Goal: Task Accomplishment & Management: Use online tool/utility

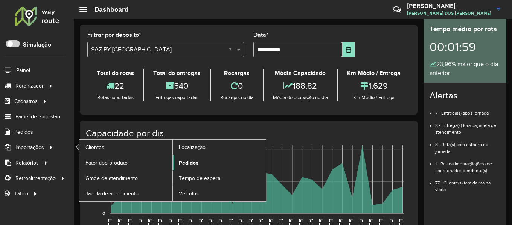
click at [190, 161] on span "Pedidos" at bounding box center [189, 163] width 20 height 8
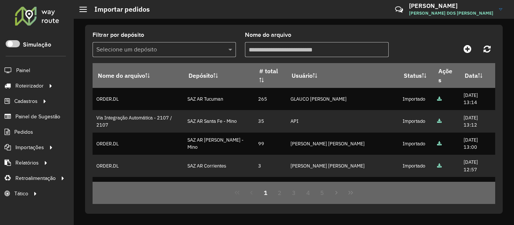
click at [51, 17] on div at bounding box center [37, 16] width 46 height 20
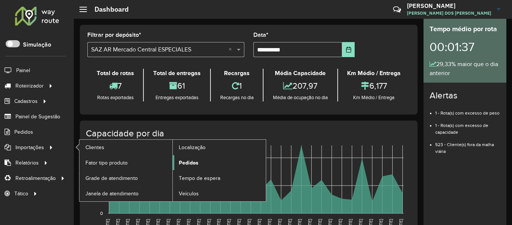
click at [193, 160] on span "Pedidos" at bounding box center [189, 163] width 20 height 8
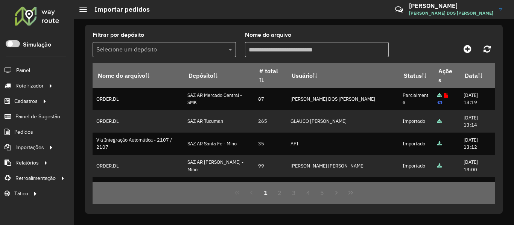
click at [49, 17] on div at bounding box center [37, 16] width 46 height 20
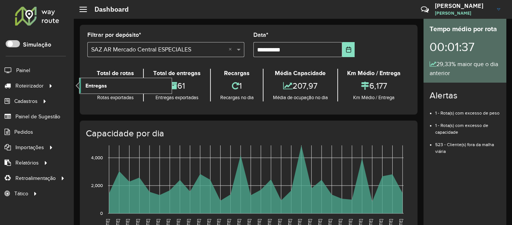
click at [122, 85] on link "Entregas" at bounding box center [125, 85] width 92 height 15
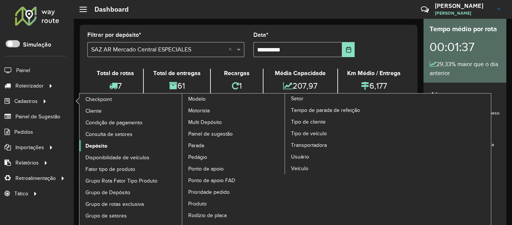
click at [101, 145] on span "Depósito" at bounding box center [96, 146] width 22 height 8
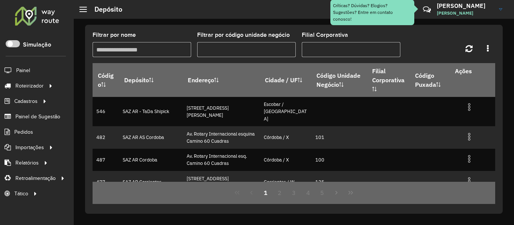
click at [156, 49] on input "Filtrar por nome" at bounding box center [142, 49] width 99 height 15
type input "****"
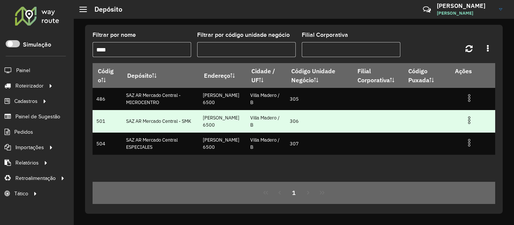
click at [467, 121] on img at bounding box center [469, 120] width 9 height 9
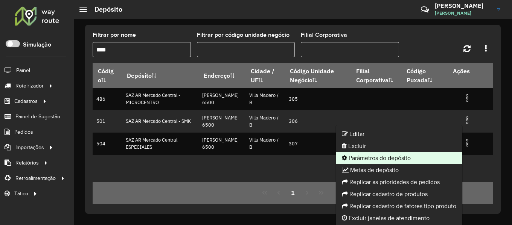
click at [400, 158] on li "Parâmetros do depósito" at bounding box center [399, 158] width 126 height 12
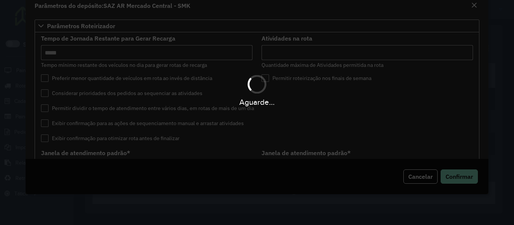
type input "*****"
type input "*"
type input "*****"
type input "**"
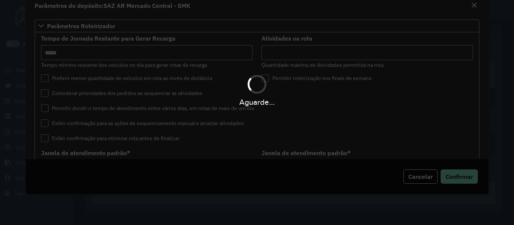
type input "**"
type input "*****"
type input "********"
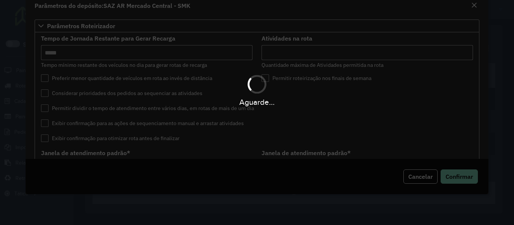
type input "*"
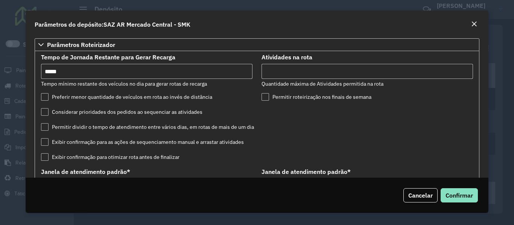
drag, startPoint x: 289, startPoint y: 70, endPoint x: 226, endPoint y: 71, distance: 63.2
click at [226, 71] on formly-group "Tempo de Jornada Restante para Gerar Recarga Tempo mínimo restante dos veículos…" at bounding box center [257, 229] width 441 height 349
type input "*"
click at [441, 189] on button "Confirmar" at bounding box center [459, 196] width 37 height 14
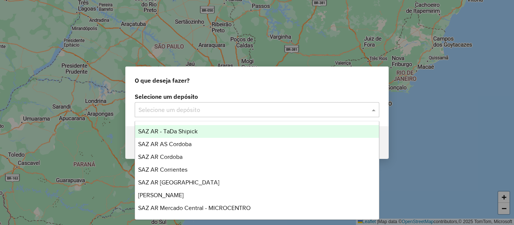
click at [255, 115] on div "Selecione um depósito" at bounding box center [257, 109] width 245 height 15
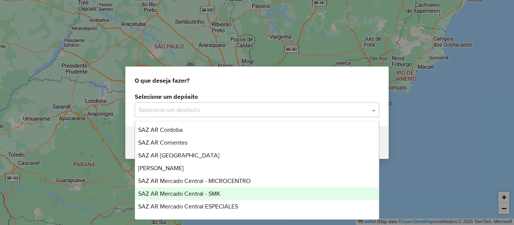
scroll to position [38, 0]
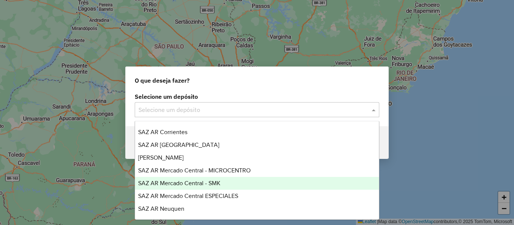
click at [255, 188] on div "SAZ AR Mercado Central - SMK" at bounding box center [257, 183] width 244 height 13
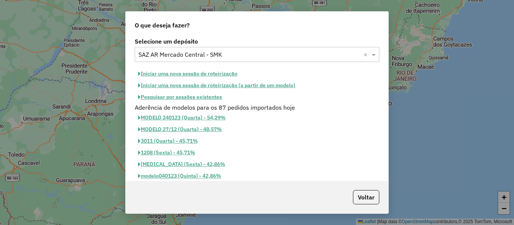
click at [228, 73] on button "Iniciar uma nova sessão de roteirização" at bounding box center [188, 74] width 106 height 12
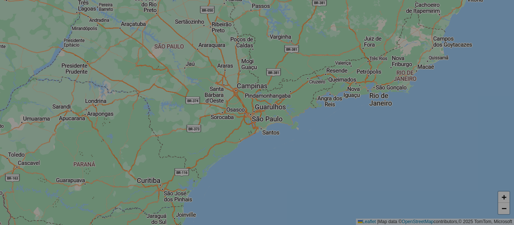
select select "*"
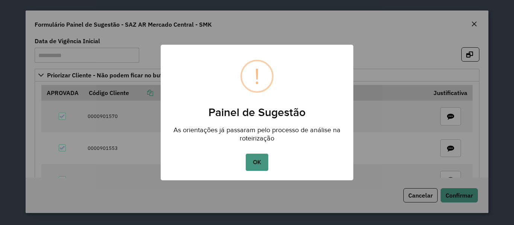
click at [264, 169] on button "OK" at bounding box center [257, 162] width 22 height 17
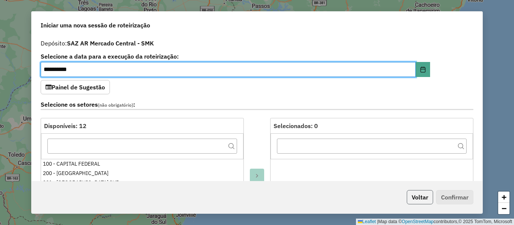
click at [425, 198] on button "Voltar" at bounding box center [420, 197] width 26 height 14
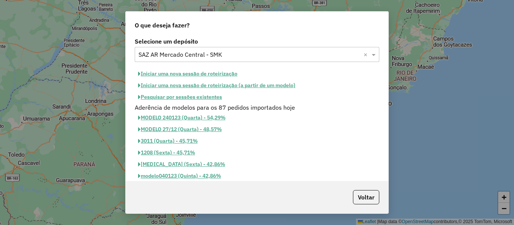
click at [212, 94] on button "Pesquisar por sessões existentes" at bounding box center [180, 97] width 91 height 12
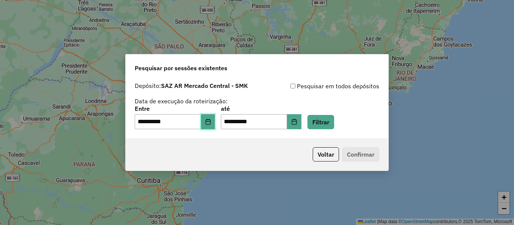
click at [211, 121] on icon "Choose Date" at bounding box center [208, 122] width 6 height 6
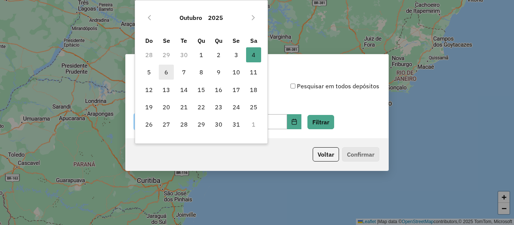
click at [164, 72] on span "6" at bounding box center [166, 72] width 15 height 15
type input "**********"
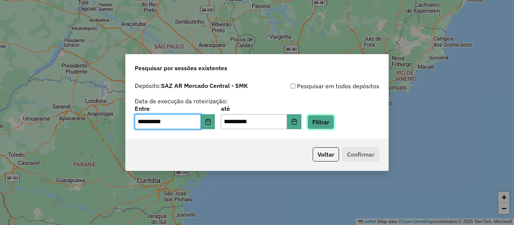
click at [334, 125] on button "Filtrar" at bounding box center [321, 122] width 27 height 14
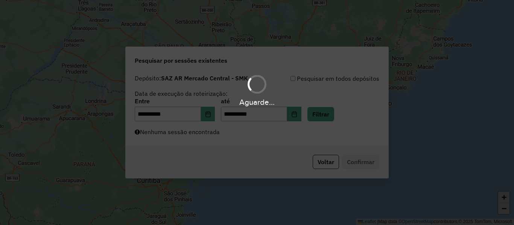
click at [270, 137] on div "Aguarde..." at bounding box center [257, 112] width 514 height 225
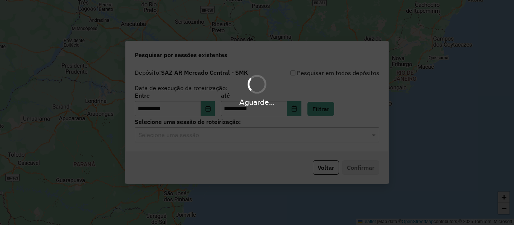
click at [270, 137] on div "Aguarde..." at bounding box center [257, 112] width 514 height 225
click at [270, 137] on hb-app "**********" at bounding box center [257, 112] width 514 height 225
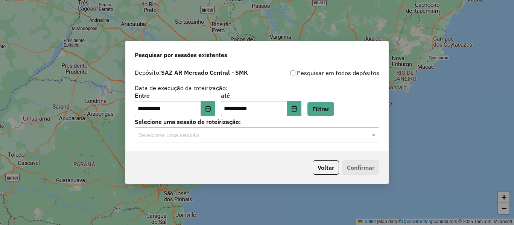
click at [270, 137] on input "text" at bounding box center [250, 135] width 222 height 9
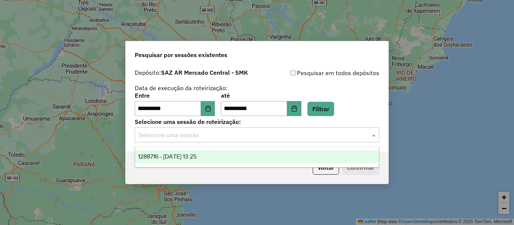
click at [264, 156] on div "1288716 - 06/10/2025 13:25" at bounding box center [257, 157] width 244 height 13
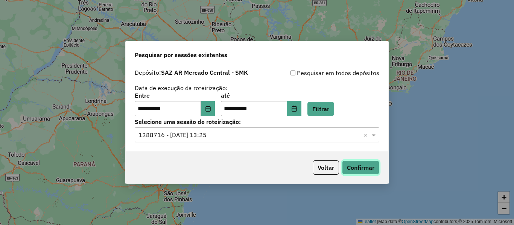
click at [356, 166] on button "Confirmar" at bounding box center [360, 168] width 37 height 14
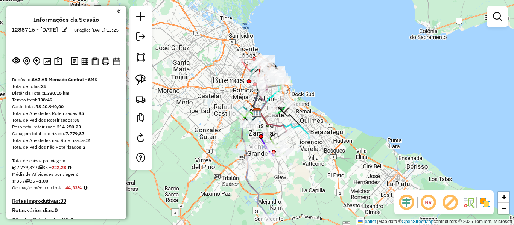
click at [488, 207] on img at bounding box center [485, 203] width 12 height 12
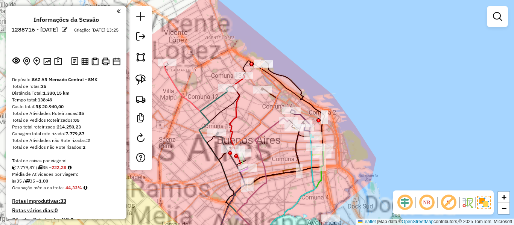
click at [324, 88] on div "Janela de atendimento Grade de atendimento Capacidade Transportadoras Veículos …" at bounding box center [257, 112] width 514 height 225
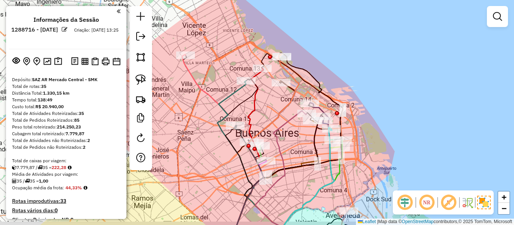
drag, startPoint x: 341, startPoint y: 91, endPoint x: 350, endPoint y: 89, distance: 8.8
click at [350, 89] on div "Janela de atendimento Grade de atendimento Capacidade Transportadoras Veículos …" at bounding box center [257, 112] width 514 height 225
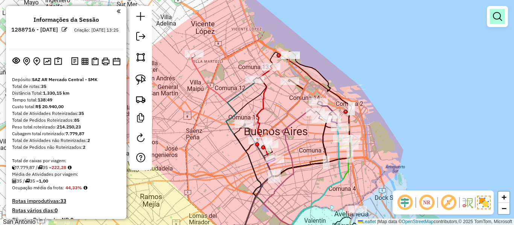
click at [498, 22] on link at bounding box center [497, 16] width 15 height 15
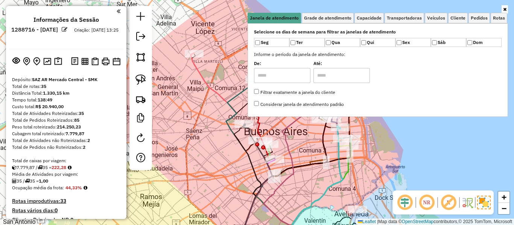
click at [147, 71] on div at bounding box center [140, 88] width 23 height 164
drag, startPoint x: 102, startPoint y: 105, endPoint x: 97, endPoint y: 41, distance: 64.2
click at [61, 62] on button at bounding box center [58, 62] width 11 height 12
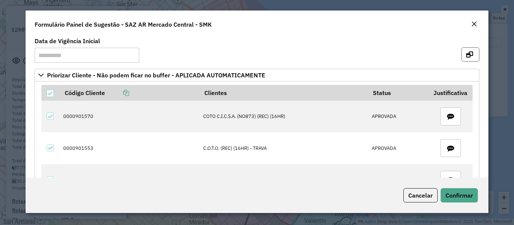
click at [466, 55] on icon "button" at bounding box center [469, 55] width 7 height 6
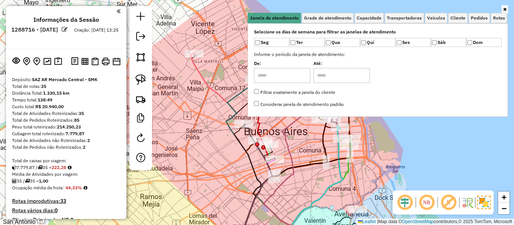
click at [412, 136] on div "Janela de atendimento Grade de atendimento Capacidade Transportadoras Veículos …" at bounding box center [257, 112] width 514 height 225
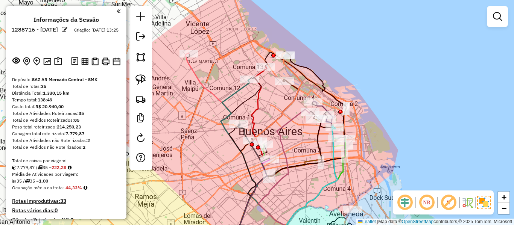
drag, startPoint x: 293, startPoint y: 99, endPoint x: 288, endPoint y: 99, distance: 4.5
click at [288, 99] on icon at bounding box center [267, 150] width 70 height 195
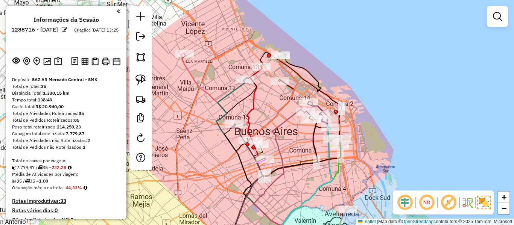
click at [512, 16] on div "Janela de atendimento Grade de atendimento Capacidade Transportadoras Veículos …" at bounding box center [257, 112] width 514 height 225
click at [502, 17] on link at bounding box center [497, 16] width 15 height 15
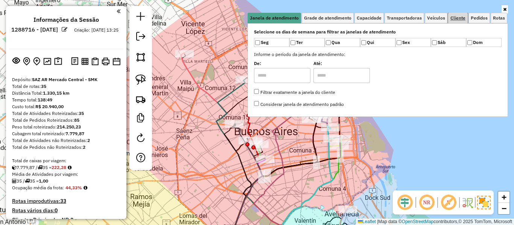
click at [454, 17] on span "Cliente" at bounding box center [458, 18] width 15 height 5
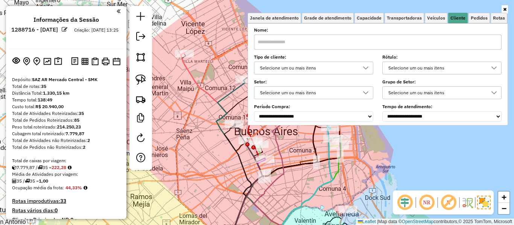
click at [335, 72] on div "Selecione um ou mais itens" at bounding box center [307, 68] width 101 height 12
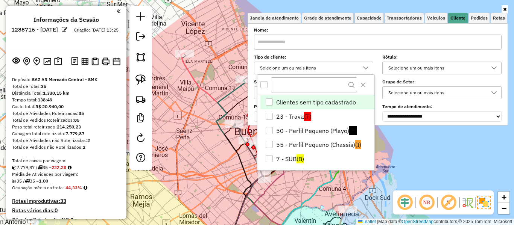
scroll to position [5, 26]
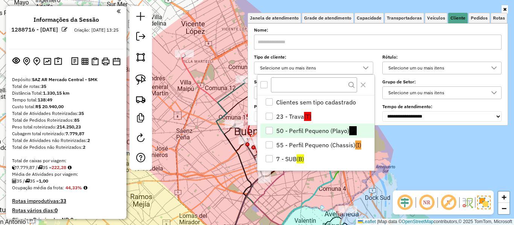
click at [328, 129] on li "50 - Perfil Pequeno (Playo) (P)" at bounding box center [317, 131] width 114 height 14
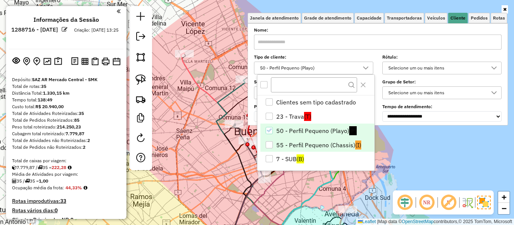
click at [334, 149] on li "55 - Perfil Pequeno (Chassis) (I)" at bounding box center [317, 145] width 114 height 14
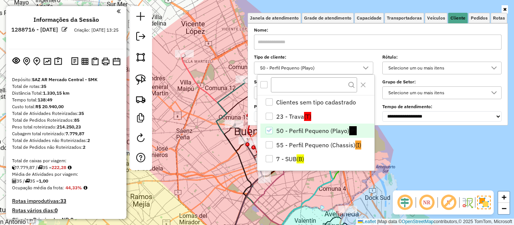
click at [446, 158] on div "Janela de atendimento Grade de atendimento Capacidade Transportadoras Veículos …" at bounding box center [257, 112] width 514 height 225
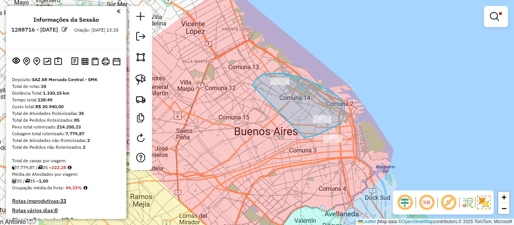
drag, startPoint x: 311, startPoint y: 137, endPoint x: 248, endPoint y: 101, distance: 72.5
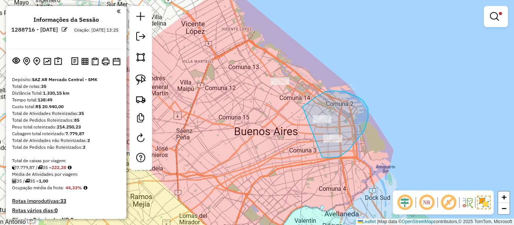
drag, startPoint x: 323, startPoint y: 158, endPoint x: 287, endPoint y: 134, distance: 43.4
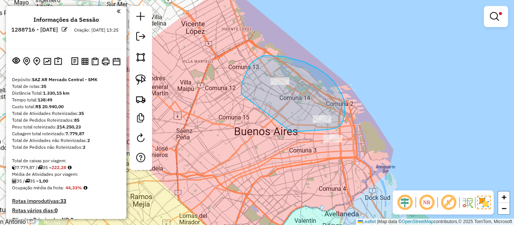
drag, startPoint x: 291, startPoint y: 132, endPoint x: 242, endPoint y: 96, distance: 61.7
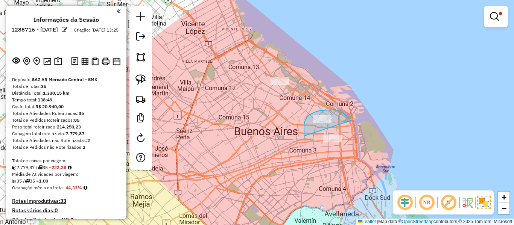
drag, startPoint x: 304, startPoint y: 134, endPoint x: 351, endPoint y: 121, distance: 48.5
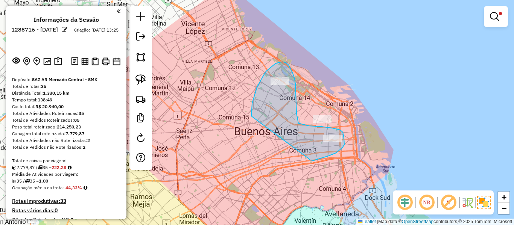
drag, startPoint x: 309, startPoint y: 159, endPoint x: 253, endPoint y: 118, distance: 69.2
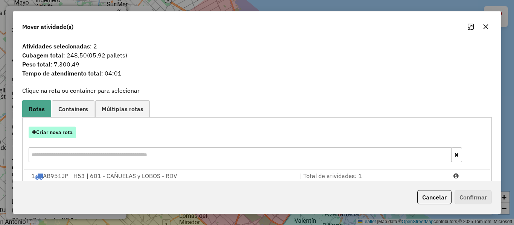
click at [73, 131] on button "Criar nova rota" at bounding box center [52, 133] width 47 height 12
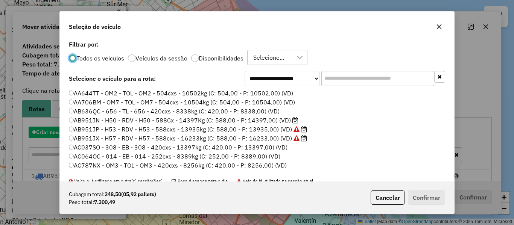
scroll to position [4, 2]
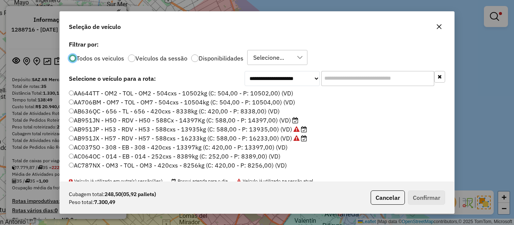
click at [217, 53] on div "Todos os veiculos Veículos da sessão Disponibilidades Selecione..." at bounding box center [257, 57] width 376 height 15
click at [218, 60] on label "Disponibilidades" at bounding box center [221, 58] width 45 height 6
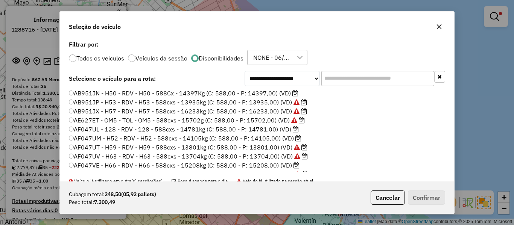
click at [364, 82] on input "text" at bounding box center [377, 78] width 113 height 15
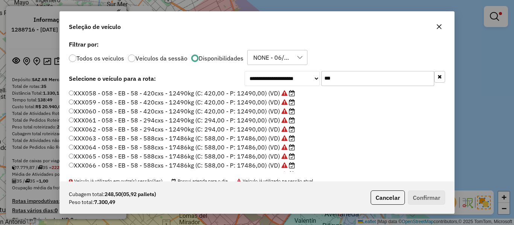
type input "***"
click at [248, 96] on label "XXX058 - 058 - EB - 58 - 420cxs - 12490kg (C: 420,00 - P: 12490,00) (VD)" at bounding box center [182, 93] width 226 height 9
click at [432, 203] on button "Confirmar" at bounding box center [426, 198] width 37 height 14
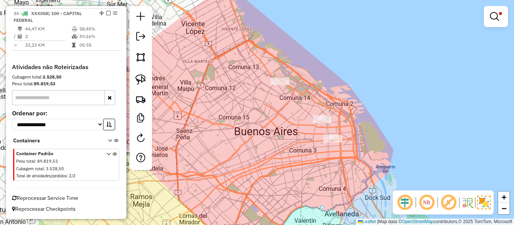
drag, startPoint x: 114, startPoint y: 114, endPoint x: 111, endPoint y: 205, distance: 90.4
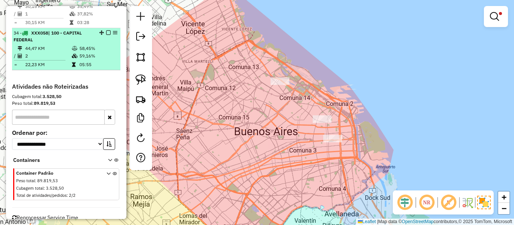
scroll to position [1610, 0]
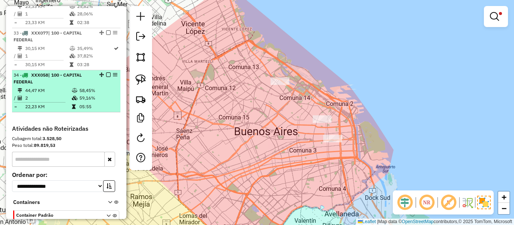
click at [106, 77] on em at bounding box center [108, 75] width 5 height 5
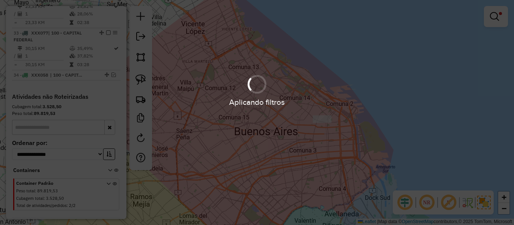
click at [264, 134] on div "Aplicando filtros" at bounding box center [257, 112] width 514 height 225
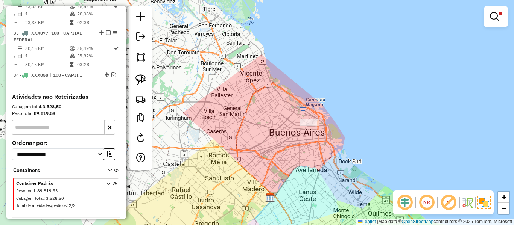
click at [311, 149] on div "Limpar filtros Janela de atendimento Grade de atendimento Capacidade Transporta…" at bounding box center [257, 112] width 514 height 225
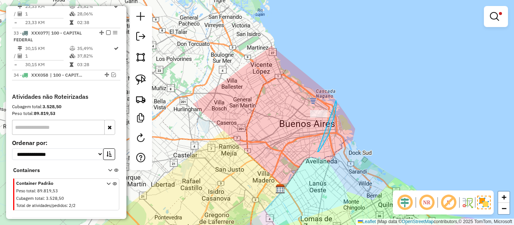
drag, startPoint x: 318, startPoint y: 152, endPoint x: 286, endPoint y: 117, distance: 46.6
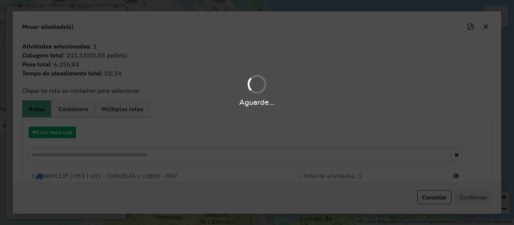
click at [65, 137] on div "Aguarde..." at bounding box center [257, 112] width 514 height 225
click at [65, 137] on button "Criar nova rota" at bounding box center [52, 133] width 47 height 12
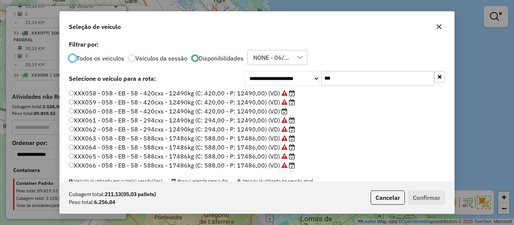
click at [65, 137] on div "**********" at bounding box center [257, 112] width 514 height 225
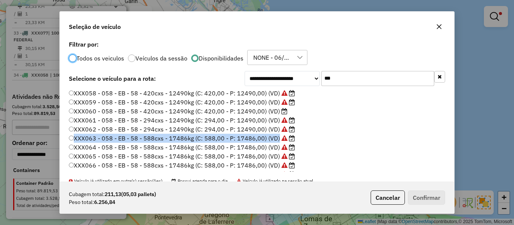
scroll to position [4, 2]
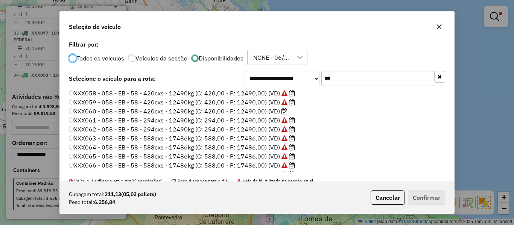
click at [240, 95] on label "XXX058 - 058 - EB - 58 - 420cxs - 12490kg (C: 420,00 - P: 12490,00) (VD)" at bounding box center [182, 93] width 226 height 9
click at [235, 111] on label "XXX060 - 058 - EB - 58 - 420cxs - 12490kg (C: 420,00 - P: 12490,00) (VD)" at bounding box center [178, 111] width 219 height 9
click at [253, 117] on label "XXX061 - 058 - EB - 58 - 294cxs - 12490kg (C: 294,00 - P: 12490,00) (VD)" at bounding box center [182, 120] width 226 height 9
click at [419, 193] on button "Confirmar" at bounding box center [426, 198] width 37 height 14
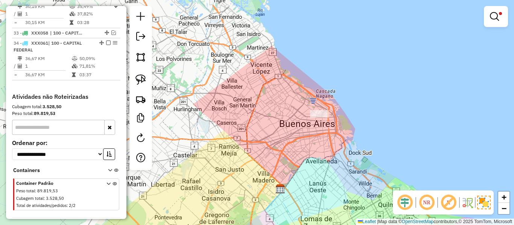
scroll to position [1568, 0]
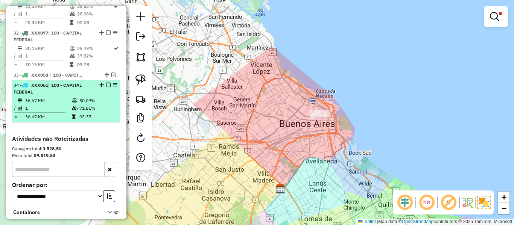
click at [106, 87] on em at bounding box center [108, 85] width 5 height 5
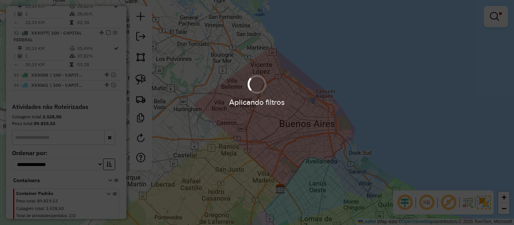
click at [325, 136] on div "Aplicando filtros" at bounding box center [257, 112] width 514 height 225
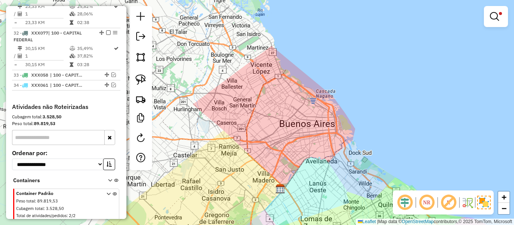
drag, startPoint x: 321, startPoint y: 144, endPoint x: 322, endPoint y: 101, distance: 42.9
click at [322, 102] on div "Limpar filtros Janela de atendimento Grade de atendimento Capacidade Transporta…" at bounding box center [257, 112] width 514 height 225
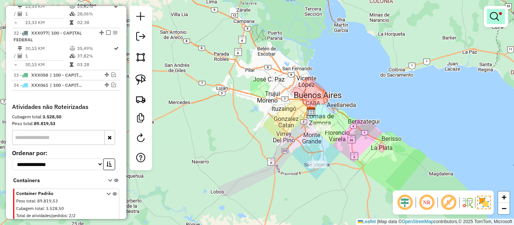
click at [495, 17] on em at bounding box center [494, 16] width 9 height 9
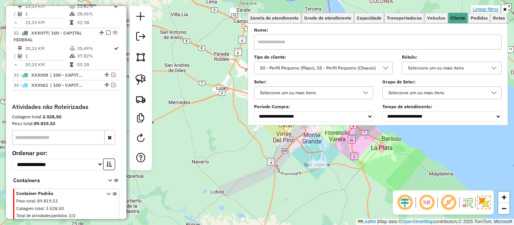
click at [494, 8] on link "Limpar filtros" at bounding box center [485, 9] width 29 height 8
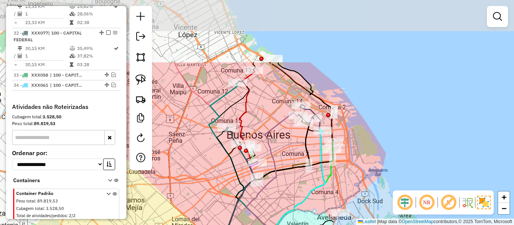
drag, startPoint x: 323, startPoint y: 58, endPoint x: 372, endPoint y: 147, distance: 101.3
click at [372, 147] on div "Janela de atendimento Grade de atendimento Capacidade Transportadoras Veículos …" at bounding box center [257, 112] width 514 height 225
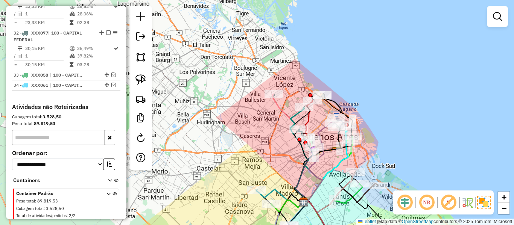
drag, startPoint x: 374, startPoint y: 140, endPoint x: 361, endPoint y: 132, distance: 15.5
click at [361, 132] on div "Janela de atendimento Grade de atendimento Capacidade Transportadoras Veículos …" at bounding box center [257, 112] width 514 height 225
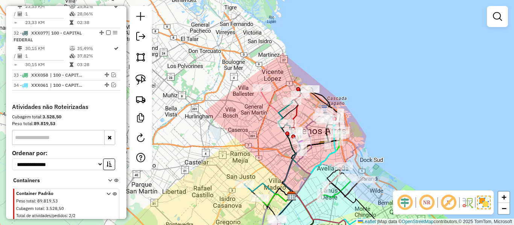
click at [298, 67] on div "Janela de atendimento Grade de atendimento Capacidade Transportadoras Veículos …" at bounding box center [257, 112] width 514 height 225
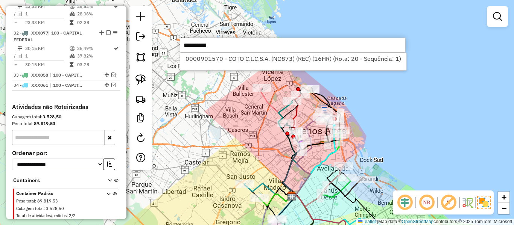
type input "**********"
click at [218, 61] on li "0000901570 - COTO C.I.C.S.A. (NO873) (REC) (16HR) (Rota: 20 - Sequência: 1)" at bounding box center [293, 58] width 226 height 11
select select "**********"
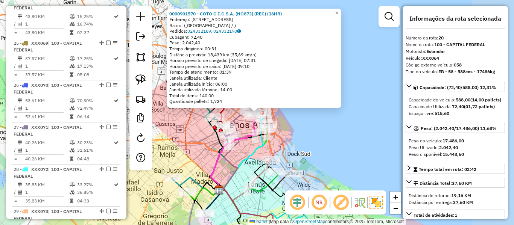
scroll to position [1098, 0]
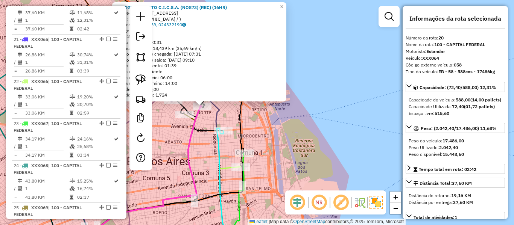
drag, startPoint x: 250, startPoint y: 117, endPoint x: 262, endPoint y: 70, distance: 48.2
click at [245, 115] on icon at bounding box center [155, 113] width 180 height 269
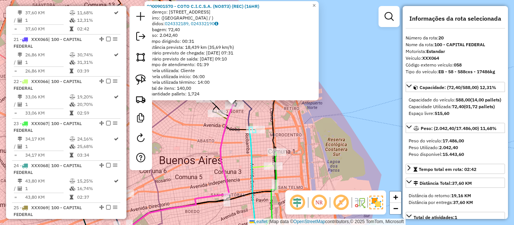
click at [291, 80] on div "Janela utilizada término: 14:00" at bounding box center [232, 82] width 170 height 6
click at [305, 121] on div "0000901570 - COTO C.I.C.S.A. (NO873) (REC) (16HR) Endereço: Calle French, 2456 …" at bounding box center [257, 112] width 514 height 225
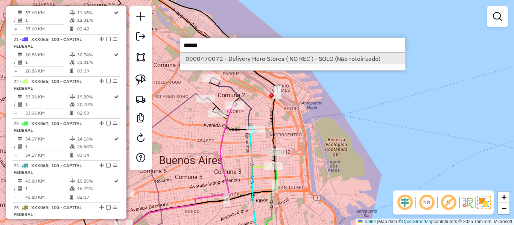
type input "******"
click at [283, 60] on li "0000470072 - Delivery Hero Stores ( NO REC ) - SOLO (Não roteirizado)" at bounding box center [292, 58] width 225 height 11
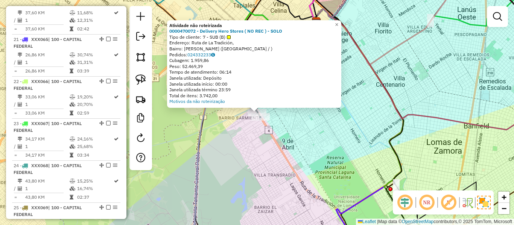
click at [324, 128] on div "Atividade não roteirizada 0000470072 - Delivery Hero Stores ( NO REC ) - SOLO T…" at bounding box center [257, 112] width 514 height 225
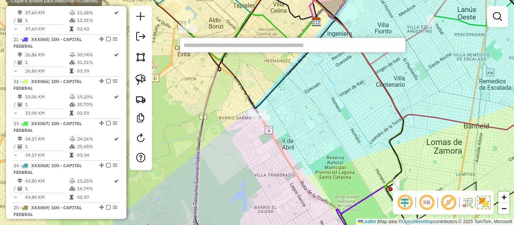
paste input "******"
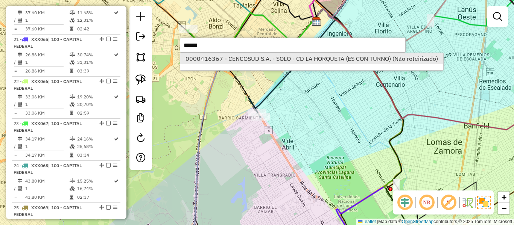
type input "******"
click at [252, 63] on li "0000416367 - CENCOSUD S.A. - SOLO - CD LA HORQUETA (ES CON TURNO) (Não roteiriz…" at bounding box center [311, 58] width 263 height 11
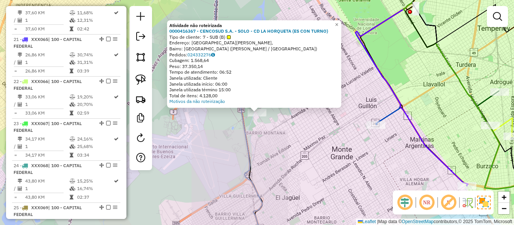
click at [290, 162] on div "Atividade não roteirizada 0000416367 - CENCOSUD S.A. - SOLO - CD LA HORQUETA (E…" at bounding box center [257, 112] width 514 height 225
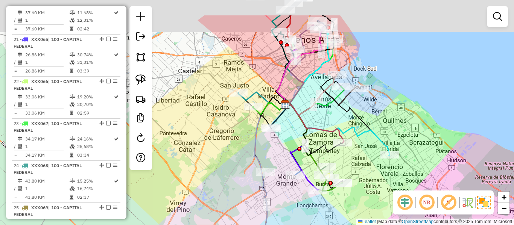
drag, startPoint x: 302, startPoint y: 133, endPoint x: 262, endPoint y: 222, distance: 97.9
click at [262, 222] on div "Janela de atendimento Grade de atendimento Capacidade Transportadoras Veículos …" at bounding box center [257, 112] width 514 height 225
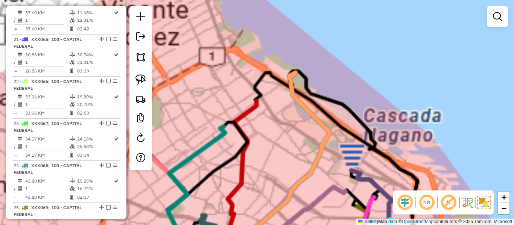
click at [324, 61] on div "Janela de atendimento Grade de atendimento Capacidade Transportadoras Veículos …" at bounding box center [257, 112] width 514 height 225
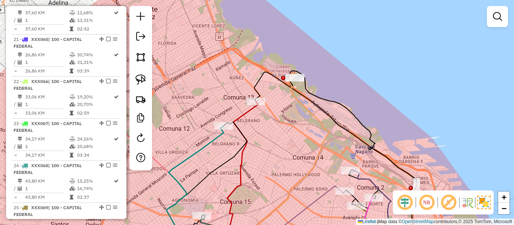
click at [301, 109] on icon at bounding box center [280, 160] width 98 height 175
select select "**********"
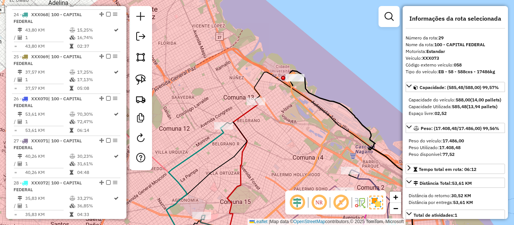
scroll to position [1477, 0]
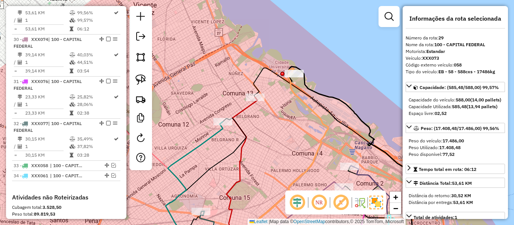
drag, startPoint x: 302, startPoint y: 116, endPoint x: 296, endPoint y: 111, distance: 7.2
click at [298, 111] on div "Janela de atendimento Grade de atendimento Capacidade Transportadoras Veículos …" at bounding box center [257, 112] width 514 height 225
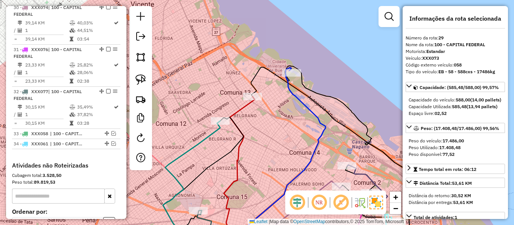
click at [293, 93] on icon at bounding box center [273, 158] width 103 height 180
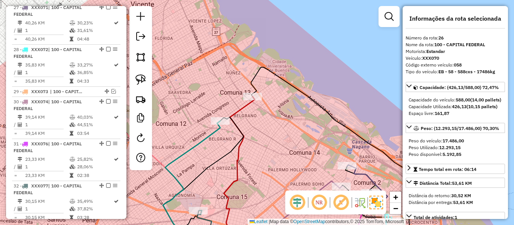
drag, startPoint x: 313, startPoint y: 107, endPoint x: 345, endPoint y: 93, distance: 34.7
click at [345, 94] on div "Janela de atendimento Grade de atendimento Capacidade Transportadoras Veículos …" at bounding box center [257, 112] width 514 height 225
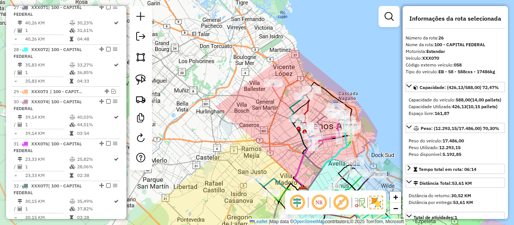
click at [280, 97] on icon at bounding box center [297, 137] width 50 height 108
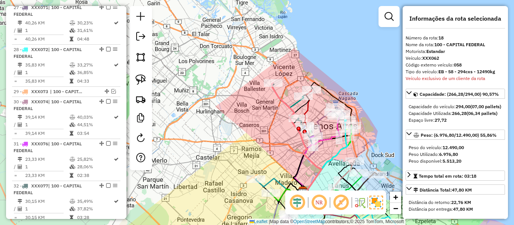
scroll to position [1013, 0]
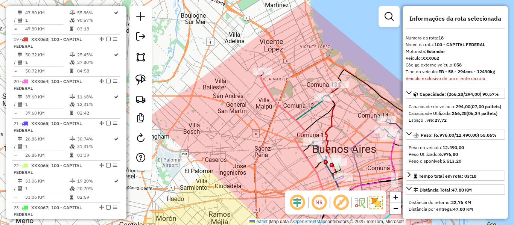
drag, startPoint x: 271, startPoint y: 101, endPoint x: 239, endPoint y: 109, distance: 33.2
click at [259, 109] on icon at bounding box center [309, 160] width 101 height 179
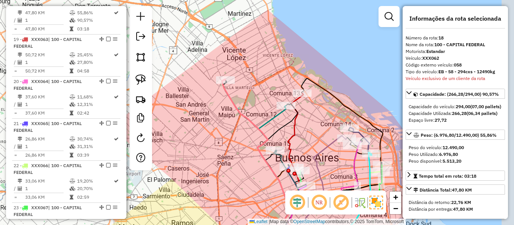
drag, startPoint x: 239, startPoint y: 109, endPoint x: 194, endPoint y: 93, distance: 47.4
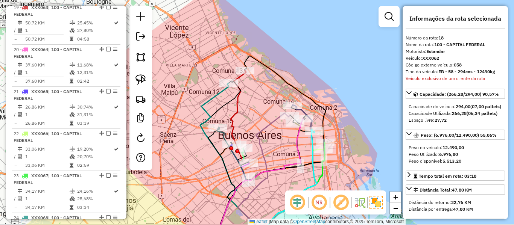
drag, startPoint x: 243, startPoint y: 114, endPoint x: 180, endPoint y: 90, distance: 67.7
click at [180, 90] on div "Janela de atendimento Grade de atendimento Capacidade Transportadoras Veículos …" at bounding box center [257, 112] width 514 height 225
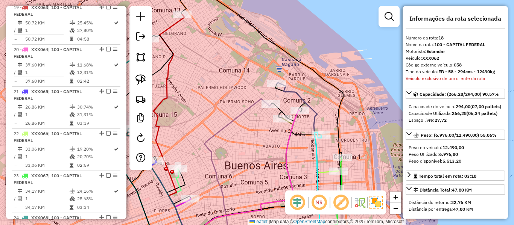
drag, startPoint x: 349, startPoint y: 122, endPoint x: 317, endPoint y: 81, distance: 52.0
click at [315, 79] on div "Janela de atendimento Grade de atendimento Capacidade Transportadoras Veículos …" at bounding box center [257, 112] width 514 height 225
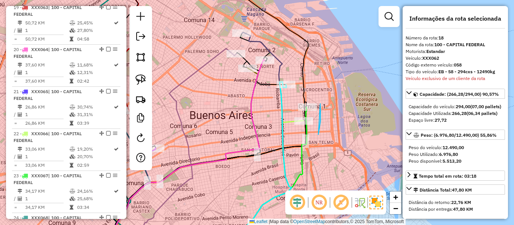
drag, startPoint x: 320, startPoint y: 104, endPoint x: 293, endPoint y: 135, distance: 41.3
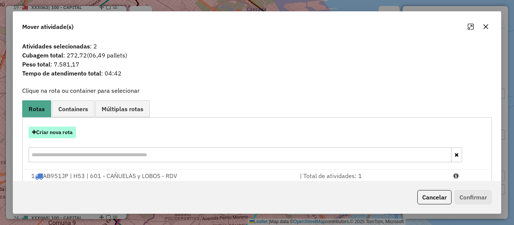
click at [56, 133] on button "Criar nova rota" at bounding box center [52, 133] width 47 height 12
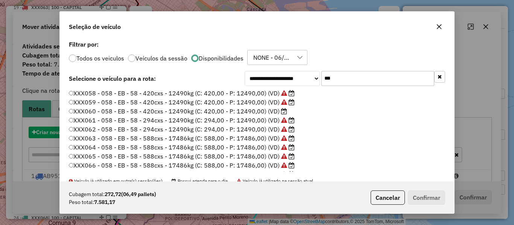
scroll to position [4, 2]
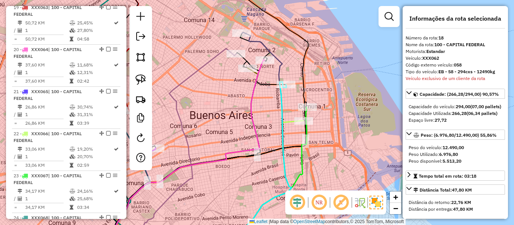
click at [334, 112] on div "Janela de atendimento Grade de atendimento Capacidade Transportadoras Veículos …" at bounding box center [257, 112] width 514 height 225
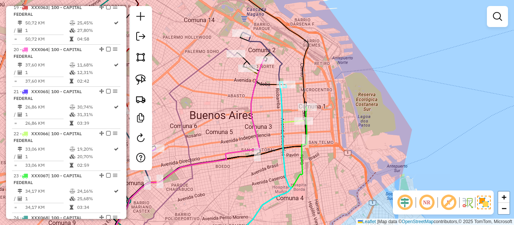
click at [277, 100] on icon at bounding box center [254, 165] width 76 height 166
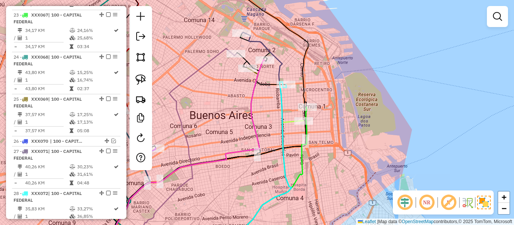
select select "**********"
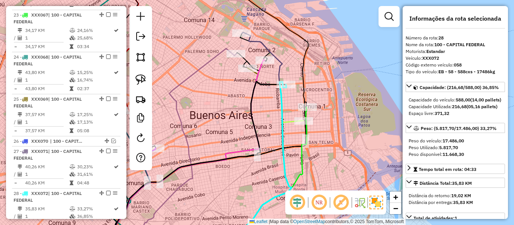
scroll to position [1371, 0]
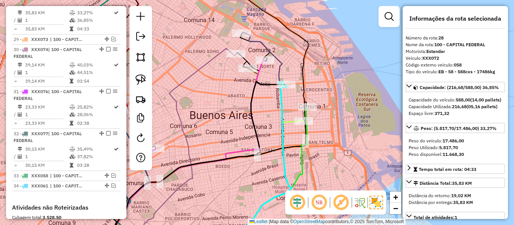
click at [292, 121] on icon at bounding box center [260, 184] width 88 height 127
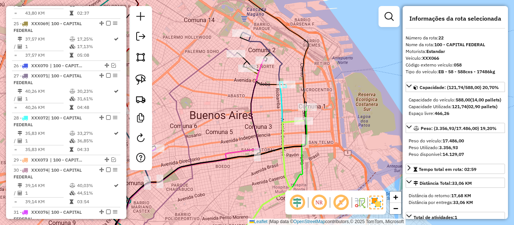
scroll to position [1150, 0]
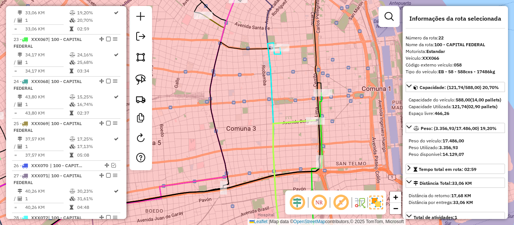
click at [322, 102] on icon at bounding box center [309, 170] width 26 height 155
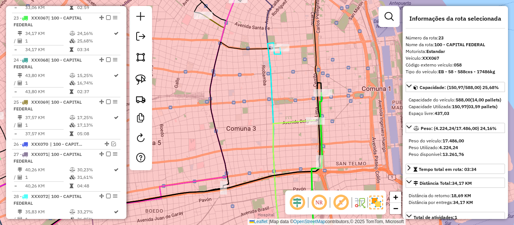
scroll to position [1192, 0]
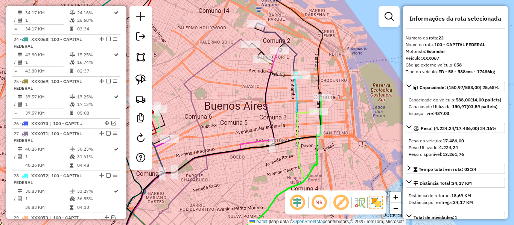
click at [296, 87] on icon at bounding box center [263, 160] width 87 height 175
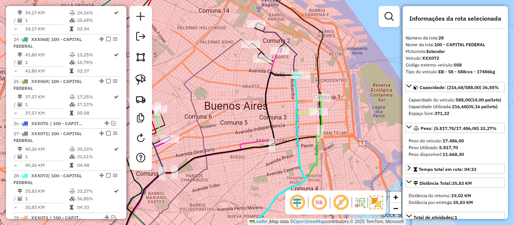
scroll to position [1371, 0]
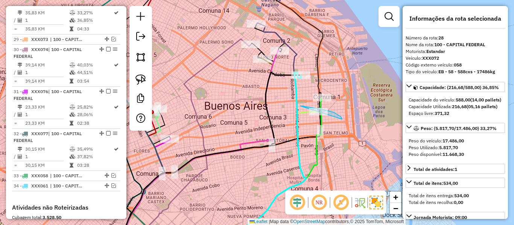
drag, startPoint x: 342, startPoint y: 119, endPoint x: 294, endPoint y: 122, distance: 48.3
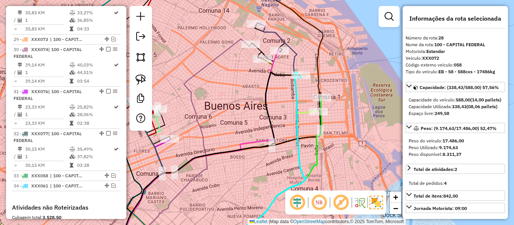
select select "**********"
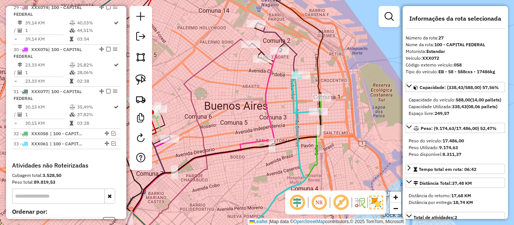
click at [295, 107] on icon at bounding box center [305, 94] width 27 height 38
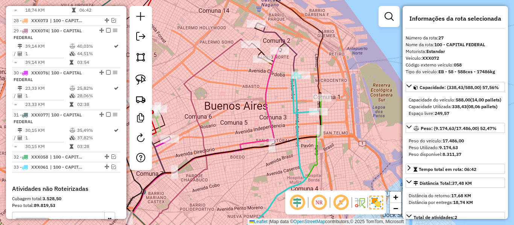
scroll to position [1329, 0]
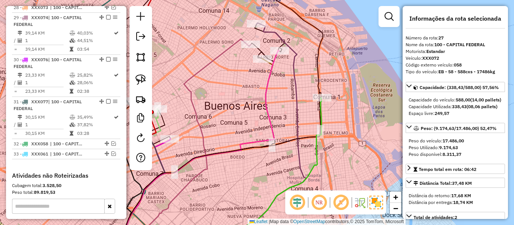
click at [256, 111] on div "Janela de atendimento Grade de atendimento Capacidade Transportadoras Veículos …" at bounding box center [257, 112] width 514 height 225
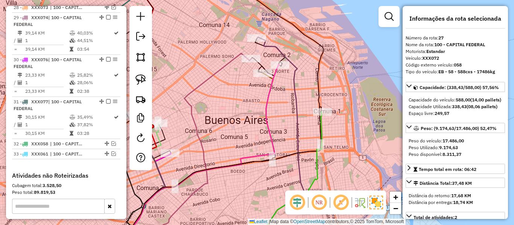
click at [268, 99] on icon at bounding box center [202, 156] width 155 height 183
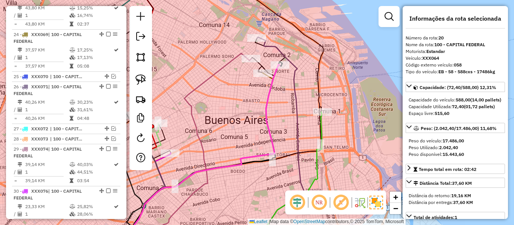
scroll to position [1066, 0]
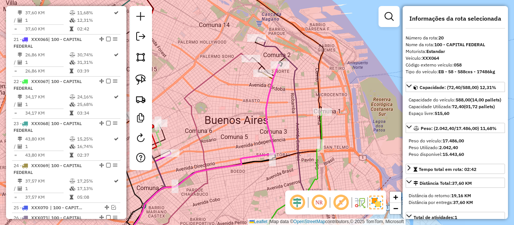
click at [233, 62] on icon at bounding box center [199, 150] width 103 height 195
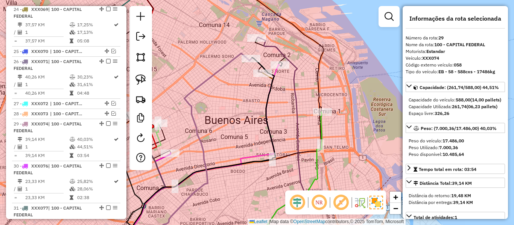
scroll to position [1349, 0]
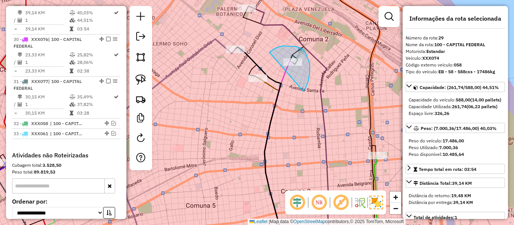
drag, startPoint x: 308, startPoint y: 82, endPoint x: 268, endPoint y: 56, distance: 47.5
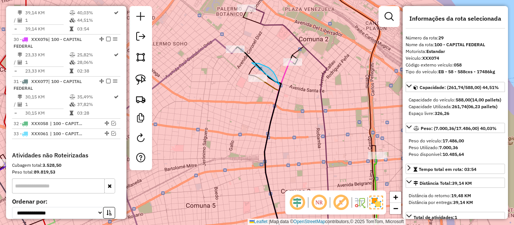
drag, startPoint x: 279, startPoint y: 85, endPoint x: 238, endPoint y: 102, distance: 44.7
drag, startPoint x: 233, startPoint y: 78, endPoint x: 206, endPoint y: 53, distance: 36.5
click at [262, 90] on div "Janela de atendimento Grade de atendimento Capacidade Transportadoras Veículos …" at bounding box center [257, 112] width 514 height 225
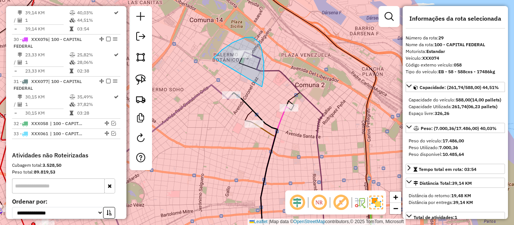
drag, startPoint x: 262, startPoint y: 87, endPoint x: 214, endPoint y: 58, distance: 55.7
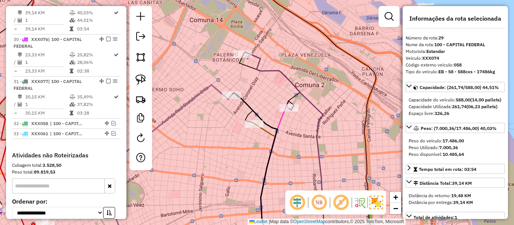
click at [312, 103] on icon at bounding box center [284, 150] width 81 height 196
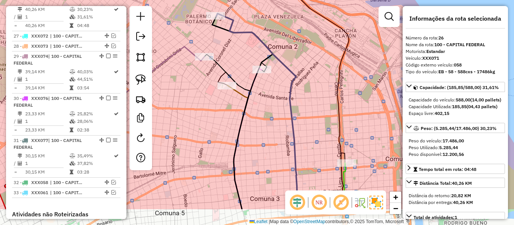
drag, startPoint x: 332, startPoint y: 126, endPoint x: 285, endPoint y: 64, distance: 78.4
click at [285, 64] on div "Janela de atendimento Grade de atendimento Capacidade Transportadoras Veículos …" at bounding box center [257, 112] width 514 height 225
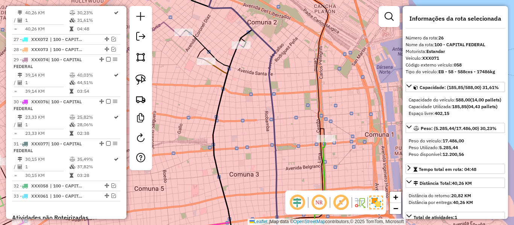
click at [324, 157] on icon at bounding box center [320, 193] width 11 height 109
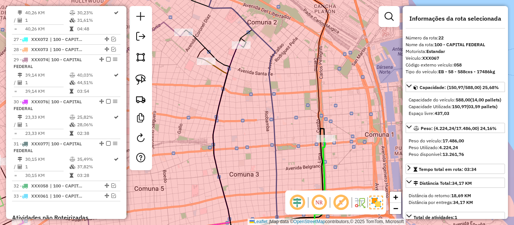
scroll to position [1150, 0]
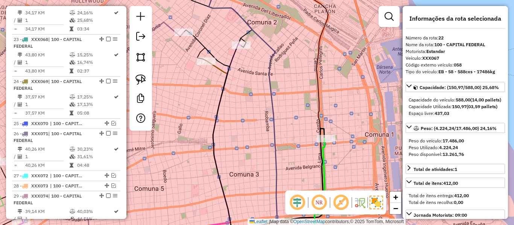
drag, startPoint x: 321, startPoint y: 139, endPoint x: 322, endPoint y: 123, distance: 16.2
click at [327, 146] on div "Janela de atendimento Grade de atendimento Capacidade Transportadoras Veículos …" at bounding box center [257, 112] width 514 height 225
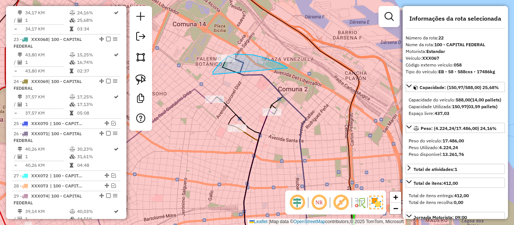
drag, startPoint x: 288, startPoint y: 68, endPoint x: 213, endPoint y: 75, distance: 74.8
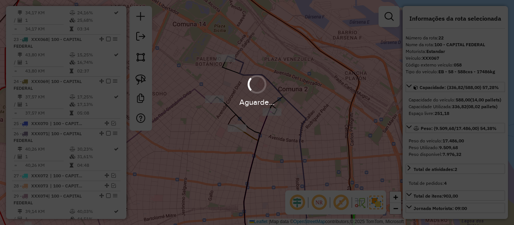
select select "**********"
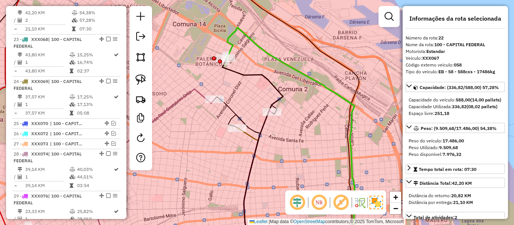
click at [301, 72] on icon at bounding box center [291, 116] width 129 height 178
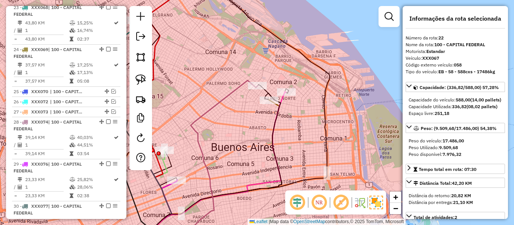
scroll to position [1118, 0]
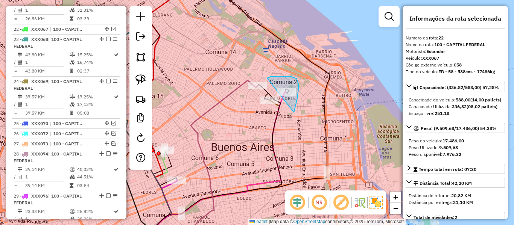
drag, startPoint x: 294, startPoint y: 113, endPoint x: 244, endPoint y: 114, distance: 50.5
drag, startPoint x: 328, startPoint y: 105, endPoint x: 289, endPoint y: 85, distance: 43.4
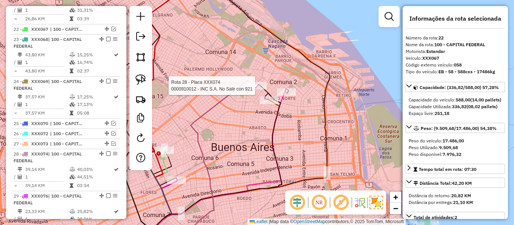
click at [243, 90] on icon at bounding box center [216, 165] width 82 height 168
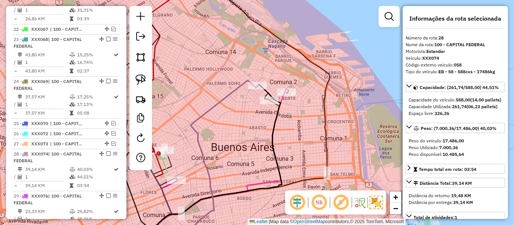
scroll to position [1275, 0]
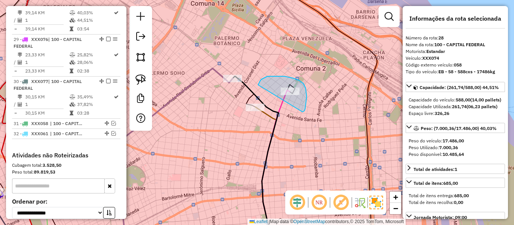
drag, startPoint x: 304, startPoint y: 112, endPoint x: 257, endPoint y: 86, distance: 52.9
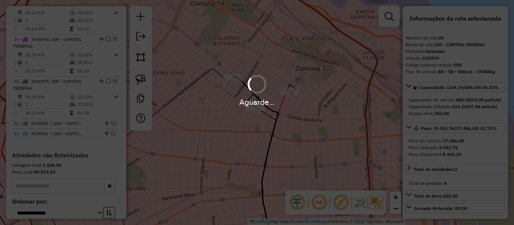
select select "**********"
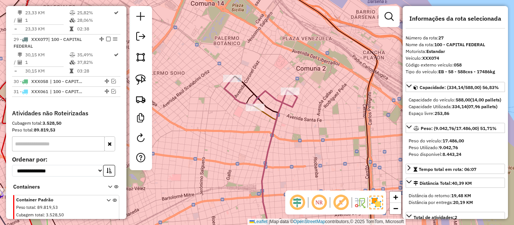
click at [273, 98] on icon at bounding box center [260, 93] width 73 height 29
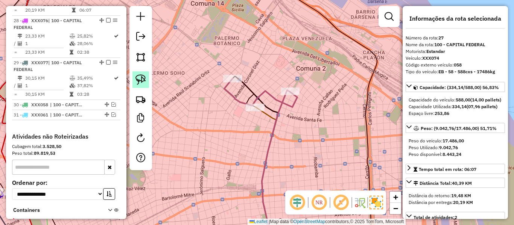
scroll to position [1233, 0]
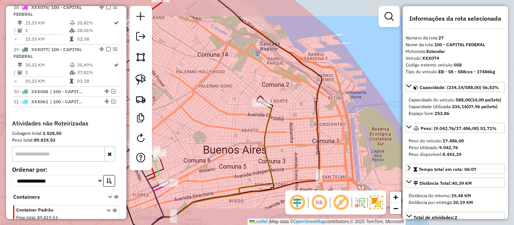
click at [271, 113] on icon at bounding box center [205, 175] width 135 height 145
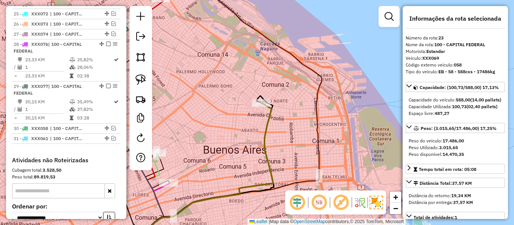
scroll to position [1160, 0]
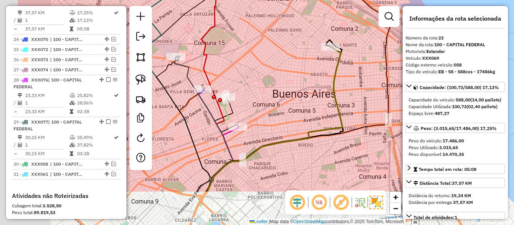
drag, startPoint x: 265, startPoint y: 126, endPoint x: 335, endPoint y: 70, distance: 89.1
click at [335, 70] on icon at bounding box center [274, 119] width 135 height 145
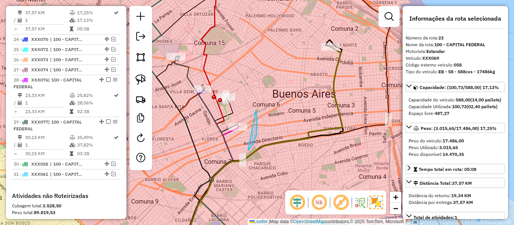
drag, startPoint x: 256, startPoint y: 111, endPoint x: 212, endPoint y: 142, distance: 54.3
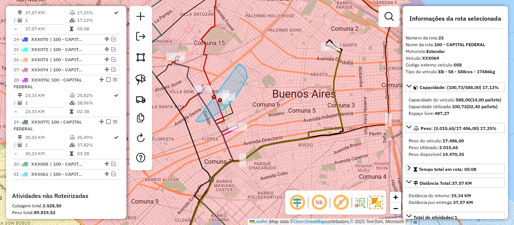
drag, startPoint x: 198, startPoint y: 122, endPoint x: 236, endPoint y: 64, distance: 69.2
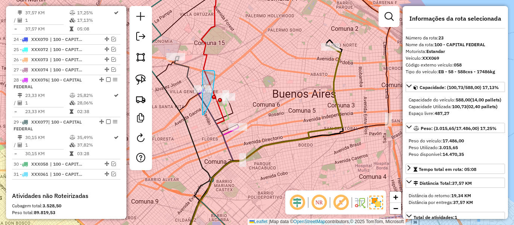
drag, startPoint x: 203, startPoint y: 115, endPoint x: 174, endPoint y: 109, distance: 29.7
drag, startPoint x: 193, startPoint y: 120, endPoint x: 212, endPoint y: 142, distance: 29.3
click at [212, 142] on div "Janela de atendimento Grade de atendimento Capacidade Transportadoras Veículos …" at bounding box center [257, 112] width 514 height 225
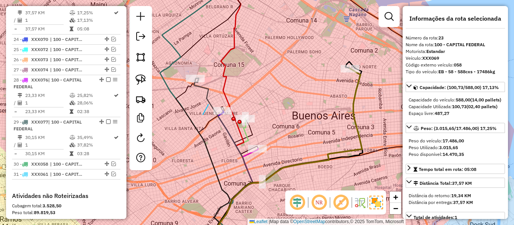
drag, startPoint x: 209, startPoint y: 105, endPoint x: 181, endPoint y: 91, distance: 30.1
drag, startPoint x: 246, startPoint y: 82, endPoint x: 275, endPoint y: 131, distance: 57.2
click at [275, 131] on div "Janela de atendimento Grade de atendimento Capacidade Transportadoras Veículos …" at bounding box center [257, 112] width 514 height 225
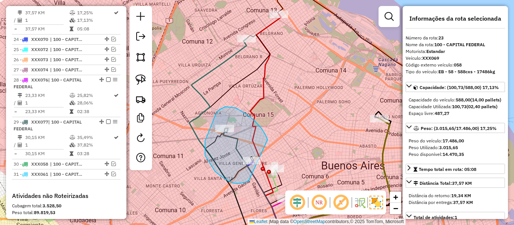
drag, startPoint x: 267, startPoint y: 139, endPoint x: 252, endPoint y: 180, distance: 43.8
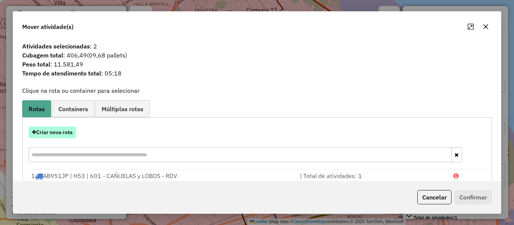
click at [59, 135] on button "Criar nova rota" at bounding box center [52, 133] width 47 height 12
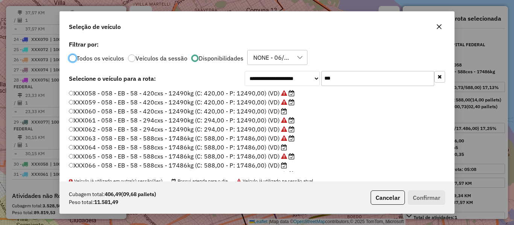
scroll to position [4, 2]
click at [278, 111] on label "XXX060 - 058 - EB - 58 - 420cxs - 12490kg (C: 420,00 - P: 12490,00) (VD)" at bounding box center [178, 111] width 218 height 9
click at [424, 193] on button "Confirmar" at bounding box center [426, 198] width 37 height 14
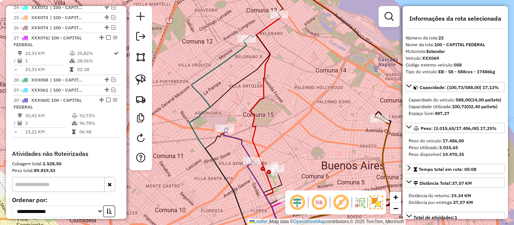
click at [233, 140] on icon at bounding box center [238, 144] width 29 height 33
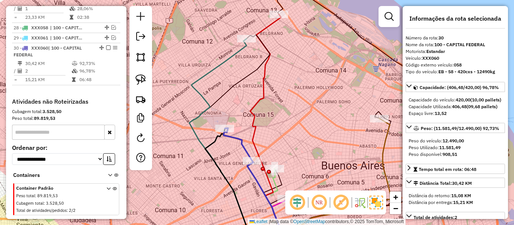
scroll to position [1261, 0]
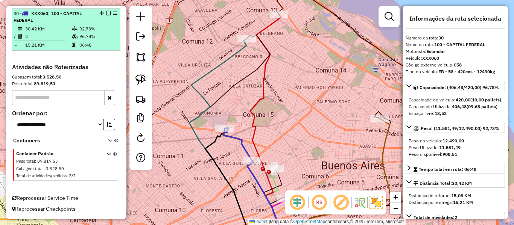
click at [106, 12] on em at bounding box center [108, 13] width 5 height 5
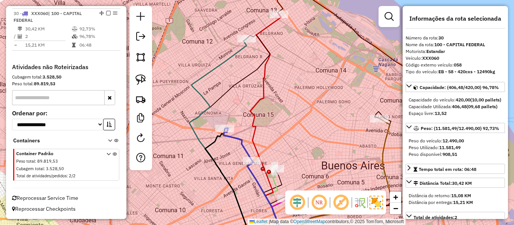
scroll to position [1229, 0]
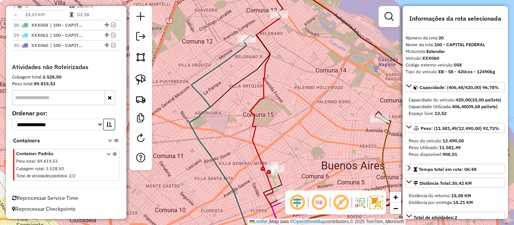
click at [244, 142] on icon at bounding box center [229, 141] width 81 height 213
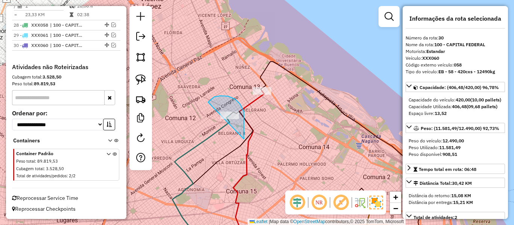
drag, startPoint x: 244, startPoint y: 139, endPoint x: 204, endPoint y: 126, distance: 42.3
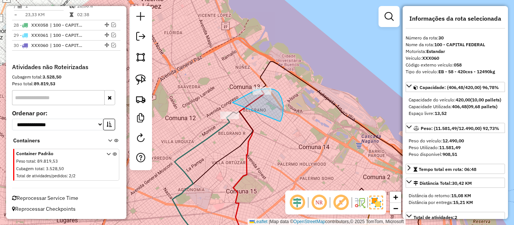
drag, startPoint x: 280, startPoint y: 122, endPoint x: 236, endPoint y: 101, distance: 48.1
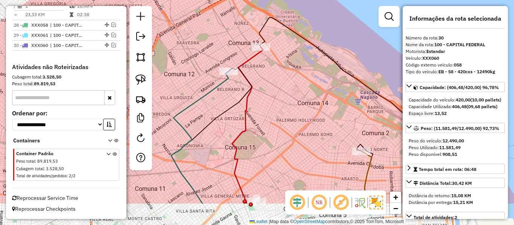
drag, startPoint x: 282, startPoint y: 136, endPoint x: 275, endPoint y: 66, distance: 70.7
click at [275, 66] on div "Janela de atendimento Grade de atendimento Capacidade Transportadoras Veículos …" at bounding box center [257, 112] width 514 height 225
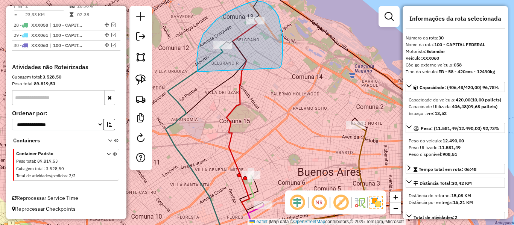
drag, startPoint x: 279, startPoint y: 68, endPoint x: 203, endPoint y: 83, distance: 77.5
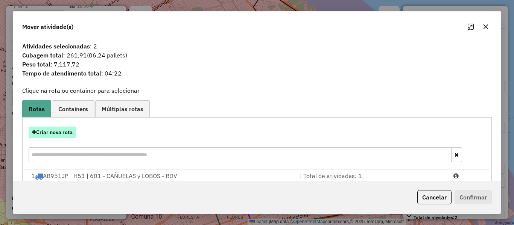
click at [59, 133] on button "Criar nova rota" at bounding box center [52, 133] width 47 height 12
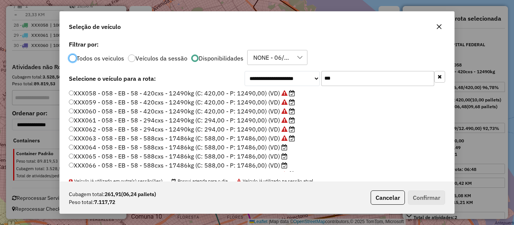
scroll to position [4, 2]
click at [271, 146] on label "XXX064 - 058 - EB - 58 - 588cxs - 17486kg (C: 588,00 - P: 17486,00) (VD)" at bounding box center [178, 147] width 219 height 9
click at [426, 197] on button "Confirmar" at bounding box center [426, 198] width 37 height 14
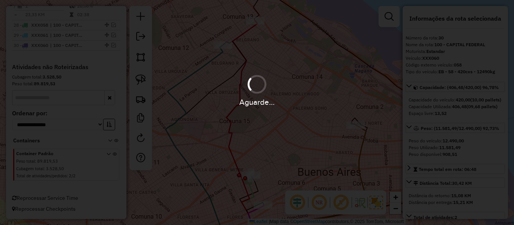
scroll to position [1186, 0]
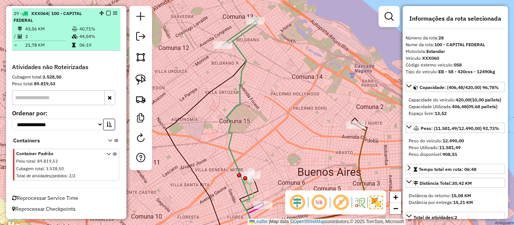
click at [107, 13] on em at bounding box center [108, 13] width 5 height 5
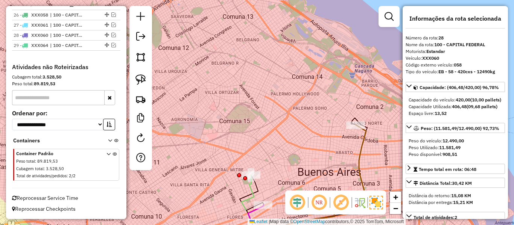
scroll to position [1154, 0]
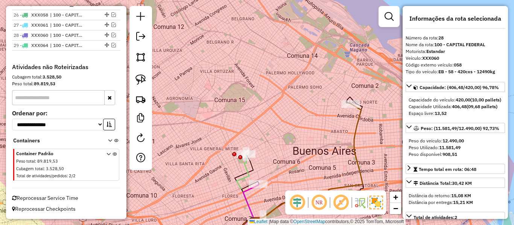
drag, startPoint x: 268, startPoint y: 115, endPoint x: 250, endPoint y: 44, distance: 73.5
click at [249, 37] on div "Janela de atendimento Grade de atendimento Capacidade Transportadoras Veículos …" at bounding box center [257, 112] width 514 height 225
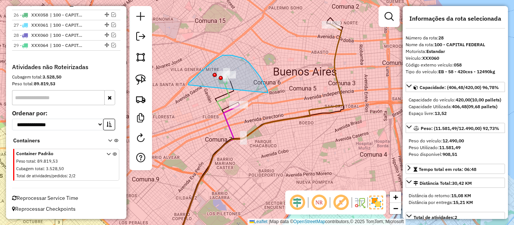
drag, startPoint x: 267, startPoint y: 90, endPoint x: 191, endPoint y: 88, distance: 76.4
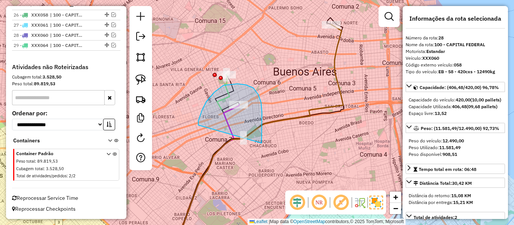
drag, startPoint x: 262, startPoint y: 136, endPoint x: 198, endPoint y: 126, distance: 64.4
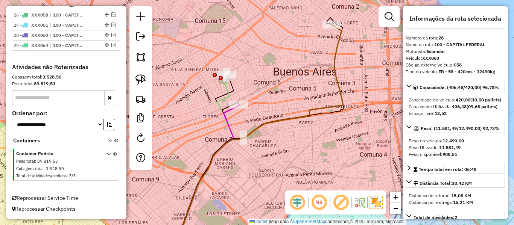
drag, startPoint x: 315, startPoint y: 83, endPoint x: 308, endPoint y: 117, distance: 35.4
click at [308, 117] on div "Janela de atendimento Grade de atendimento Capacidade Transportadoras Veículos …" at bounding box center [257, 112] width 514 height 225
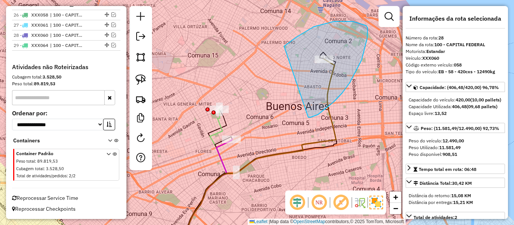
drag, startPoint x: 308, startPoint y: 117, endPoint x: 277, endPoint y: 55, distance: 70.4
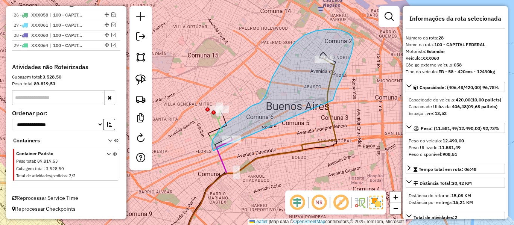
drag, startPoint x: 334, startPoint y: 97, endPoint x: 227, endPoint y: 164, distance: 126.6
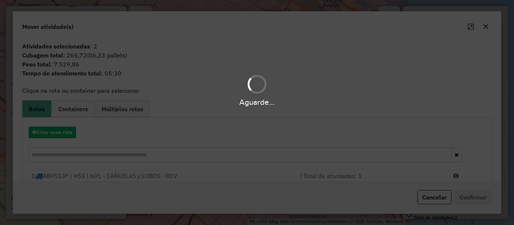
click at [62, 138] on hb-app "Aguarde... Pop-up bloqueado! Seu navegador bloqueou automáticamente a abertura …" at bounding box center [257, 112] width 514 height 225
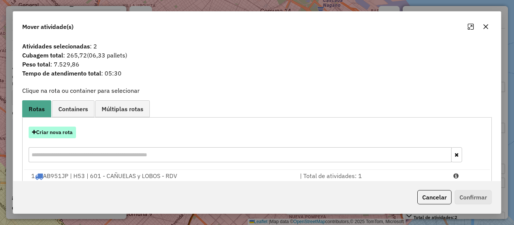
click at [60, 134] on button "Criar nova rota" at bounding box center [52, 133] width 47 height 12
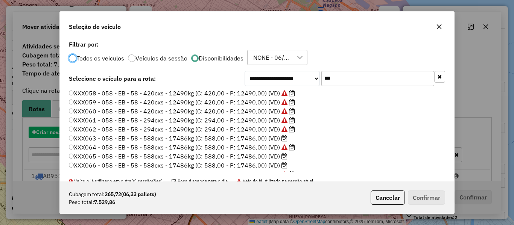
scroll to position [4, 2]
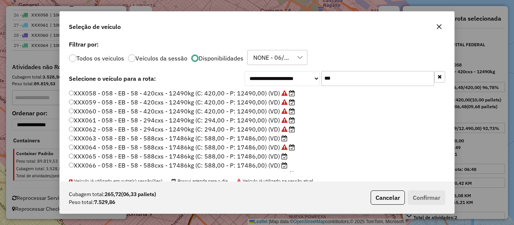
drag, startPoint x: 279, startPoint y: 139, endPoint x: 351, endPoint y: 154, distance: 73.5
click at [279, 139] on label "XXX063 - 058 - EB - 58 - 588cxs - 17486kg (C: 588,00 - P: 17486,00) (VD)" at bounding box center [178, 138] width 219 height 9
click at [262, 141] on label "XXX063 - 058 - EB - 58 - 588cxs - 17486kg (C: 588,00 - P: 17486,00) (VD)" at bounding box center [178, 138] width 219 height 9
click at [420, 194] on button "Confirmar" at bounding box center [426, 198] width 37 height 14
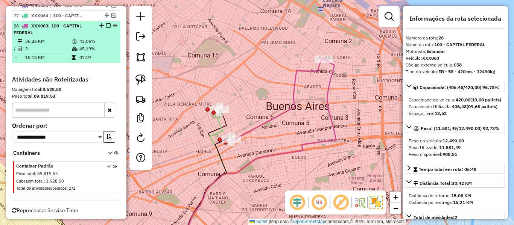
scroll to position [1075, 0]
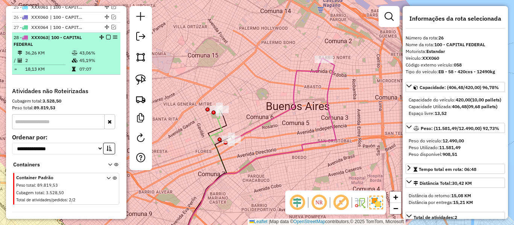
click at [107, 40] on em at bounding box center [108, 37] width 5 height 5
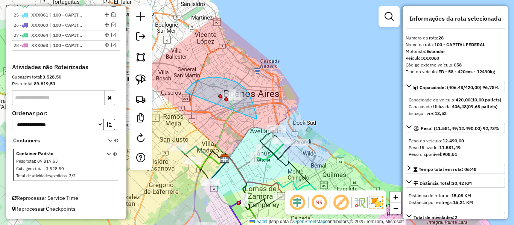
drag, startPoint x: 257, startPoint y: 119, endPoint x: 180, endPoint y: 116, distance: 77.2
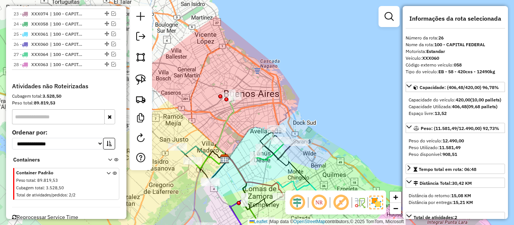
scroll to position [1037, 0]
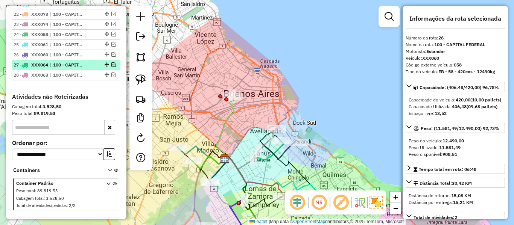
click at [114, 67] on div at bounding box center [106, 64] width 23 height 5
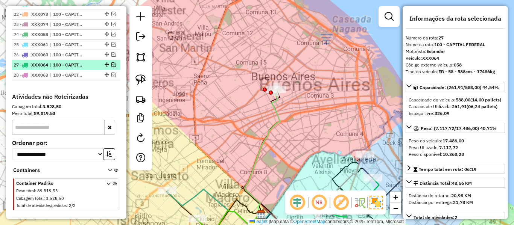
click at [111, 67] on em at bounding box center [113, 64] width 5 height 5
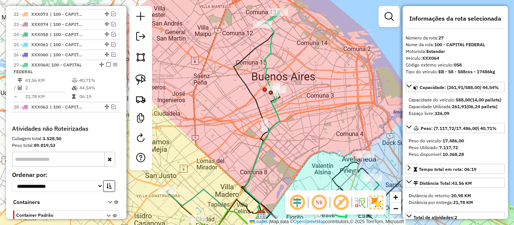
drag, startPoint x: 261, startPoint y: 49, endPoint x: 261, endPoint y: 104, distance: 55.0
click at [254, 111] on icon at bounding box center [254, 119] width 40 height 192
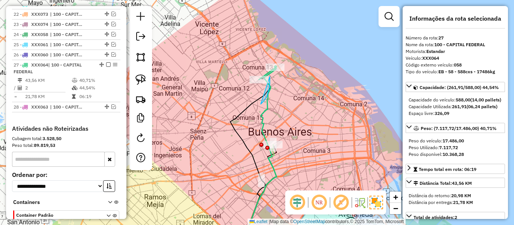
drag, startPoint x: 261, startPoint y: 104, endPoint x: 231, endPoint y: 80, distance: 38.0
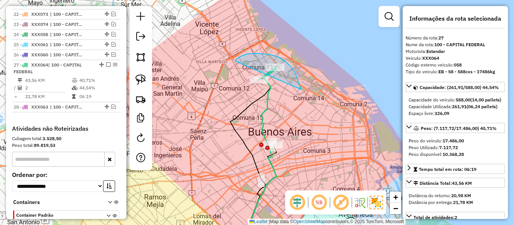
drag, startPoint x: 257, startPoint y: 53, endPoint x: 237, endPoint y: 62, distance: 21.9
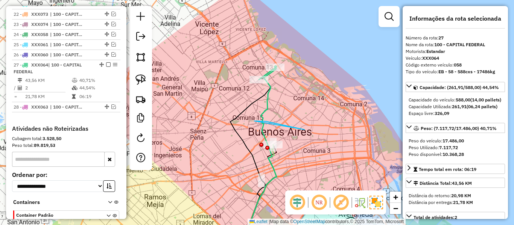
drag, startPoint x: 254, startPoint y: 121, endPoint x: 280, endPoint y: 152, distance: 40.4
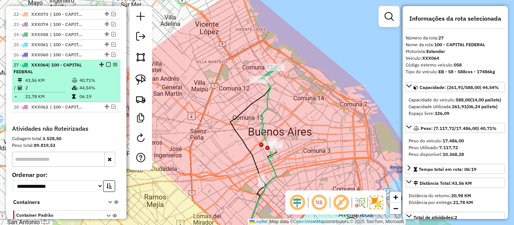
click at [106, 67] on em at bounding box center [108, 64] width 5 height 5
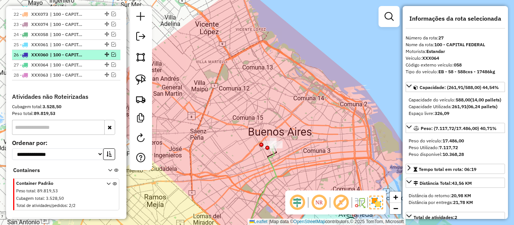
click at [112, 58] on div "26 - XXX060 | 100 - CAPITAL FEDERAL" at bounding box center [66, 55] width 105 height 7
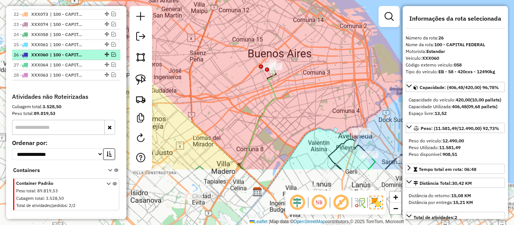
click at [111, 57] on em at bounding box center [113, 54] width 5 height 5
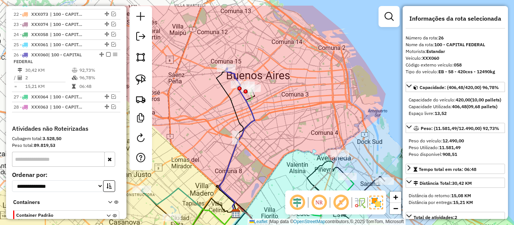
click at [228, 103] on icon at bounding box center [229, 141] width 27 height 145
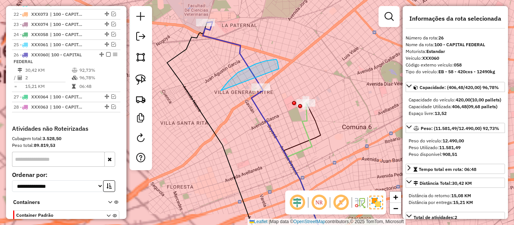
drag, startPoint x: 256, startPoint y: 64, endPoint x: 278, endPoint y: 101, distance: 43.1
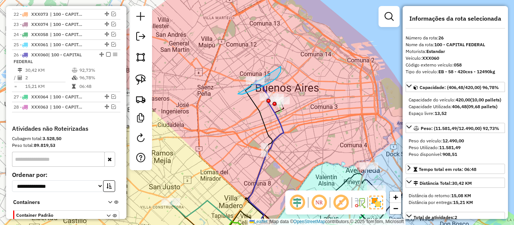
drag, startPoint x: 249, startPoint y: 92, endPoint x: 248, endPoint y: 62, distance: 29.8
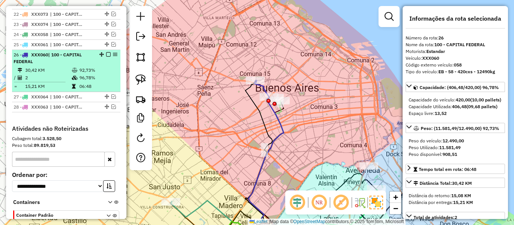
click at [106, 57] on em at bounding box center [108, 54] width 5 height 5
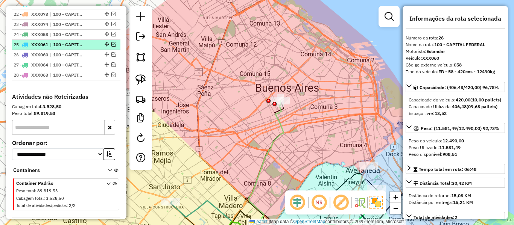
click at [111, 47] on em at bounding box center [113, 44] width 5 height 5
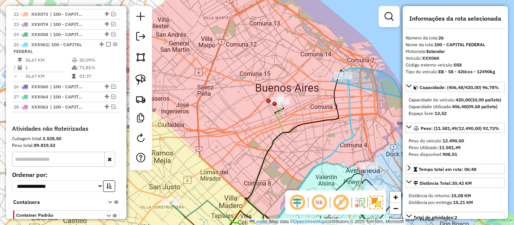
drag, startPoint x: 395, startPoint y: 82, endPoint x: 331, endPoint y: 84, distance: 64.4
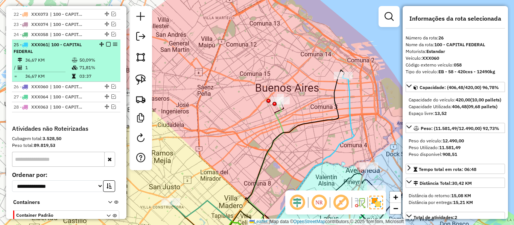
click at [106, 47] on em at bounding box center [108, 44] width 5 height 5
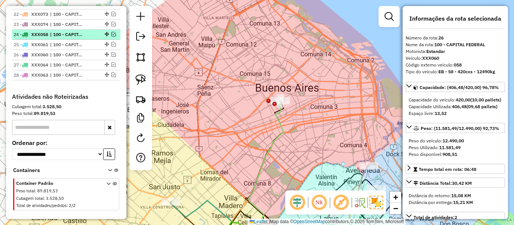
click at [111, 37] on em at bounding box center [113, 34] width 5 height 5
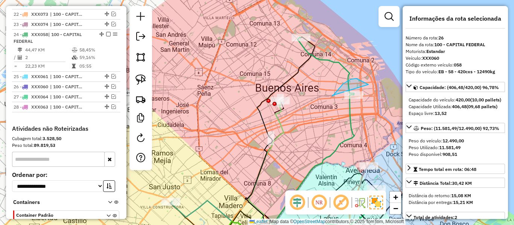
drag, startPoint x: 332, startPoint y: 96, endPoint x: 356, endPoint y: 107, distance: 26.4
drag, startPoint x: 308, startPoint y: 30, endPoint x: 282, endPoint y: 50, distance: 33.0
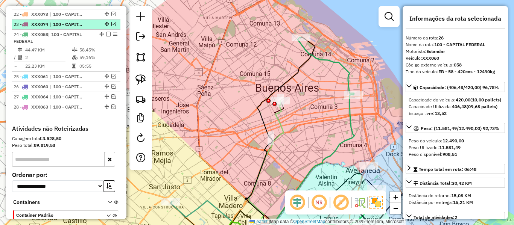
click at [111, 26] on em at bounding box center [113, 24] width 5 height 5
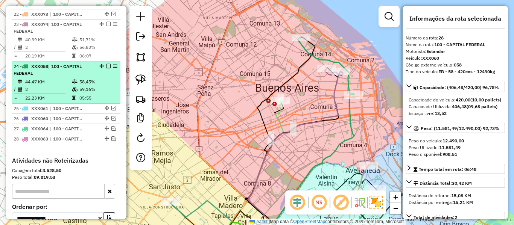
click at [106, 69] on em at bounding box center [108, 66] width 5 height 5
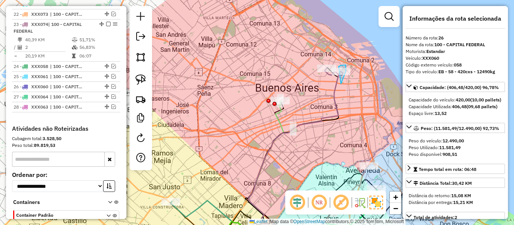
drag, startPoint x: 341, startPoint y: 84, endPoint x: 335, endPoint y: 80, distance: 6.8
drag, startPoint x: 320, startPoint y: 87, endPoint x: 341, endPoint y: 55, distance: 38.5
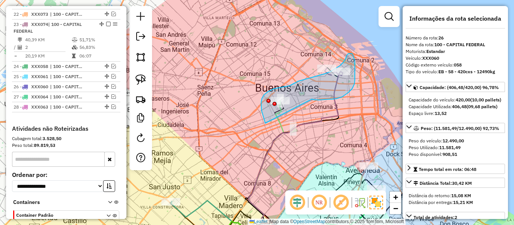
drag, startPoint x: 312, startPoint y: 99, endPoint x: 268, endPoint y: 127, distance: 52.4
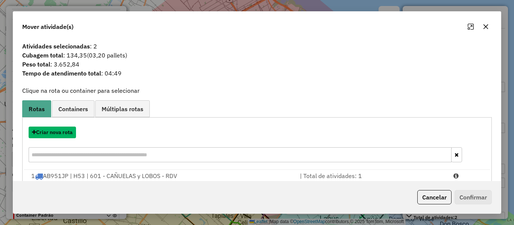
click at [61, 137] on button "Criar nova rota" at bounding box center [52, 133] width 47 height 12
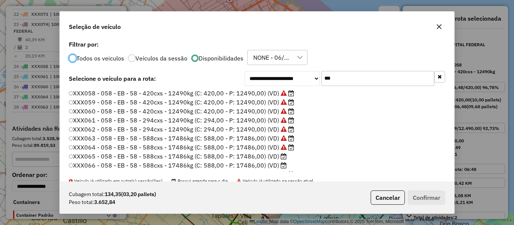
scroll to position [4, 2]
click at [365, 82] on input "***" at bounding box center [377, 78] width 113 height 15
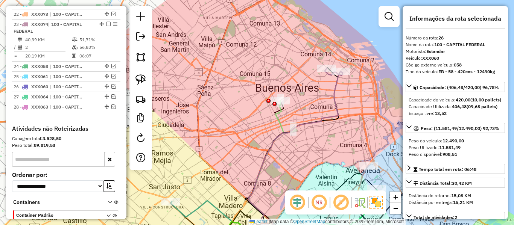
click at [383, 105] on li "XXX059 - 058 - EB - 58 - 420cxs - 12490kg (C: 420,00 - P: 12490,00) (VD)" at bounding box center [256, 105] width 263 height 6
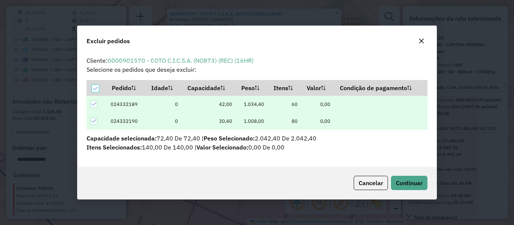
scroll to position [0, 0]
click at [419, 184] on span "Continuar" at bounding box center [409, 184] width 27 height 8
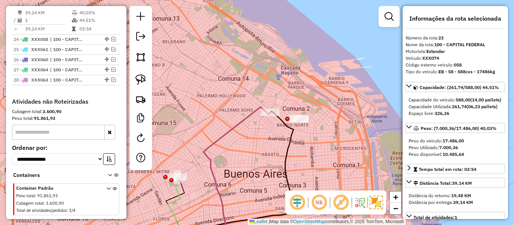
click at [242, 119] on icon at bounding box center [237, 177] width 67 height 141
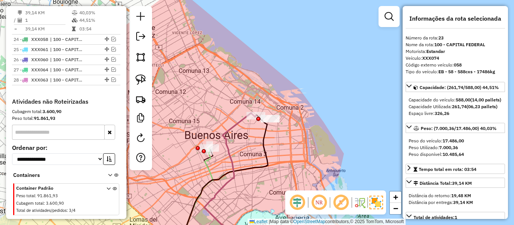
scroll to position [1032, 0]
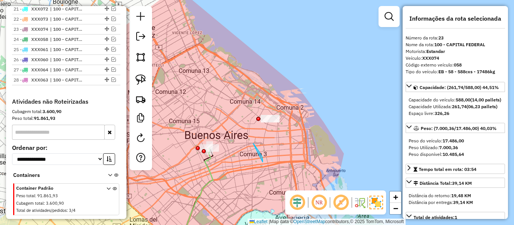
drag, startPoint x: 263, startPoint y: 162, endPoint x: 227, endPoint y: 140, distance: 42.0
click at [263, 175] on div "Janela de atendimento Grade de atendimento Capacidade Transportadoras Veículos …" at bounding box center [257, 112] width 514 height 225
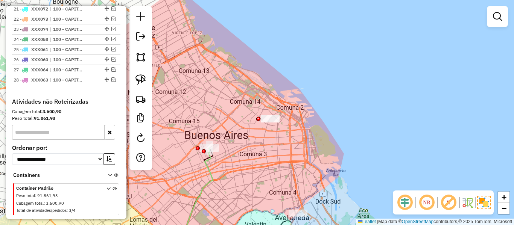
click at [213, 174] on icon at bounding box center [195, 198] width 35 height 100
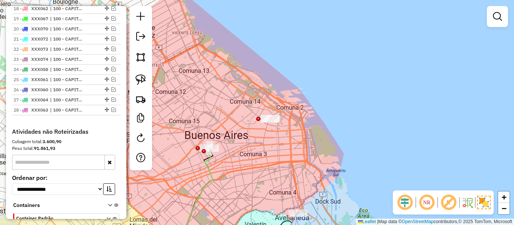
select select "**********"
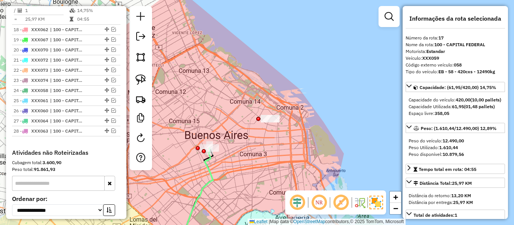
scroll to position [971, 0]
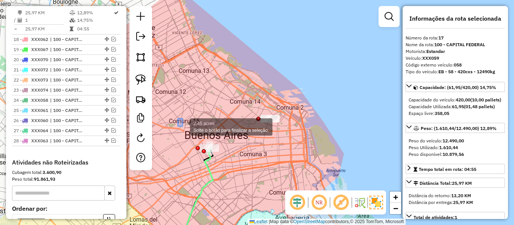
drag, startPoint x: 178, startPoint y: 119, endPoint x: 224, endPoint y: 172, distance: 69.9
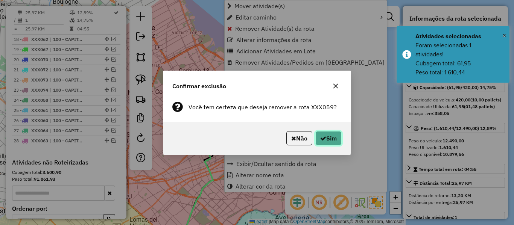
click at [328, 139] on button "Sim" at bounding box center [328, 138] width 26 height 14
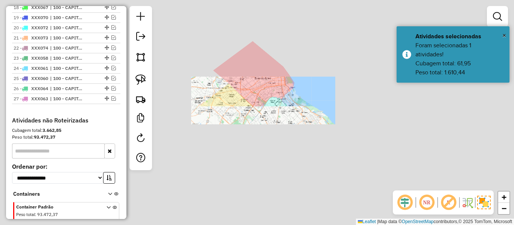
scroll to position [929, 0]
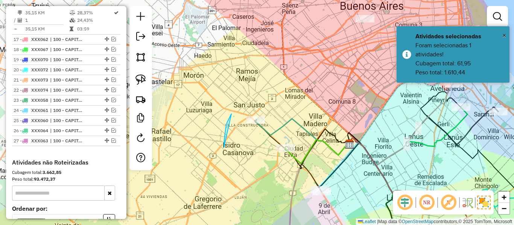
drag, startPoint x: 224, startPoint y: 148, endPoint x: 259, endPoint y: 137, distance: 36.3
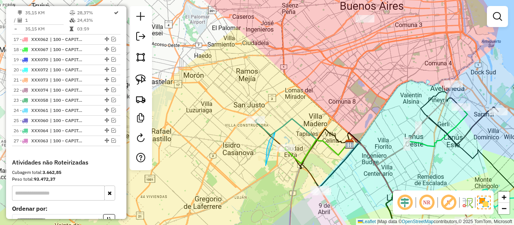
drag, startPoint x: 275, startPoint y: 133, endPoint x: 311, endPoint y: 153, distance: 40.6
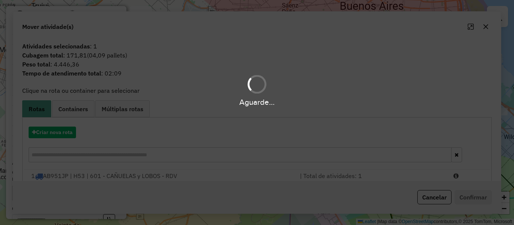
click at [271, 191] on hb-app "Aguarde... Pop-up bloqueado! Seu navegador bloqueou automáticamente a abertura …" at bounding box center [257, 112] width 514 height 225
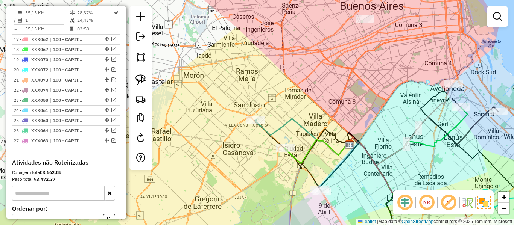
drag, startPoint x: 270, startPoint y: 193, endPoint x: 232, endPoint y: 154, distance: 54.3
click at [231, 154] on div "Janela de atendimento Grade de atendimento Capacidade Transportadoras Veículos …" at bounding box center [257, 112] width 514 height 225
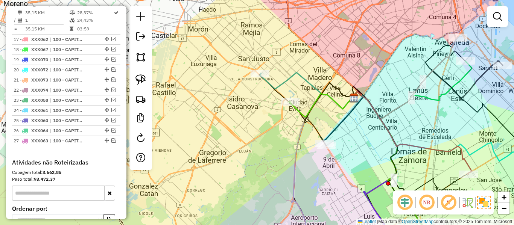
drag, startPoint x: 240, startPoint y: 144, endPoint x: 287, endPoint y: 136, distance: 47.3
click at [287, 136] on div "Janela de atendimento Grade de atendimento Capacidade Transportadoras Veículos …" at bounding box center [257, 112] width 514 height 225
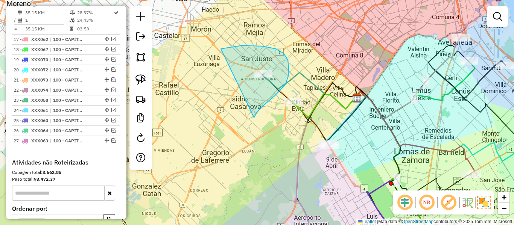
drag, startPoint x: 288, startPoint y: 60, endPoint x: 196, endPoint y: 68, distance: 92.2
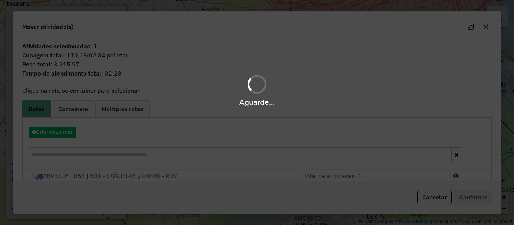
click at [257, 131] on hb-app "Aguarde... Pop-up bloqueado! Seu navegador bloqueou automáticamente a abertura …" at bounding box center [257, 112] width 514 height 225
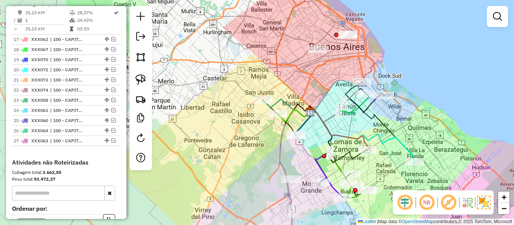
drag, startPoint x: 271, startPoint y: 139, endPoint x: 274, endPoint y: 132, distance: 7.1
click at [271, 139] on div "Janela de atendimento Grade de atendimento Capacidade Transportadoras Veículos …" at bounding box center [257, 112] width 514 height 225
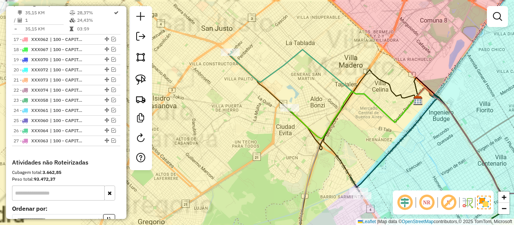
drag, startPoint x: 283, startPoint y: 145, endPoint x: 286, endPoint y: 157, distance: 12.5
click at [285, 160] on div "Janela de atendimento Grade de atendimento Capacidade Transportadoras Veículos …" at bounding box center [257, 112] width 514 height 225
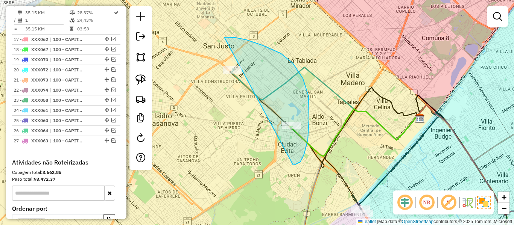
drag, startPoint x: 309, startPoint y: 120, endPoint x: 197, endPoint y: 88, distance: 116.5
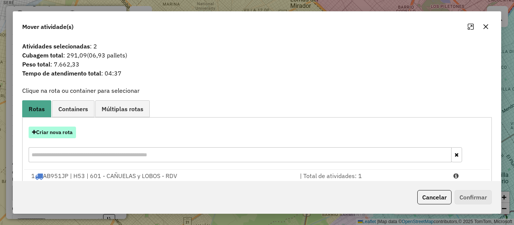
click at [64, 135] on button "Criar nova rota" at bounding box center [52, 133] width 47 height 12
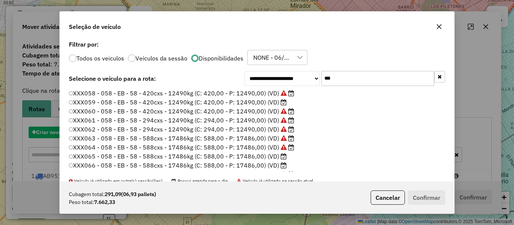
scroll to position [4, 2]
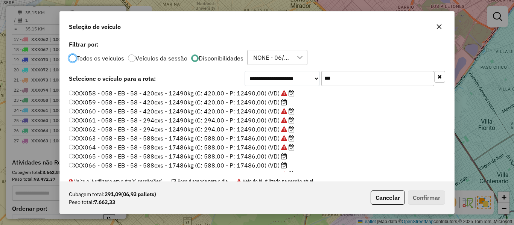
click at [266, 102] on label "XXX059 - 058 - EB - 58 - 420cxs - 12490kg (C: 420,00 - P: 12490,00) (VD)" at bounding box center [178, 102] width 218 height 9
click at [429, 194] on button "Confirmar" at bounding box center [426, 198] width 37 height 14
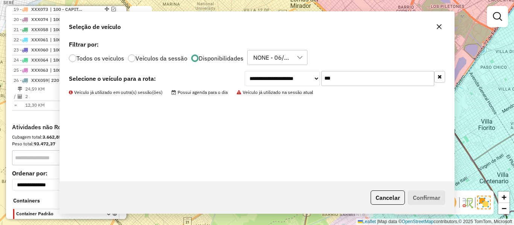
scroll to position [845, 0]
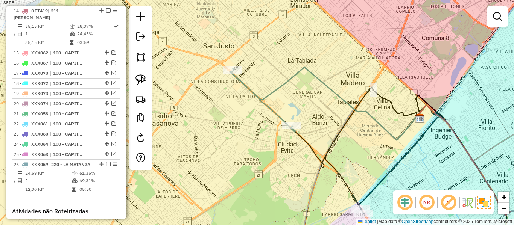
click at [296, 75] on icon at bounding box center [325, 103] width 189 height 73
select select "**********"
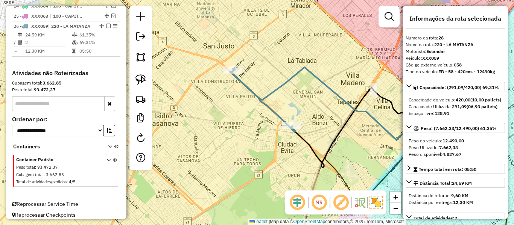
scroll to position [996, 0]
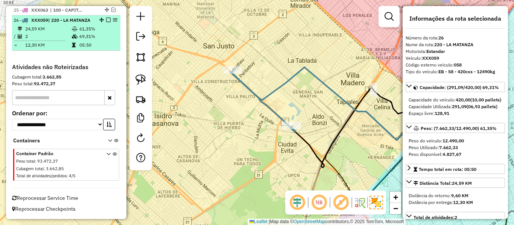
click at [106, 18] on em at bounding box center [108, 20] width 5 height 5
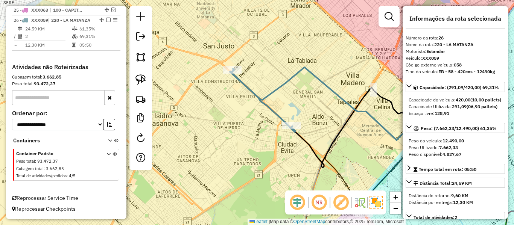
scroll to position [964, 0]
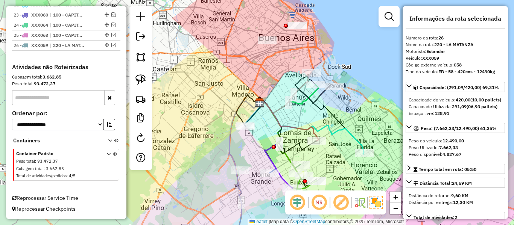
click at [380, 8] on div at bounding box center [389, 16] width 21 height 21
click at [384, 19] on link at bounding box center [389, 16] width 15 height 15
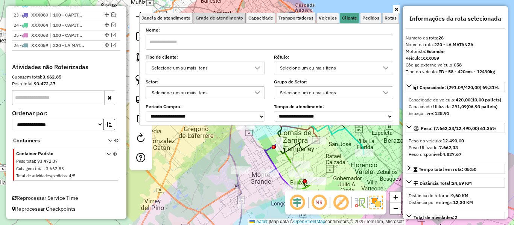
click at [221, 21] on link "Grade de atendimento" at bounding box center [219, 18] width 52 height 11
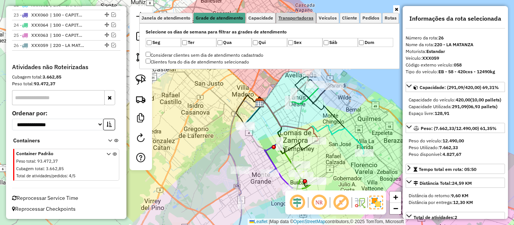
click at [298, 16] on span "Transportadoras" at bounding box center [296, 18] width 35 height 5
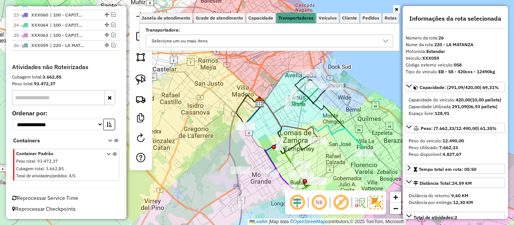
click at [275, 34] on div "Transportadora: Selecione um ou mais itens" at bounding box center [270, 38] width 248 height 19
click at [268, 46] on div "Selecione um ou mais itens" at bounding box center [264, 41] width 230 height 12
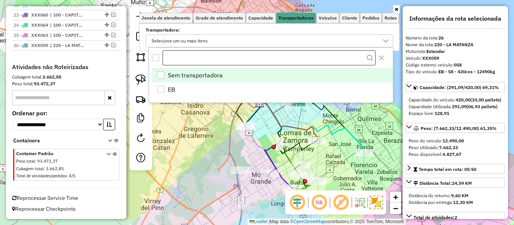
scroll to position [5, 26]
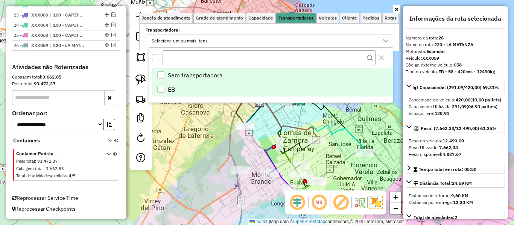
click at [209, 90] on li "EB" at bounding box center [272, 89] width 241 height 14
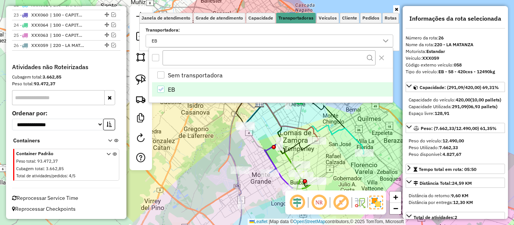
click at [217, 130] on div "Janela de atendimento Grade de atendimento Capacidade Transportadoras Veículos …" at bounding box center [257, 112] width 514 height 225
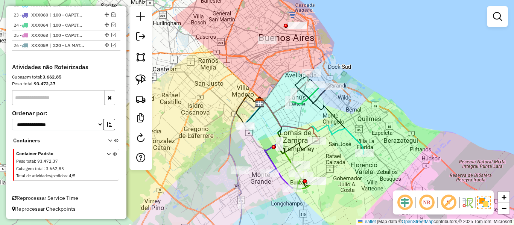
scroll to position [367, 0]
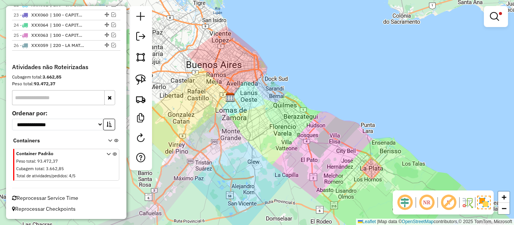
click at [491, 14] on em at bounding box center [494, 16] width 9 height 9
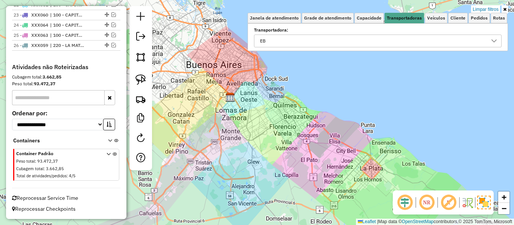
click at [490, 5] on div "Limpar filtros Janela de atendimento Grade de atendimento Capacidade Transporta…" at bounding box center [257, 112] width 514 height 225
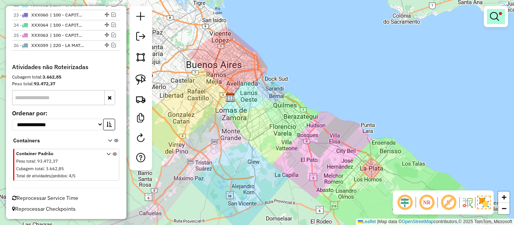
click at [487, 11] on link at bounding box center [496, 16] width 18 height 15
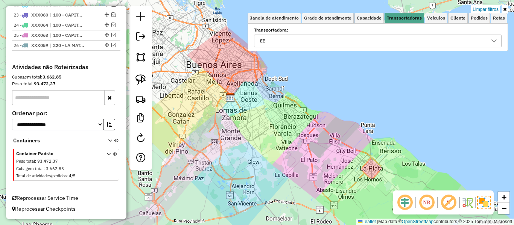
click at [481, 10] on link "Limpar filtros" at bounding box center [485, 9] width 29 height 8
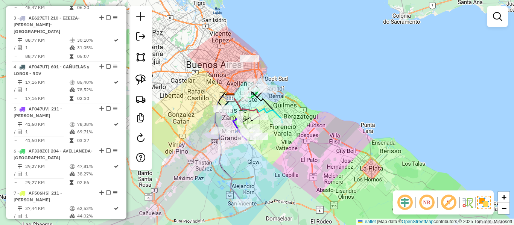
scroll to position [964, 0]
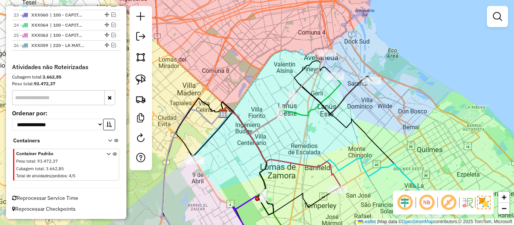
drag, startPoint x: 221, startPoint y: 133, endPoint x: 303, endPoint y: 108, distance: 85.5
click at [303, 110] on div "Janela de atendimento Grade de atendimento Capacidade Transportadoras Veículos …" at bounding box center [257, 112] width 514 height 225
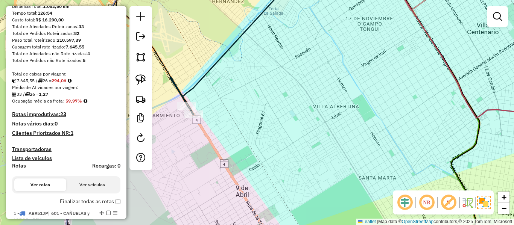
scroll to position [98, 0]
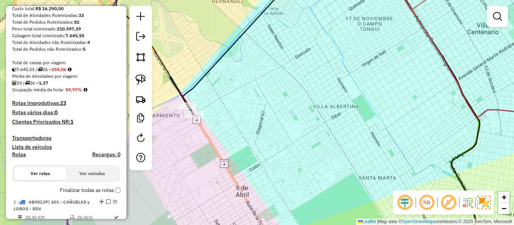
click at [38, 138] on h4 "Transportadoras" at bounding box center [66, 138] width 108 height 6
click at [37, 149] on h4 "Lista de veículos" at bounding box center [66, 147] width 108 height 6
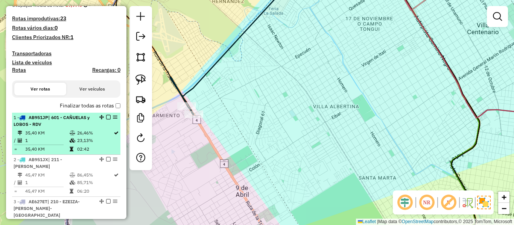
scroll to position [188, 0]
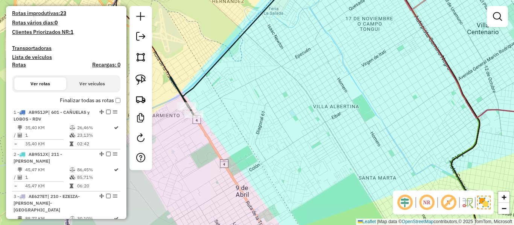
click at [18, 65] on h4 "Rotas" at bounding box center [19, 65] width 14 height 6
select select
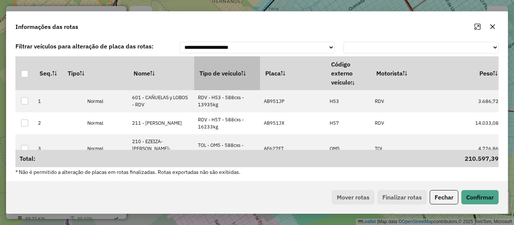
click at [238, 74] on th "Tipo de veículo" at bounding box center [227, 73] width 66 height 34
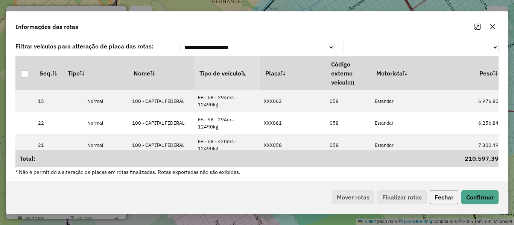
click at [444, 194] on button "Fechar" at bounding box center [444, 197] width 29 height 14
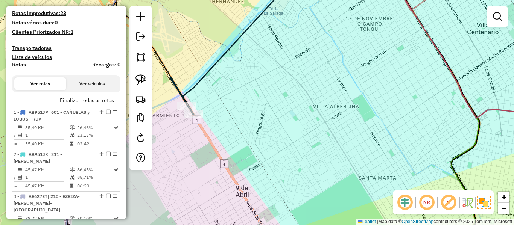
click at [24, 68] on h4 "Rotas" at bounding box center [19, 65] width 14 height 6
select select
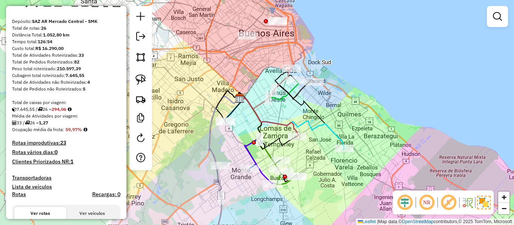
scroll to position [75, 0]
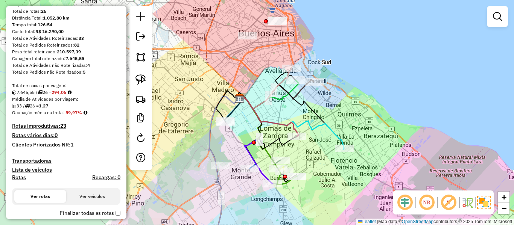
click at [29, 159] on h4 "Transportadoras" at bounding box center [66, 161] width 108 height 6
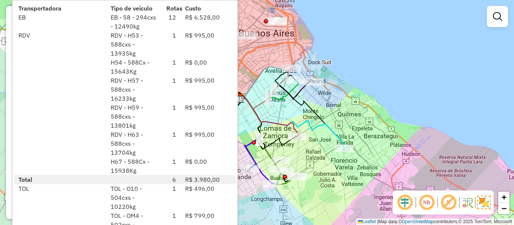
click at [333, 68] on div "Rota 13 - Placa MME504 0000147093 - INC S.A. Janela de atendimento Grade de ate…" at bounding box center [257, 112] width 514 height 225
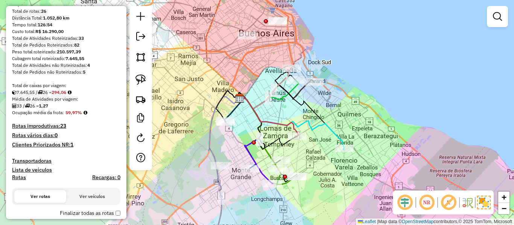
click at [240, 76] on div "Janela de atendimento Grade de atendimento Capacidade Transportadoras Veículos …" at bounding box center [257, 112] width 514 height 225
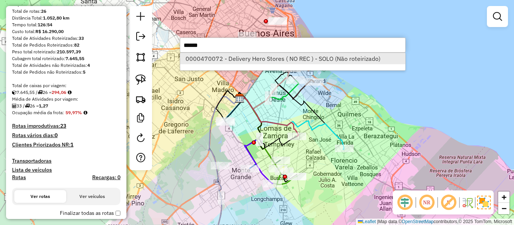
type input "******"
click at [202, 55] on li "0000470072 - Delivery Hero Stores ( NO REC ) - SOLO (Não roteirizado)" at bounding box center [292, 58] width 225 height 11
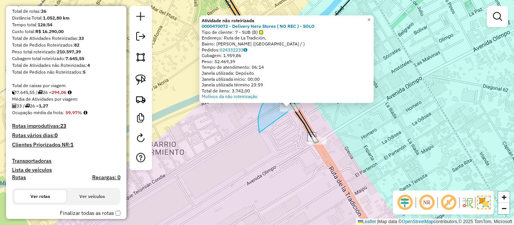
drag, startPoint x: 259, startPoint y: 131, endPoint x: 326, endPoint y: 105, distance: 71.9
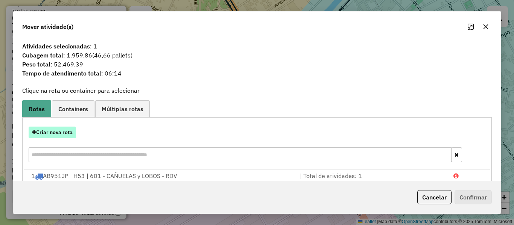
click at [63, 128] on button "Criar nova rota" at bounding box center [52, 133] width 47 height 12
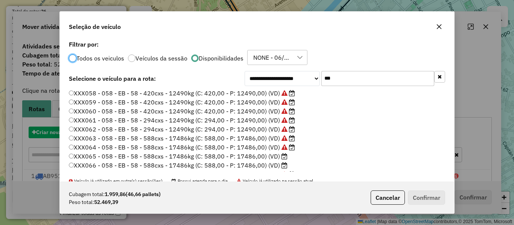
scroll to position [4, 2]
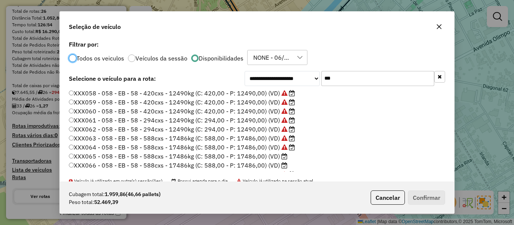
click at [331, 83] on input "***" at bounding box center [377, 78] width 113 height 15
drag, startPoint x: 331, startPoint y: 83, endPoint x: 289, endPoint y: 87, distance: 42.4
click at [331, 83] on input "***" at bounding box center [377, 78] width 113 height 15
click at [253, 158] on label "XXX065 - 058 - EB - 58 - 588cxs - 17486kg (C: 588,00 - P: 17486,00) (VD)" at bounding box center [178, 156] width 219 height 9
click at [423, 199] on button "Confirmar" at bounding box center [426, 198] width 37 height 14
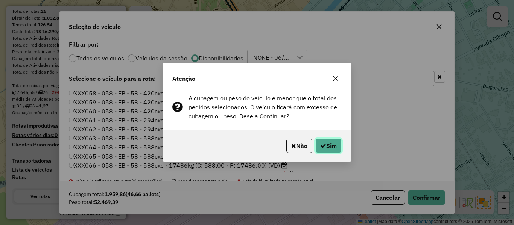
click at [333, 142] on button "Sim" at bounding box center [328, 146] width 26 height 14
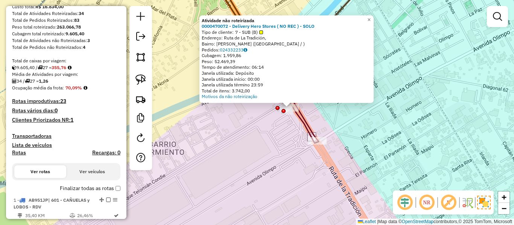
drag, startPoint x: 92, startPoint y: 132, endPoint x: 94, endPoint y: 164, distance: 32.1
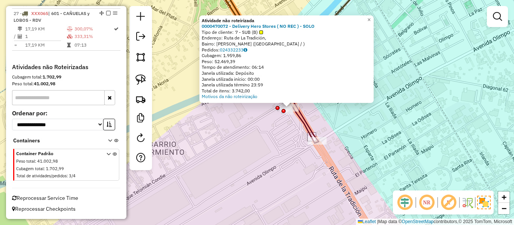
drag, startPoint x: 108, startPoint y: 134, endPoint x: 99, endPoint y: 204, distance: 71.1
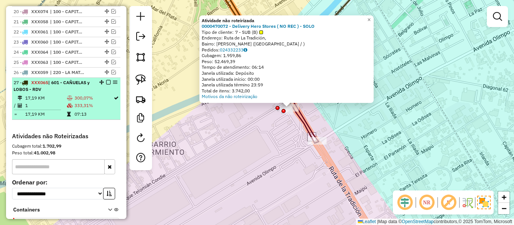
scroll to position [893, 0]
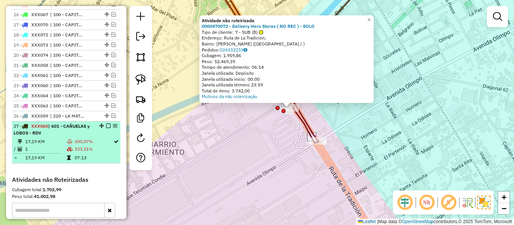
click at [95, 150] on td "333,31%" at bounding box center [93, 150] width 39 height 8
select select "**********"
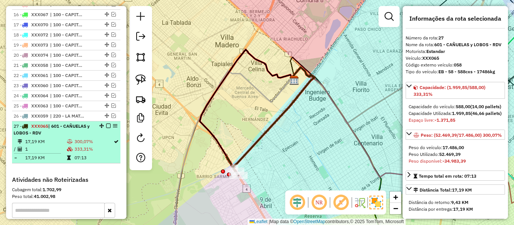
click at [106, 126] on em at bounding box center [108, 126] width 5 height 5
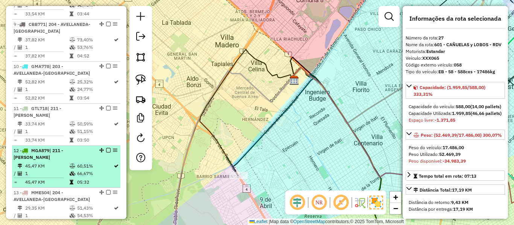
scroll to position [38, 0]
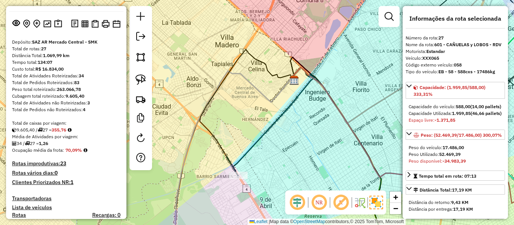
drag, startPoint x: 88, startPoint y: 164, endPoint x: 96, endPoint y: 76, distance: 89.2
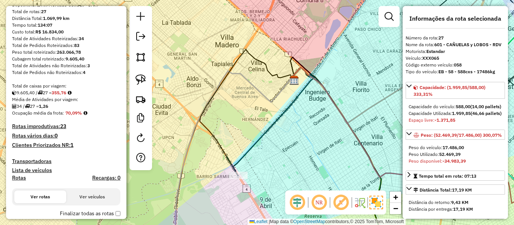
scroll to position [75, 0]
click at [46, 163] on h4 "Transportadoras" at bounding box center [66, 161] width 108 height 6
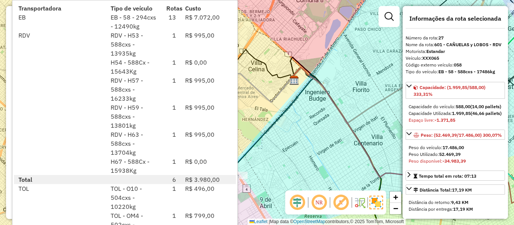
click at [314, 134] on div "Janela de atendimento Grade de atendimento Capacidade Transportadoras Veículos …" at bounding box center [257, 112] width 514 height 225
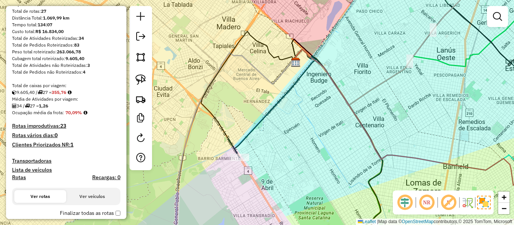
click at [285, 142] on div "Janela de atendimento Grade de atendimento Capacidade Transportadoras Veículos …" at bounding box center [257, 112] width 514 height 225
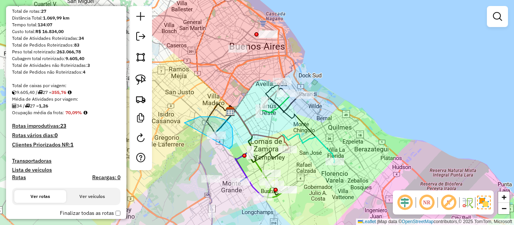
drag, startPoint x: 230, startPoint y: 149, endPoint x: 181, endPoint y: 148, distance: 48.9
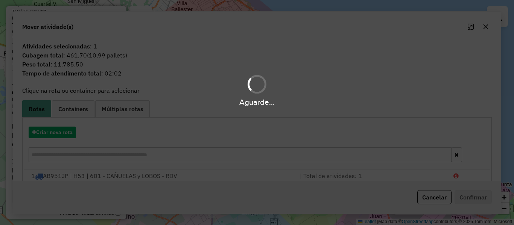
click at [234, 140] on div "Aguarde..." at bounding box center [257, 112] width 514 height 225
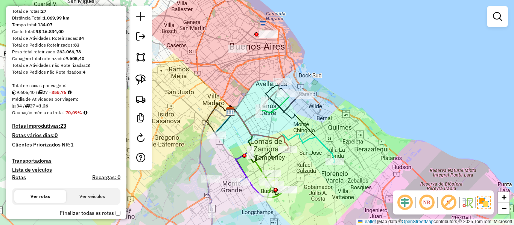
click at [222, 124] on icon at bounding box center [224, 121] width 22 height 27
select select "**********"
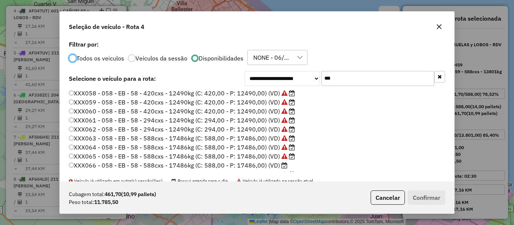
scroll to position [4, 2]
click at [255, 92] on label "XXX058 - 058 - EB - 58 - 420cxs - 12490kg (C: 420,00 - P: 12490,00) (VD)" at bounding box center [182, 93] width 226 height 9
click at [437, 200] on button "Confirmar" at bounding box center [426, 198] width 37 height 14
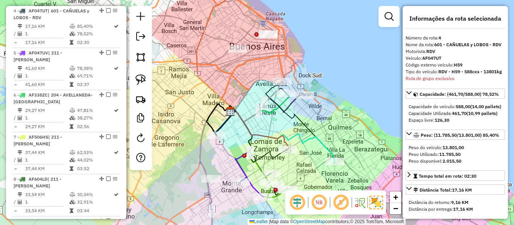
click at [225, 127] on icon at bounding box center [224, 121] width 22 height 27
click at [223, 125] on icon at bounding box center [224, 121] width 22 height 27
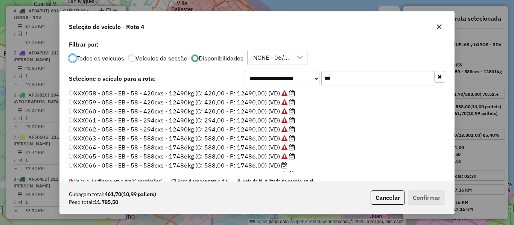
click at [265, 148] on label "XXX064 - 058 - EB - 58 - 588cxs - 17486kg (C: 588,00 - P: 17486,00) (VD)" at bounding box center [182, 147] width 226 height 9
click at [420, 196] on button "Confirmar" at bounding box center [426, 198] width 37 height 14
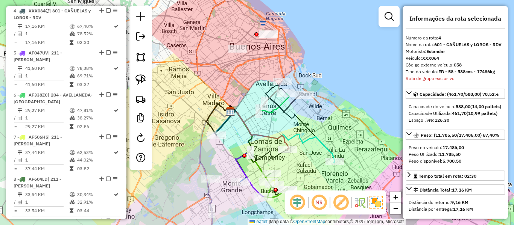
click at [226, 123] on icon at bounding box center [224, 121] width 22 height 27
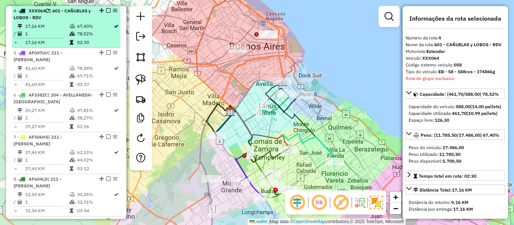
click at [106, 10] on em at bounding box center [108, 10] width 5 height 5
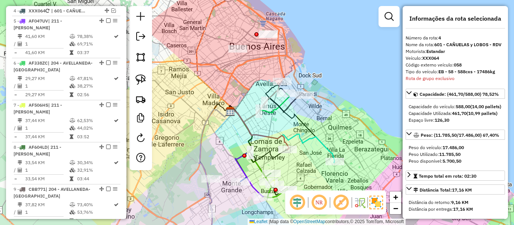
scroll to position [391, 0]
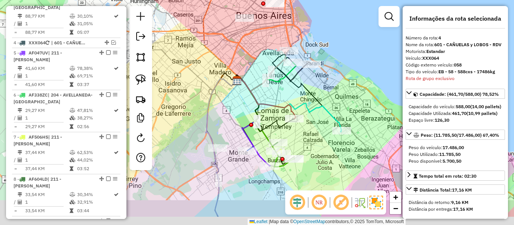
drag, startPoint x: 216, startPoint y: 136, endPoint x: 233, endPoint y: 113, distance: 28.5
click at [223, 96] on div "Janela de atendimento Grade de atendimento Capacidade Transportadoras Veículos …" at bounding box center [257, 112] width 514 height 225
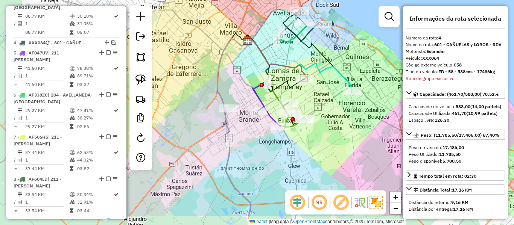
drag, startPoint x: 237, startPoint y: 155, endPoint x: 253, endPoint y: 116, distance: 41.9
click at [249, 122] on div "Janela de atendimento Grade de atendimento Capacidade Transportadoras Veículos …" at bounding box center [257, 112] width 514 height 225
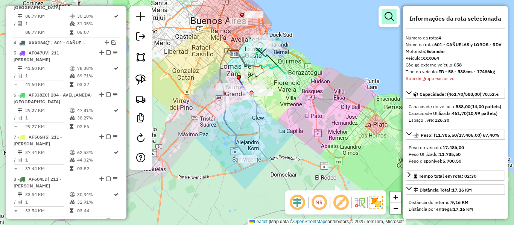
click at [389, 17] on em at bounding box center [389, 16] width 9 height 9
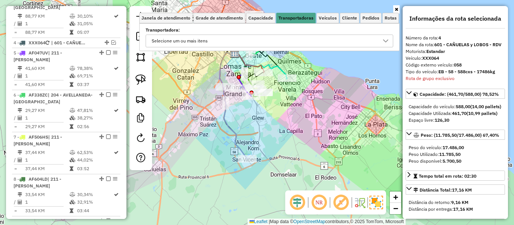
click at [291, 44] on div "Selecione um ou mais itens" at bounding box center [264, 41] width 230 height 12
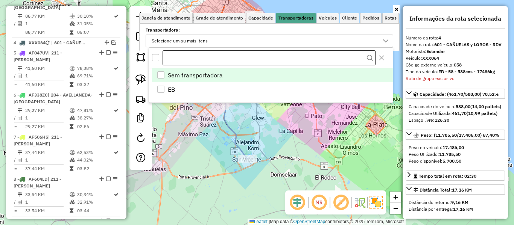
scroll to position [5, 26]
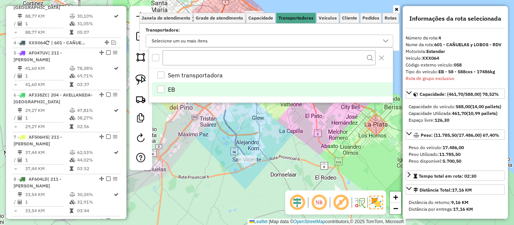
click at [193, 88] on li "EB" at bounding box center [272, 89] width 241 height 14
click at [338, 155] on div "Rota 3 - Placa AE627ET 0000322945 - WAL MART ARGENTINA S.R.L. - CHASSIS Janela …" at bounding box center [257, 112] width 514 height 225
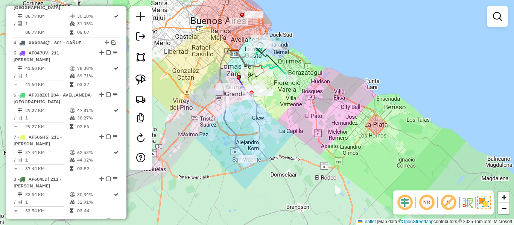
scroll to position [258, 0]
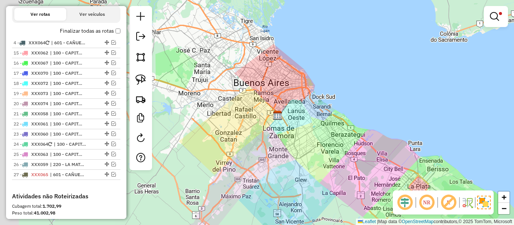
drag, startPoint x: 308, startPoint y: 95, endPoint x: 438, endPoint y: 87, distance: 130.1
click at [351, 139] on div "Limpar filtros Janela de atendimento Grade de atendimento Capacidade Transporta…" at bounding box center [257, 112] width 514 height 225
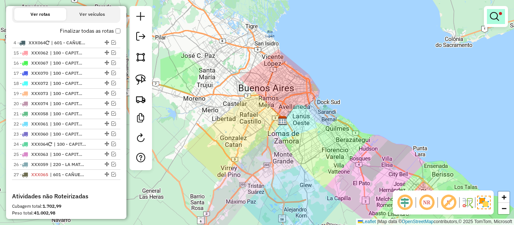
click at [500, 18] on link at bounding box center [496, 16] width 18 height 15
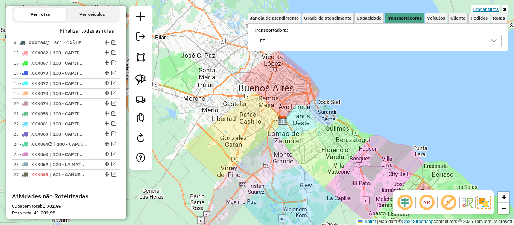
click at [496, 6] on link "Limpar filtros" at bounding box center [485, 9] width 29 height 8
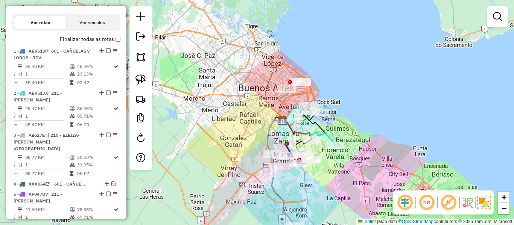
scroll to position [203, 0]
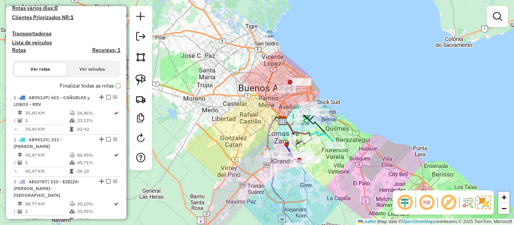
click at [94, 88] on label "Finalizar todas as rotas" at bounding box center [90, 86] width 61 height 8
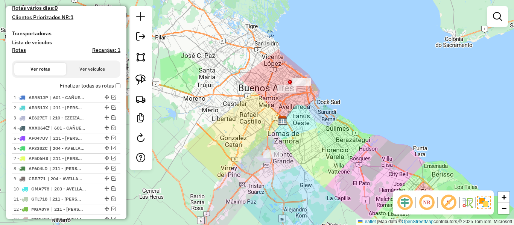
click at [94, 86] on label "Finalizar todas as rotas" at bounding box center [90, 86] width 61 height 8
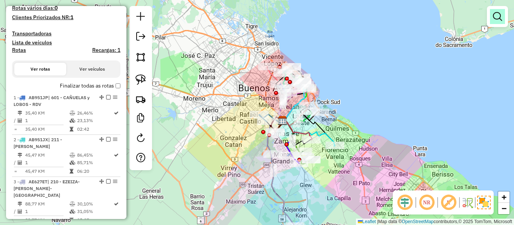
click at [502, 19] on link at bounding box center [497, 16] width 15 height 15
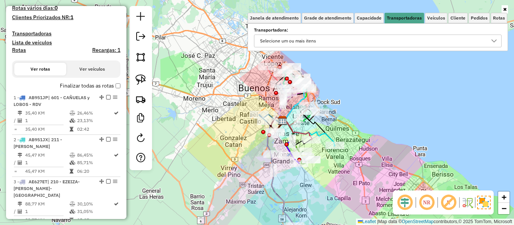
click at [390, 35] on div "Selecione um ou mais itens" at bounding box center [372, 41] width 230 height 12
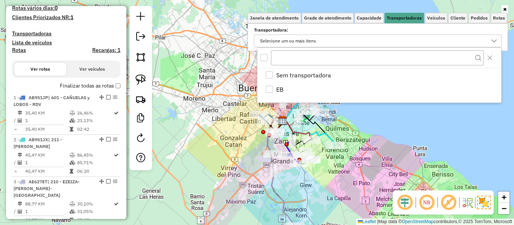
click at [197, 93] on div "Janela de atendimento Grade de atendimento Capacidade Transportadoras Veículos …" at bounding box center [257, 112] width 514 height 225
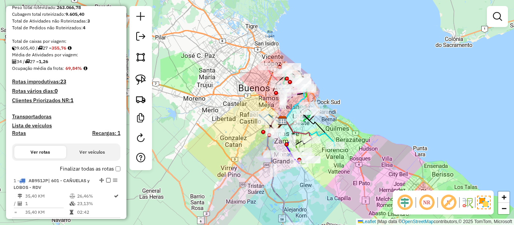
scroll to position [128, 0]
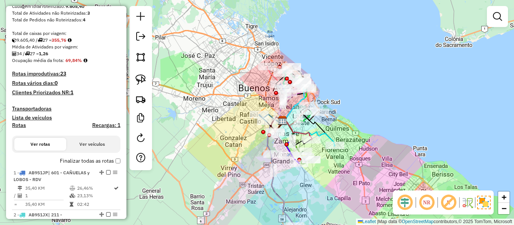
click at [17, 124] on h4 "Rotas" at bounding box center [19, 125] width 14 height 6
select select
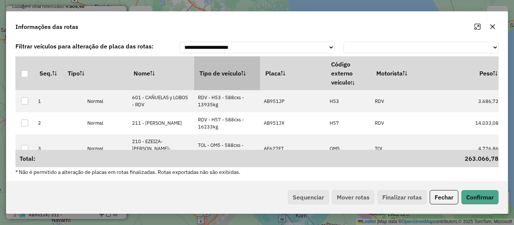
click at [229, 76] on th "Tipo de veículo" at bounding box center [227, 73] width 66 height 34
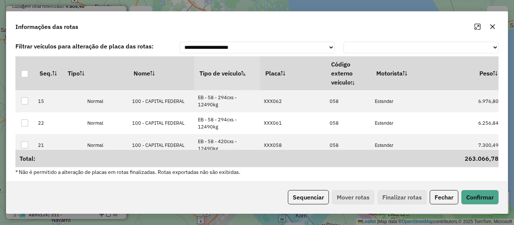
drag, startPoint x: 298, startPoint y: 179, endPoint x: 302, endPoint y: 189, distance: 10.8
click at [298, 181] on div "**********" at bounding box center [256, 110] width 501 height 143
click at [308, 196] on button "Sequenciar" at bounding box center [308, 197] width 41 height 14
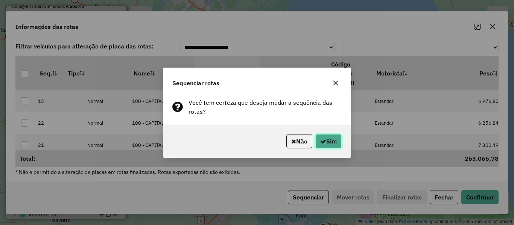
click at [320, 135] on button "Sim" at bounding box center [328, 141] width 26 height 14
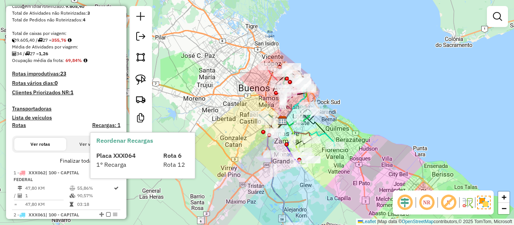
click at [85, 163] on label "Finalizar todas as rotas" at bounding box center [90, 161] width 61 height 8
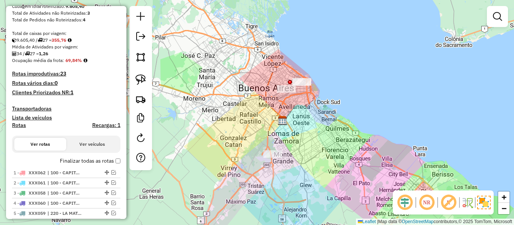
click at [85, 161] on label "Finalizar todas as rotas" at bounding box center [90, 161] width 61 height 8
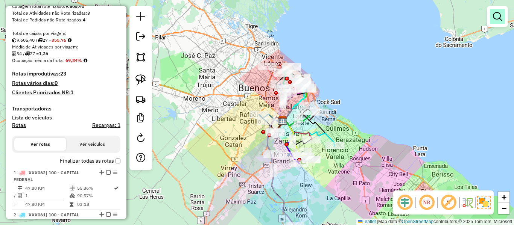
click at [499, 15] on em at bounding box center [497, 16] width 9 height 9
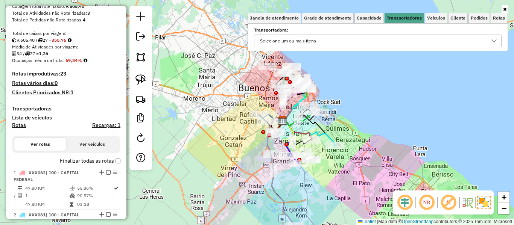
click at [416, 46] on div "Selecione um ou mais itens" at bounding box center [372, 41] width 230 height 12
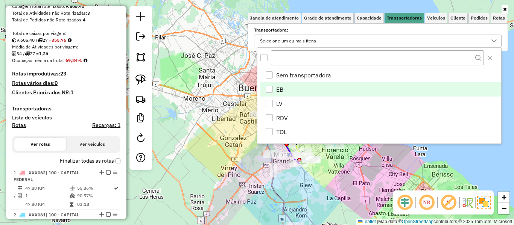
click at [277, 89] on span "EB" at bounding box center [279, 89] width 7 height 9
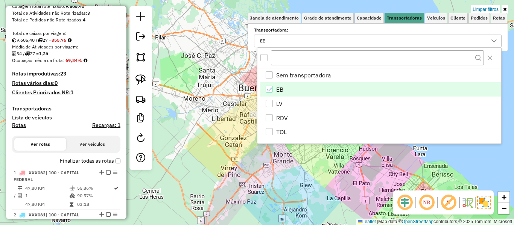
click at [92, 162] on label "Finalizar todas as rotas" at bounding box center [90, 161] width 61 height 8
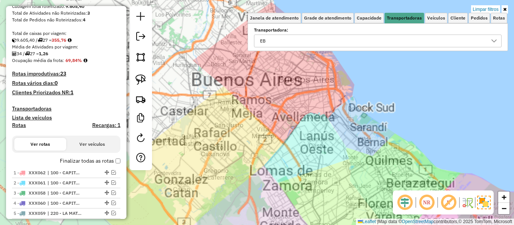
click at [327, 101] on div "Limpar filtros Janela de atendimento Grade de atendimento Capacidade Transporta…" at bounding box center [257, 112] width 514 height 225
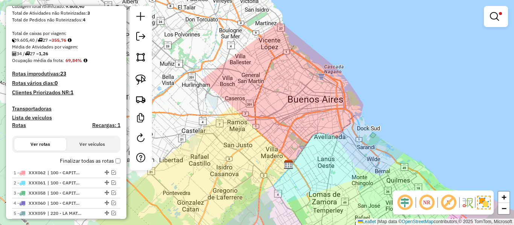
drag, startPoint x: 327, startPoint y: 115, endPoint x: 346, endPoint y: 126, distance: 21.9
click at [346, 126] on div "Limpar filtros Janela de atendimento Grade de atendimento Capacidade Transporta…" at bounding box center [257, 112] width 514 height 225
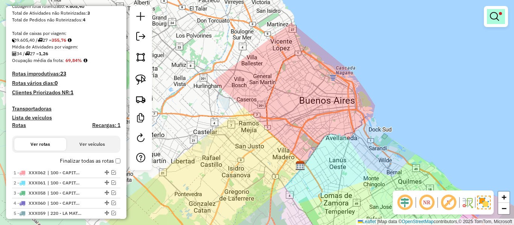
click at [498, 18] on em at bounding box center [494, 16] width 9 height 9
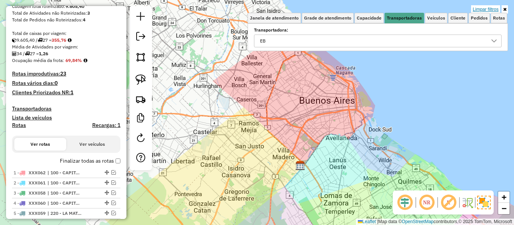
click at [495, 8] on link "Limpar filtros" at bounding box center [485, 9] width 29 height 8
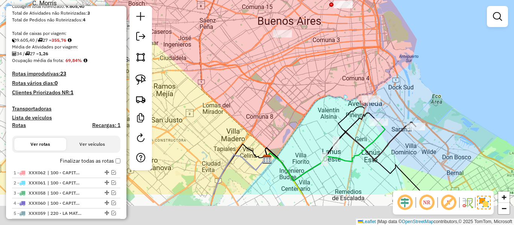
drag, startPoint x: 299, startPoint y: 87, endPoint x: 292, endPoint y: 70, distance: 17.8
click at [293, 68] on div "Janela de atendimento Grade de atendimento Capacidade Transportadoras Veículos …" at bounding box center [257, 112] width 514 height 225
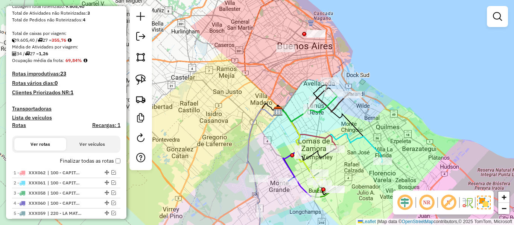
click at [101, 160] on label "Finalizar todas as rotas" at bounding box center [90, 161] width 61 height 8
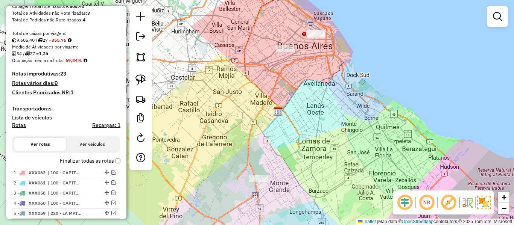
click at [101, 160] on label "Finalizar todas as rotas" at bounding box center [90, 161] width 61 height 8
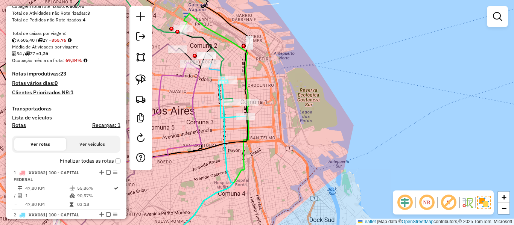
drag, startPoint x: 274, startPoint y: 92, endPoint x: 359, endPoint y: 110, distance: 86.8
click at [359, 110] on div "Rota 7 - Placa XXX067 0000910028 - INC S.A. Janela de atendimento Grade de aten…" at bounding box center [257, 112] width 514 height 225
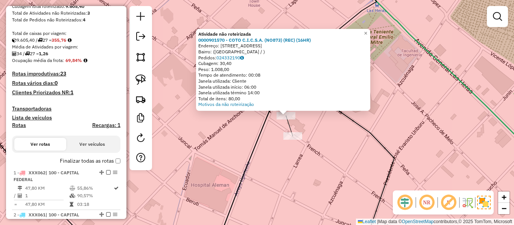
drag, startPoint x: 289, startPoint y: 125, endPoint x: 314, endPoint y: 127, distance: 24.9
click at [314, 127] on div "Atividade não roteirizada 0000901570 - COTO C.I.C.S.A. (NO873) (REC) (16HR) End…" at bounding box center [257, 112] width 514 height 225
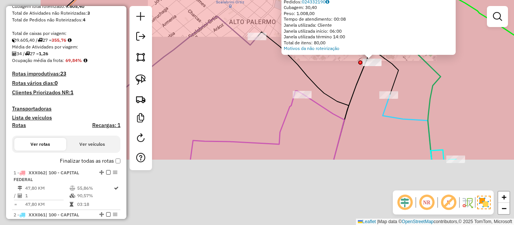
drag, startPoint x: 237, startPoint y: 173, endPoint x: 326, endPoint y: 89, distance: 122.5
click at [325, 90] on icon at bounding box center [302, 96] width 91 height 128
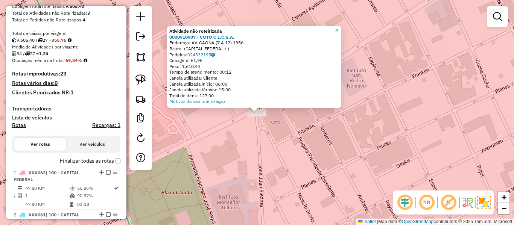
click at [289, 138] on div "Atividade não roteirizada 0000910907 - COTO C.I.C.S.A. Endereço: AV. GAONA (7 A…" at bounding box center [257, 112] width 514 height 225
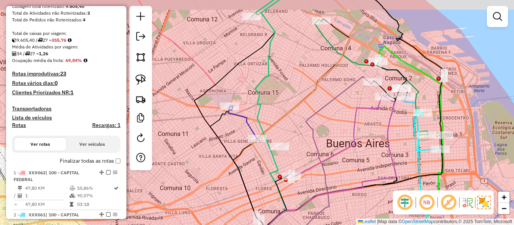
drag, startPoint x: 309, startPoint y: 95, endPoint x: 289, endPoint y: 126, distance: 37.4
click at [291, 132] on icon at bounding box center [303, 126] width 107 height 271
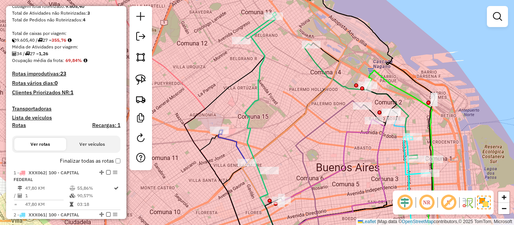
drag, startPoint x: 298, startPoint y: 86, endPoint x: 282, endPoint y: 72, distance: 21.6
click at [282, 72] on div "Janela de atendimento Grade de atendimento Capacidade Transportadoras Veículos …" at bounding box center [257, 112] width 514 height 225
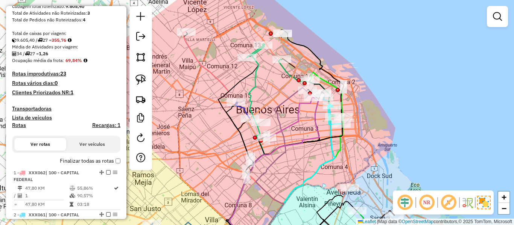
drag, startPoint x: 302, startPoint y: 110, endPoint x: 289, endPoint y: 121, distance: 17.4
click at [289, 121] on icon at bounding box center [290, 117] width 46 height 41
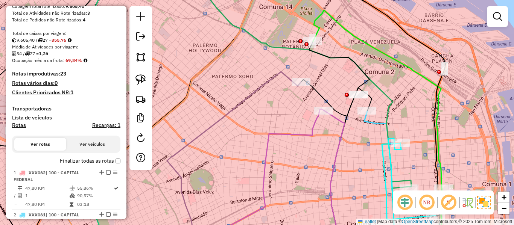
click at [270, 81] on icon at bounding box center [234, 160] width 134 height 176
select select "**********"
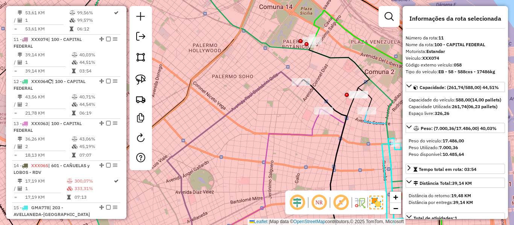
scroll to position [705, 0]
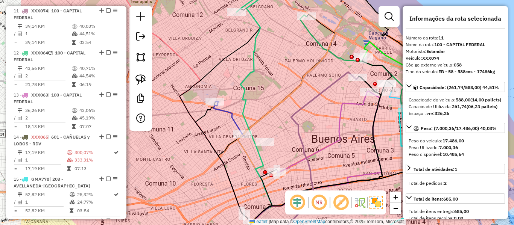
drag, startPoint x: 249, startPoint y: 111, endPoint x: 322, endPoint y: 108, distance: 72.7
click at [322, 108] on div "Janela de atendimento Grade de atendimento Capacidade Transportadoras Veículos …" at bounding box center [257, 112] width 514 height 225
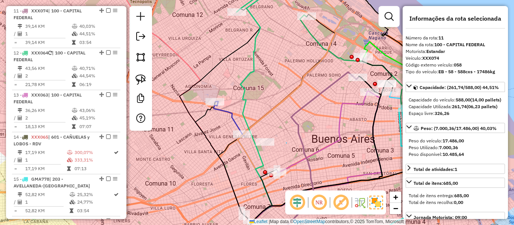
drag, startPoint x: 286, startPoint y: 143, endPoint x: 291, endPoint y: 136, distance: 9.0
drag, startPoint x: 321, startPoint y: 109, endPoint x: 268, endPoint y: 122, distance: 54.6
click at [268, 122] on div "Janela de atendimento Grade de atendimento Capacidade Transportadoras Veículos …" at bounding box center [257, 112] width 514 height 225
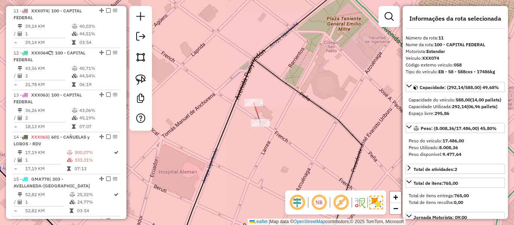
select select "**********"
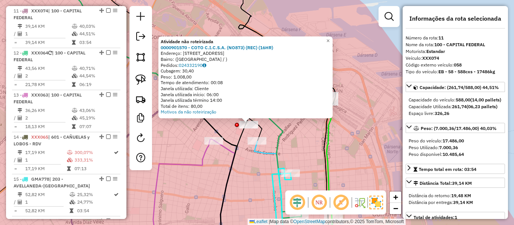
click at [233, 145] on icon at bounding box center [214, 179] width 46 height 138
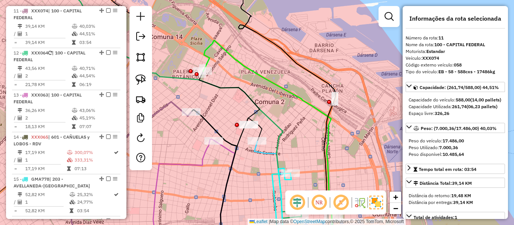
click at [203, 151] on icon at bounding box center [174, 193] width 79 height 109
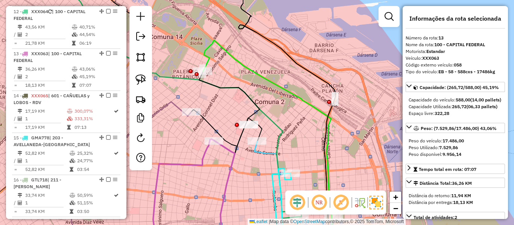
scroll to position [789, 0]
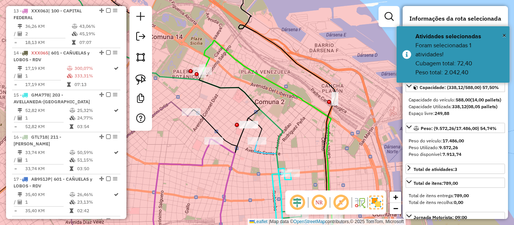
select select "**********"
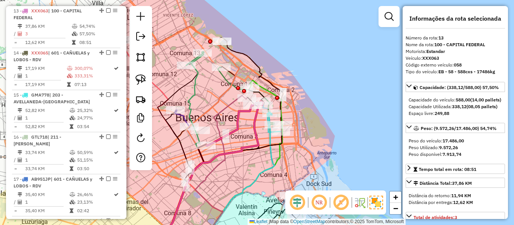
click at [207, 134] on div at bounding box center [200, 131] width 19 height 8
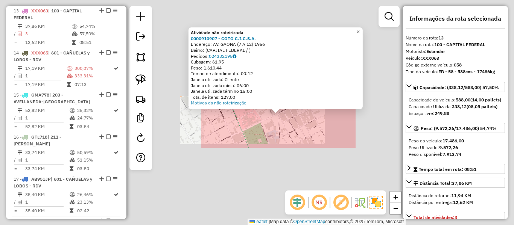
click at [287, 130] on div "Atividade não roteirizada 0000910907 - COTO C.I.C.S.A. Endereço: AV. GAONA (7 A…" at bounding box center [257, 112] width 514 height 225
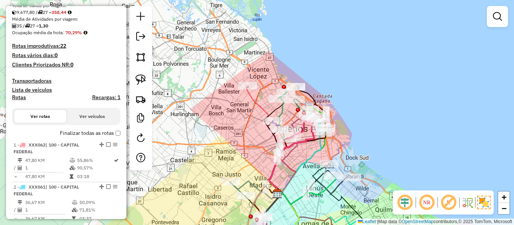
scroll to position [149, 0]
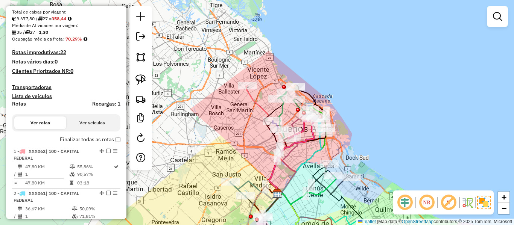
click at [506, 17] on div at bounding box center [497, 16] width 21 height 21
click at [501, 18] on em at bounding box center [497, 16] width 9 height 9
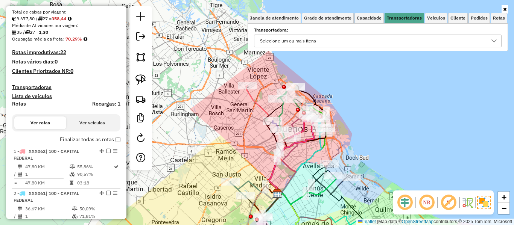
click at [373, 40] on div "Selecione um ou mais itens" at bounding box center [372, 41] width 230 height 12
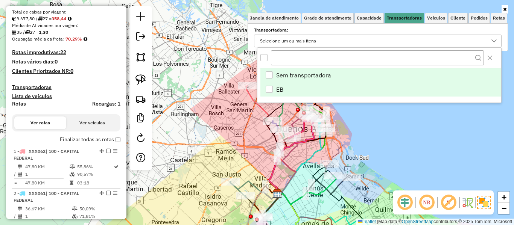
click at [273, 87] on div "EB" at bounding box center [270, 90] width 8 height 8
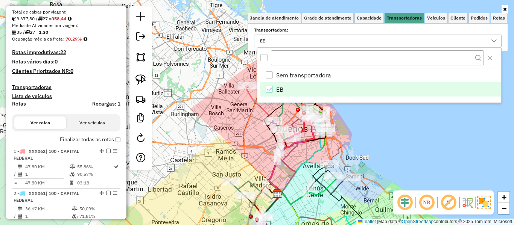
click at [234, 102] on div "Rota 1 - Placa XXX062 0000500933 - DIA ARGENTINA S.A. - SOLO (CHASSIS) Janela d…" at bounding box center [257, 112] width 514 height 225
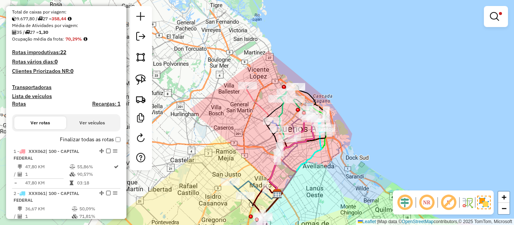
drag, startPoint x: 236, startPoint y: 144, endPoint x: 235, endPoint y: 86, distance: 58.0
click at [235, 86] on div "Limpar filtros Janela de atendimento Grade de atendimento Capacidade Transporta…" at bounding box center [257, 112] width 514 height 225
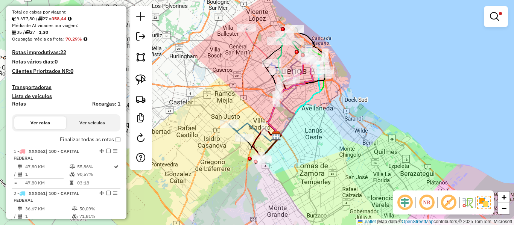
click at [90, 140] on label "Finalizar todas as rotas" at bounding box center [90, 140] width 61 height 8
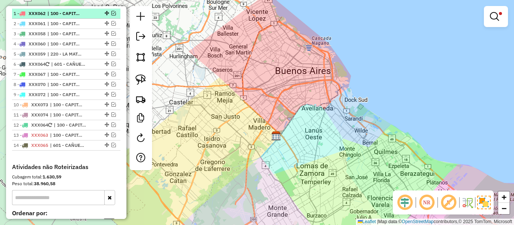
scroll to position [300, 0]
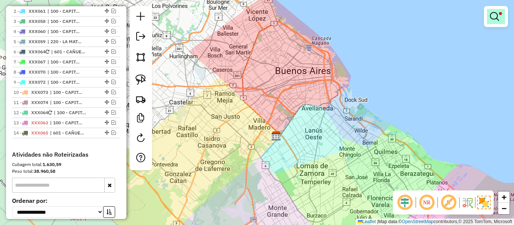
click at [500, 14] on span at bounding box center [500, 13] width 3 height 3
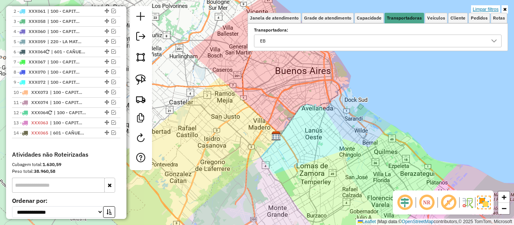
click at [494, 10] on link "Limpar filtros" at bounding box center [485, 9] width 29 height 8
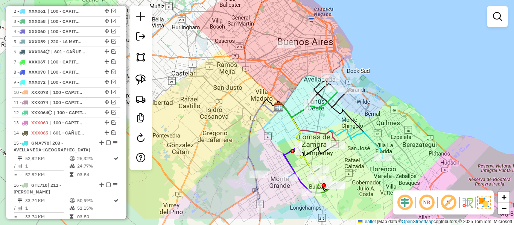
drag, startPoint x: 265, startPoint y: 115, endPoint x: 267, endPoint y: 86, distance: 29.1
click at [267, 86] on div "Janela de atendimento Grade de atendimento Capacidade Transportadoras Veículos …" at bounding box center [257, 112] width 514 height 225
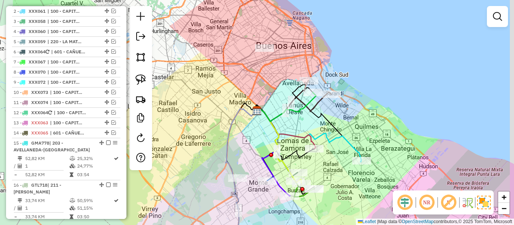
click at [255, 80] on div "Janela de atendimento Grade de atendimento Capacidade Transportadoras Veículos …" at bounding box center [257, 112] width 514 height 225
drag, startPoint x: 260, startPoint y: 80, endPoint x: 234, endPoint y: 51, distance: 39.2
click at [227, 69] on div "Janela de atendimento Grade de atendimento Capacidade Transportadoras Veículos …" at bounding box center [257, 112] width 514 height 225
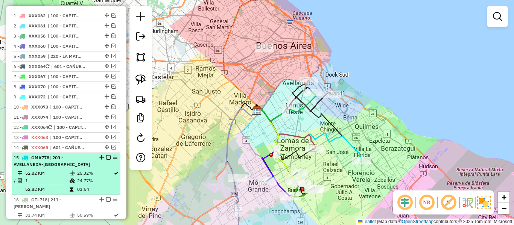
scroll to position [337, 0]
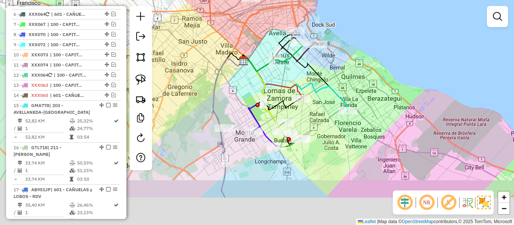
drag, startPoint x: 362, startPoint y: 136, endPoint x: 329, endPoint y: 65, distance: 78.3
click at [330, 65] on div "Janela de atendimento Grade de atendimento Capacidade Transportadoras Veículos …" at bounding box center [257, 112] width 514 height 225
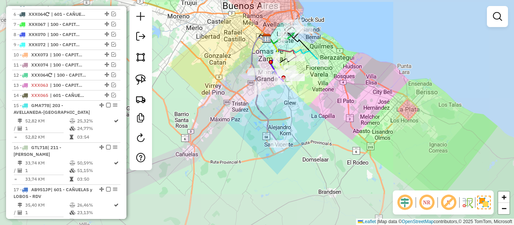
drag, startPoint x: 332, startPoint y: 106, endPoint x: 326, endPoint y: 127, distance: 22.1
click at [328, 118] on div "Janela de atendimento Grade de atendimento Capacidade Transportadoras Veículos …" at bounding box center [257, 112] width 514 height 225
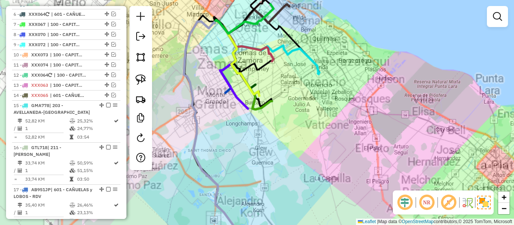
click at [288, 132] on div "Janela de atendimento Grade de atendimento Capacidade Transportadoras Veículos …" at bounding box center [257, 112] width 514 height 225
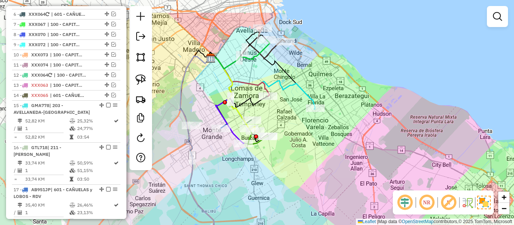
drag, startPoint x: 297, startPoint y: 119, endPoint x: 292, endPoint y: 172, distance: 53.3
click at [292, 172] on div "Janela de atendimento Grade de atendimento Capacidade Transportadoras Veículos …" at bounding box center [257, 112] width 514 height 225
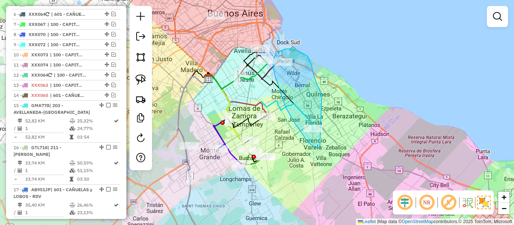
drag, startPoint x: 311, startPoint y: 64, endPoint x: 329, endPoint y: 142, distance: 79.1
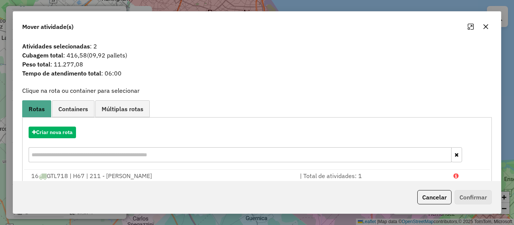
click at [76, 140] on div "Criar nova rota" at bounding box center [257, 145] width 466 height 49
click at [67, 129] on button "Criar nova rota" at bounding box center [52, 133] width 47 height 12
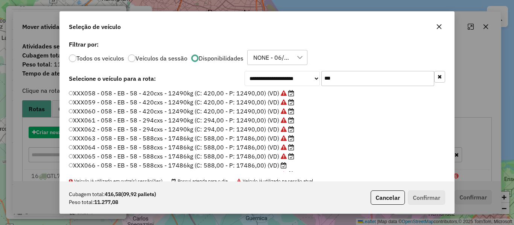
scroll to position [4, 2]
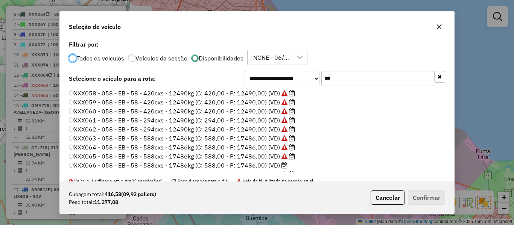
click at [340, 89] on li "XXX058 - 058 - EB - 58 - 420cxs - 12490kg (C: 420,00 - P: 12490,00) (VD)" at bounding box center [257, 93] width 376 height 9
click at [340, 73] on input "***" at bounding box center [377, 78] width 113 height 15
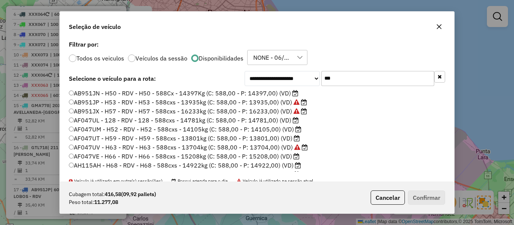
type input "***"
click at [280, 96] on label "AB951JN - H50 - RDV - H50 - 588Cx - 14397Kg (C: 588,00 - P: 14397,00) (VD)" at bounding box center [184, 93] width 230 height 9
click at [275, 122] on label "AF047UL - 128 - RDV - 128 - 588cxs - 14781kg (C: 588,00 - P: 14781,00) (VD)" at bounding box center [184, 120] width 230 height 9
click at [275, 129] on label "AF047UM - H52 - RDV - H52 - 588cxs - 14105kg (C: 588,00 - P: 14105,00) (VD)" at bounding box center [185, 129] width 233 height 9
click at [273, 137] on label "AF047UT - H59 - RDV - H59 - 588cxs - 13801kg (C: 588,00 - P: 13801,00) (VD)" at bounding box center [184, 138] width 231 height 9
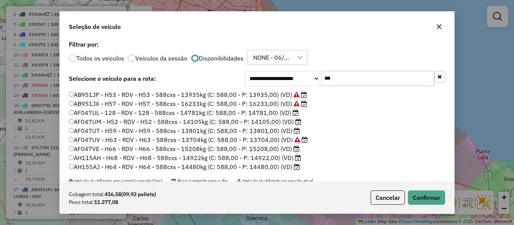
scroll to position [38, 0]
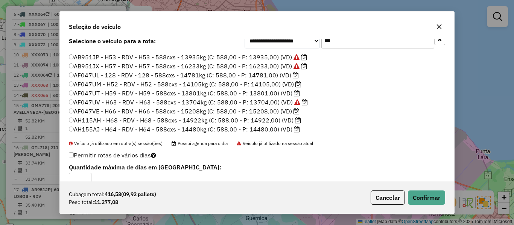
click at [433, 206] on div "Cubagem total: 416,58 (09,92 pallets) Peso total: 11.277,08 Cancelar Confirmar" at bounding box center [257, 198] width 394 height 32
click at [433, 204] on button "Confirmar" at bounding box center [426, 198] width 37 height 14
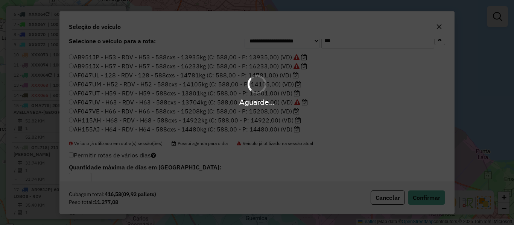
scroll to position [0, 0]
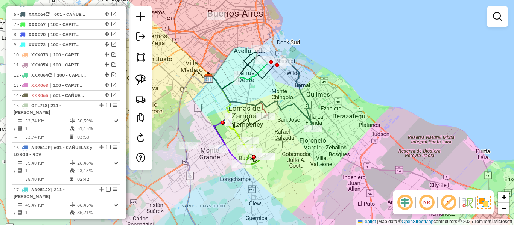
click at [305, 75] on div "Janela de atendimento Grade de atendimento Capacidade Transportadoras Veículos …" at bounding box center [257, 112] width 514 height 225
click at [301, 75] on icon at bounding box center [296, 93] width 32 height 72
select select "**********"
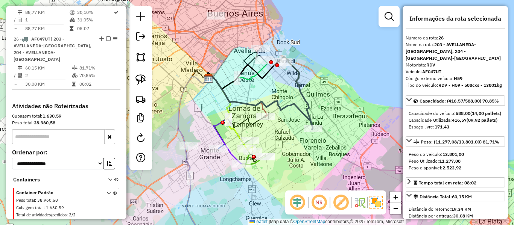
scroll to position [903, 0]
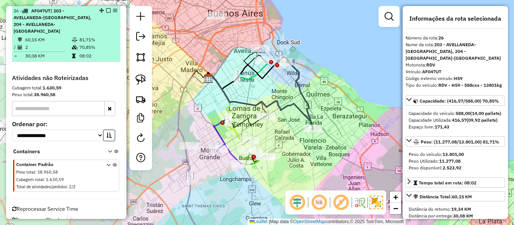
drag, startPoint x: 106, startPoint y: 11, endPoint x: 220, endPoint y: 49, distance: 120.6
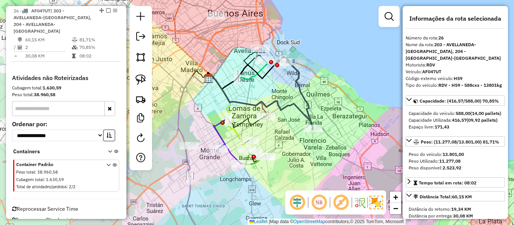
click at [106, 11] on em at bounding box center [108, 10] width 5 height 5
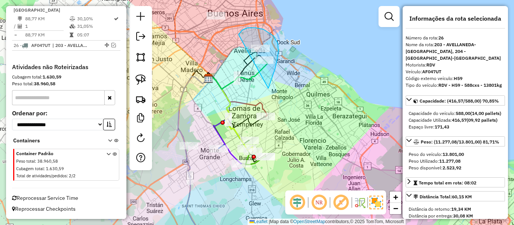
drag, startPoint x: 270, startPoint y: 85, endPoint x: 235, endPoint y: 55, distance: 46.2
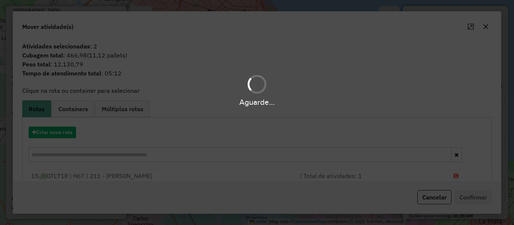
click at [68, 134] on div "Aguarde..." at bounding box center [257, 112] width 514 height 225
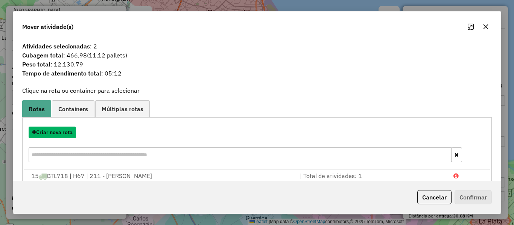
click at [68, 134] on button "Criar nova rota" at bounding box center [52, 133] width 47 height 12
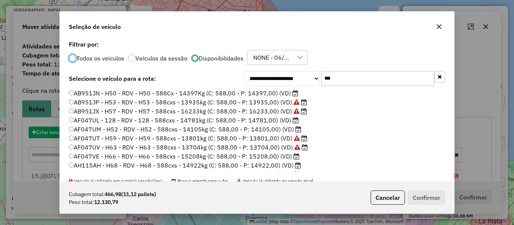
scroll to position [4, 2]
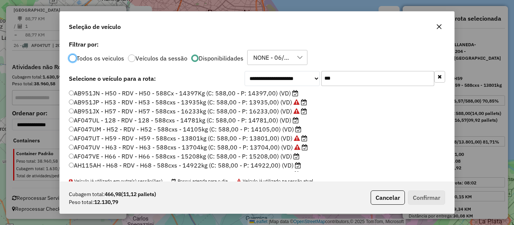
click at [438, 75] on icon "button" at bounding box center [440, 76] width 4 height 5
click at [375, 79] on input "text" at bounding box center [377, 78] width 113 height 15
type input "*"
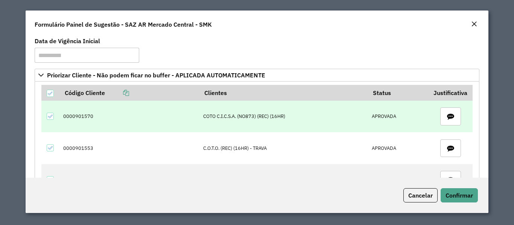
click at [81, 113] on td "0000901570" at bounding box center [129, 117] width 140 height 32
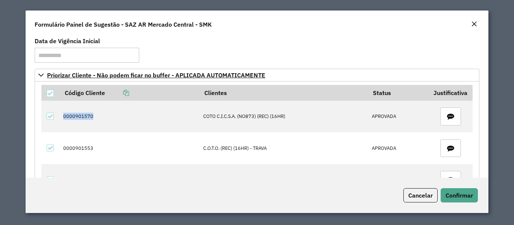
copy td "0000901570"
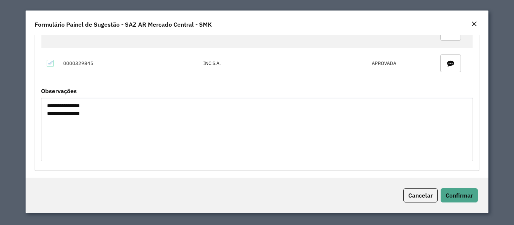
scroll to position [215, 0]
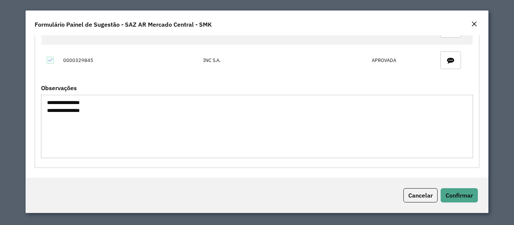
click at [49, 101] on textarea "**********" at bounding box center [257, 127] width 432 height 64
click at [54, 108] on textarea "**********" at bounding box center [257, 127] width 432 height 64
click at [57, 104] on textarea "**********" at bounding box center [257, 127] width 432 height 64
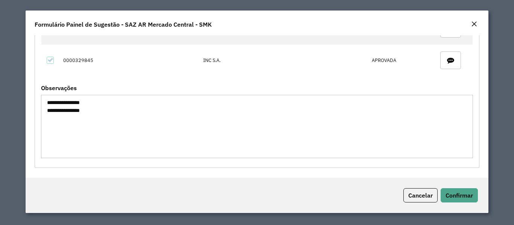
click at [57, 104] on textarea "**********" at bounding box center [257, 127] width 432 height 64
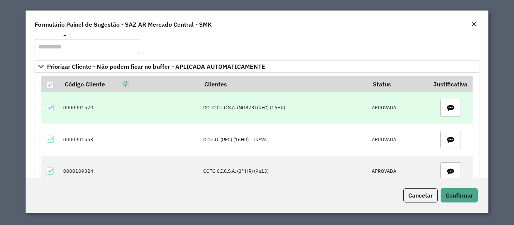
scroll to position [0, 0]
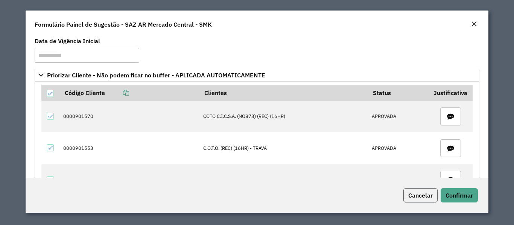
click at [414, 191] on button "Cancelar" at bounding box center [421, 196] width 34 height 14
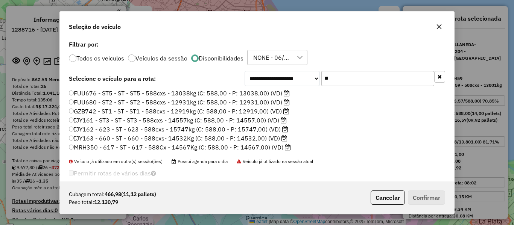
select select "**********"
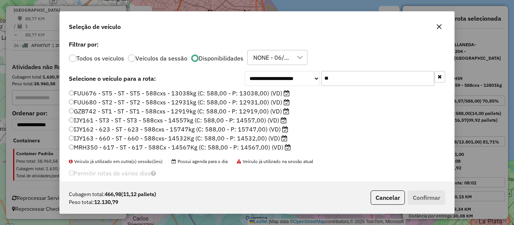
type input "**"
click at [266, 102] on label "FUU680 - ST2 - ST - ST2 - 588cxs - 12931kg (C: 588,00 - P: 12931,00) (VD)" at bounding box center [179, 102] width 221 height 9
click at [420, 195] on button "Confirmar" at bounding box center [426, 198] width 37 height 14
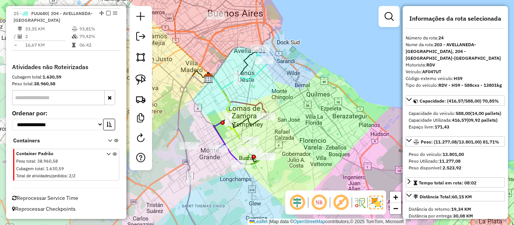
scroll to position [826, 0]
click at [257, 76] on icon at bounding box center [237, 74] width 59 height 29
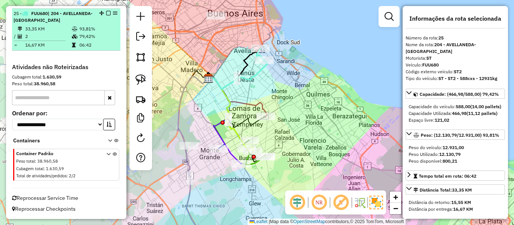
click at [106, 14] on em at bounding box center [108, 13] width 5 height 5
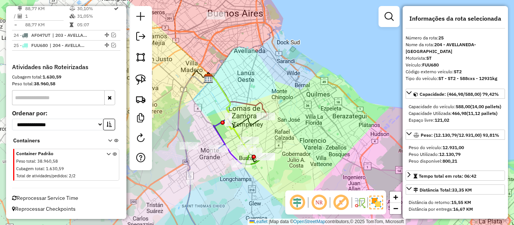
scroll to position [794, 0]
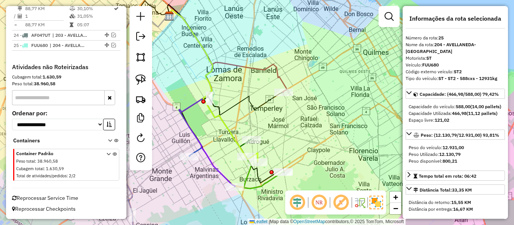
click at [287, 107] on div "Janela de atendimento Grade de atendimento Capacidade Transportadoras Veículos …" at bounding box center [257, 112] width 514 height 225
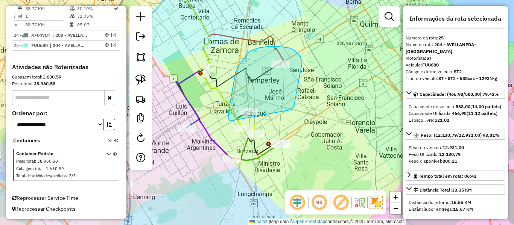
drag, startPoint x: 301, startPoint y: 58, endPoint x: 231, endPoint y: 124, distance: 96.1
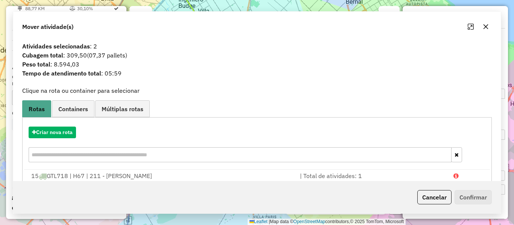
click at [289, 116] on div "Janela de atendimento Grade de atendimento Capacidade Transportadoras Veículos …" at bounding box center [257, 112] width 514 height 225
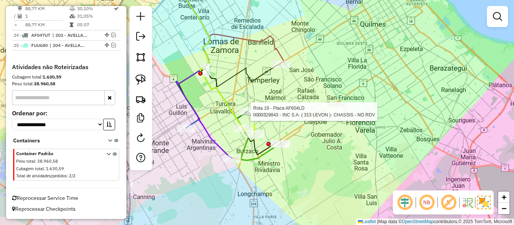
click at [244, 116] on div at bounding box center [248, 112] width 19 height 8
select select "**********"
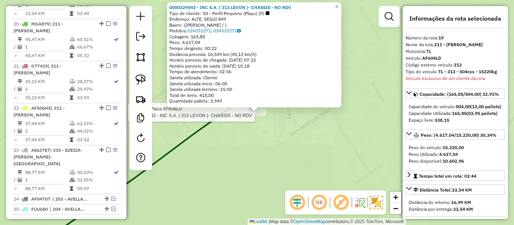
scroll to position [601, 0]
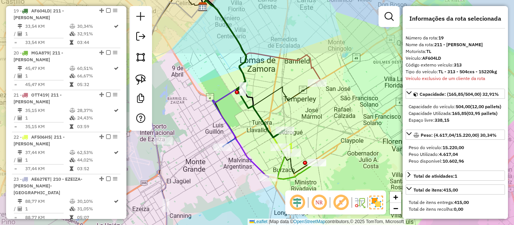
drag, startPoint x: 326, startPoint y: 128, endPoint x: 316, endPoint y: 125, distance: 10.7
click at [316, 126] on div "Janela de atendimento Grade de atendimento Capacidade Transportadoras Veículos …" at bounding box center [257, 112] width 514 height 225
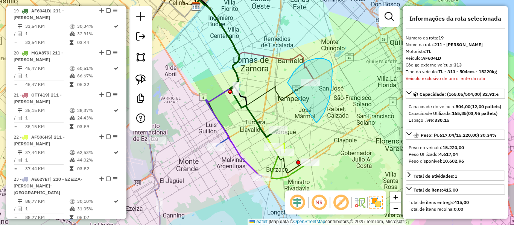
drag, startPoint x: 317, startPoint y: 123, endPoint x: 289, endPoint y: 90, distance: 43.3
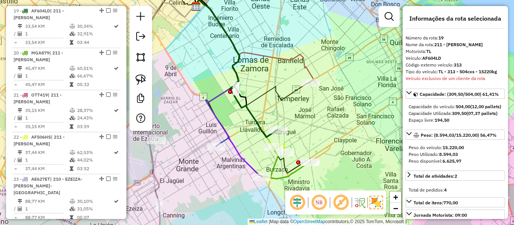
select select "**********"
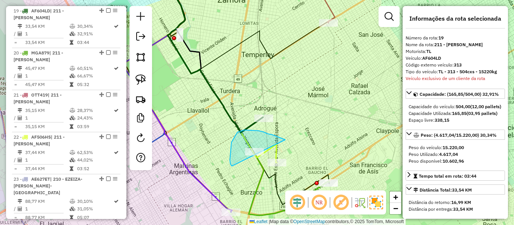
drag, startPoint x: 231, startPoint y: 143, endPoint x: 231, endPoint y: 166, distance: 23.3
click at [253, 125] on icon at bounding box center [216, 54] width 96 height 155
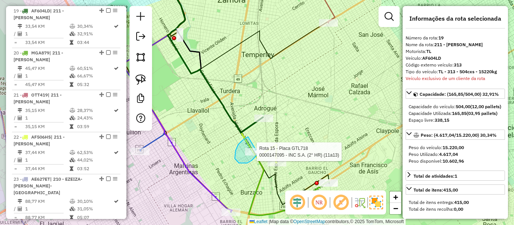
drag, startPoint x: 246, startPoint y: 138, endPoint x: 262, endPoint y: 145, distance: 17.4
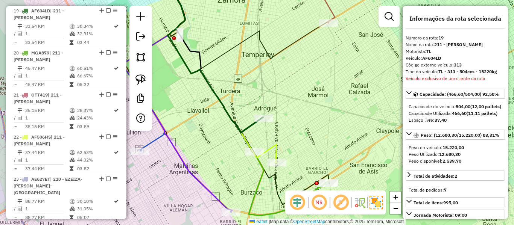
select select "**********"
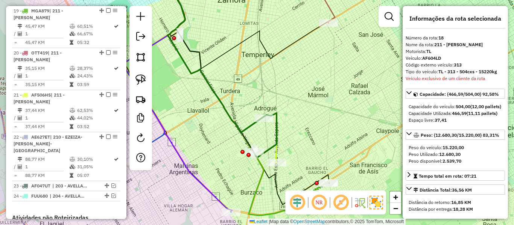
click at [250, 131] on icon at bounding box center [216, 54] width 96 height 155
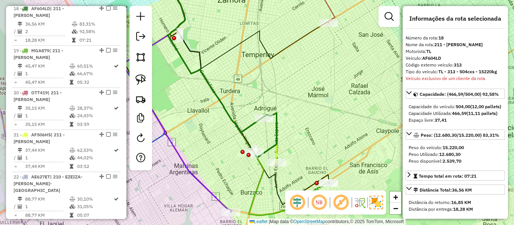
scroll to position [559, 0]
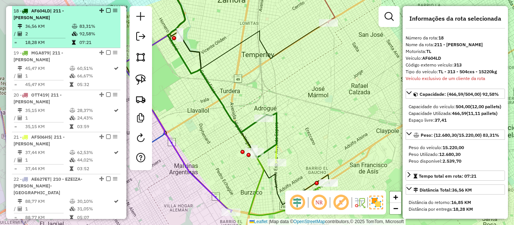
drag, startPoint x: 105, startPoint y: 12, endPoint x: 113, endPoint y: 13, distance: 7.2
click at [106, 11] on em at bounding box center [108, 10] width 5 height 5
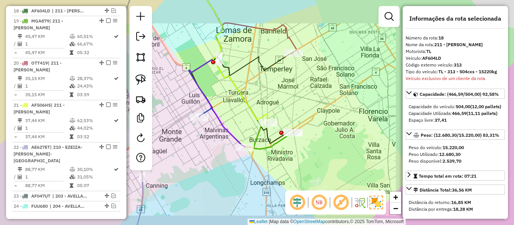
click at [282, 96] on div "Janela de atendimento Grade de atendimento Capacidade Transportadoras Veículos …" at bounding box center [257, 112] width 514 height 225
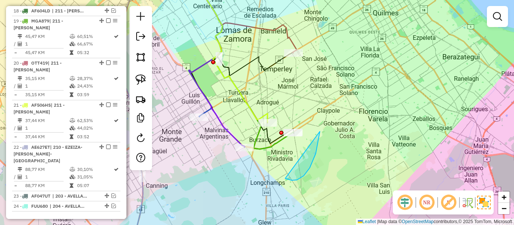
click at [258, 125] on div "Janela de atendimento Grade de atendimento Capacidade Transportadoras Veículos …" at bounding box center [257, 112] width 514 height 225
drag, startPoint x: 294, startPoint y: 171, endPoint x: 277, endPoint y: 145, distance: 30.9
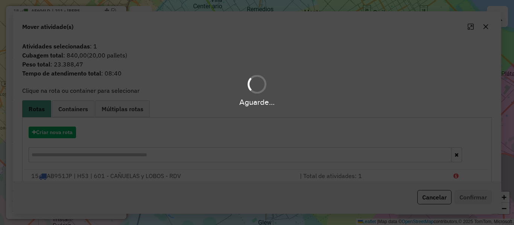
click at [285, 150] on div "Aguarde..." at bounding box center [257, 112] width 514 height 225
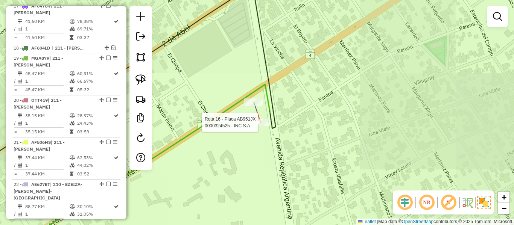
select select "**********"
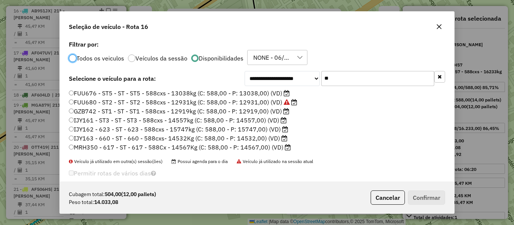
scroll to position [4, 2]
click at [335, 82] on input "**" at bounding box center [377, 78] width 113 height 15
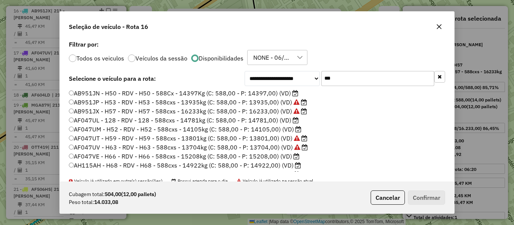
type input "***"
click at [273, 128] on label "AF047UM - H52 - RDV - H52 - 588cxs - 14105kg (C: 588,00 - P: 14105,00) (VD)" at bounding box center [185, 129] width 233 height 9
click at [416, 194] on button "Confirmar" at bounding box center [426, 198] width 37 height 14
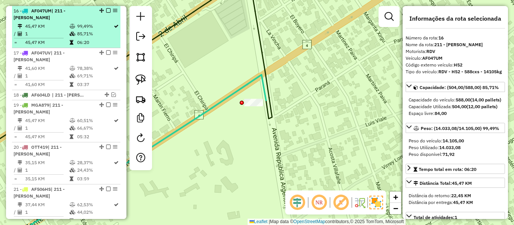
click at [107, 10] on em at bounding box center [108, 10] width 5 height 5
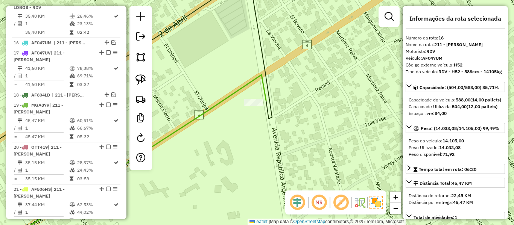
click at [239, 86] on icon at bounding box center [131, 161] width 270 height 173
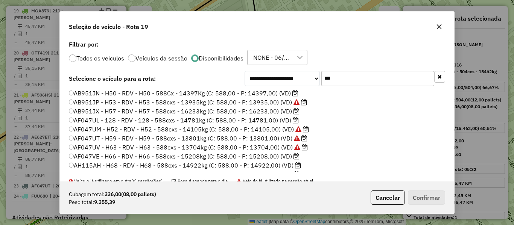
click at [286, 120] on label "AF047UL - 128 - RDV - 128 - 588cxs - 14781kg (C: 588,00 - P: 14781,00) (VD)" at bounding box center [184, 120] width 230 height 9
click at [280, 93] on label "AB951JN - H50 - RDV - H50 - 588Cx - 14397Kg (C: 588,00 - P: 14397,00) (VD)" at bounding box center [184, 93] width 230 height 9
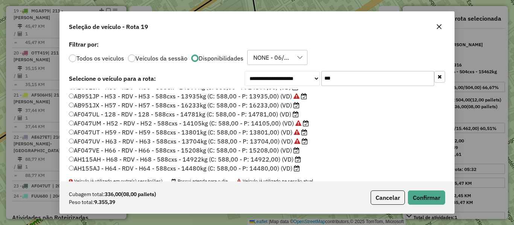
scroll to position [8, 0]
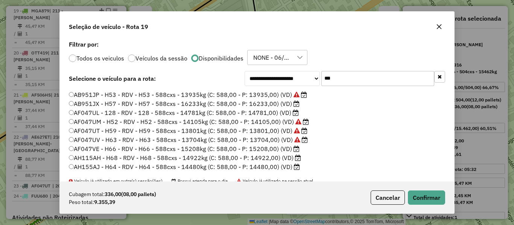
click at [288, 147] on label "AF047VE - H66 - RDV - H66 - 588cxs - 15208kg (C: 588,00 - P: 15208,00) (VD)" at bounding box center [184, 149] width 231 height 9
click at [288, 160] on label "AH115AH - H68 - RDV - H68 - 588cxs - 14922kg (C: 588,00 - P: 14922,00) (VD)" at bounding box center [185, 158] width 232 height 9
click at [290, 169] on label "AH155AJ - H64 - RDV - H64 - 588cxs - 14480kg (C: 588,00 - P: 14480,00) (VD)" at bounding box center [184, 167] width 231 height 9
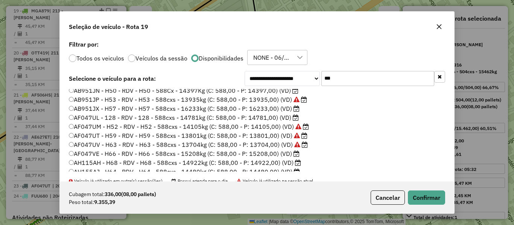
scroll to position [0, 0]
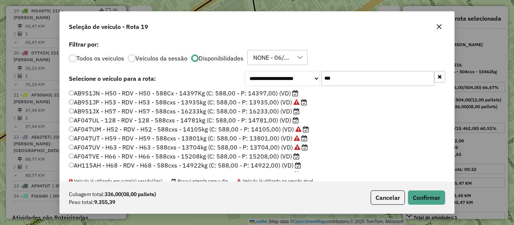
click at [277, 92] on label "AB951JN - H50 - RDV - H50 - 588Cx - 14397Kg (C: 588,00 - P: 14397,00) (VD)" at bounding box center [184, 93] width 230 height 9
click at [414, 196] on button "Confirmar" at bounding box center [426, 198] width 37 height 14
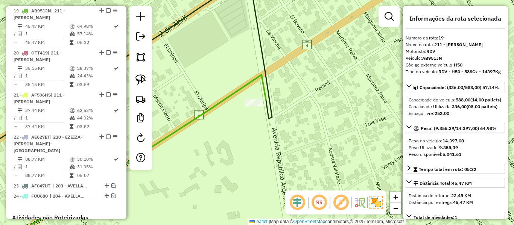
click at [245, 81] on icon at bounding box center [131, 161] width 270 height 173
click at [245, 83] on icon at bounding box center [131, 161] width 270 height 173
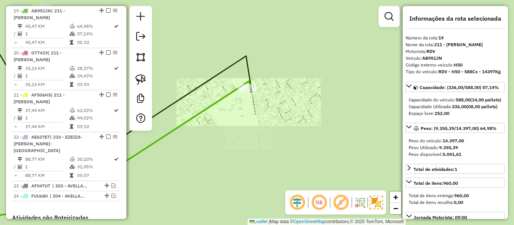
drag, startPoint x: 268, startPoint y: 80, endPoint x: 277, endPoint y: 169, distance: 89.3
click at [277, 169] on div "Janela de atendimento Grade de atendimento Capacidade Transportadoras Veículos …" at bounding box center [257, 112] width 514 height 225
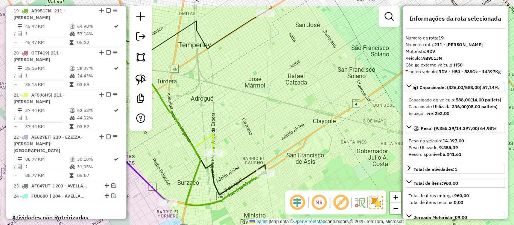
drag, startPoint x: 278, startPoint y: 134, endPoint x: 277, endPoint y: 147, distance: 12.5
click at [277, 147] on div "Janela de atendimento Grade de atendimento Capacidade Transportadoras Veículos …" at bounding box center [257, 112] width 514 height 225
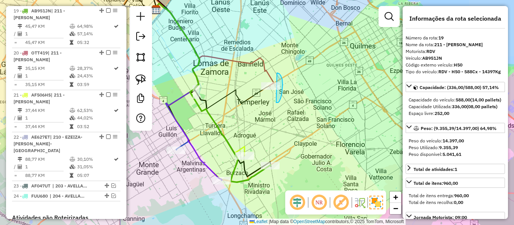
drag, startPoint x: 276, startPoint y: 103, endPoint x: 259, endPoint y: 91, distance: 20.6
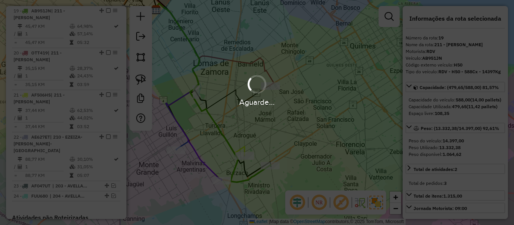
select select "**********"
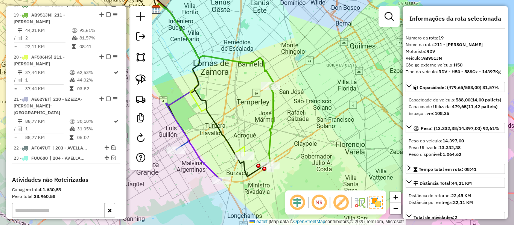
scroll to position [537, 0]
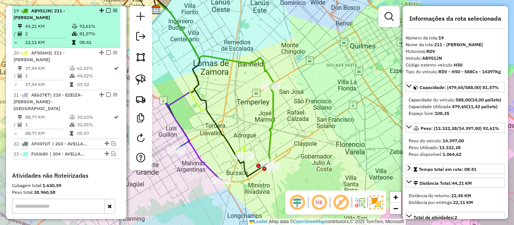
click at [106, 11] on em at bounding box center [108, 10] width 5 height 5
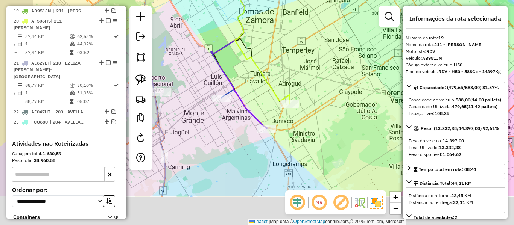
drag, startPoint x: 265, startPoint y: 114, endPoint x: 312, endPoint y: 62, distance: 70.4
click at [312, 62] on div "Janela de atendimento Grade de atendimento Capacidade Transportadoras Veículos …" at bounding box center [257, 112] width 514 height 225
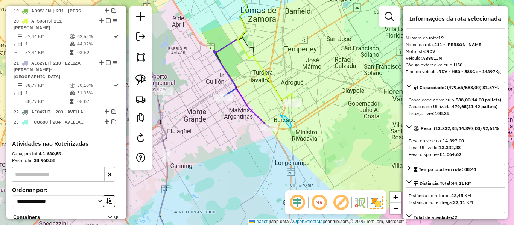
drag, startPoint x: 280, startPoint y: 115, endPoint x: 262, endPoint y: 149, distance: 38.2
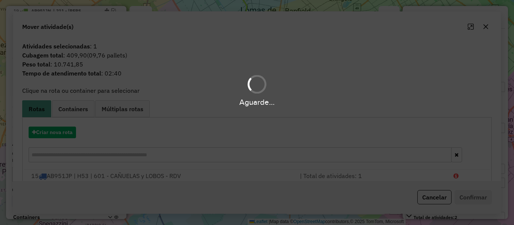
click at [274, 146] on hb-app "Aguarde... Pop-up bloqueado! Seu navegador bloqueou automáticamente a abertura …" at bounding box center [257, 112] width 514 height 225
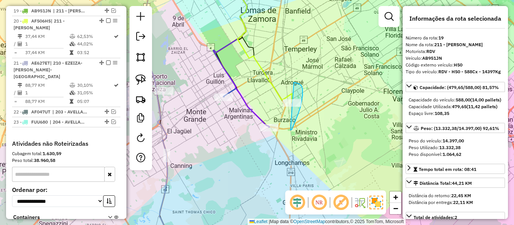
drag, startPoint x: 302, startPoint y: 86, endPoint x: 270, endPoint y: 96, distance: 33.1
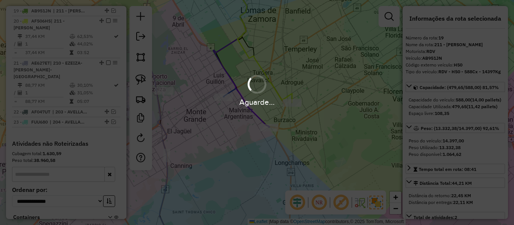
click at [251, 115] on div "Aguarde..." at bounding box center [257, 112] width 514 height 225
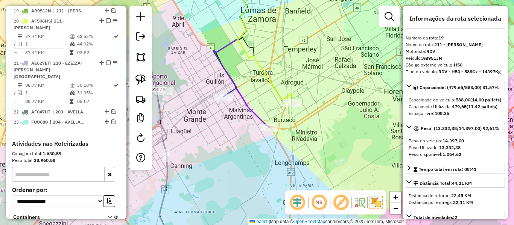
click at [253, 114] on icon at bounding box center [241, 52] width 56 height 150
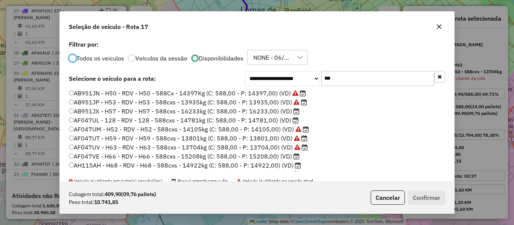
scroll to position [4, 2]
click at [338, 82] on input "***" at bounding box center [377, 78] width 113 height 15
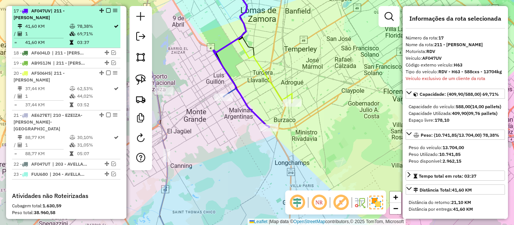
click at [106, 9] on em at bounding box center [108, 10] width 5 height 5
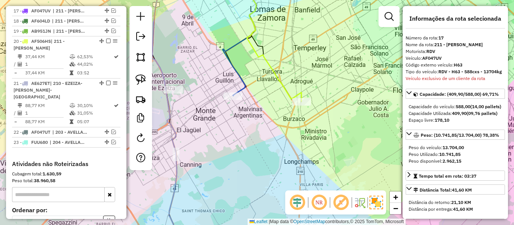
drag, startPoint x: 253, startPoint y: 131, endPoint x: 280, endPoint y: 128, distance: 27.6
click at [279, 128] on div "Rota 15 - Placa AB951JP 0000416321 - CENCOSUD S.A. Janela de atendimento Grade …" at bounding box center [257, 112] width 514 height 225
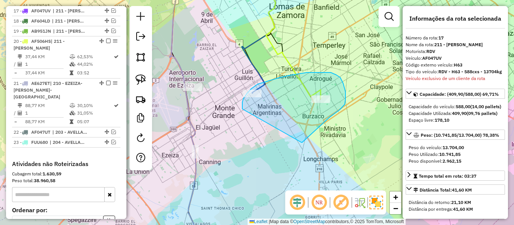
drag, startPoint x: 302, startPoint y: 143, endPoint x: 243, endPoint y: 110, distance: 67.7
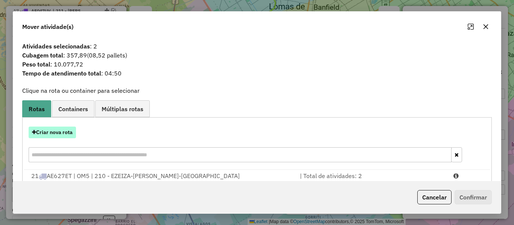
click at [59, 134] on button "Criar nova rota" at bounding box center [52, 133] width 47 height 12
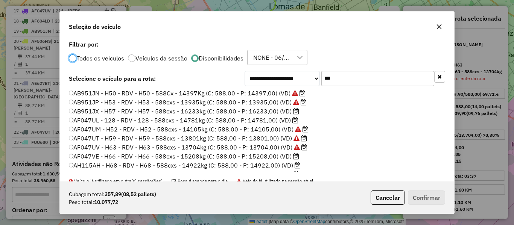
click at [354, 81] on input "***" at bounding box center [377, 78] width 113 height 15
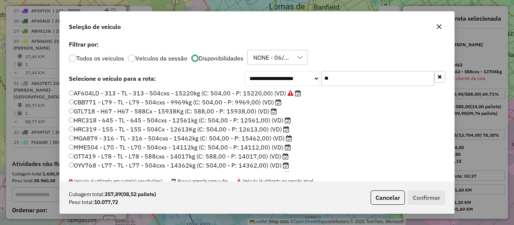
scroll to position [8, 0]
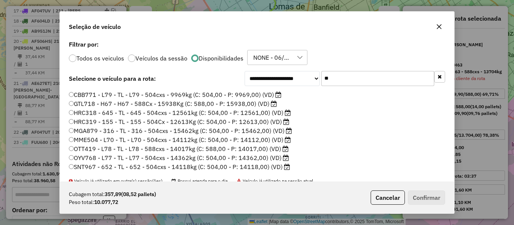
click at [265, 114] on label "HRC318 - 645 - TL - 645 - 504cxs - 12561kg (C: 504,00 - P: 12561,00) (VD)" at bounding box center [180, 112] width 222 height 9
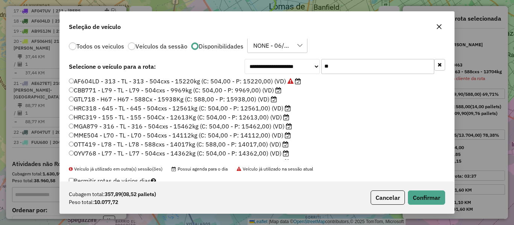
scroll to position [0, 0]
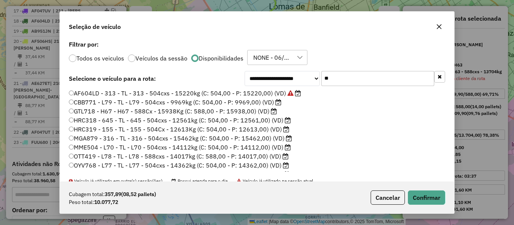
click at [359, 82] on input "**" at bounding box center [377, 78] width 113 height 15
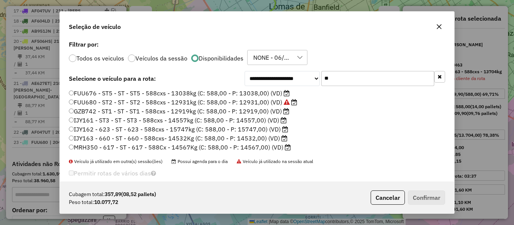
type input "**"
click at [260, 116] on label "IJY161 - ST3 - ST - ST3 - 588cxs - 14557kg (C: 588,00 - P: 14557,00) (VD)" at bounding box center [178, 120] width 218 height 9
click at [263, 114] on label "GZB742 - ST1 - ST - ST1 - 588cxs - 12919kg (C: 588,00 - P: 12919,00) (VD)" at bounding box center [179, 111] width 221 height 9
click at [432, 194] on button "Confirmar" at bounding box center [426, 198] width 37 height 14
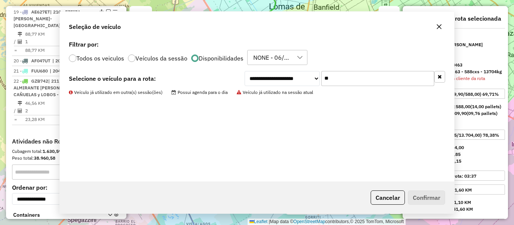
scroll to position [484, 0]
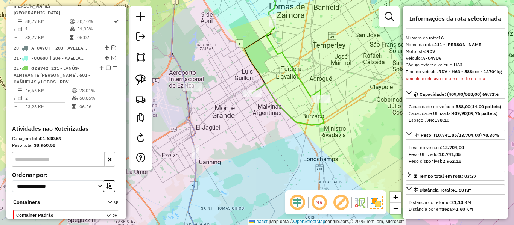
click at [308, 124] on icon at bounding box center [288, 104] width 72 height 41
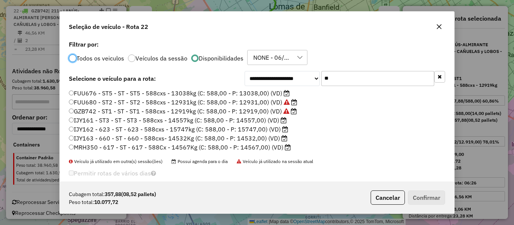
scroll to position [4, 2]
click at [341, 82] on input "**" at bounding box center [377, 78] width 113 height 15
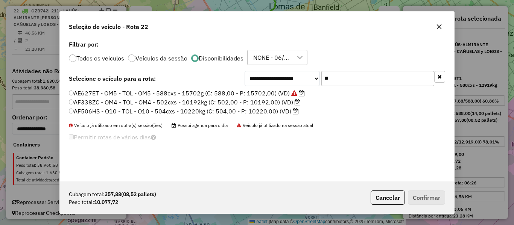
type input "**"
click at [269, 102] on label "AF338ZC - OM4 - TOL - OM4 - 502cxs - 10192kg (C: 502,00 - P: 10192,00) (VD)" at bounding box center [185, 102] width 232 height 9
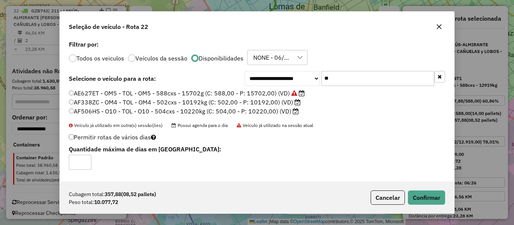
click at [268, 111] on label "AF506HS - O10 - TOL - O10 - 504cxs - 10220kg (C: 504,00 - P: 10220,00) (VD)" at bounding box center [184, 111] width 230 height 9
click at [434, 194] on button "Confirmar" at bounding box center [426, 198] width 37 height 14
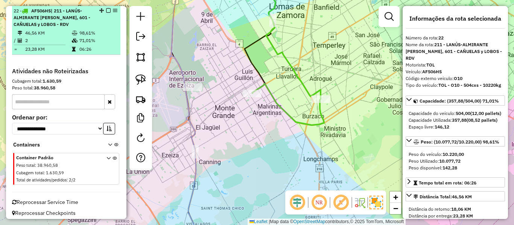
click at [106, 11] on em at bounding box center [108, 10] width 5 height 5
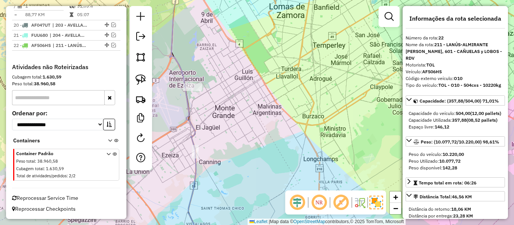
scroll to position [507, 0]
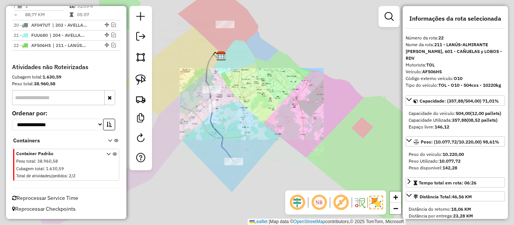
click at [237, 134] on div "Janela de atendimento Grade de atendimento Capacidade Transportadoras Veículos …" at bounding box center [257, 112] width 514 height 225
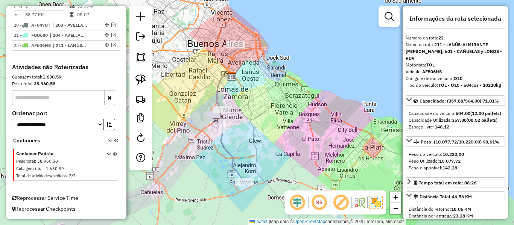
drag, startPoint x: 240, startPoint y: 160, endPoint x: 241, endPoint y: 156, distance: 3.8
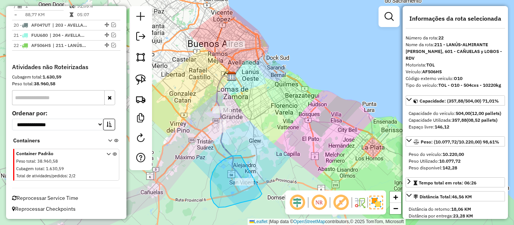
drag, startPoint x: 241, startPoint y: 156, endPoint x: 270, endPoint y: 181, distance: 38.5
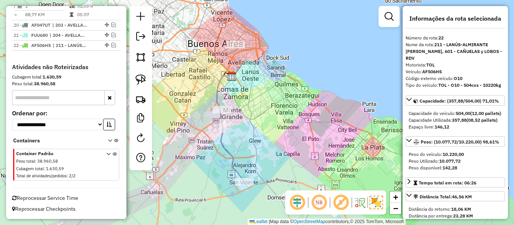
click at [270, 162] on div "Mover atividade(s) Atividades selecionadas : 1 Cubagem total : 182,59 (04,35 pa…" at bounding box center [257, 113] width 342 height 142
drag, startPoint x: 266, startPoint y: 166, endPoint x: 268, endPoint y: 140, distance: 26.8
click at [268, 140] on div "Janela de atendimento Grade de atendimento Capacidade Transportadoras Veículos …" at bounding box center [257, 112] width 514 height 225
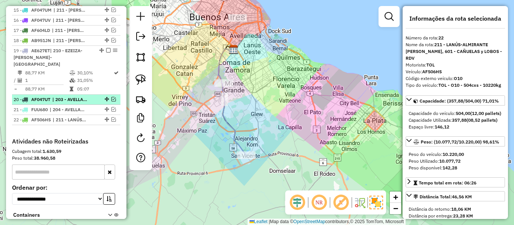
scroll to position [432, 0]
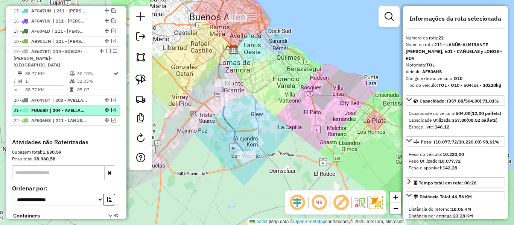
click at [111, 111] on em at bounding box center [113, 110] width 5 height 5
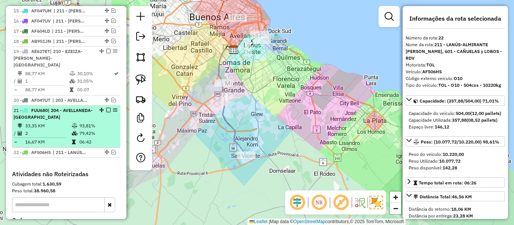
click at [108, 111] on div at bounding box center [106, 110] width 23 height 5
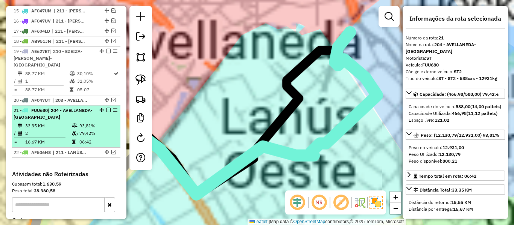
click at [106, 111] on em at bounding box center [108, 110] width 5 height 5
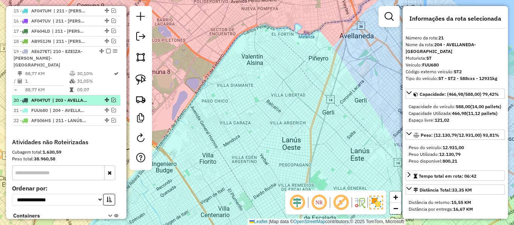
click at [111, 101] on em at bounding box center [113, 100] width 5 height 5
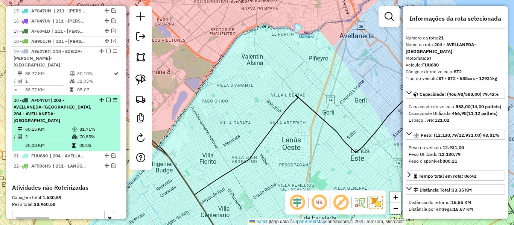
click at [106, 101] on em at bounding box center [108, 100] width 5 height 5
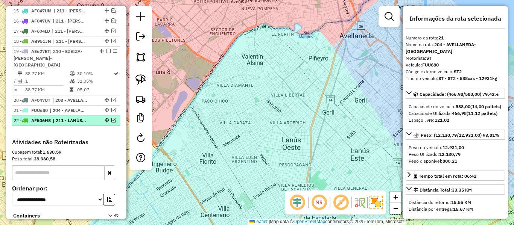
click at [111, 120] on em at bounding box center [113, 120] width 5 height 5
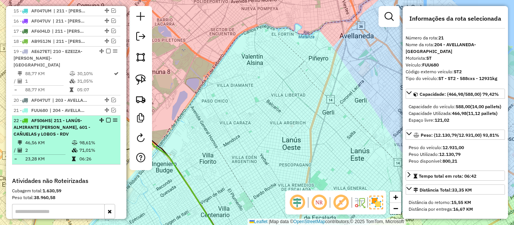
click at [107, 119] on em at bounding box center [108, 120] width 5 height 5
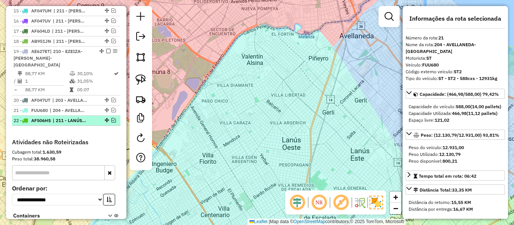
scroll to position [394, 0]
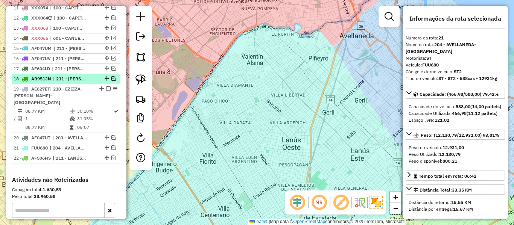
click at [97, 79] on div at bounding box center [106, 78] width 23 height 5
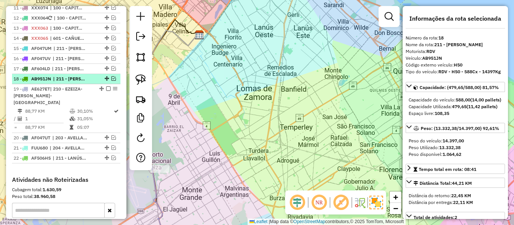
click at [112, 79] on em at bounding box center [113, 78] width 5 height 5
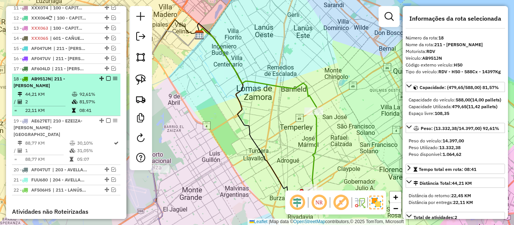
click at [104, 79] on div at bounding box center [106, 78] width 23 height 5
click at [107, 78] on em at bounding box center [108, 78] width 5 height 5
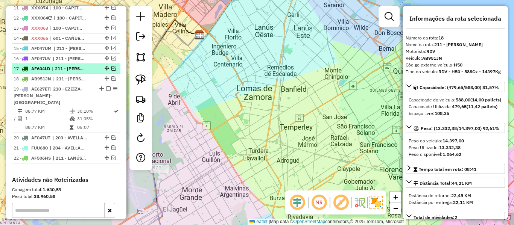
click at [111, 69] on em at bounding box center [113, 68] width 5 height 5
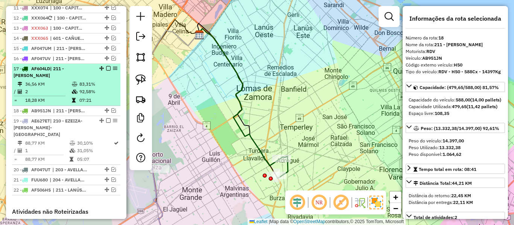
click at [106, 69] on em at bounding box center [108, 68] width 5 height 5
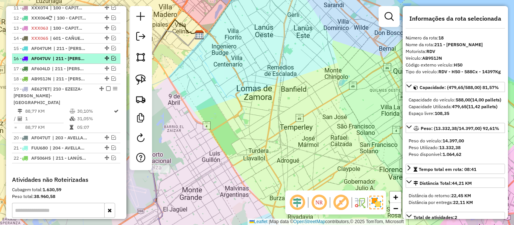
click at [112, 60] on em at bounding box center [113, 58] width 5 height 5
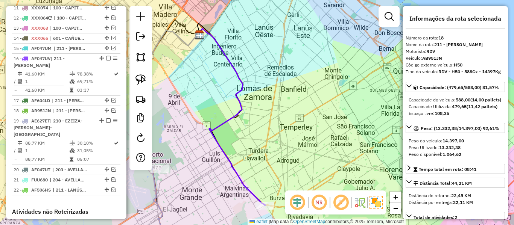
drag, startPoint x: 289, startPoint y: 106, endPoint x: 286, endPoint y: 94, distance: 12.3
click at [286, 94] on div "Janela de atendimento Grade de atendimento Capacidade Transportadoras Veículos …" at bounding box center [257, 112] width 514 height 225
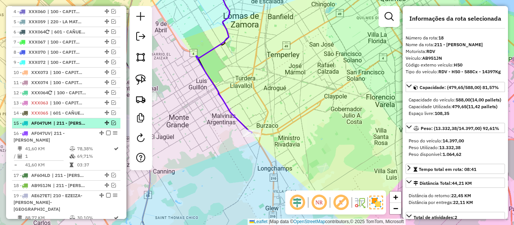
scroll to position [319, 0]
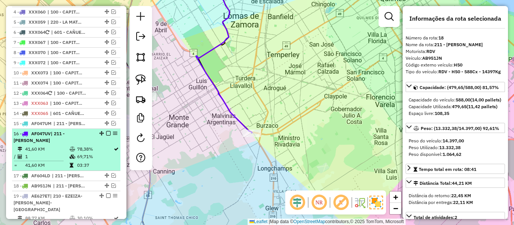
click at [106, 134] on em at bounding box center [108, 133] width 5 height 5
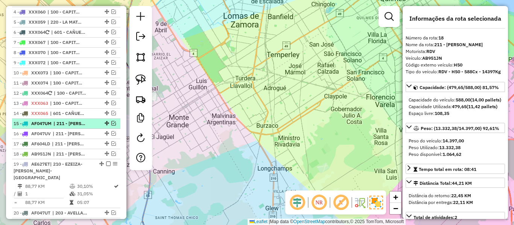
click at [111, 123] on em at bounding box center [113, 123] width 5 height 5
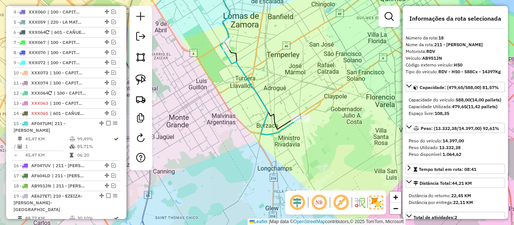
click at [282, 125] on icon at bounding box center [255, 56] width 92 height 158
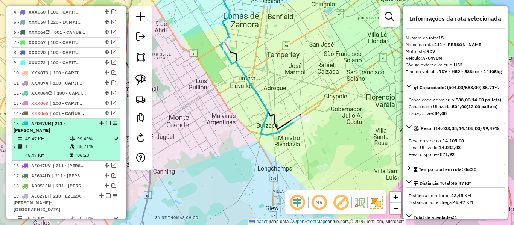
click at [106, 122] on em at bounding box center [108, 123] width 5 height 5
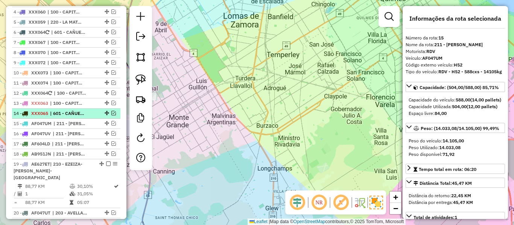
click at [111, 111] on em at bounding box center [113, 113] width 5 height 5
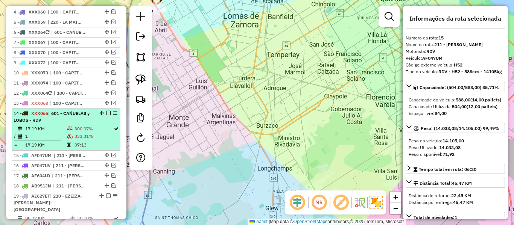
click at [107, 113] on em at bounding box center [108, 113] width 5 height 5
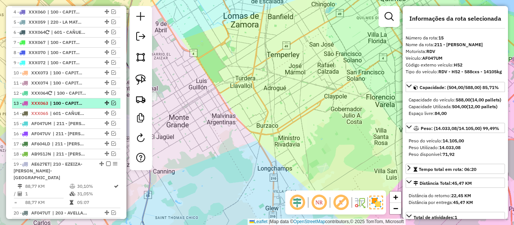
click at [111, 105] on em at bounding box center [113, 103] width 5 height 5
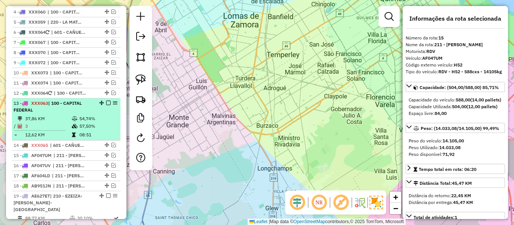
click at [96, 116] on td "54,74%" at bounding box center [98, 119] width 38 height 8
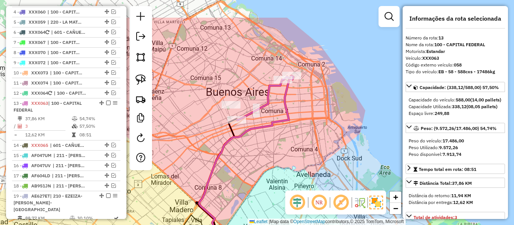
drag, startPoint x: 240, startPoint y: 134, endPoint x: 236, endPoint y: 157, distance: 22.9
click at [236, 157] on div "Janela de atendimento Grade de atendimento Capacidade Transportadoras Veículos …" at bounding box center [257, 112] width 514 height 225
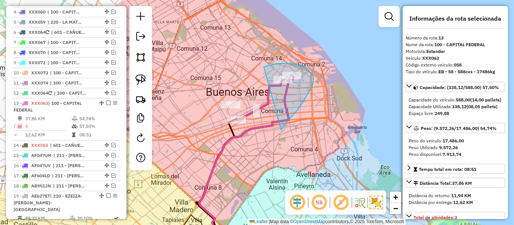
drag, startPoint x: 281, startPoint y: 130, endPoint x: 244, endPoint y: 88, distance: 56.0
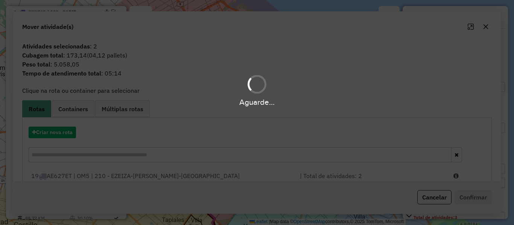
click at [273, 130] on icon at bounding box center [245, 153] width 93 height 154
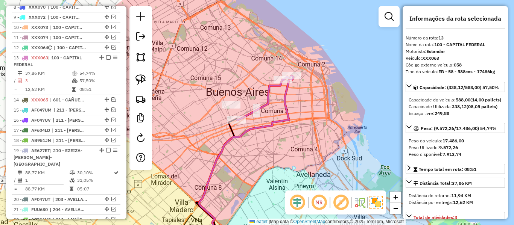
scroll to position [412, 0]
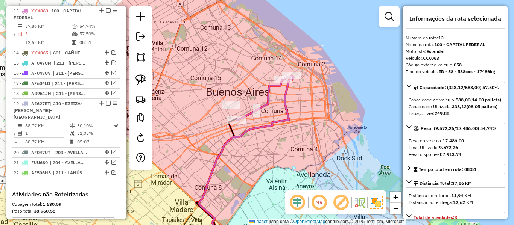
drag, startPoint x: 255, startPoint y: 139, endPoint x: 204, endPoint y: 135, distance: 51.4
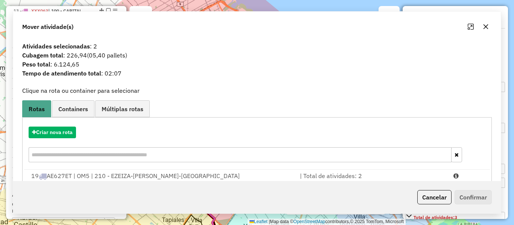
click at [244, 143] on div "Janela de atendimento Grade de atendimento Capacidade Transportadoras Veículos …" at bounding box center [257, 112] width 514 height 225
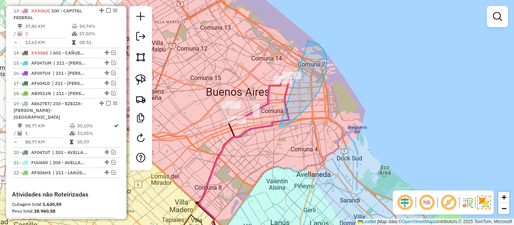
drag, startPoint x: 287, startPoint y: 125, endPoint x: 256, endPoint y: 71, distance: 63.1
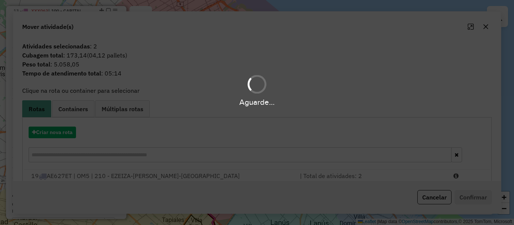
click at [254, 139] on div "Janela de atendimento Grade de atendimento Capacidade Transportadoras Veículos …" at bounding box center [257, 112] width 514 height 225
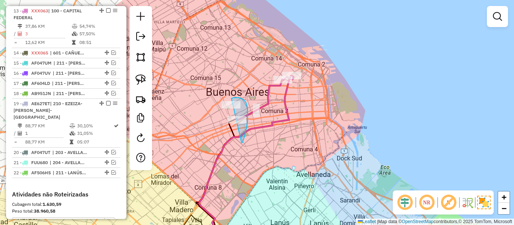
drag, startPoint x: 242, startPoint y: 143, endPoint x: 215, endPoint y: 132, distance: 28.4
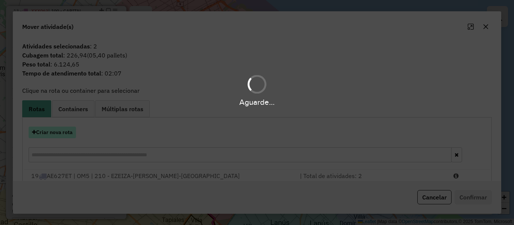
click at [65, 134] on button "Criar nova rota" at bounding box center [52, 133] width 47 height 12
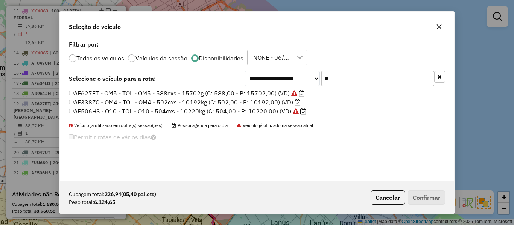
scroll to position [4, 2]
drag, startPoint x: 310, startPoint y: 74, endPoint x: 343, endPoint y: 76, distance: 32.4
click at [310, 74] on select "**********" at bounding box center [282, 78] width 75 height 15
click at [343, 76] on input "**" at bounding box center [377, 78] width 113 height 15
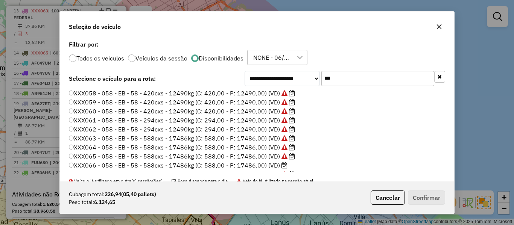
type input "***"
click at [261, 93] on label "XXX058 - 058 - EB - 58 - 420cxs - 12490kg (C: 420,00 - P: 12490,00) (VD)" at bounding box center [182, 93] width 226 height 9
click at [419, 194] on button "Confirmar" at bounding box center [426, 198] width 37 height 14
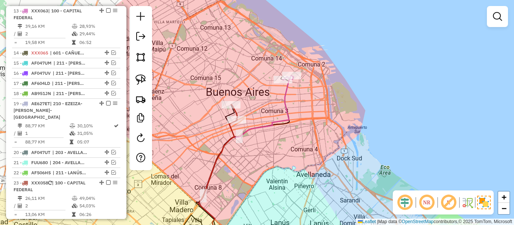
scroll to position [370, 0]
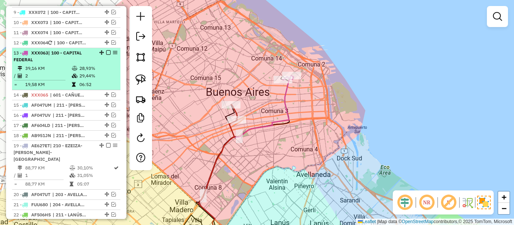
click at [92, 70] on td "28,93%" at bounding box center [98, 69] width 38 height 8
select select "**********"
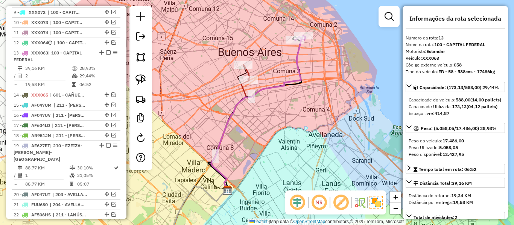
drag, startPoint x: 321, startPoint y: 98, endPoint x: 311, endPoint y: 111, distance: 17.1
click at [311, 111] on div "Janela de atendimento Grade de atendimento Capacidade Transportadoras Veículos …" at bounding box center [257, 112] width 514 height 225
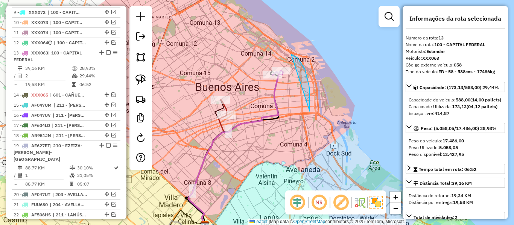
drag, startPoint x: 303, startPoint y: 65, endPoint x: 243, endPoint y: 82, distance: 62.1
click at [274, 97] on icon at bounding box center [235, 148] width 93 height 154
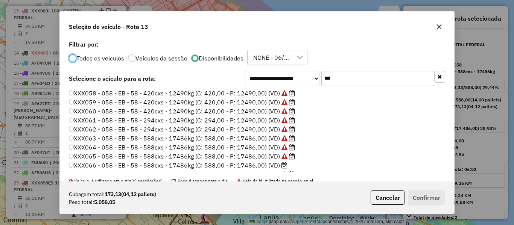
scroll to position [4, 2]
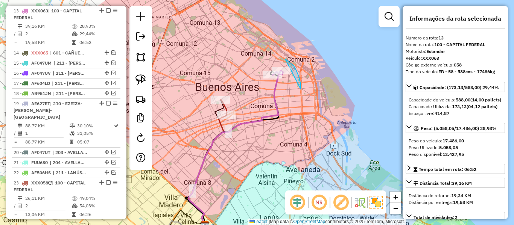
drag, startPoint x: 301, startPoint y: 84, endPoint x: 263, endPoint y: 67, distance: 40.9
drag, startPoint x: 288, startPoint y: 102, endPoint x: 253, endPoint y: 75, distance: 44.6
drag, startPoint x: 237, startPoint y: 108, endPoint x: 203, endPoint y: 104, distance: 34.9
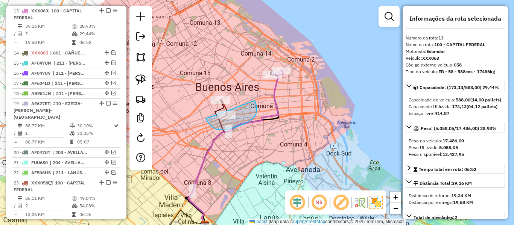
drag, startPoint x: 256, startPoint y: 114, endPoint x: 254, endPoint y: 101, distance: 13.3
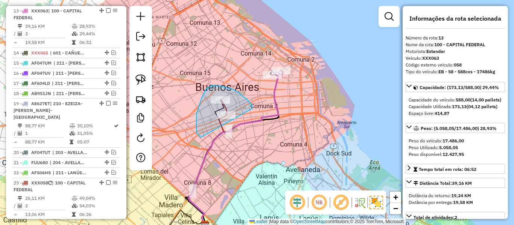
drag, startPoint x: 252, startPoint y: 109, endPoint x: 229, endPoint y: 136, distance: 35.5
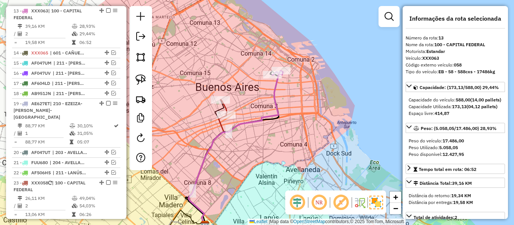
click at [221, 124] on icon at bounding box center [208, 170] width 38 height 110
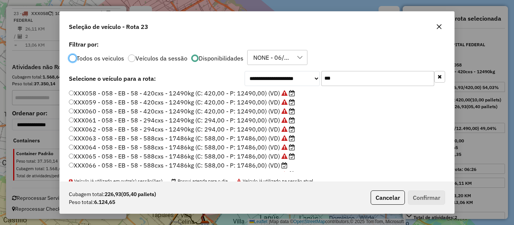
click at [250, 124] on label "XXX061 - 058 - EB - 58 - 294cxs - 12490kg (C: 294,00 - P: 12490,00) (VD)" at bounding box center [182, 120] width 226 height 9
click at [420, 199] on button "Confirmar" at bounding box center [426, 198] width 37 height 14
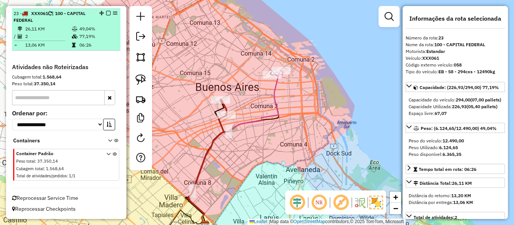
click at [106, 14] on em at bounding box center [108, 13] width 5 height 5
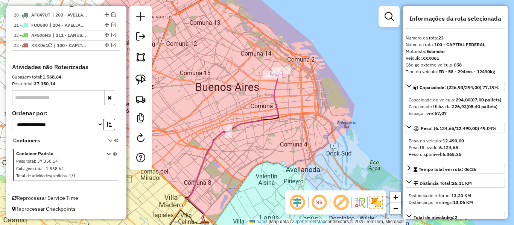
scroll to position [550, 0]
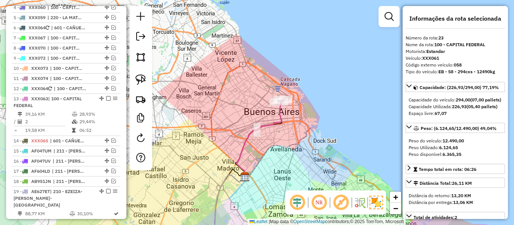
click at [282, 117] on icon at bounding box center [260, 139] width 46 height 78
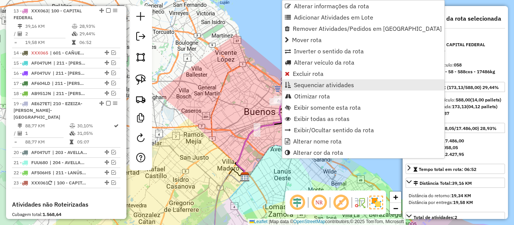
click at [304, 81] on link "Sequenciar atividades" at bounding box center [363, 84] width 162 height 11
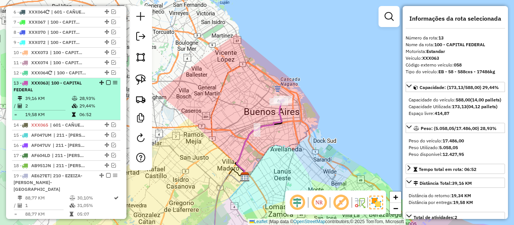
scroll to position [337, 0]
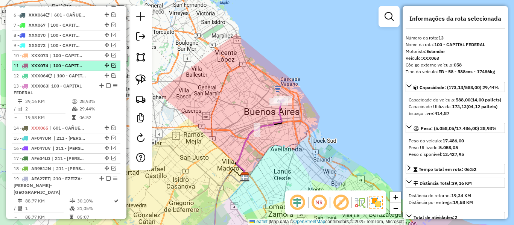
click at [71, 70] on li "11 - XXX074 | 100 - CAPITAL FEDERAL" at bounding box center [66, 66] width 108 height 10
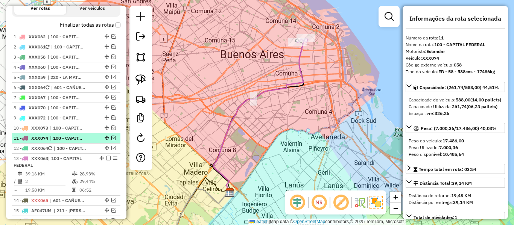
scroll to position [261, 0]
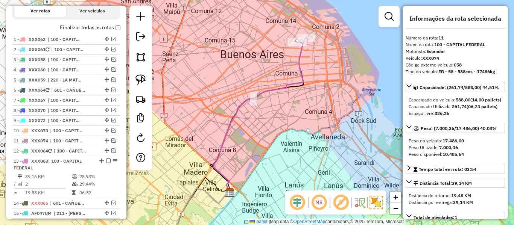
click at [298, 80] on icon at bounding box center [259, 115] width 93 height 154
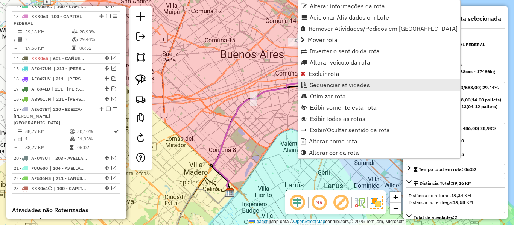
scroll to position [412, 0]
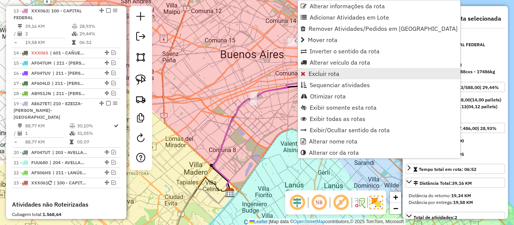
click at [318, 71] on span "Excluir rota" at bounding box center [324, 74] width 31 height 6
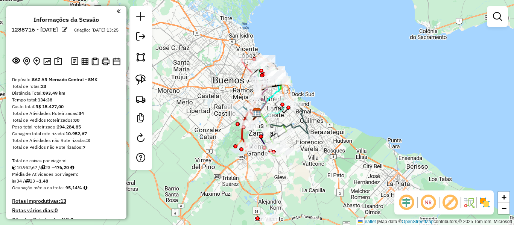
click at [484, 204] on img at bounding box center [485, 203] width 12 height 12
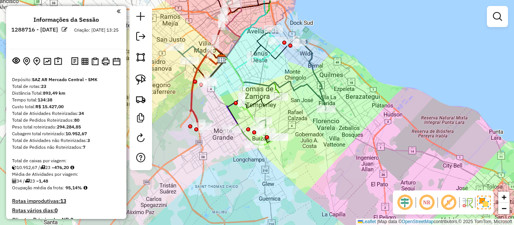
click at [275, 89] on icon at bounding box center [273, 83] width 105 height 55
select select "**********"
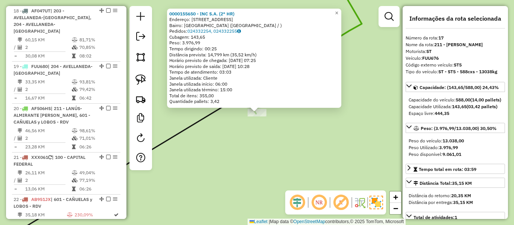
scroll to position [958, 0]
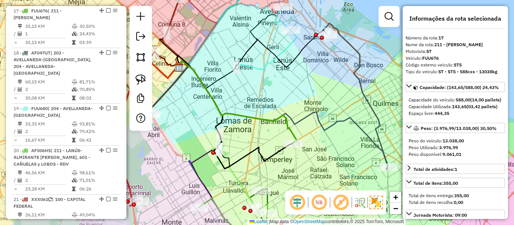
drag, startPoint x: 328, startPoint y: 180, endPoint x: 265, endPoint y: 63, distance: 132.7
click at [266, 69] on div "0000155650 - INC S.A. (2° HR) Endereço: Calle San Juan, 86 Bairro: Lomas de Zam…" at bounding box center [257, 112] width 514 height 225
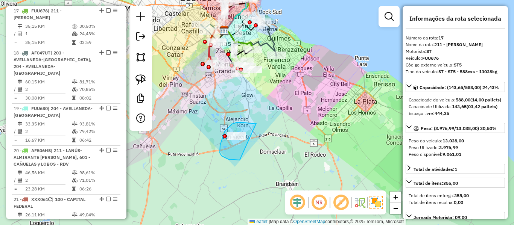
drag, startPoint x: 255, startPoint y: 124, endPoint x: 245, endPoint y: 156, distance: 33.8
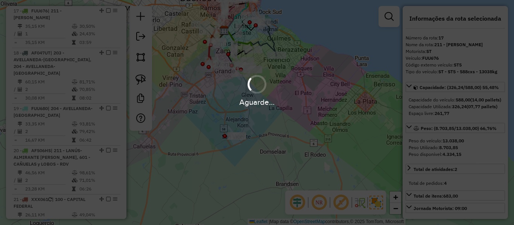
select select "**********"
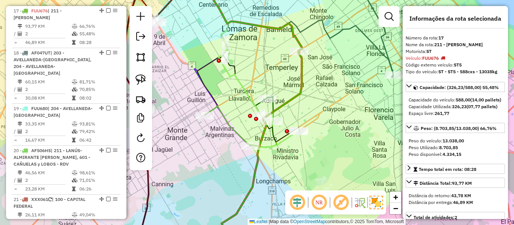
click at [300, 64] on icon at bounding box center [261, 150] width 82 height 196
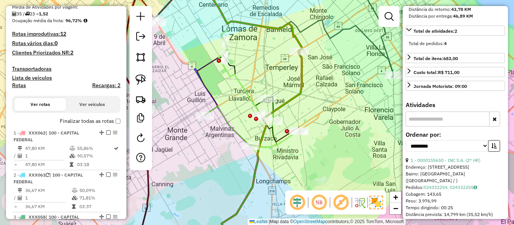
scroll to position [167, 0]
click at [92, 126] on div "Finalizar todas as rotas" at bounding box center [66, 124] width 108 height 9
click at [96, 121] on label "Finalizar todas as rotas" at bounding box center [90, 122] width 61 height 8
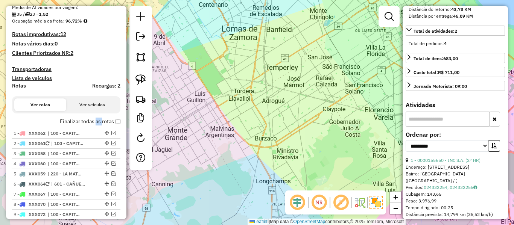
click at [96, 121] on label "Finalizar todas as rotas" at bounding box center [90, 122] width 61 height 8
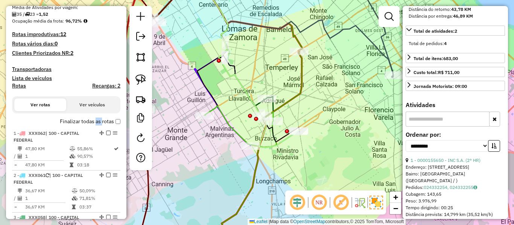
click at [14, 86] on h4 "Rotas" at bounding box center [19, 86] width 14 height 6
select select "*"
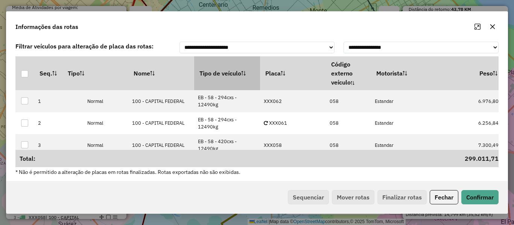
click at [220, 79] on th "Tipo de veículo" at bounding box center [227, 73] width 66 height 34
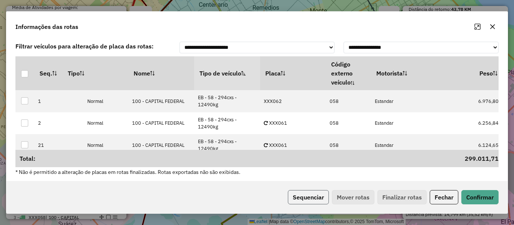
click at [309, 195] on button "Sequenciar" at bounding box center [308, 197] width 41 height 14
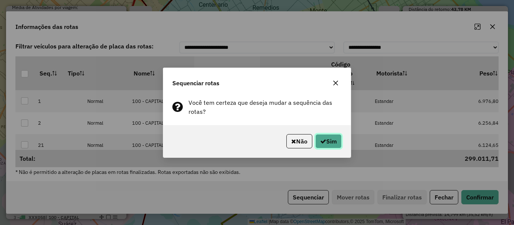
click at [338, 141] on button "Sim" at bounding box center [328, 141] width 26 height 14
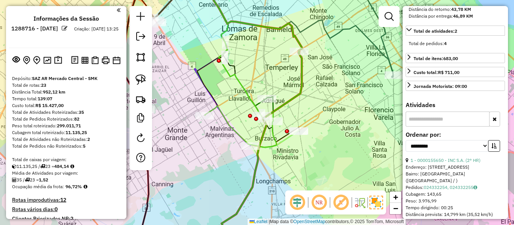
scroll to position [0, 0]
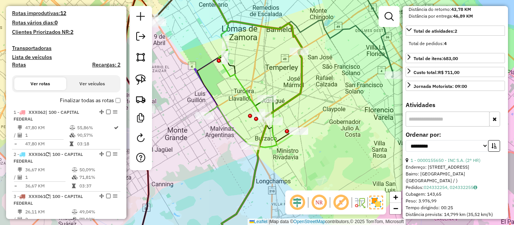
click at [102, 103] on label "Finalizar todas as rotas" at bounding box center [90, 101] width 61 height 8
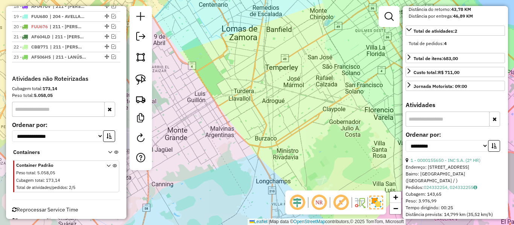
scroll to position [479, 0]
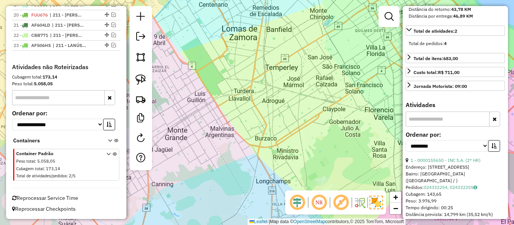
click at [110, 154] on span at bounding box center [112, 166] width 10 height 30
click at [113, 156] on icon at bounding box center [115, 166] width 4 height 28
click at [108, 155] on icon at bounding box center [109, 166] width 4 height 28
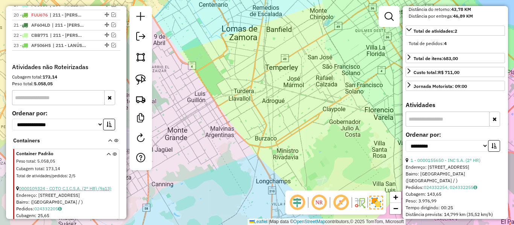
click at [70, 186] on link "0000109324 - COTO C.I.C.S.A. (2° HR) (9a13)" at bounding box center [65, 189] width 93 height 6
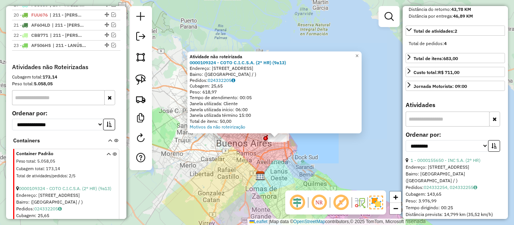
click at [294, 146] on div "Atividade não roteirizada 0000109324 - COTO C.I.C.S.A. (2° HR) (9a13) Endereço:…" at bounding box center [257, 112] width 514 height 225
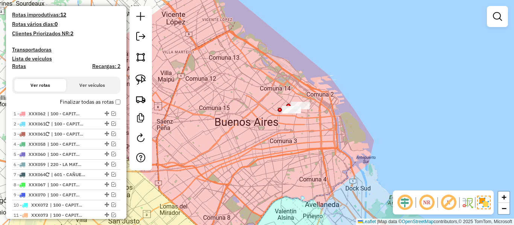
scroll to position [178, 0]
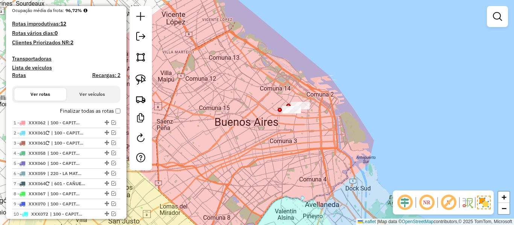
click at [101, 107] on label "Finalizar todas as rotas" at bounding box center [90, 111] width 61 height 8
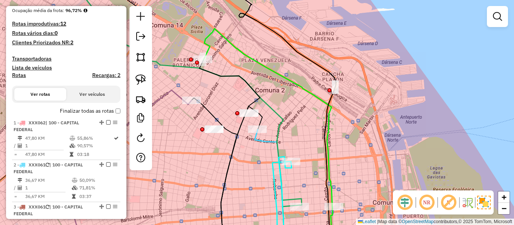
click at [297, 85] on icon at bounding box center [268, 118] width 129 height 178
select select "**********"
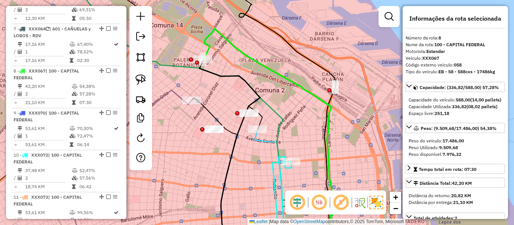
scroll to position [578, 0]
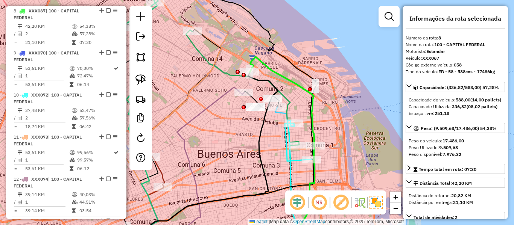
click at [285, 135] on icon at bounding box center [298, 142] width 27 height 38
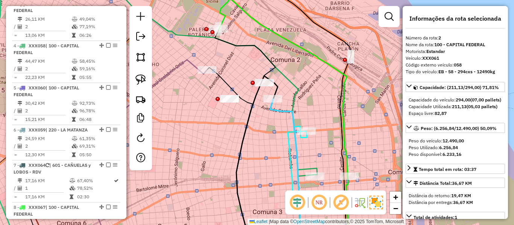
scroll to position [332, 0]
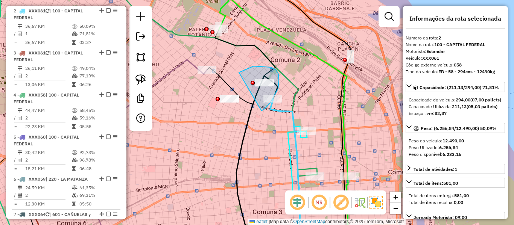
drag, startPoint x: 262, startPoint y: 111, endPoint x: 241, endPoint y: 86, distance: 32.6
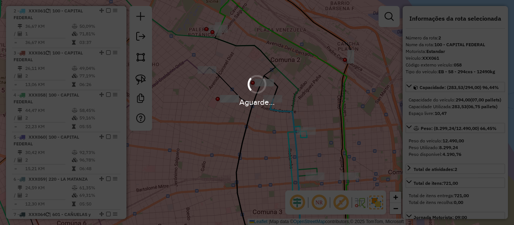
select select "**********"
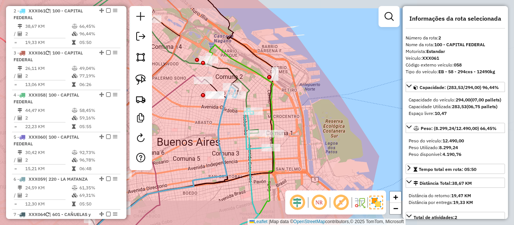
click at [192, 88] on div "Janela de atendimento Grade de atendimento Capacidade Transportadoras Veículos …" at bounding box center [257, 112] width 514 height 225
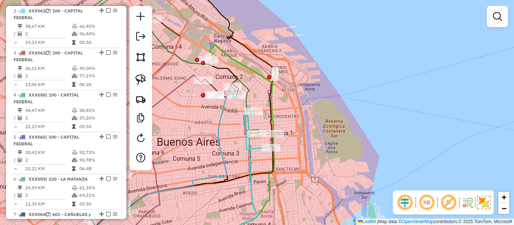
click at [186, 84] on icon at bounding box center [159, 161] width 89 height 173
select select "**********"
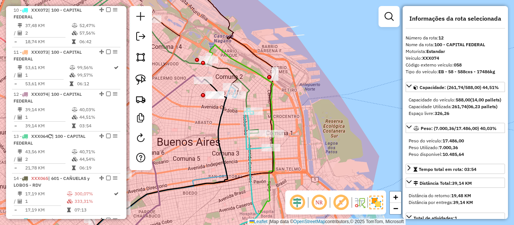
scroll to position [747, 0]
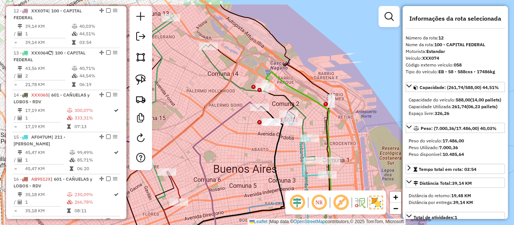
drag, startPoint x: 187, startPoint y: 106, endPoint x: 239, endPoint y: 127, distance: 55.9
click at [239, 127] on div "Janela de atendimento Grade de atendimento Capacidade Transportadoras Veículos …" at bounding box center [257, 112] width 514 height 225
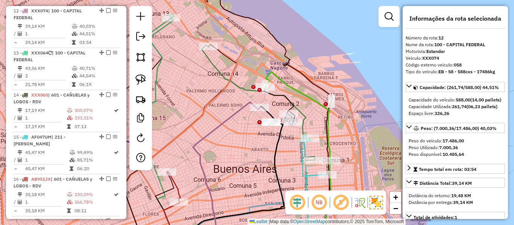
click at [239, 111] on icon at bounding box center [226, 175] width 67 height 146
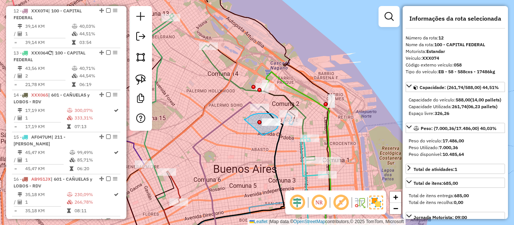
drag, startPoint x: 259, startPoint y: 114, endPoint x: 263, endPoint y: 136, distance: 22.2
select select "**********"
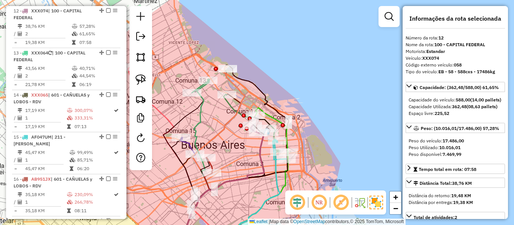
click at [213, 168] on icon at bounding box center [209, 165] width 6 height 15
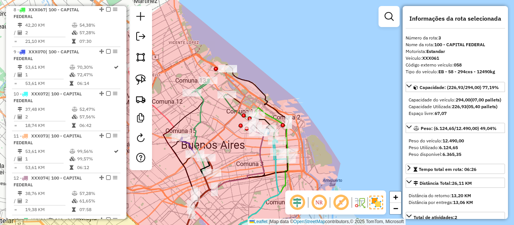
scroll to position [374, 0]
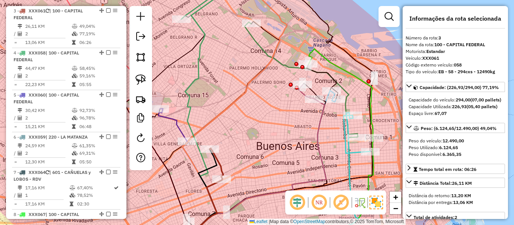
click at [181, 134] on icon at bounding box center [172, 125] width 29 height 33
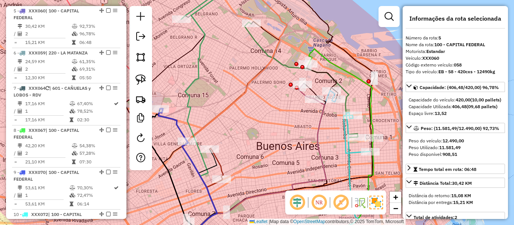
click at [190, 109] on icon at bounding box center [201, 121] width 32 height 253
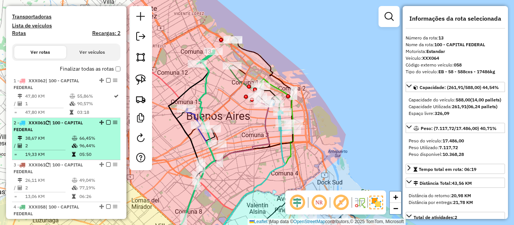
scroll to position [224, 0]
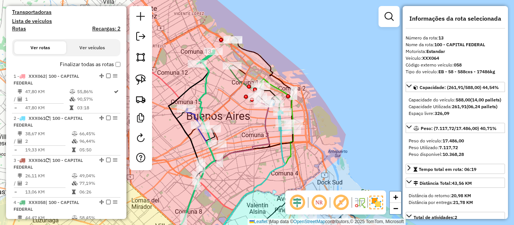
click at [14, 29] on h4 "Rotas" at bounding box center [19, 29] width 14 height 6
select select "*"
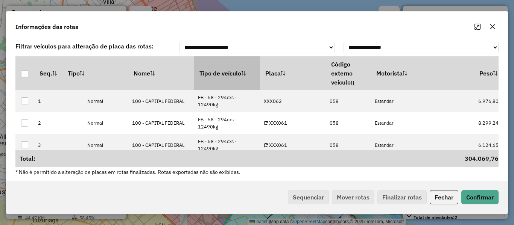
click at [210, 72] on th "Tipo de veículo" at bounding box center [227, 73] width 66 height 34
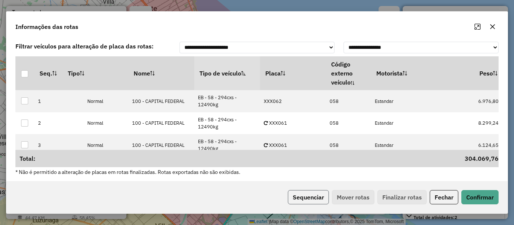
click at [305, 193] on button "Sequenciar" at bounding box center [308, 197] width 41 height 14
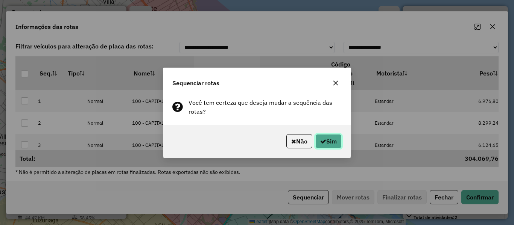
click at [331, 139] on button "Sim" at bounding box center [328, 141] width 26 height 14
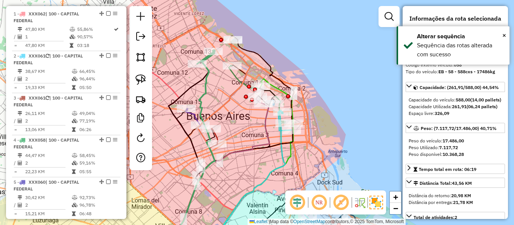
scroll to position [0, 0]
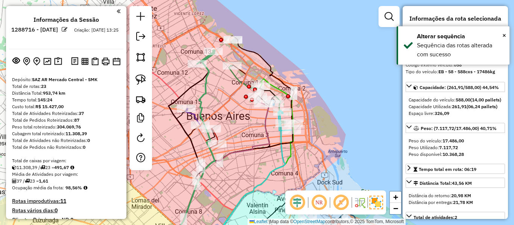
drag, startPoint x: 83, startPoint y: 174, endPoint x: 91, endPoint y: 72, distance: 102.0
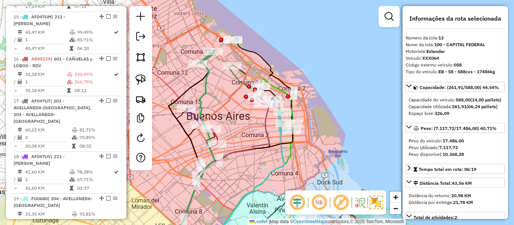
scroll to position [903, 0]
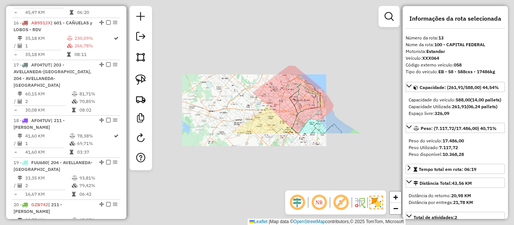
click at [330, 95] on div "Janela de atendimento Grade de atendimento Capacidade Transportadoras Veículos …" at bounding box center [257, 112] width 514 height 225
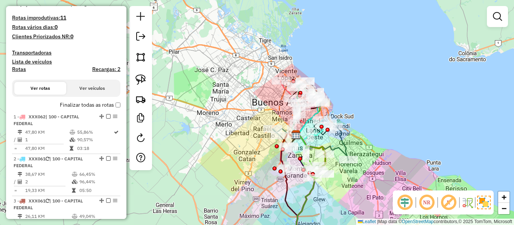
scroll to position [0, 0]
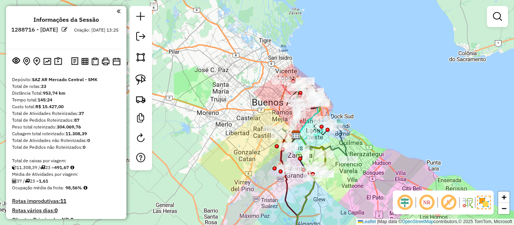
drag, startPoint x: 32, startPoint y: 144, endPoint x: 52, endPoint y: 53, distance: 93.2
click at [61, 62] on button at bounding box center [58, 62] width 11 height 12
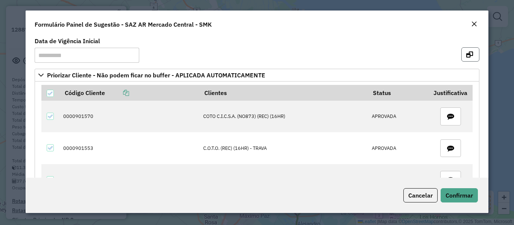
click at [466, 54] on icon "button" at bounding box center [469, 55] width 7 height 6
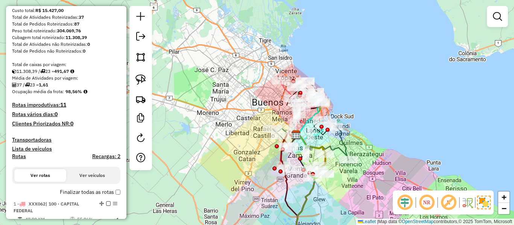
scroll to position [113, 0]
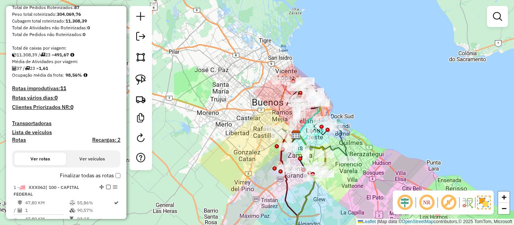
click at [30, 122] on h4 "Transportadoras" at bounding box center [66, 123] width 108 height 6
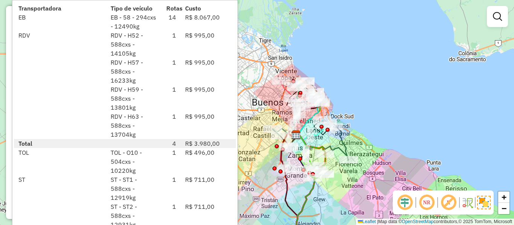
select select "**********"
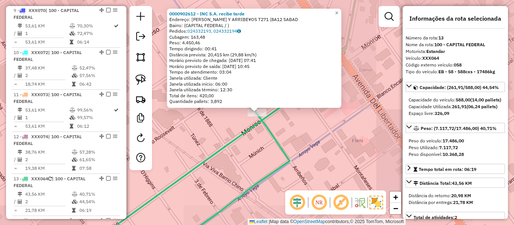
scroll to position [789, 0]
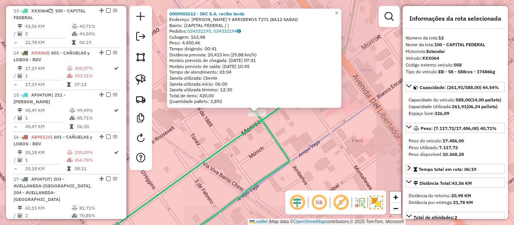
click at [297, 155] on div "0000902612 - INC S.A. recibe tarde Endereço: MONROE Y ARRIBE¥OS T271 (8A12 SABA…" at bounding box center [257, 112] width 514 height 225
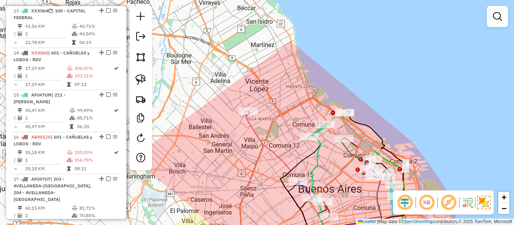
drag, startPoint x: 325, startPoint y: 168, endPoint x: 323, endPoint y: 87, distance: 80.9
click at [323, 89] on div "Janela de atendimento Grade de atendimento Capacidade Transportadoras Veículos …" at bounding box center [257, 112] width 514 height 225
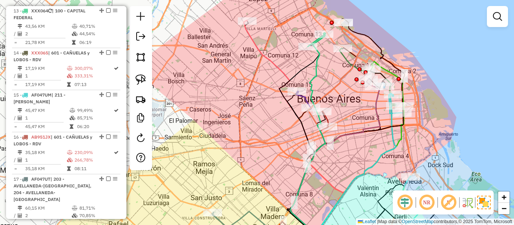
drag, startPoint x: 280, startPoint y: 176, endPoint x: 274, endPoint y: 26, distance: 149.5
click at [274, 27] on div "Rota 5 - Placa XXX060 0000416530 - CENCOSUD S.A. Janela de atendimento Grade de…" at bounding box center [257, 112] width 514 height 225
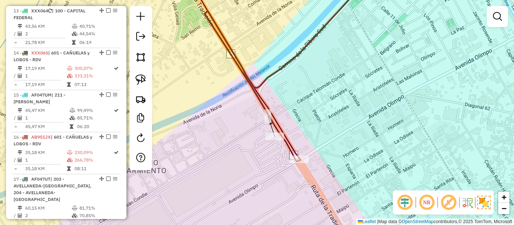
select select "**********"
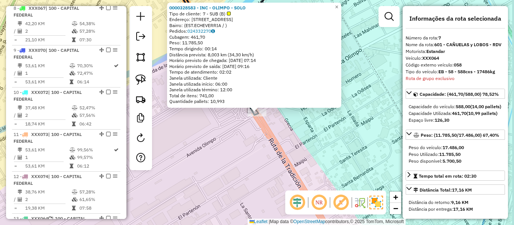
scroll to position [536, 0]
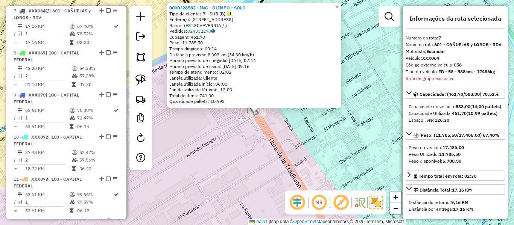
click at [225, 138] on div "0000328583 - INC - OLIMPO - SOLO Tipo de cliente: 7 - SUB (B) Endereço: AVENIDA…" at bounding box center [257, 112] width 514 height 225
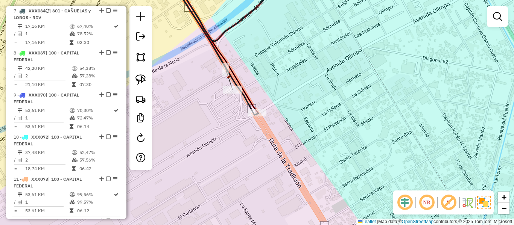
select select "**********"
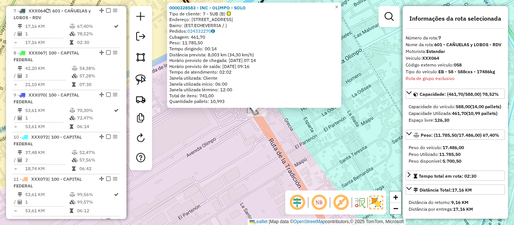
click at [233, 129] on div "0000328583 - INC - OLIMPO - SOLO Tipo de cliente: 7 - SUB (B) Endereço: AVENIDA…" at bounding box center [257, 112] width 514 height 225
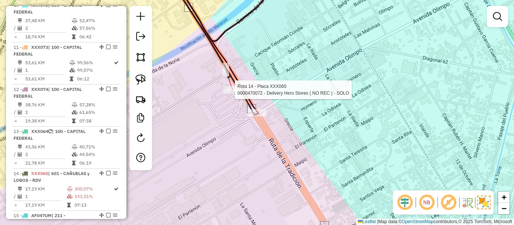
select select "**********"
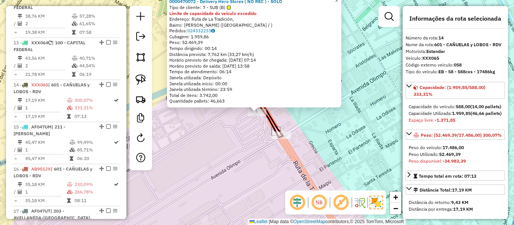
scroll to position [831, 0]
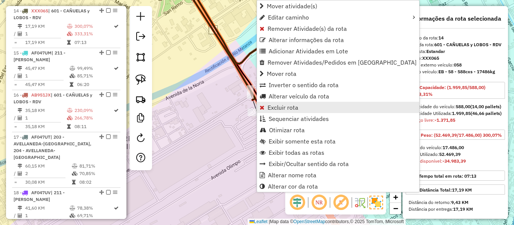
click at [272, 110] on span "Excluir rota" at bounding box center [283, 108] width 31 height 6
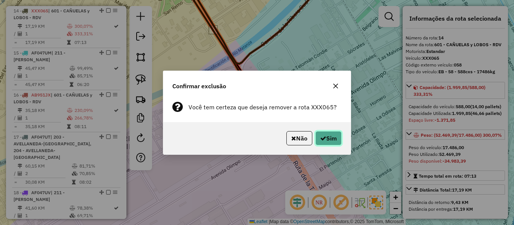
click at [332, 138] on button "Sim" at bounding box center [328, 138] width 26 height 14
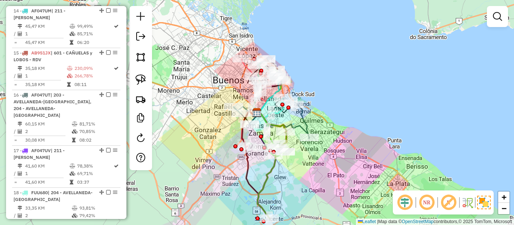
scroll to position [789, 0]
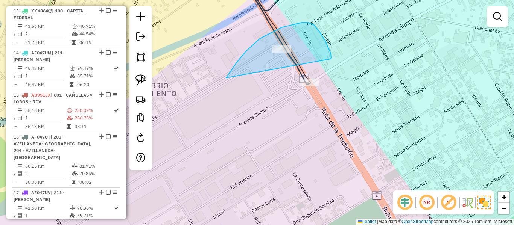
drag, startPoint x: 246, startPoint y: 51, endPoint x: 330, endPoint y: 61, distance: 84.5
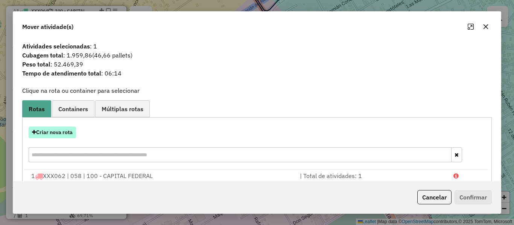
click at [70, 126] on div "Criar nova rota" at bounding box center [257, 145] width 466 height 49
click at [66, 132] on button "Criar nova rota" at bounding box center [52, 133] width 47 height 12
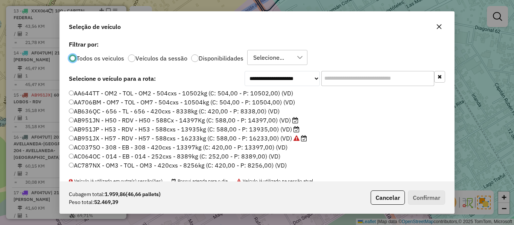
scroll to position [4, 2]
click at [350, 79] on input "text" at bounding box center [377, 78] width 113 height 15
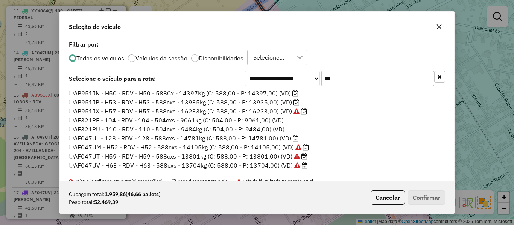
type input "***"
click at [272, 92] on label "AB951JN - H50 - RDV - H50 - 588Cx - 14397Kg (C: 588,00 - P: 14397,00) (VD)" at bounding box center [184, 93] width 230 height 9
click at [279, 140] on label "AF047UL - 128 - RDV - 128 - 588cxs - 14781kg (C: 588,00 - P: 14781,00) (VD)" at bounding box center [184, 138] width 230 height 9
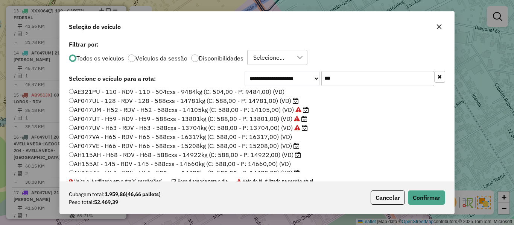
click at [284, 145] on label "AF047VE - H66 - RDV - H66 - 588cxs - 15208kg (C: 588,00 - P: 15208,00) (VD)" at bounding box center [184, 146] width 231 height 9
click at [408, 198] on button "Confirmar" at bounding box center [426, 198] width 37 height 14
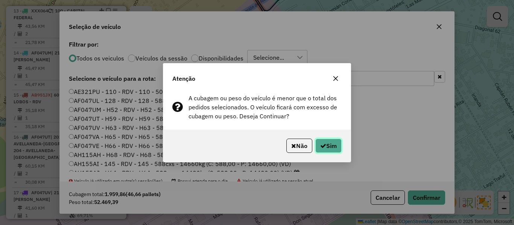
click at [329, 141] on button "Sim" at bounding box center [328, 146] width 26 height 14
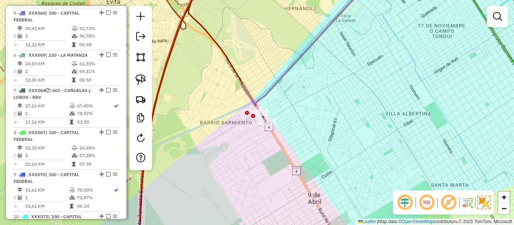
scroll to position [0, 0]
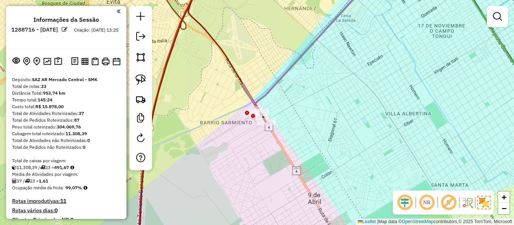
drag, startPoint x: 75, startPoint y: 149, endPoint x: 88, endPoint y: 59, distance: 90.9
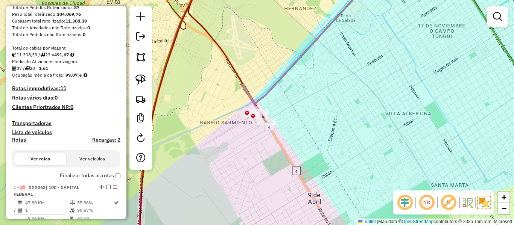
click at [49, 125] on h4 "Transportadoras" at bounding box center [66, 123] width 108 height 6
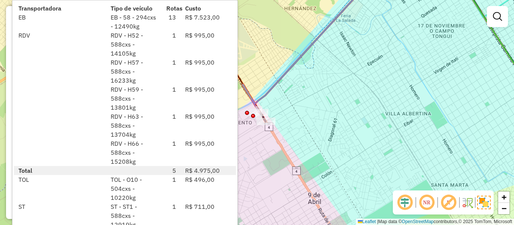
click at [373, 107] on div "Janela de atendimento Grade de atendimento Capacidade Transportadoras Veículos …" at bounding box center [257, 112] width 514 height 225
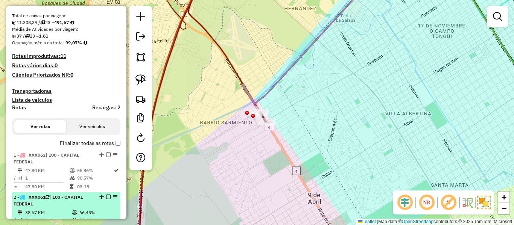
scroll to position [188, 0]
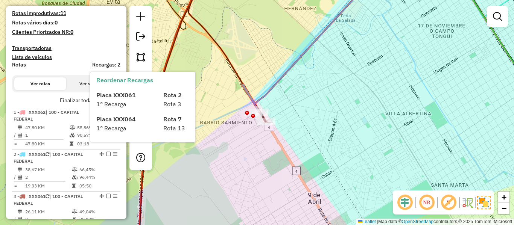
click at [22, 64] on h4 "Rotas" at bounding box center [19, 65] width 14 height 6
select select "*"
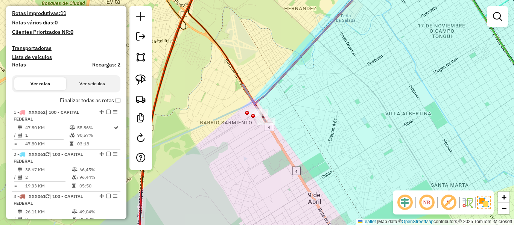
click at [31, 48] on h4 "Transportadoras" at bounding box center [66, 48] width 108 height 6
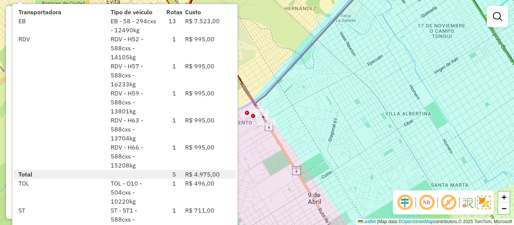
click at [362, 131] on div "Janela de atendimento Grade de atendimento Capacidade Transportadoras Veículos …" at bounding box center [257, 112] width 514 height 225
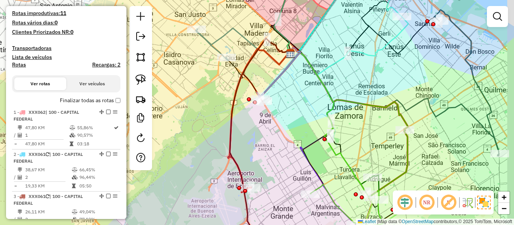
drag, startPoint x: 298, startPoint y: 136, endPoint x: 290, endPoint y: 116, distance: 22.1
click at [290, 116] on div "Janela de atendimento Grade de atendimento Capacidade Transportadoras Veículos …" at bounding box center [257, 112] width 514 height 225
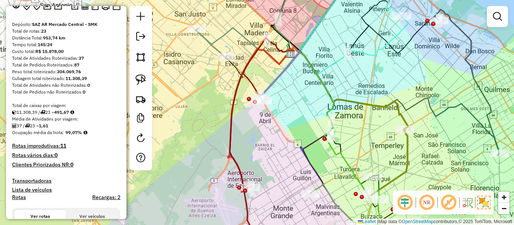
scroll to position [0, 0]
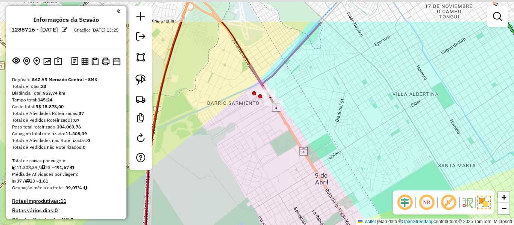
drag, startPoint x: 260, startPoint y: 125, endPoint x: 269, endPoint y: 134, distance: 12.2
click at [269, 134] on div "Janela de atendimento Grade de atendimento Capacidade Transportadoras Veículos …" at bounding box center [257, 112] width 514 height 225
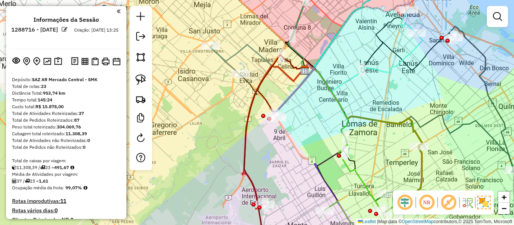
drag, startPoint x: 253, startPoint y: 59, endPoint x: 250, endPoint y: 51, distance: 9.4
click at [250, 51] on div "Rota 7 - Placa XXX064 0000328583 - INC - OLIMPO - SOLO Janela de atendimento Gr…" at bounding box center [257, 112] width 514 height 225
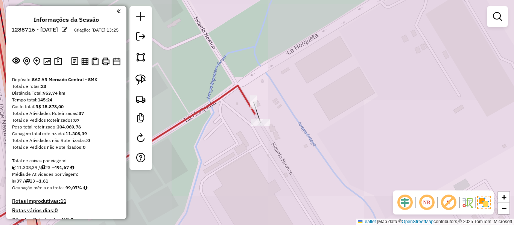
select select "**********"
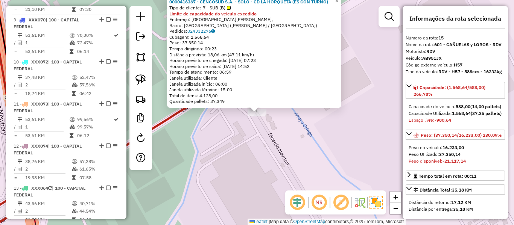
scroll to position [873, 0]
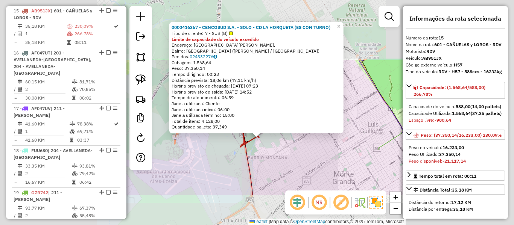
click at [273, 154] on div "0000416367 - CENCOSUD S.A. - SOLO - CD LA HORQUETA (ES CON TURNO) Tipo de clien…" at bounding box center [257, 112] width 514 height 225
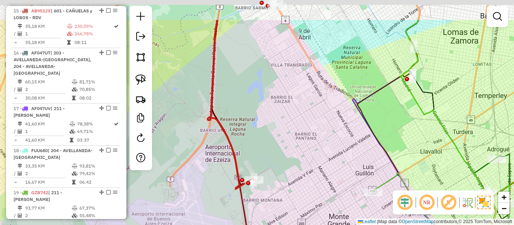
drag, startPoint x: 280, startPoint y: 52, endPoint x: 262, endPoint y: 148, distance: 98.3
click at [259, 193] on div "Janela de atendimento Grade de atendimento Capacidade Transportadoras Veículos …" at bounding box center [257, 112] width 514 height 225
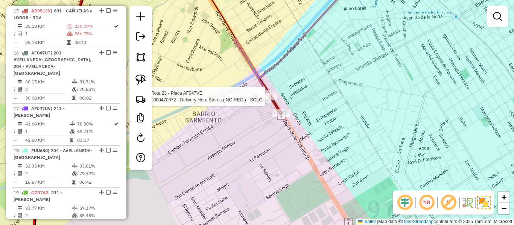
click at [262, 98] on div at bounding box center [262, 100] width 4 height 4
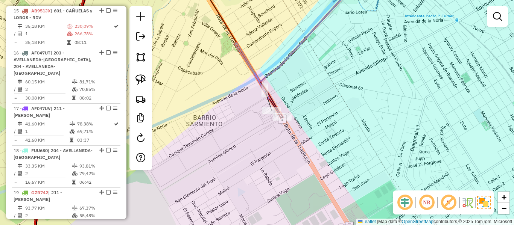
drag, startPoint x: 266, startPoint y: 101, endPoint x: 266, endPoint y: 105, distance: 4.6
click at [266, 105] on div "Janela de atendimento Grade de atendimento Capacidade Transportadoras Veículos …" at bounding box center [257, 112] width 514 height 225
select select "**********"
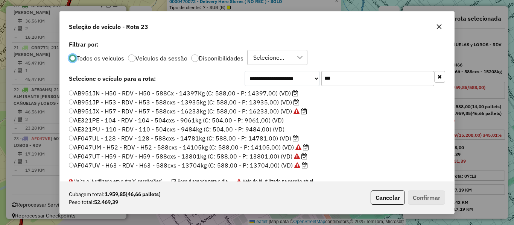
scroll to position [4, 2]
click at [338, 81] on input "***" at bounding box center [377, 78] width 113 height 15
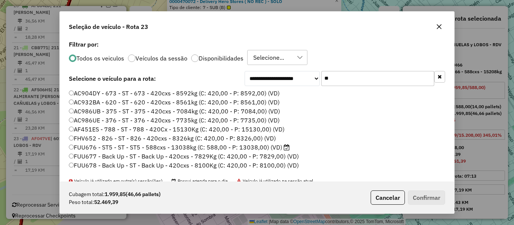
type input "**"
drag, startPoint x: 225, startPoint y: 55, endPoint x: 231, endPoint y: 68, distance: 14.3
click at [225, 55] on label "Disponibilidades" at bounding box center [221, 58] width 45 height 6
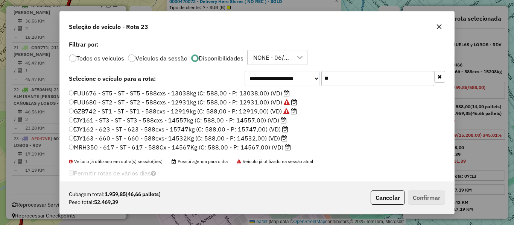
click at [260, 128] on label "IJY162 - 623 - ST - 623 - 588cxs - 15747kg (C: 588,00 - P: 15747,00) (VD)" at bounding box center [178, 129] width 219 height 9
click at [261, 120] on label "IJY161 - ST3 - ST - ST3 - 588cxs - 14557kg (C: 588,00 - P: 14557,00) (VD)" at bounding box center [178, 120] width 218 height 9
click at [259, 131] on label "IJY162 - 623 - ST - 623 - 588cxs - 15747kg (C: 588,00 - P: 15747,00) (VD)" at bounding box center [178, 129] width 219 height 9
click at [419, 199] on button "Confirmar" at bounding box center [426, 198] width 37 height 14
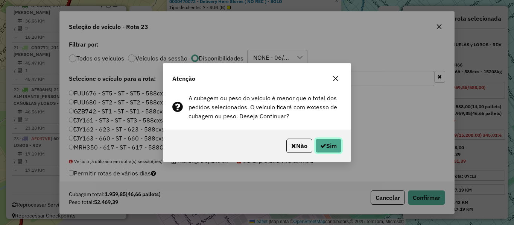
click at [327, 142] on button "Sim" at bounding box center [328, 146] width 26 height 14
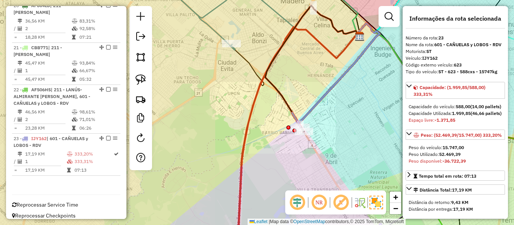
drag, startPoint x: 268, startPoint y: 150, endPoint x: 233, endPoint y: 63, distance: 94.2
click at [232, 63] on div "Janela de atendimento Grade de atendimento Capacidade Transportadoras Veículos …" at bounding box center [257, 112] width 514 height 225
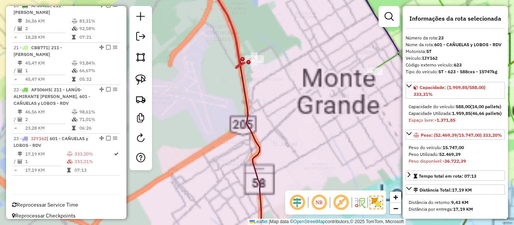
drag, startPoint x: 297, startPoint y: 98, endPoint x: 282, endPoint y: 89, distance: 17.1
click at [297, 98] on div "Janela de atendimento Grade de atendimento Capacidade Transportadoras Veículos …" at bounding box center [257, 112] width 514 height 225
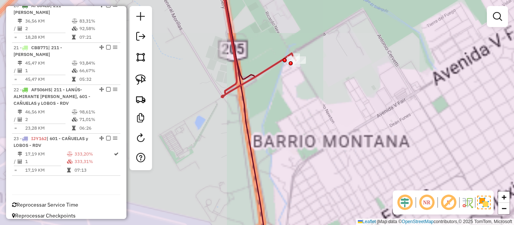
click at [259, 73] on icon at bounding box center [258, 37] width 75 height 120
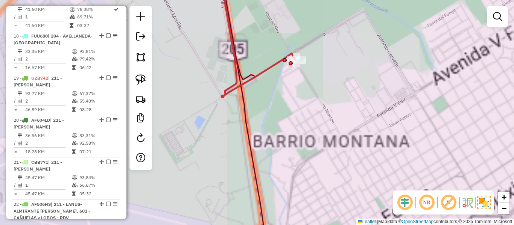
select select "**********"
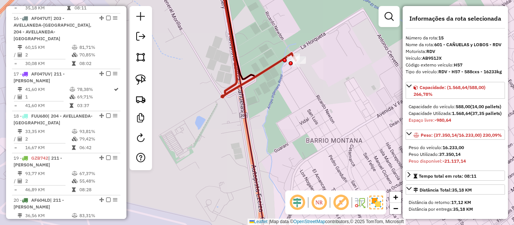
scroll to position [873, 0]
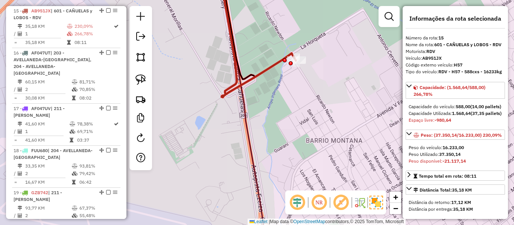
drag, startPoint x: 280, startPoint y: 113, endPoint x: 267, endPoint y: 136, distance: 26.3
click at [267, 136] on div "Janela de atendimento Grade de atendimento Capacidade Transportadoras Veículos …" at bounding box center [257, 112] width 514 height 225
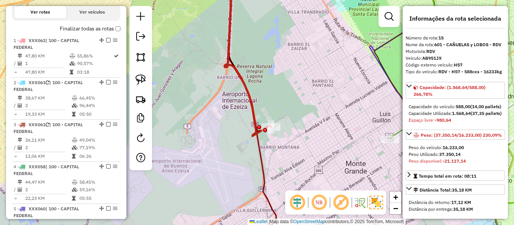
scroll to position [0, 0]
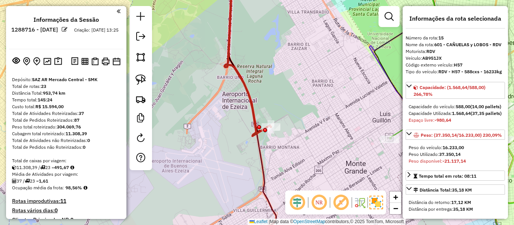
drag, startPoint x: 81, startPoint y: 61, endPoint x: 91, endPoint y: -46, distance: 106.6
click at [56, 62] on img at bounding box center [58, 61] width 8 height 9
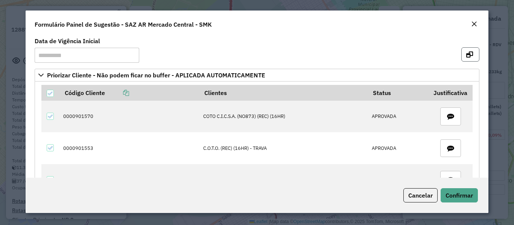
click at [472, 56] on button "button" at bounding box center [470, 54] width 18 height 14
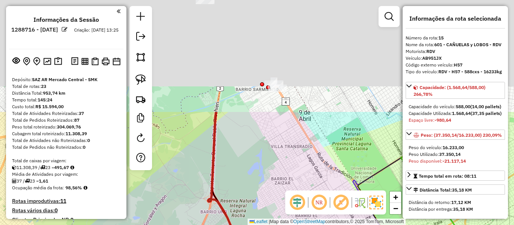
drag, startPoint x: 294, startPoint y: 46, endPoint x: 278, endPoint y: 136, distance: 91.8
click at [278, 179] on div "Janela de atendimento Grade de atendimento Capacidade Transportadoras Veículos …" at bounding box center [257, 112] width 514 height 225
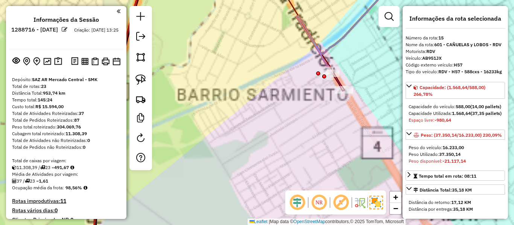
click at [285, 104] on div "Janela de atendimento Grade de atendimento Capacidade Transportadoras Veículos …" at bounding box center [257, 112] width 514 height 225
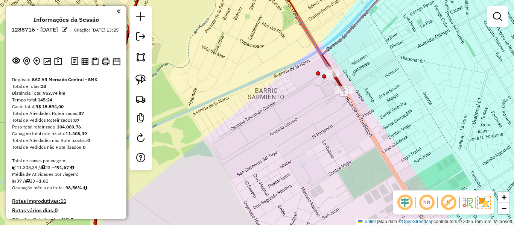
drag, startPoint x: 297, startPoint y: 113, endPoint x: 248, endPoint y: 142, distance: 57.0
click at [248, 142] on div "Janela de atendimento Grade de atendimento Capacidade Transportadoras Veículos …" at bounding box center [257, 112] width 514 height 225
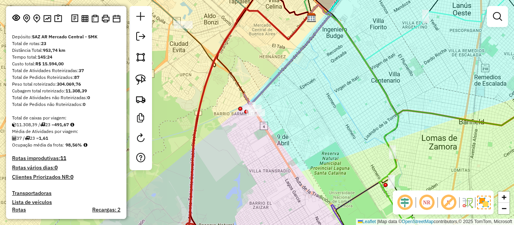
scroll to position [75, 0]
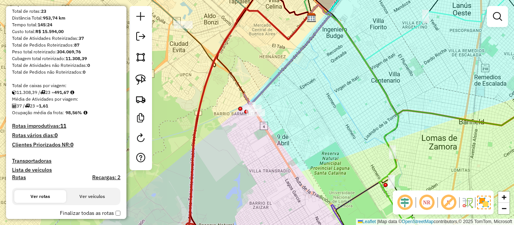
click at [38, 158] on h4 "Transportadoras" at bounding box center [66, 161] width 108 height 6
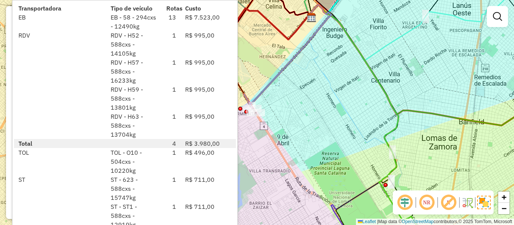
click at [298, 97] on div "Janela de atendimento Grade de atendimento Capacidade Transportadoras Veículos …" at bounding box center [257, 112] width 514 height 225
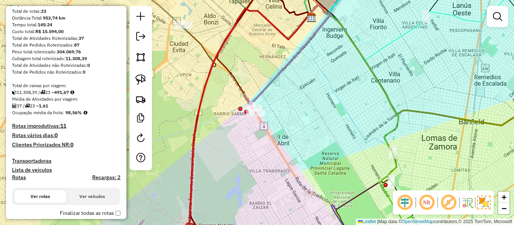
click at [270, 85] on icon at bounding box center [288, 57] width 88 height 104
select select "**********"
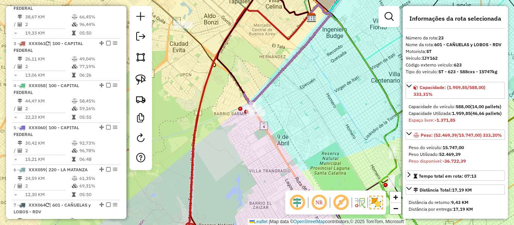
drag, startPoint x: 71, startPoint y: 110, endPoint x: 102, endPoint y: 113, distance: 30.6
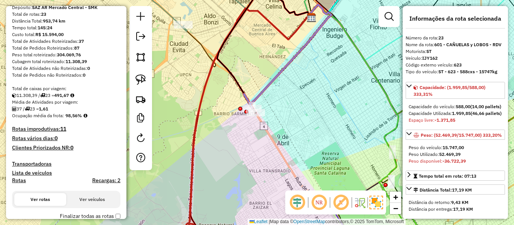
scroll to position [223, 0]
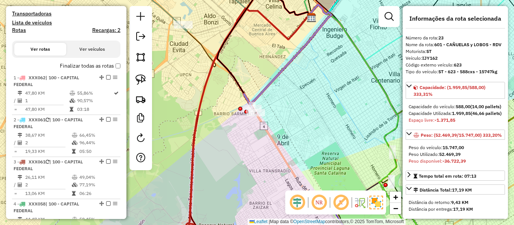
click at [20, 30] on h4 "Rotas" at bounding box center [19, 30] width 14 height 6
select select
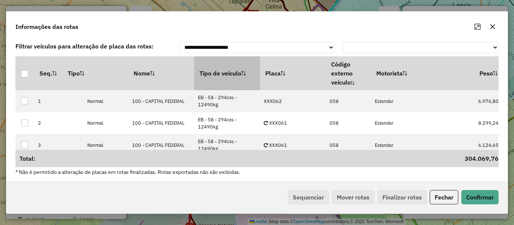
click at [219, 73] on th "Tipo de veículo" at bounding box center [227, 73] width 66 height 34
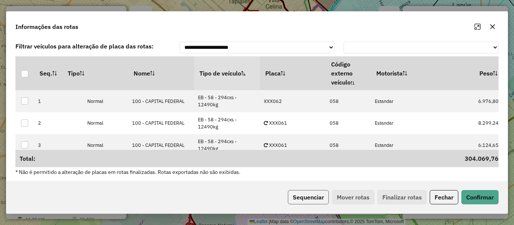
click at [306, 204] on button "Sequenciar" at bounding box center [308, 197] width 41 height 14
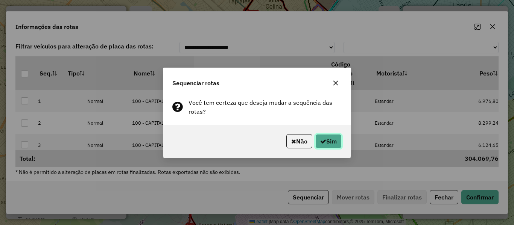
click at [336, 137] on button "Sim" at bounding box center [328, 141] width 26 height 14
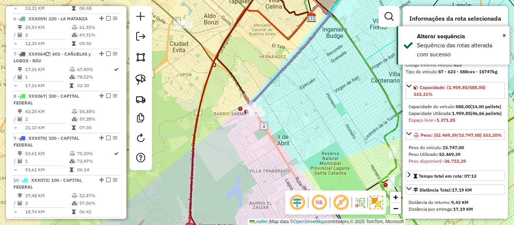
scroll to position [0, 0]
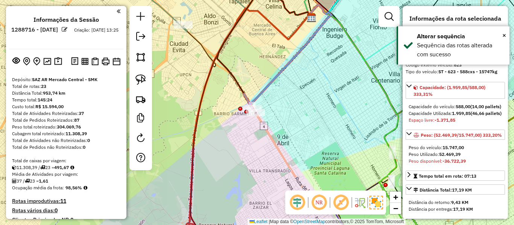
drag, startPoint x: 88, startPoint y: 143, endPoint x: 107, endPoint y: 15, distance: 128.9
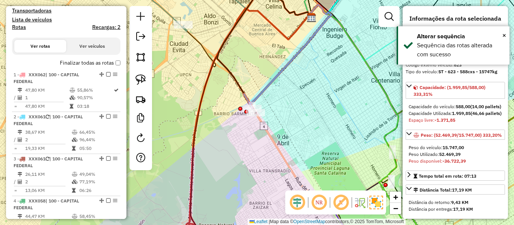
click at [291, 130] on div "Janela de atendimento Grade de atendimento Capacidade Transportadoras Veículos …" at bounding box center [257, 112] width 514 height 225
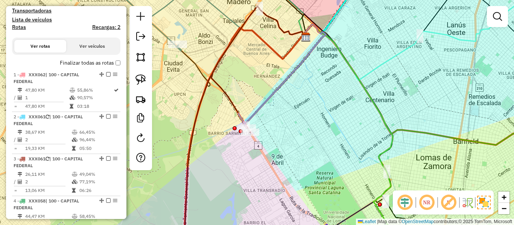
drag, startPoint x: 300, startPoint y: 117, endPoint x: 290, endPoint y: 143, distance: 28.2
click at [290, 143] on div "Janela de atendimento Grade de atendimento Capacidade Transportadoras Veículos …" at bounding box center [257, 112] width 514 height 225
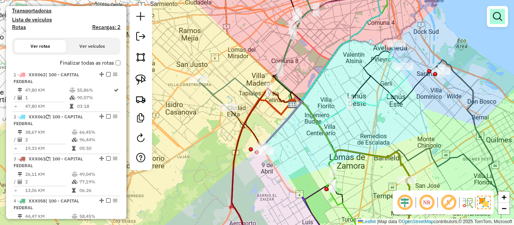
click at [503, 19] on link at bounding box center [497, 16] width 15 height 15
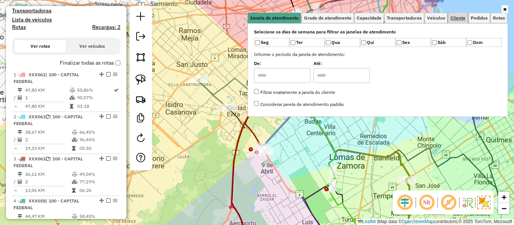
click at [454, 18] on span "Cliente" at bounding box center [458, 18] width 15 height 5
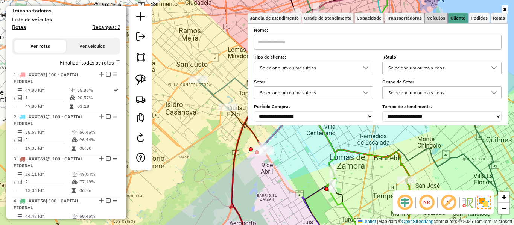
click at [432, 19] on span "Veículos" at bounding box center [436, 18] width 18 height 5
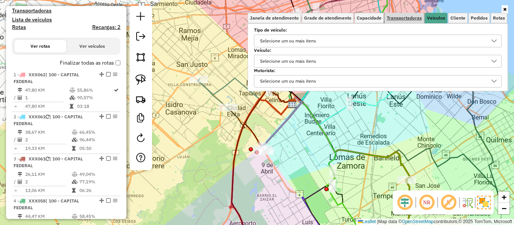
click at [404, 20] on span "Transportadoras" at bounding box center [404, 18] width 35 height 5
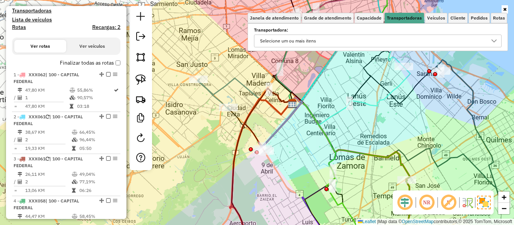
click at [364, 41] on div "Selecione um ou mais itens" at bounding box center [372, 41] width 230 height 12
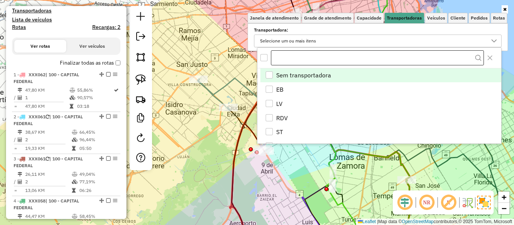
scroll to position [5, 26]
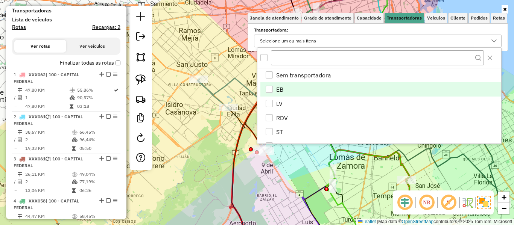
click at [304, 87] on li "EB" at bounding box center [380, 89] width 241 height 14
click at [171, 114] on div "Janela de atendimento Grade de atendimento Capacidade Transportadoras Veículos …" at bounding box center [257, 112] width 514 height 225
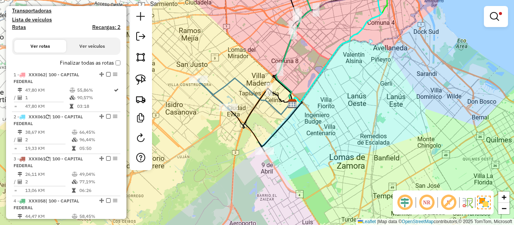
click at [101, 63] on label "Finalizar todas as rotas" at bounding box center [90, 63] width 61 height 8
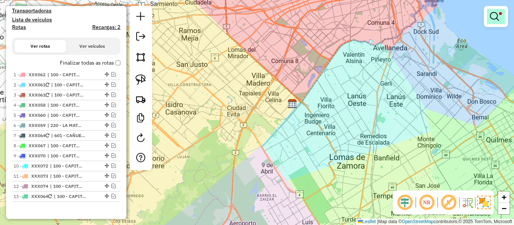
click at [497, 15] on em at bounding box center [494, 16] width 9 height 9
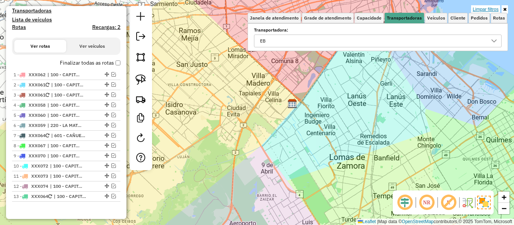
click at [496, 9] on link "Limpar filtros" at bounding box center [485, 9] width 29 height 8
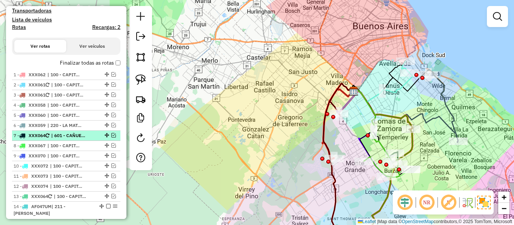
scroll to position [263, 0]
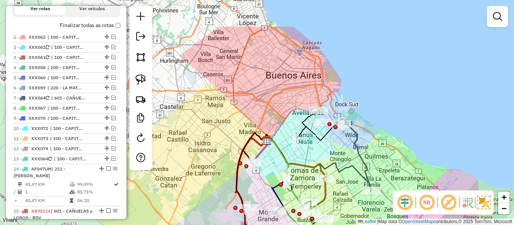
drag, startPoint x: 281, startPoint y: 139, endPoint x: 194, endPoint y: 188, distance: 100.0
click at [194, 188] on div "Janela de atendimento Grade de atendimento Capacidade Transportadoras Veículos …" at bounding box center [257, 112] width 514 height 225
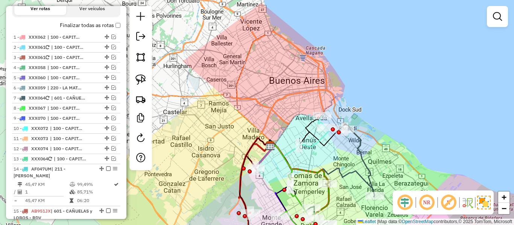
drag, startPoint x: 213, startPoint y: 165, endPoint x: 226, endPoint y: 180, distance: 20.0
click at [226, 180] on div "Janela de atendimento Grade de atendimento Capacidade Transportadoras Veículos …" at bounding box center [257, 112] width 514 height 225
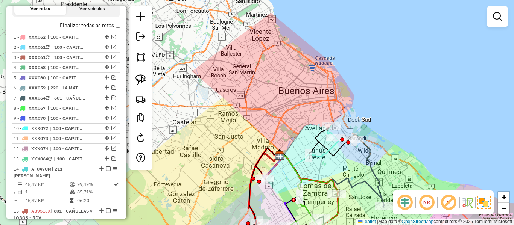
drag, startPoint x: 226, startPoint y: 177, endPoint x: 242, endPoint y: 172, distance: 17.5
click at [242, 172] on div "Janela de atendimento Grade de atendimento Capacidade Transportadoras Veículos …" at bounding box center [257, 112] width 514 height 225
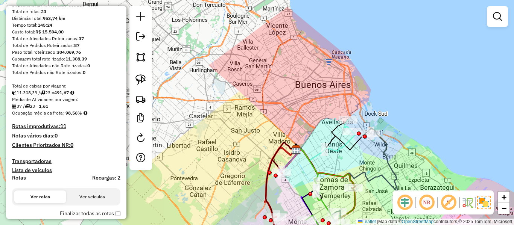
scroll to position [75, 0]
click at [34, 162] on h4 "Transportadoras" at bounding box center [66, 161] width 108 height 6
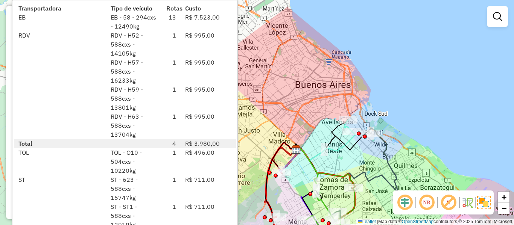
drag, startPoint x: 171, startPoint y: 141, endPoint x: 175, endPoint y: 142, distance: 4.2
click at [175, 142] on div "4" at bounding box center [171, 143] width 19 height 9
click at [297, 113] on div "Janela de atendimento Grade de atendimento Capacidade Transportadoras Veículos …" at bounding box center [257, 112] width 514 height 225
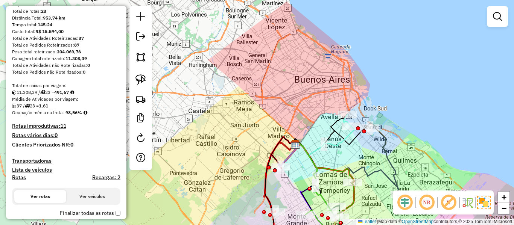
drag, startPoint x: 256, startPoint y: 125, endPoint x: 236, endPoint y: 64, distance: 64.5
click at [234, 46] on div "Janela de atendimento Grade de atendimento Capacidade Transportadoras Veículos …" at bounding box center [257, 112] width 514 height 225
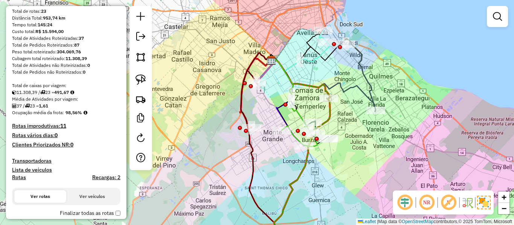
click at [244, 120] on icon at bounding box center [259, 150] width 37 height 195
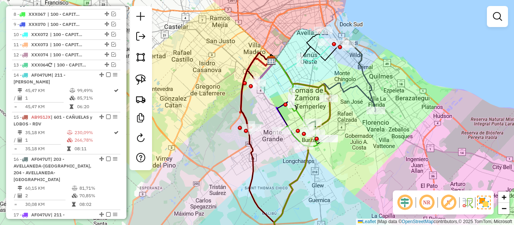
select select "**********"
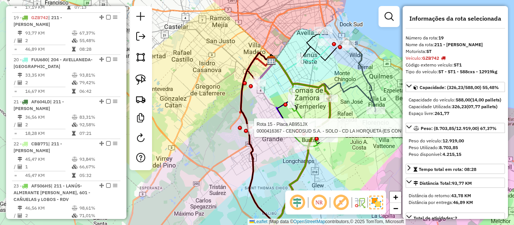
click at [247, 130] on div at bounding box center [246, 131] width 4 height 4
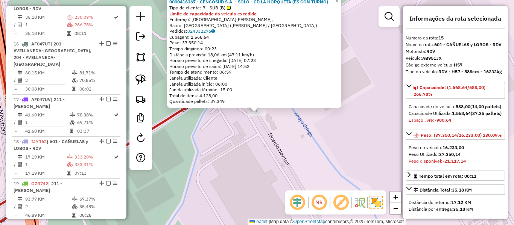
scroll to position [464, 0]
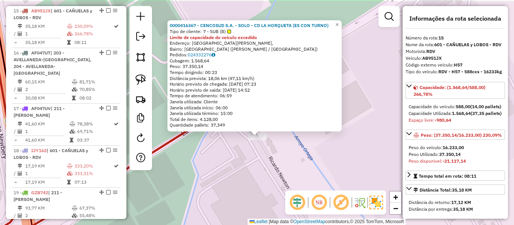
drag, startPoint x: 268, startPoint y: 146, endPoint x: 269, endPoint y: 154, distance: 7.9
click at [269, 154] on div "0000416367 - CENCOSUD S.A. - SOLO - CD LA HORQUETA (ES CON TURNO) Tipo de clien…" at bounding box center [257, 112] width 514 height 225
click at [221, 146] on div "0000416367 - CENCOSUD S.A. - SOLO - CD LA HORQUETA (ES CON TURNO) Tipo de clien…" at bounding box center [257, 112] width 514 height 225
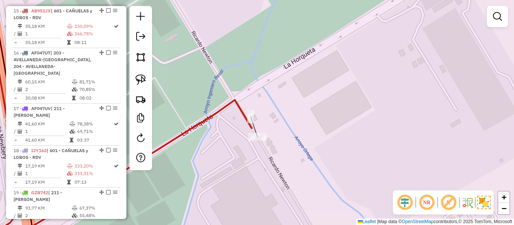
click at [250, 143] on div "Janela de atendimento Grade de atendimento Capacidade Transportadoras Veículos …" at bounding box center [257, 112] width 514 height 225
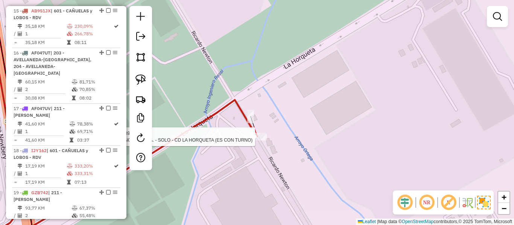
select select "**********"
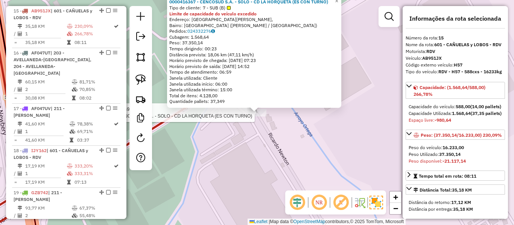
click at [324, 110] on div "Rota 15 - Placa AB951JX 0000416367 - CENCOSUD S.A. - SOLO - CD LA HORQUETA (ES …" at bounding box center [257, 112] width 514 height 225
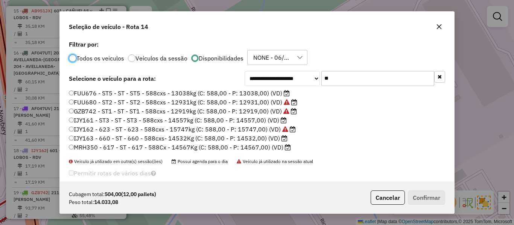
scroll to position [4, 2]
click at [342, 74] on input "**" at bounding box center [377, 78] width 113 height 15
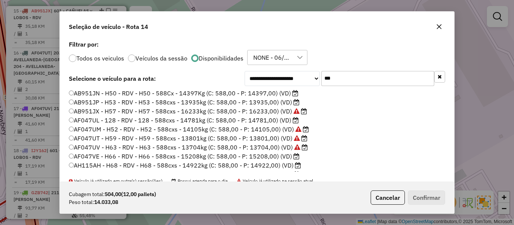
type input "***"
click at [436, 28] on button "button" at bounding box center [439, 27] width 12 height 12
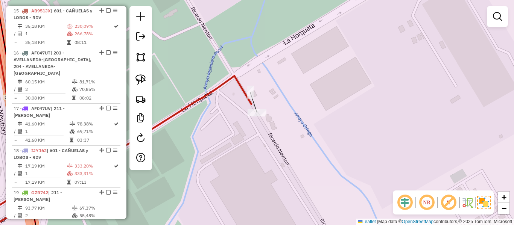
drag, startPoint x: 252, startPoint y: 122, endPoint x: 255, endPoint y: 117, distance: 5.4
click at [253, 122] on div "Janela de atendimento Grade de atendimento Capacidade Transportadoras Veículos …" at bounding box center [257, 112] width 514 height 225
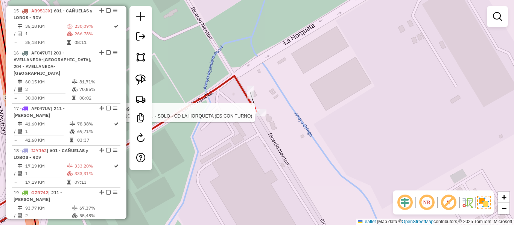
select select "**********"
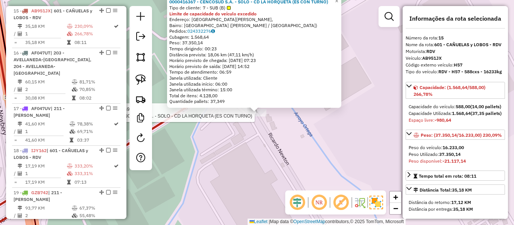
click at [289, 143] on div "Rota 15 - Placa AB951JX 0000416367 - CENCOSUD S.A. - SOLO - CD LA HORQUETA (ES …" at bounding box center [257, 112] width 514 height 225
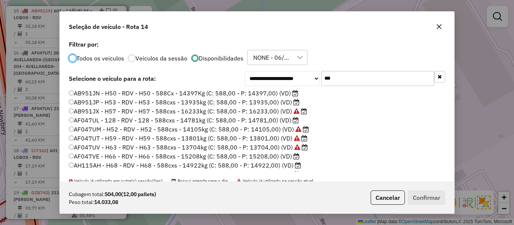
click at [344, 72] on input "***" at bounding box center [377, 78] width 113 height 15
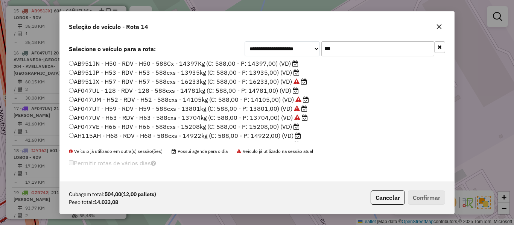
scroll to position [0, 0]
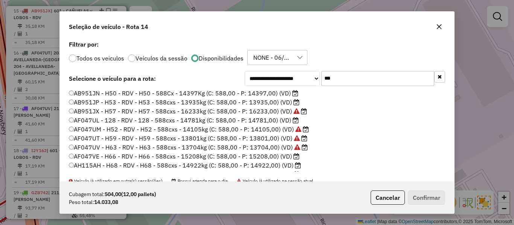
click at [437, 25] on icon "button" at bounding box center [439, 27] width 6 height 6
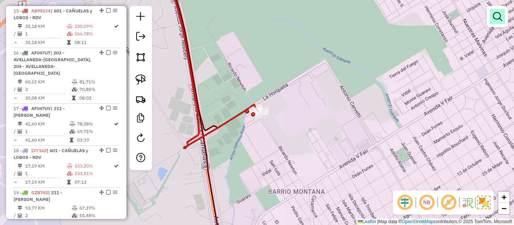
click at [502, 14] on link at bounding box center [497, 16] width 15 height 15
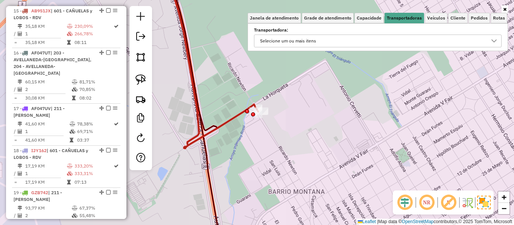
click at [390, 37] on div "Selecione um ou mais itens" at bounding box center [372, 41] width 230 height 12
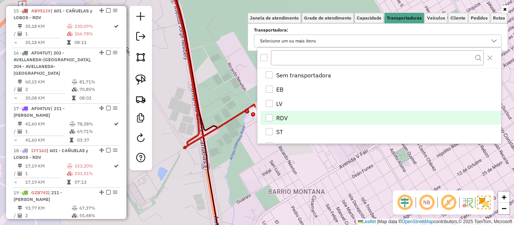
click at [286, 116] on span "RDV" at bounding box center [282, 118] width 12 height 9
click at [314, 155] on div "Janela de atendimento Grade de atendimento Capacidade Transportadoras Veículos …" at bounding box center [257, 112] width 514 height 225
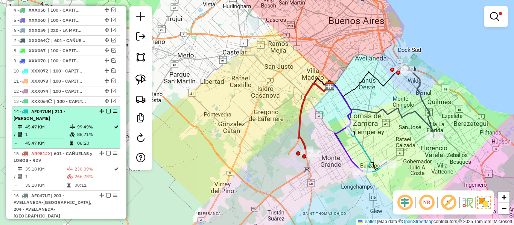
scroll to position [171, 0]
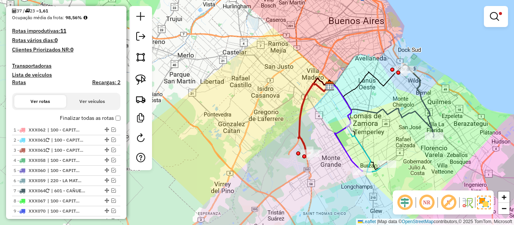
click at [106, 119] on body "Aplicando filtros Pop-up bloqueado! Seu navegador bloqueou automáticamente a ab…" at bounding box center [257, 112] width 514 height 225
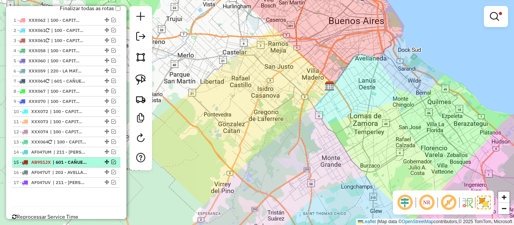
scroll to position [299, 0]
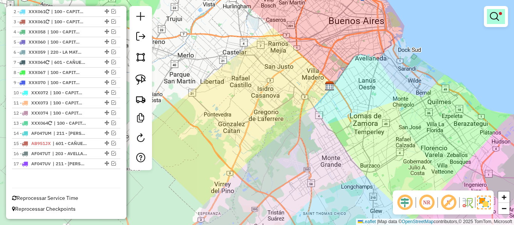
click at [502, 21] on link at bounding box center [496, 16] width 18 height 15
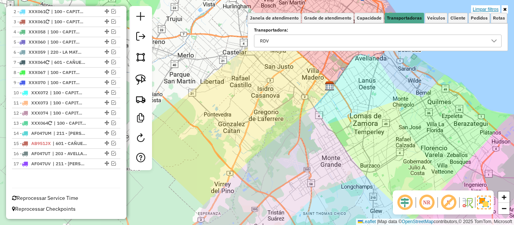
click at [495, 11] on link "Limpar filtros" at bounding box center [485, 9] width 29 height 8
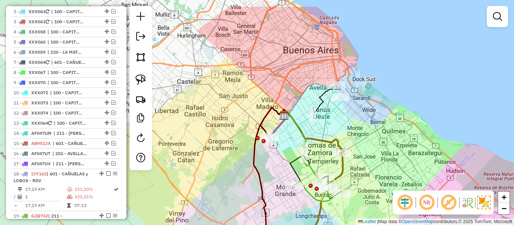
drag, startPoint x: 411, startPoint y: 84, endPoint x: 346, endPoint y: 117, distance: 72.9
click at [346, 117] on div "Janela de atendimento Grade de atendimento Capacidade Transportadoras Veículos …" at bounding box center [257, 112] width 514 height 225
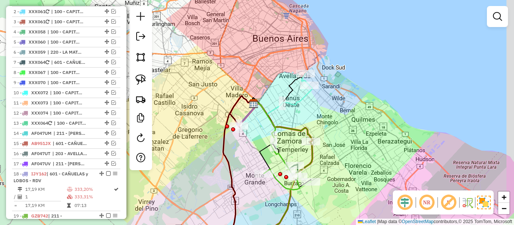
drag, startPoint x: 344, startPoint y: 119, endPoint x: 330, endPoint y: 96, distance: 26.5
click at [333, 104] on div "Janela de atendimento Grade de atendimento Capacidade Transportadoras Veículos …" at bounding box center [257, 112] width 514 height 225
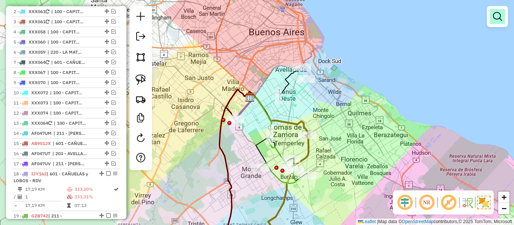
click at [503, 16] on link at bounding box center [497, 16] width 15 height 15
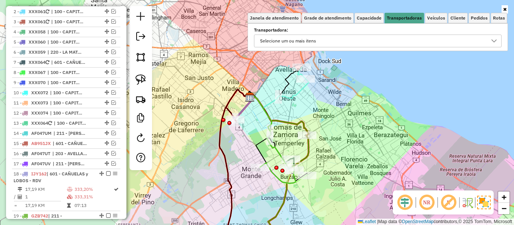
click at [399, 43] on div "Selecione um ou mais itens" at bounding box center [372, 41] width 230 height 12
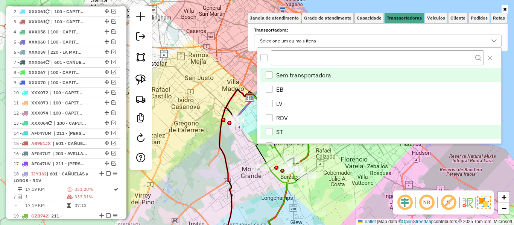
scroll to position [16, 0]
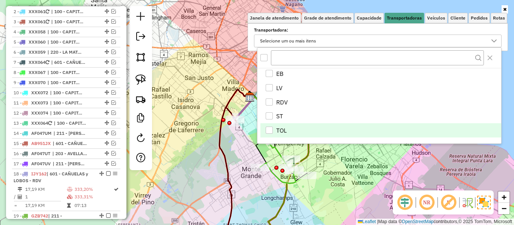
click at [294, 127] on li "TOL" at bounding box center [380, 130] width 241 height 14
click at [347, 172] on div "Janela de atendimento Grade de atendimento Capacidade Transportadoras Veículos …" at bounding box center [257, 112] width 514 height 225
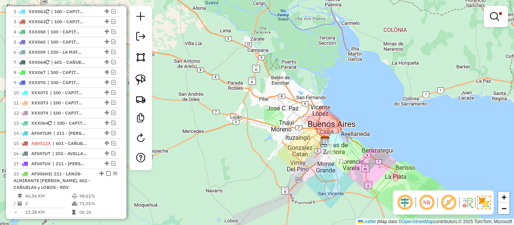
drag, startPoint x: 357, startPoint y: 167, endPoint x: 277, endPoint y: 107, distance: 100.0
click at [277, 107] on div "Limpar filtros Janela de atendimento Grade de atendimento Capacidade Transporta…" at bounding box center [257, 112] width 514 height 225
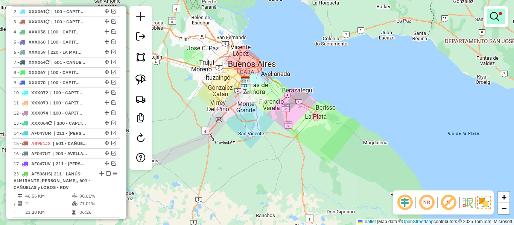
click at [495, 17] on em at bounding box center [494, 16] width 9 height 9
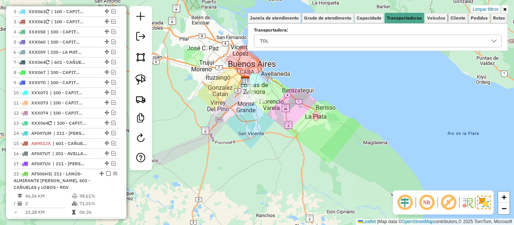
click at [405, 36] on div "TOL" at bounding box center [372, 41] width 230 height 12
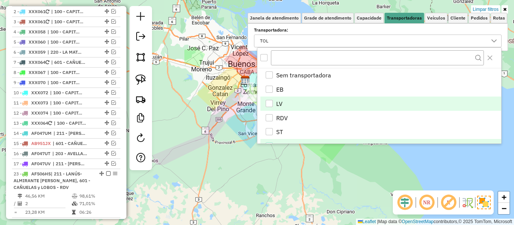
scroll to position [10, 0]
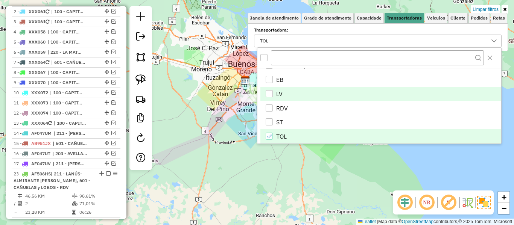
click at [285, 96] on li "LV" at bounding box center [380, 94] width 241 height 14
click at [278, 140] on span "TOL" at bounding box center [281, 136] width 11 height 9
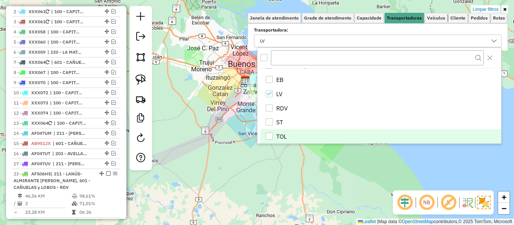
click at [296, 164] on div "Limpar filtros Janela de atendimento Grade de atendimento Capacidade Transporta…" at bounding box center [257, 112] width 514 height 225
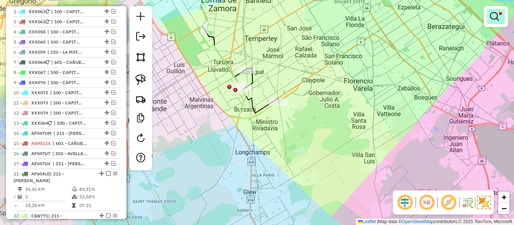
click at [495, 15] on em at bounding box center [494, 16] width 9 height 9
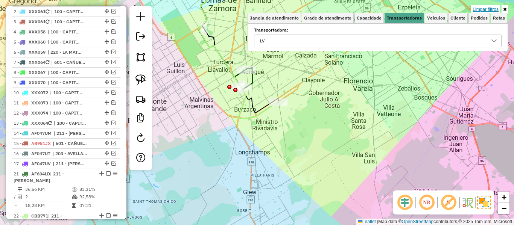
click at [493, 8] on link "Limpar filtros" at bounding box center [485, 9] width 29 height 8
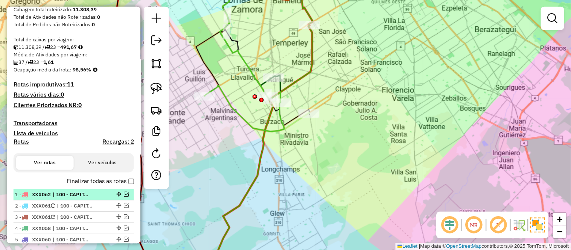
scroll to position [111, 0]
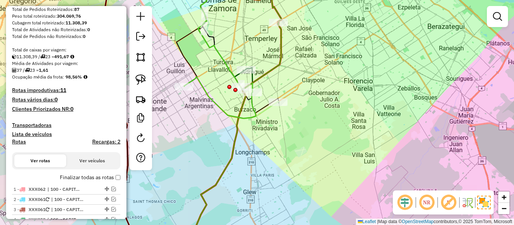
click at [38, 123] on h4 "Transportadoras" at bounding box center [66, 125] width 108 height 6
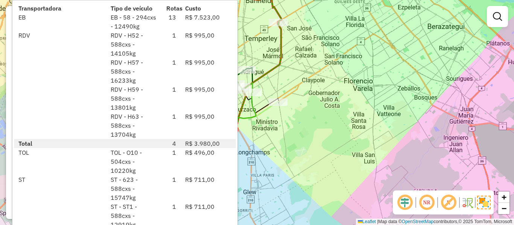
drag, startPoint x: 157, startPoint y: 174, endPoint x: 157, endPoint y: 196, distance: 22.2
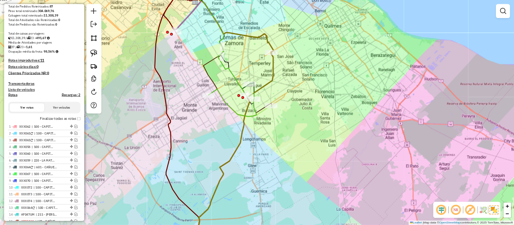
scroll to position [111, 0]
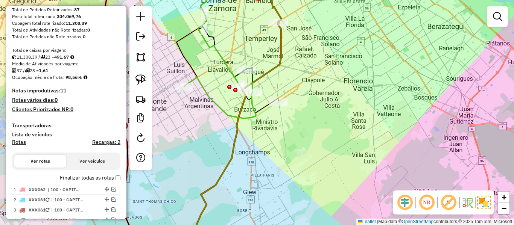
click at [327, 93] on div "Janela de atendimento Grade de atendimento Capacidade Transportadoras Veículos …" at bounding box center [257, 112] width 514 height 225
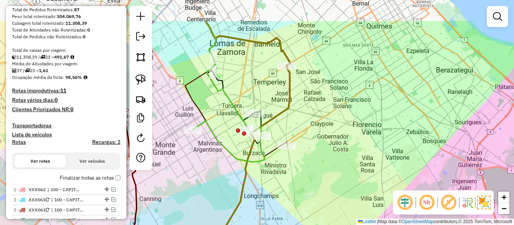
drag, startPoint x: 343, startPoint y: 119, endPoint x: 348, endPoint y: 142, distance: 23.8
click at [348, 142] on div "Janela de atendimento Grade de atendimento Capacidade Transportadoras Veículos …" at bounding box center [257, 112] width 514 height 225
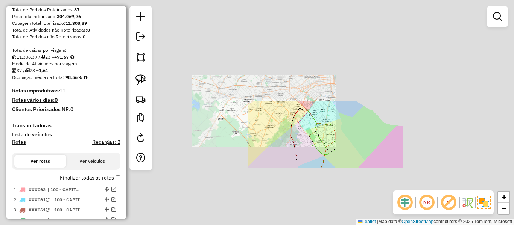
click at [348, 142] on div "Janela de atendimento Grade de atendimento Capacidade Transportadoras Veículos …" at bounding box center [257, 112] width 514 height 225
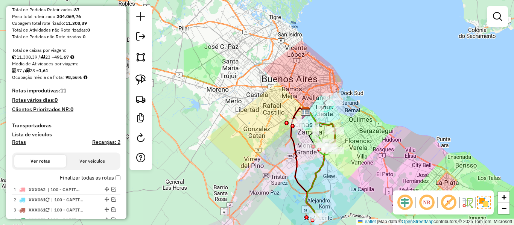
drag, startPoint x: 376, startPoint y: 151, endPoint x: 353, endPoint y: 143, distance: 24.2
click at [354, 145] on div "Janela de atendimento Grade de atendimento Capacidade Transportadoras Veículos …" at bounding box center [257, 112] width 514 height 225
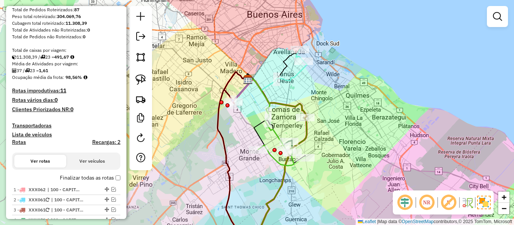
click at [291, 78] on icon at bounding box center [277, 75] width 59 height 29
select select "**********"
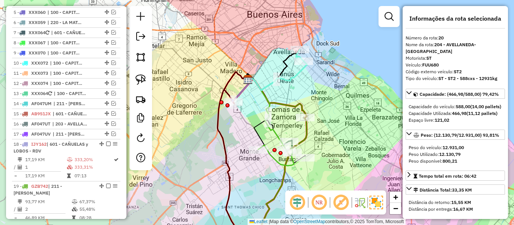
scroll to position [547, 0]
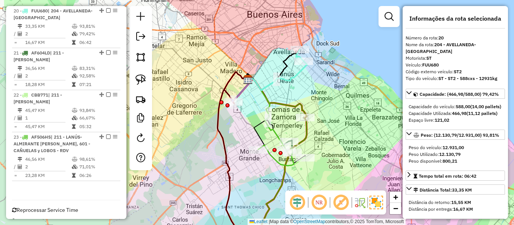
click at [244, 87] on icon at bounding box center [242, 89] width 22 height 26
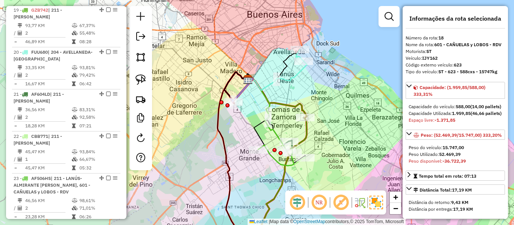
scroll to position [463, 0]
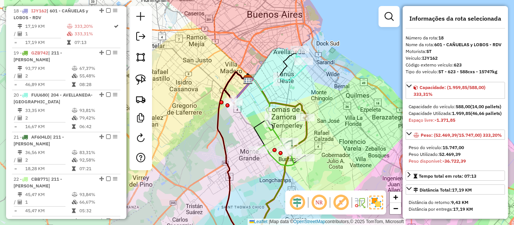
click at [244, 93] on icon at bounding box center [242, 89] width 22 height 26
click at [243, 91] on icon at bounding box center [242, 89] width 22 height 26
click at [242, 85] on icon at bounding box center [242, 89] width 22 height 26
click at [242, 90] on icon at bounding box center [242, 89] width 22 height 26
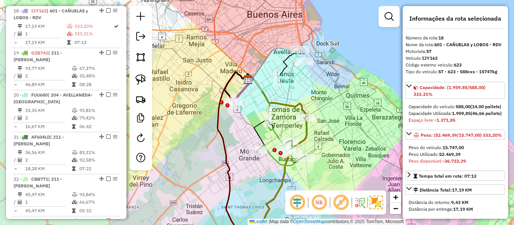
click at [243, 90] on icon at bounding box center [242, 89] width 22 height 26
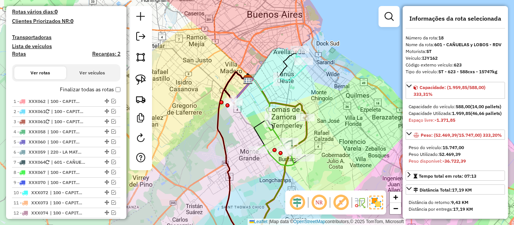
scroll to position [124, 0]
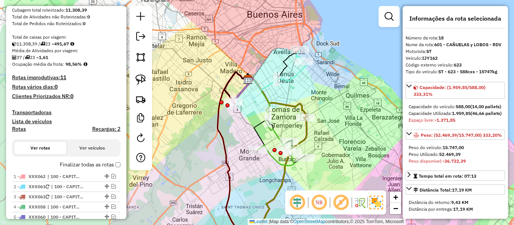
click at [96, 167] on label "Finalizar todas as rotas" at bounding box center [90, 165] width 61 height 8
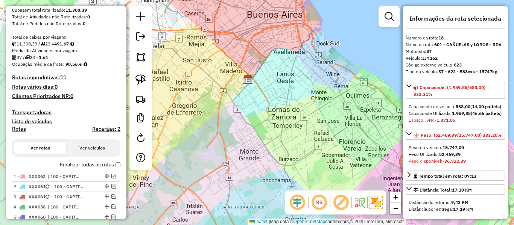
click at [262, 139] on div "Janela de atendimento Grade de atendimento Capacidade Transportadoras Veículos …" at bounding box center [257, 112] width 514 height 225
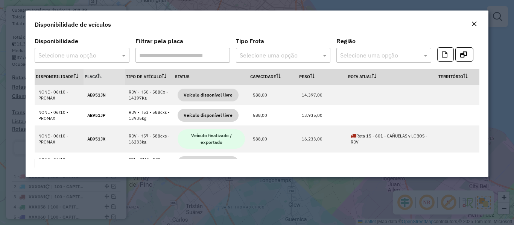
click at [288, 56] on input "text" at bounding box center [276, 55] width 72 height 9
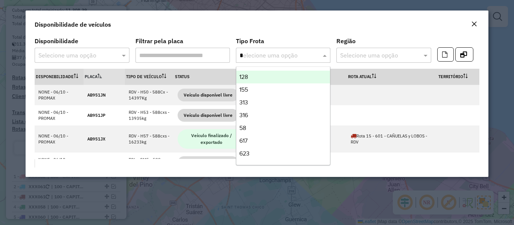
type input "**"
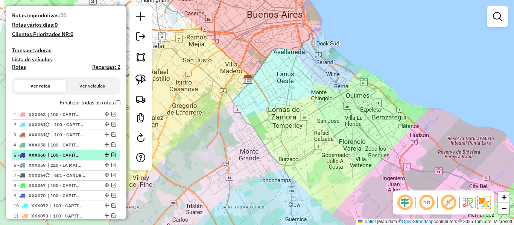
scroll to position [188, 0]
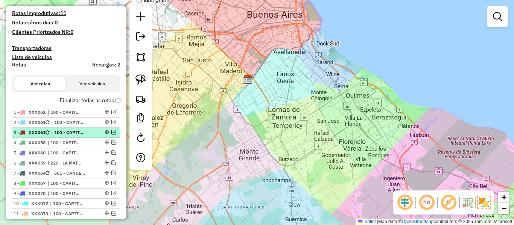
click at [112, 132] on em at bounding box center [113, 132] width 5 height 5
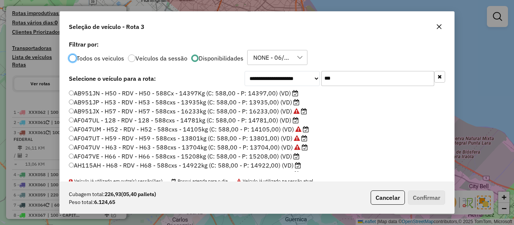
scroll to position [4, 2]
click at [346, 85] on input "***" at bounding box center [377, 78] width 113 height 15
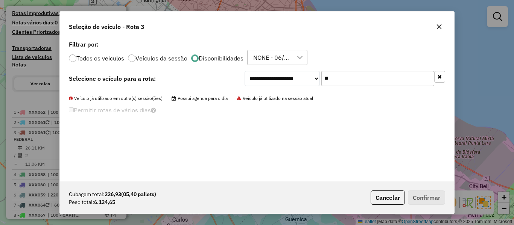
click at [334, 81] on input "**" at bounding box center [377, 78] width 113 height 15
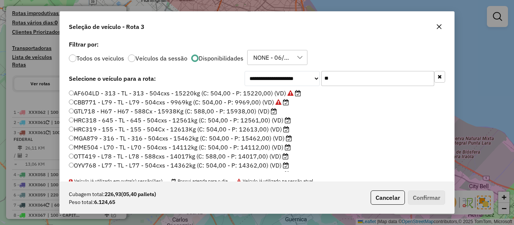
type input "**"
click at [262, 122] on label "HRC318 - 645 - TL - 645 - 504cxs - 12561kg (C: 504,00 - P: 12561,00) (VD)" at bounding box center [180, 120] width 222 height 9
click at [263, 139] on label "MGA879 - 316 - TL - 316 - 504cxs - 15462kg (C: 504,00 - P: 15462,00) (VD)" at bounding box center [180, 138] width 223 height 9
click at [439, 26] on icon "button" at bounding box center [439, 26] width 5 height 5
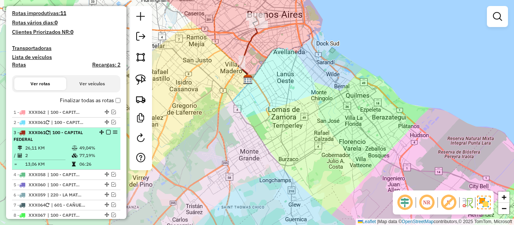
click at [106, 132] on em at bounding box center [108, 132] width 5 height 5
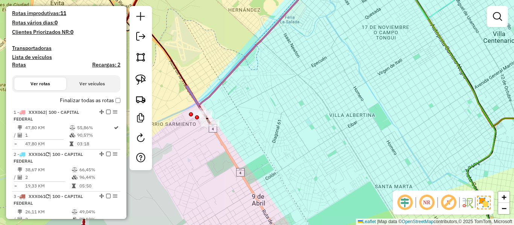
click at [210, 100] on icon at bounding box center [252, 45] width 132 height 137
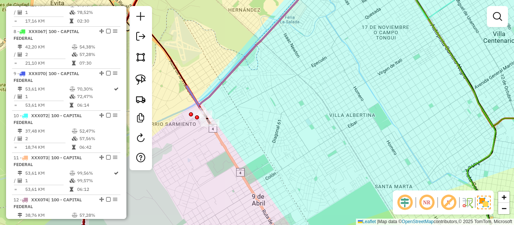
select select "**********"
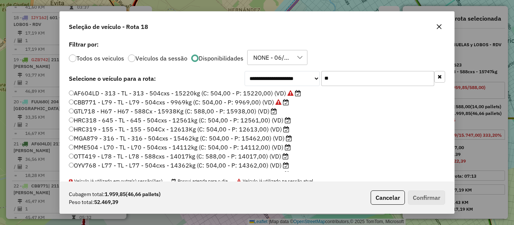
click at [257, 136] on label "MGA879 - 316 - TL - 316 - 504cxs - 15462kg (C: 504,00 - P: 15462,00) (VD)" at bounding box center [180, 138] width 223 height 9
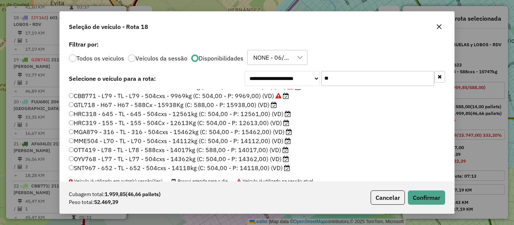
scroll to position [8, 0]
click at [265, 140] on label "MME504 - L70 - TL - L70 - 504cxs - 14112kg (C: 504,00 - P: 14112,00) (VD)" at bounding box center [180, 140] width 222 height 9
click at [261, 152] on label "OTT419 - L78 - TL - L78 - 588cxs - 14017kg (C: 588,00 - P: 14017,00) (VD)" at bounding box center [179, 149] width 220 height 9
click at [260, 158] on label "OYV768 - L77 - TL - L77 - 504cxs - 14362kg (C: 504,00 - P: 14362,00) (VD)" at bounding box center [179, 158] width 220 height 9
click at [141, 131] on label "MGA879 - 316 - TL - 316 - 504cxs - 15462kg (C: 504,00 - P: 15462,00) (VD)" at bounding box center [180, 130] width 223 height 9
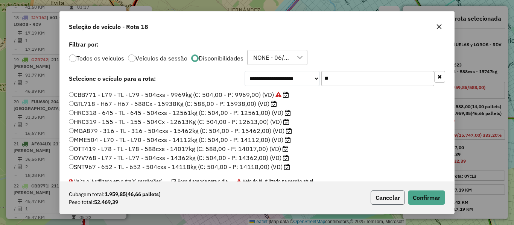
drag, startPoint x: 381, startPoint y: 205, endPoint x: 382, endPoint y: 201, distance: 3.8
click at [381, 204] on button "Cancelar" at bounding box center [388, 198] width 34 height 14
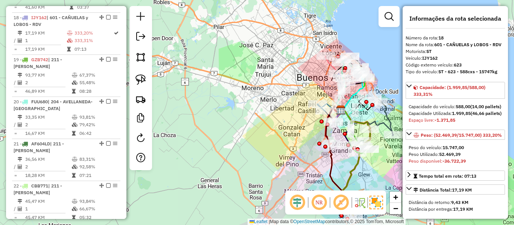
click at [302, 136] on div "Rota 22 - Placa CBB771 0000324525 - INC S.A. Janela de atendimento Grade de ate…" at bounding box center [257, 112] width 514 height 225
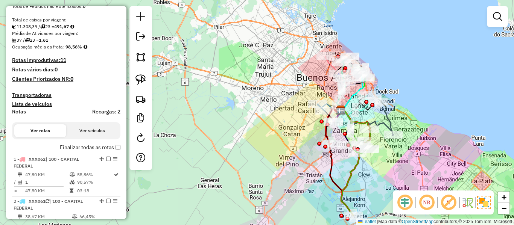
scroll to position [141, 0]
click at [506, 15] on div at bounding box center [497, 16] width 21 height 21
click at [497, 15] on em at bounding box center [497, 16] width 9 height 9
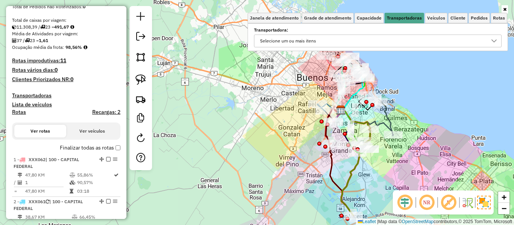
click at [444, 41] on div "Selecione um ou mais itens" at bounding box center [372, 41] width 230 height 12
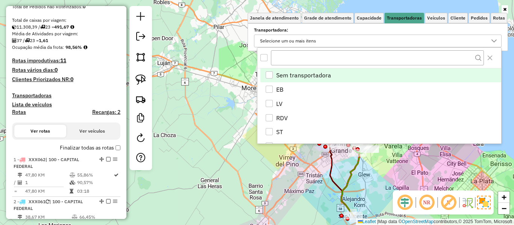
click at [221, 84] on div "Janela de atendimento Grade de atendimento Capacidade Transportadoras Veículos …" at bounding box center [257, 112] width 514 height 225
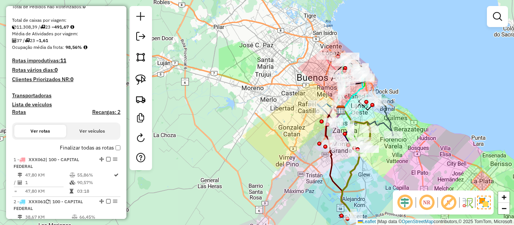
click at [62, 144] on label "Finalizar todas as rotas" at bounding box center [90, 148] width 61 height 8
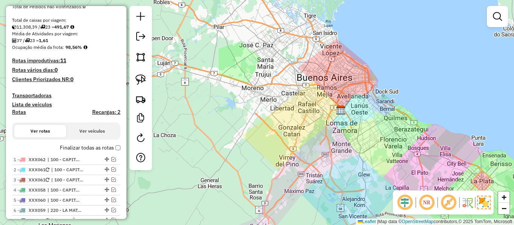
click at [63, 148] on label "Finalizar todas as rotas" at bounding box center [90, 148] width 61 height 8
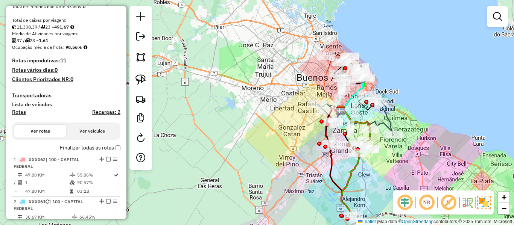
click at [24, 116] on label "Rotas" at bounding box center [19, 113] width 14 height 9
click at [502, 14] on em at bounding box center [497, 16] width 9 height 9
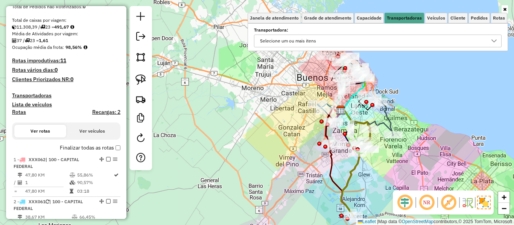
click at [399, 42] on div "Selecione um ou mais itens" at bounding box center [372, 41] width 230 height 12
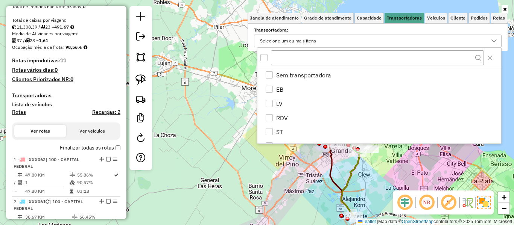
click at [399, 42] on div "Selecione um ou mais itens" at bounding box center [372, 41] width 230 height 12
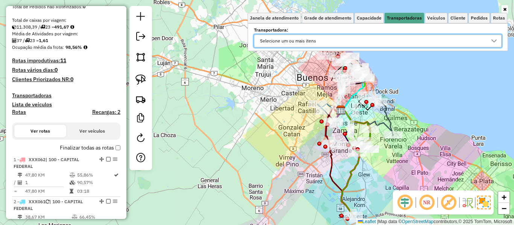
click at [20, 116] on label "Rotas" at bounding box center [19, 113] width 14 height 9
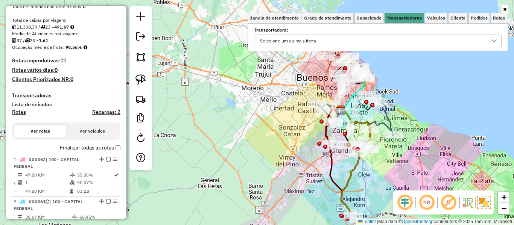
click at [20, 114] on h4 "Rotas" at bounding box center [19, 112] width 14 height 6
select select
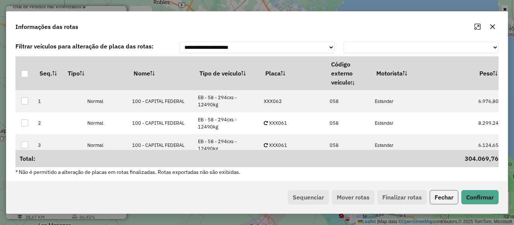
click at [438, 196] on button "Fechar" at bounding box center [444, 197] width 29 height 14
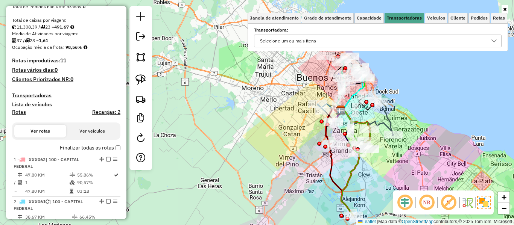
click at [505, 8] on icon at bounding box center [504, 9] width 3 height 5
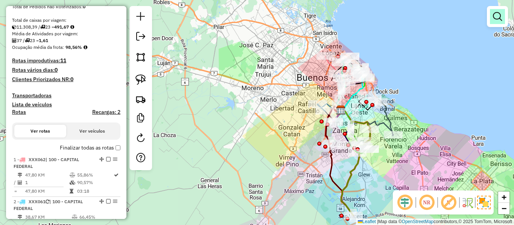
click at [501, 13] on em at bounding box center [497, 16] width 9 height 9
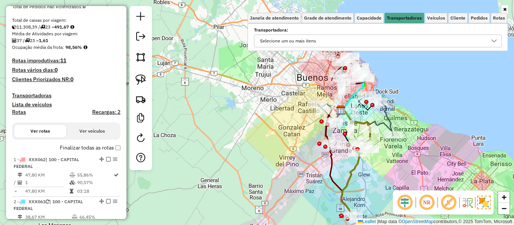
click at [422, 40] on div "Selecione um ou mais itens" at bounding box center [372, 41] width 230 height 12
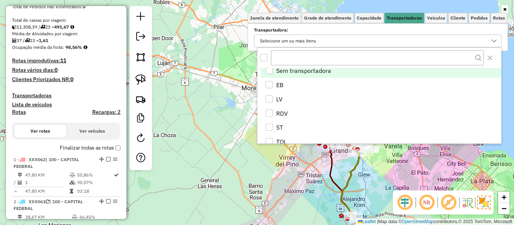
scroll to position [0, 0]
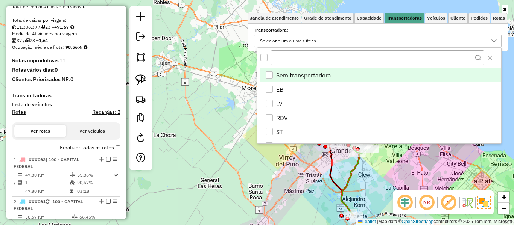
click at [254, 115] on div "Janela de atendimento Grade de atendimento Capacidade Transportadoras Veículos …" at bounding box center [257, 112] width 514 height 225
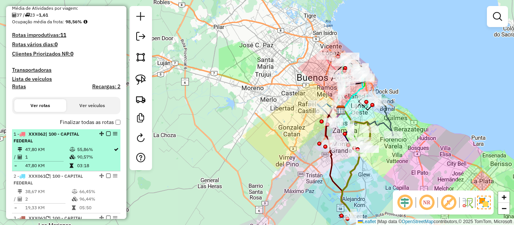
scroll to position [178, 0]
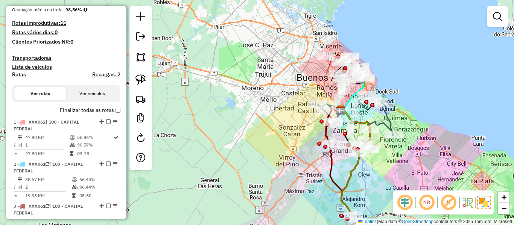
click at [24, 76] on h4 "Rotas" at bounding box center [19, 75] width 14 height 6
select select
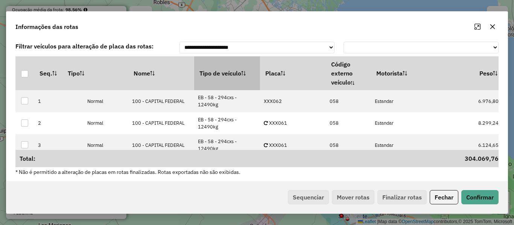
click at [253, 81] on th "Tipo de veículo" at bounding box center [227, 73] width 66 height 34
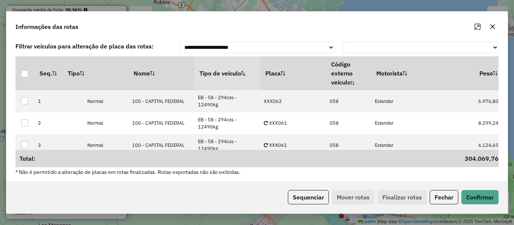
click at [302, 190] on div "Sequenciar Mover rotas Finalizar rotas Fechar Confirmar" at bounding box center [256, 197] width 501 height 32
click at [303, 195] on button "Sequenciar" at bounding box center [308, 197] width 41 height 14
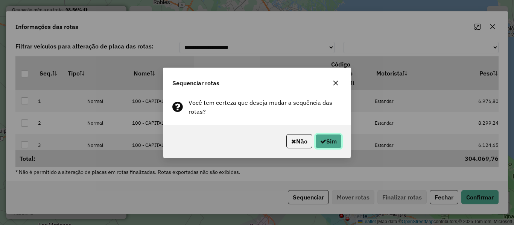
click at [327, 143] on button "Sim" at bounding box center [328, 141] width 26 height 14
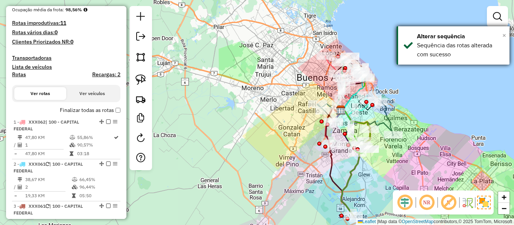
click at [506, 36] on span "×" at bounding box center [505, 35] width 4 height 8
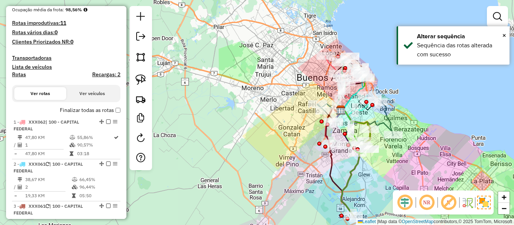
click at [501, 10] on link at bounding box center [497, 16] width 15 height 15
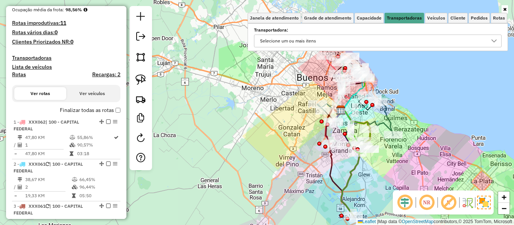
click at [436, 38] on div "Selecione um ou mais itens" at bounding box center [372, 41] width 230 height 12
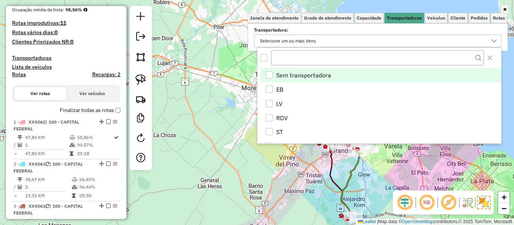
scroll to position [5, 26]
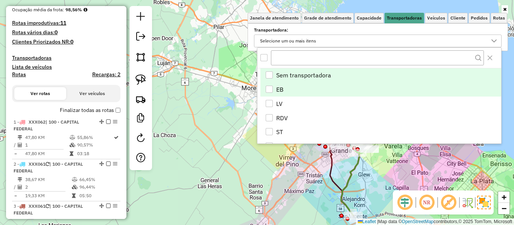
click at [286, 91] on li "EB" at bounding box center [380, 89] width 241 height 14
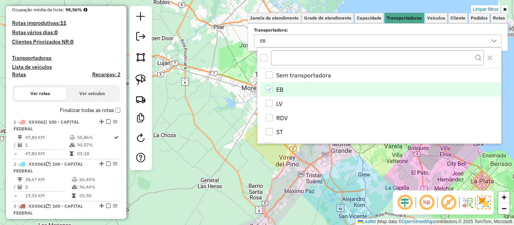
click at [210, 116] on div "Limpar filtros Janela de atendimento Grade de atendimento Capacidade Transporta…" at bounding box center [257, 112] width 514 height 225
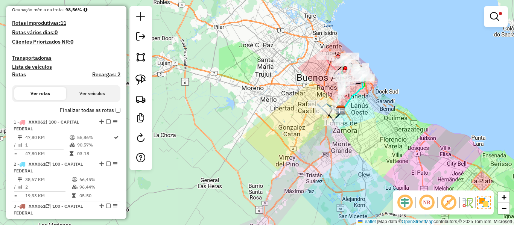
click at [84, 115] on div "Finalizar todas as rotas" at bounding box center [66, 112] width 108 height 9
click at [86, 111] on label "Finalizar todas as rotas" at bounding box center [90, 111] width 61 height 8
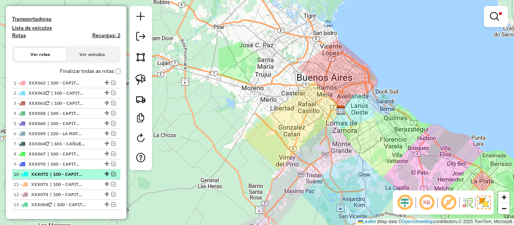
scroll to position [259, 0]
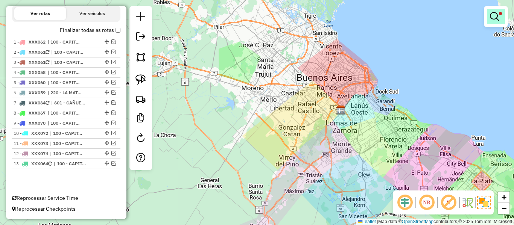
drag, startPoint x: 500, startPoint y: 20, endPoint x: 497, endPoint y: 13, distance: 8.3
click at [500, 20] on link at bounding box center [496, 16] width 18 height 15
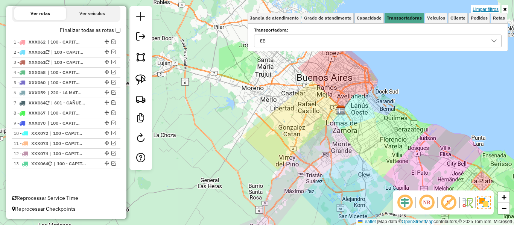
click at [497, 10] on link "Limpar filtros" at bounding box center [485, 9] width 29 height 8
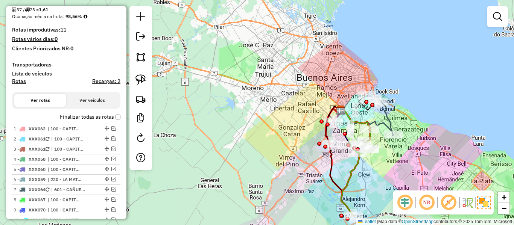
scroll to position [108, 0]
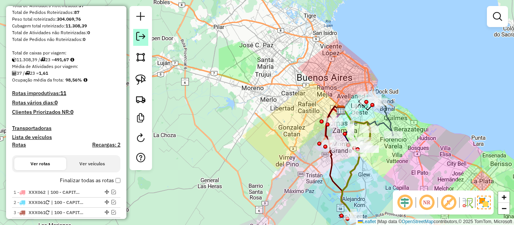
click at [146, 34] on link at bounding box center [140, 37] width 15 height 17
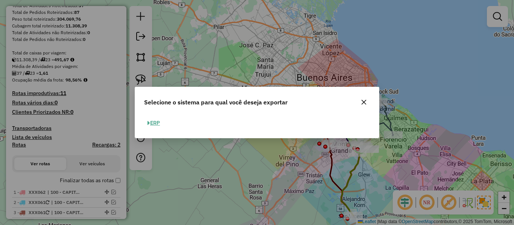
click at [157, 125] on button "ERP" at bounding box center [153, 123] width 19 height 12
select select "**"
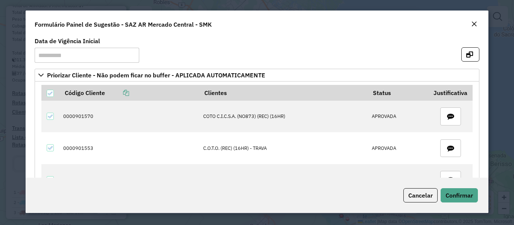
click at [478, 24] on button "Close" at bounding box center [474, 25] width 11 height 10
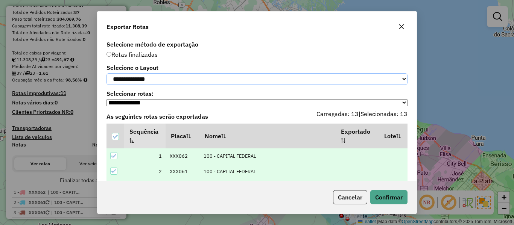
click at [184, 80] on select "**********" at bounding box center [257, 79] width 301 height 12
select select "*********"
click at [107, 73] on select "**********" at bounding box center [257, 79] width 301 height 12
click at [177, 81] on select "**********" at bounding box center [257, 79] width 301 height 12
click at [107, 73] on select "**********" at bounding box center [257, 79] width 301 height 12
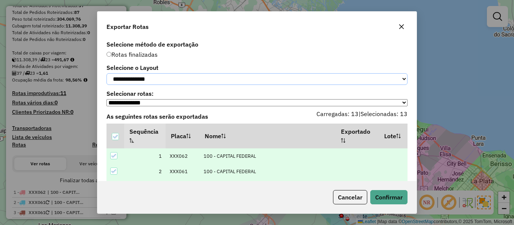
scroll to position [24, 0]
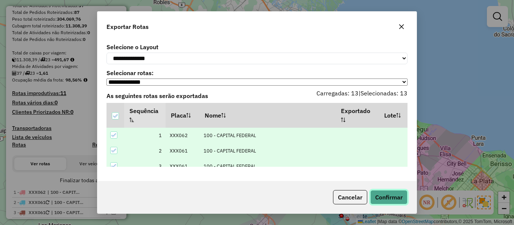
click at [381, 194] on button "Confirmar" at bounding box center [388, 197] width 37 height 14
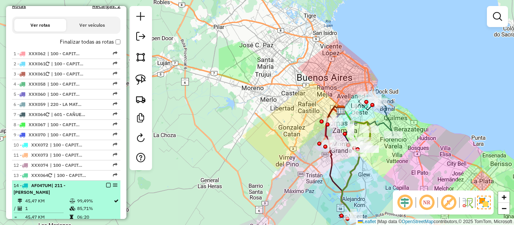
scroll to position [221, 0]
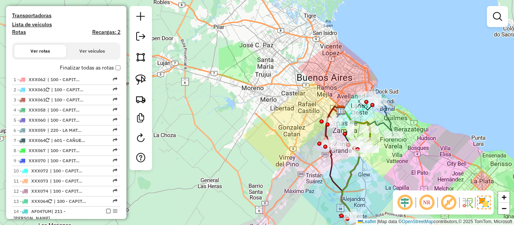
click at [105, 67] on label "Finalizar todas as rotas" at bounding box center [90, 68] width 61 height 8
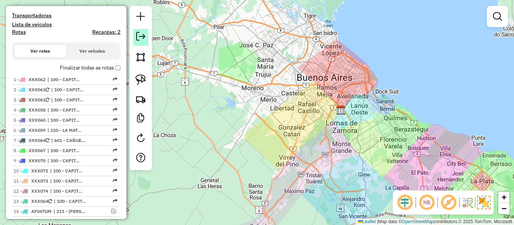
click at [136, 38] on em at bounding box center [140, 36] width 9 height 9
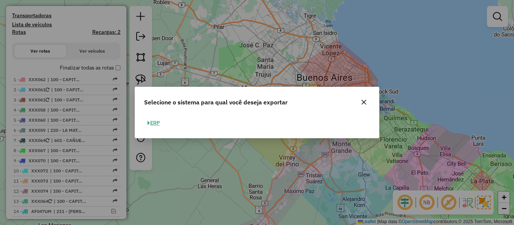
click at [156, 126] on button "ERP" at bounding box center [153, 123] width 19 height 12
select select "*********"
select select "**"
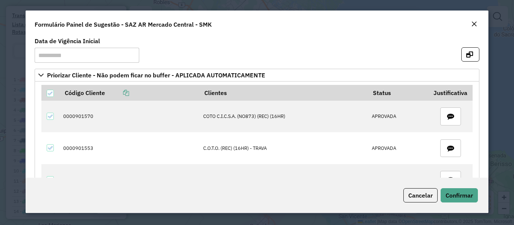
click at [473, 24] on em "Close" at bounding box center [474, 24] width 6 height 6
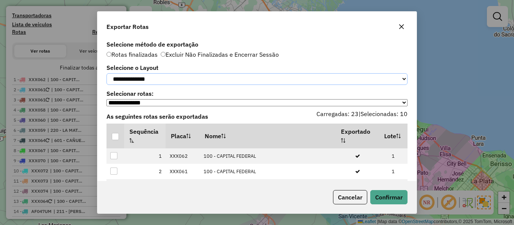
click at [165, 79] on select "**********" at bounding box center [257, 79] width 301 height 12
select select "*********"
click at [107, 73] on select "**********" at bounding box center [257, 79] width 301 height 12
click at [115, 140] on div at bounding box center [115, 136] width 7 height 7
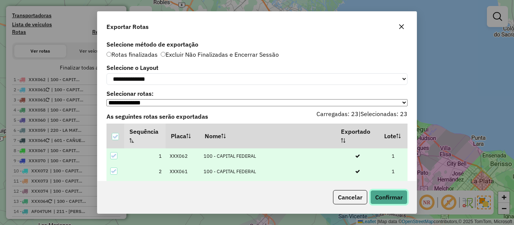
click at [388, 198] on button "Confirmar" at bounding box center [388, 197] width 37 height 14
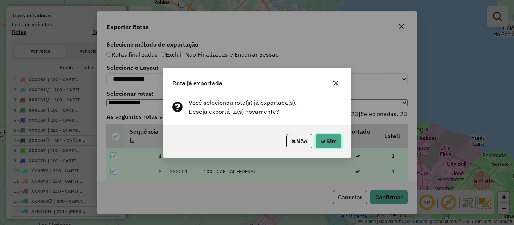
click at [335, 140] on button "Sim" at bounding box center [328, 141] width 26 height 14
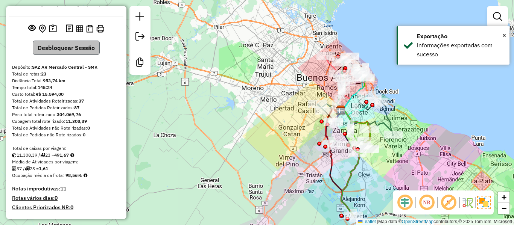
scroll to position [15, 0]
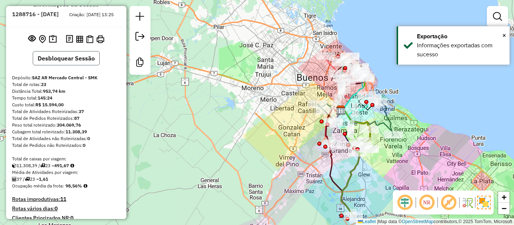
click at [69, 65] on button "Desbloquear Sessão" at bounding box center [66, 58] width 67 height 14
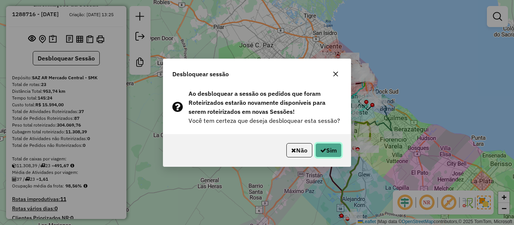
click at [321, 150] on icon "button" at bounding box center [323, 151] width 6 height 6
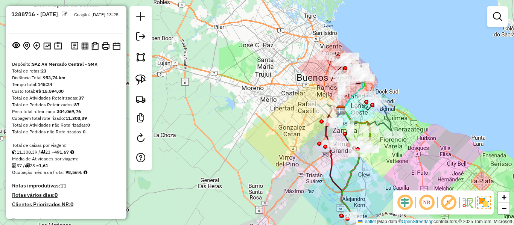
scroll to position [166, 0]
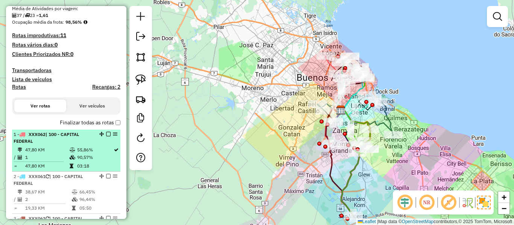
click at [67, 144] on div "1 - XXX062 | 100 - CAPITAL FEDERAL" at bounding box center [54, 138] width 80 height 14
select select "**********"
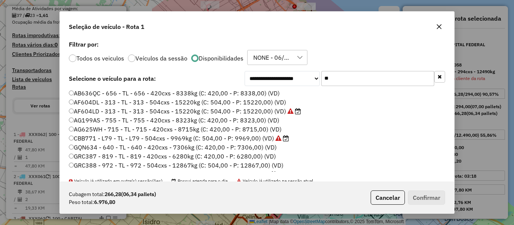
scroll to position [4, 2]
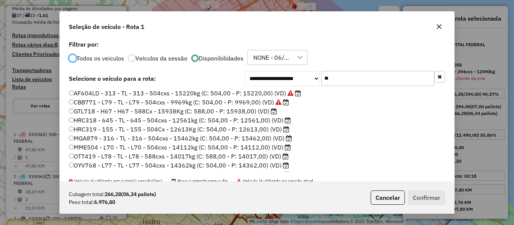
click at [352, 85] on input "**" at bounding box center [377, 78] width 113 height 15
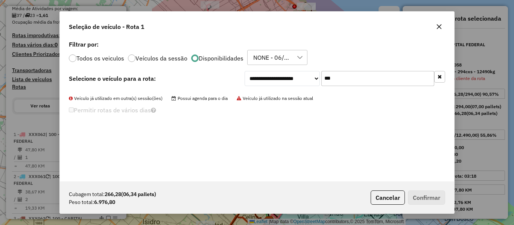
type input "***"
click at [107, 54] on div "Todos os veiculos Veículos da sessão Disponibilidades NONE - 06/10 - PROMAX" at bounding box center [257, 57] width 376 height 15
click at [103, 59] on label "Todos os veiculos" at bounding box center [100, 58] width 48 height 6
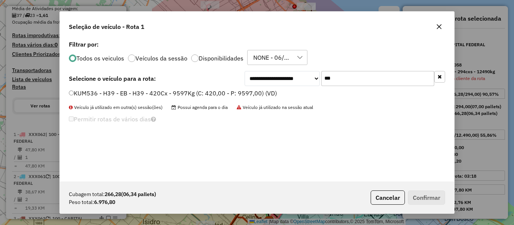
drag, startPoint x: 111, startPoint y: 90, endPoint x: 167, endPoint y: 101, distance: 57.7
click at [111, 90] on label "KUM536 - H39 - EB - H39 - 420Cx - 9597Kg (C: 420,00 - P: 9597,00) (VD)" at bounding box center [173, 93] width 208 height 9
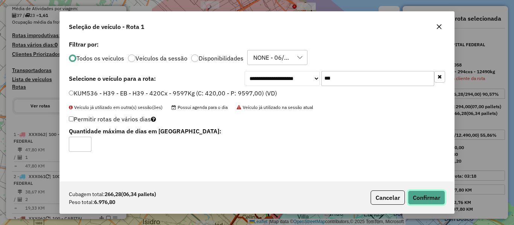
click at [436, 196] on button "Confirmar" at bounding box center [426, 198] width 37 height 14
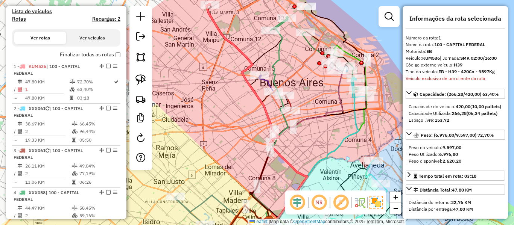
scroll to position [290, 0]
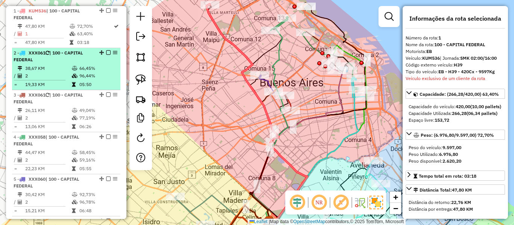
click at [92, 65] on td "66,45%" at bounding box center [98, 69] width 38 height 8
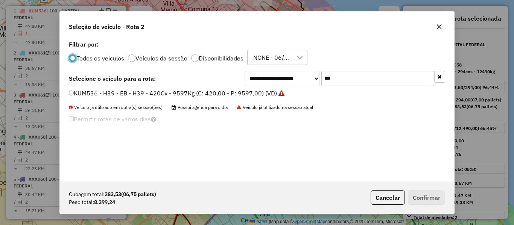
scroll to position [4, 2]
click at [392, 77] on input "***" at bounding box center [377, 78] width 113 height 15
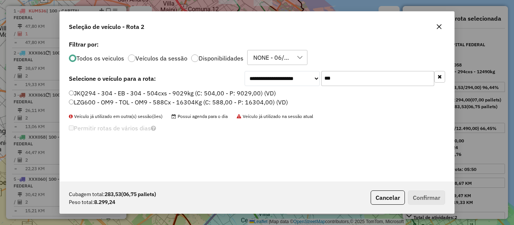
type input "***"
click at [238, 93] on label "JKQ294 - 304 - EB - 304 - 504cxs - 9029kg (C: 504,00 - P: 9029,00) (VD)" at bounding box center [172, 93] width 207 height 9
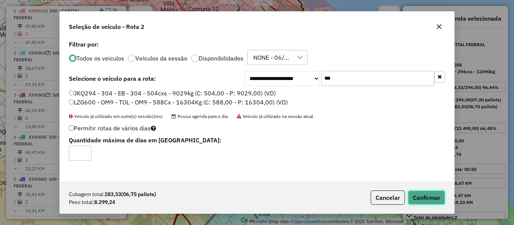
drag, startPoint x: 417, startPoint y: 193, endPoint x: 416, endPoint y: 189, distance: 4.1
click at [418, 193] on button "Confirmar" at bounding box center [426, 198] width 37 height 14
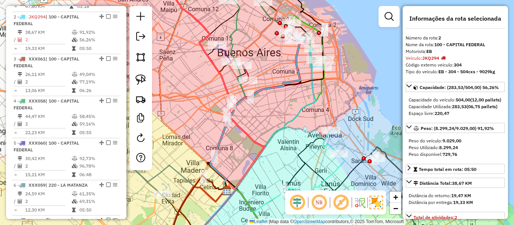
scroll to position [332, 0]
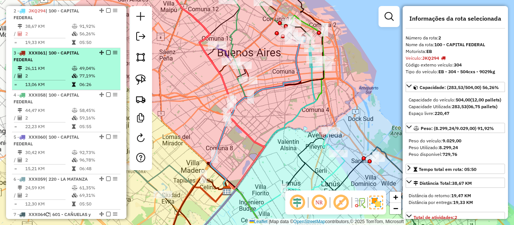
click at [46, 66] on td "26,11 KM" at bounding box center [48, 69] width 47 height 8
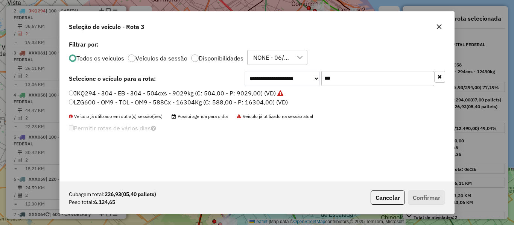
scroll to position [4, 2]
click at [350, 73] on input "***" at bounding box center [377, 78] width 113 height 15
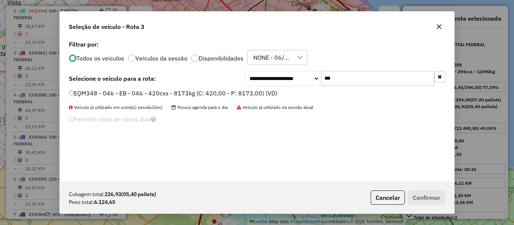
type input "***"
click at [267, 92] on label "EQM348 - 046 - EB - 046 - 420cxs - 8173kg (C: 420,00 - P: 8173,00) (VD)" at bounding box center [173, 93] width 209 height 9
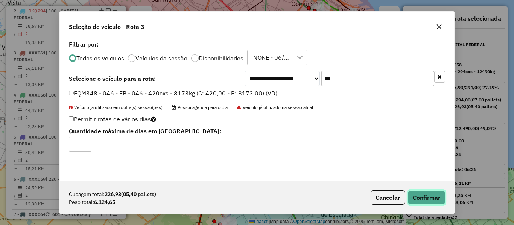
click at [422, 196] on button "Confirmar" at bounding box center [426, 198] width 37 height 14
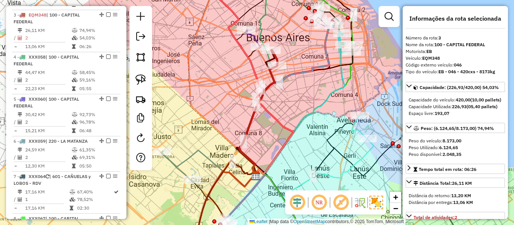
scroll to position [374, 0]
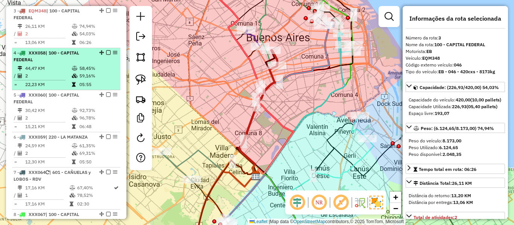
click at [50, 57] on div "4 - XXX058 | 100 - CAPITAL FEDERAL" at bounding box center [54, 57] width 80 height 14
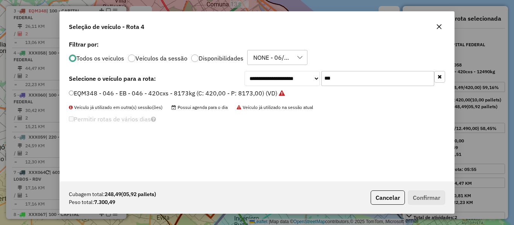
scroll to position [4, 2]
click at [354, 73] on input "***" at bounding box center [377, 78] width 113 height 15
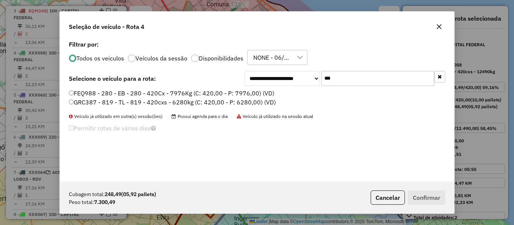
type input "***"
click at [257, 96] on label "FEQ988 - 280 - EB - 280 - 420Cx - 7976Kg (C: 420,00 - P: 7976,00) (VD)" at bounding box center [172, 93] width 206 height 9
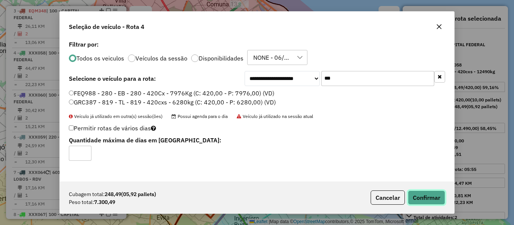
click at [429, 201] on button "Confirmar" at bounding box center [426, 198] width 37 height 14
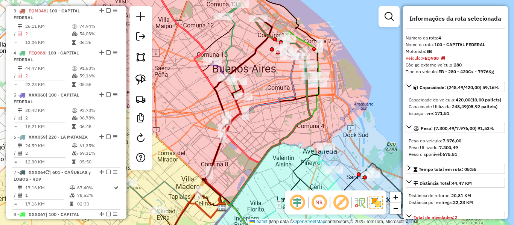
scroll to position [416, 0]
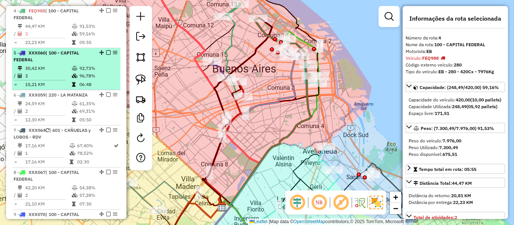
click at [59, 68] on td "30,42 KM" at bounding box center [48, 69] width 47 height 8
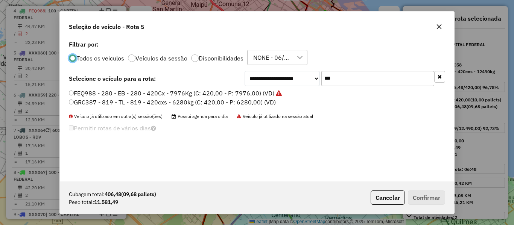
scroll to position [4, 2]
click at [350, 69] on div "**********" at bounding box center [257, 110] width 394 height 143
click at [350, 76] on input "***" at bounding box center [377, 78] width 113 height 15
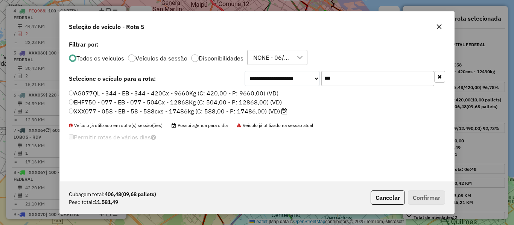
type input "***"
drag, startPoint x: 251, startPoint y: 103, endPoint x: 274, endPoint y: 108, distance: 23.8
click at [251, 103] on label "EHF750 - 077 - EB - 077 - 504Cx - 12868Kg (C: 504,00 - P: 12868,00) (VD)" at bounding box center [175, 102] width 213 height 9
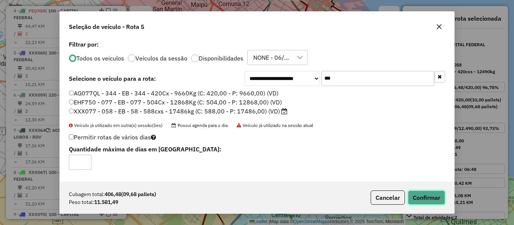
click at [426, 198] on button "Confirmar" at bounding box center [426, 198] width 37 height 14
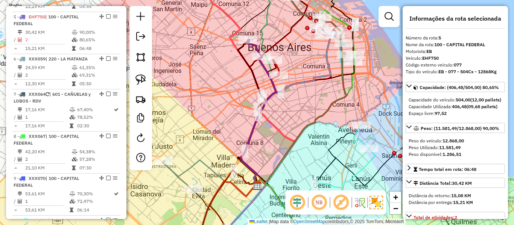
scroll to position [458, 0]
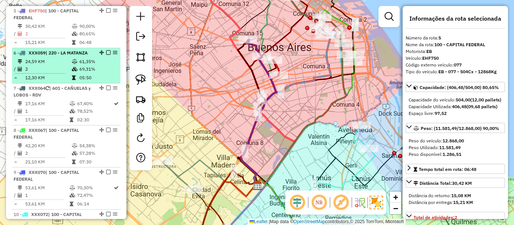
click at [81, 64] on td "61,35%" at bounding box center [98, 62] width 38 height 8
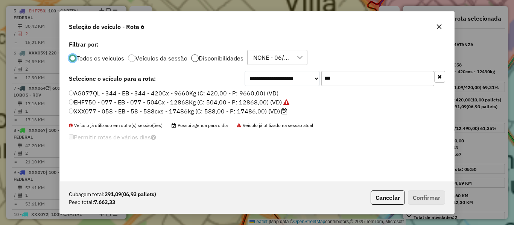
scroll to position [4, 2]
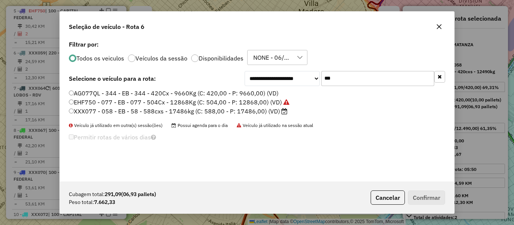
click at [354, 78] on input "***" at bounding box center [377, 78] width 113 height 15
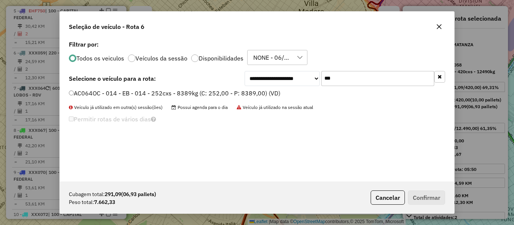
type input "***"
click at [247, 96] on label "AC064OC - 014 - EB - 014 - 252cxs - 8389kg (C: 252,00 - P: 8389,00) (VD)" at bounding box center [175, 93] width 212 height 9
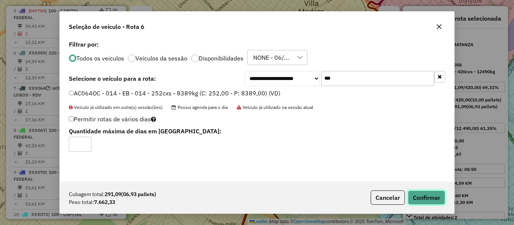
click at [438, 196] on button "Confirmar" at bounding box center [426, 198] width 37 height 14
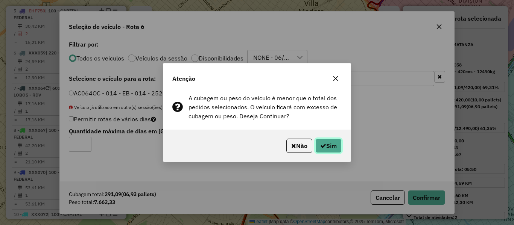
click at [322, 142] on button "Sim" at bounding box center [328, 146] width 26 height 14
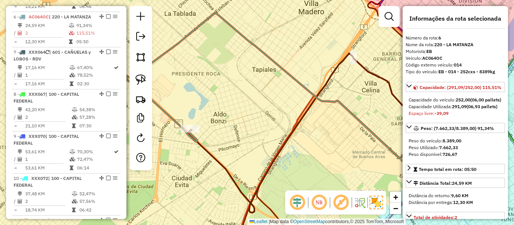
scroll to position [501, 0]
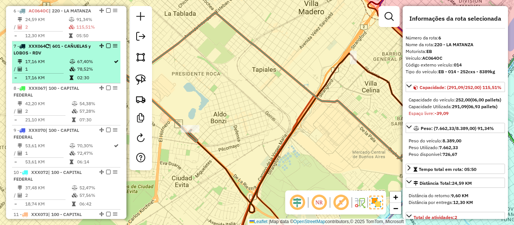
click at [61, 73] on td "1" at bounding box center [47, 69] width 44 height 8
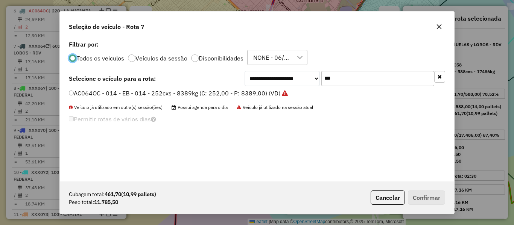
scroll to position [4, 2]
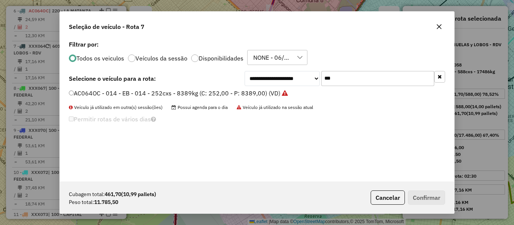
click at [378, 77] on input "***" at bounding box center [377, 78] width 113 height 15
type input "***"
click at [255, 93] on label "FOB349 - 381 - EB - 381 - 588Cx - 15369Kg (C: 588,00 - P: 15369,00) (VD)" at bounding box center [175, 93] width 213 height 9
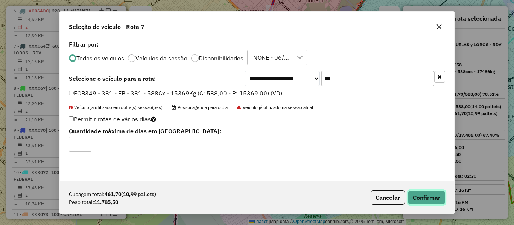
click at [434, 194] on button "Confirmar" at bounding box center [426, 198] width 37 height 14
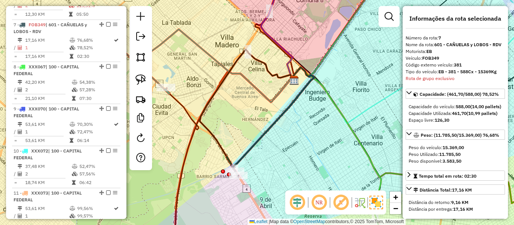
scroll to position [543, 0]
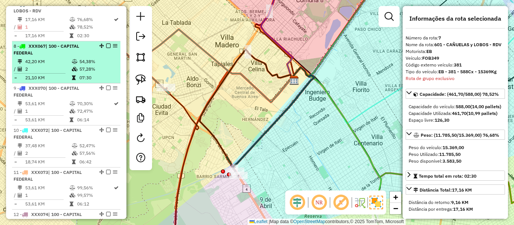
click at [64, 56] on div "8 - XXX067 | 100 - CAPITAL FEDERAL" at bounding box center [54, 50] width 80 height 14
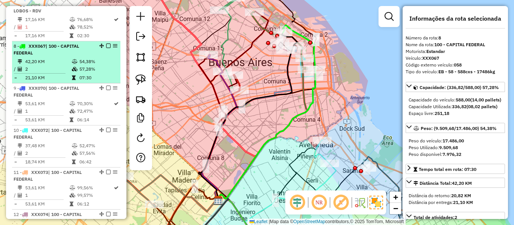
click at [88, 65] on td "54,38%" at bounding box center [98, 62] width 38 height 8
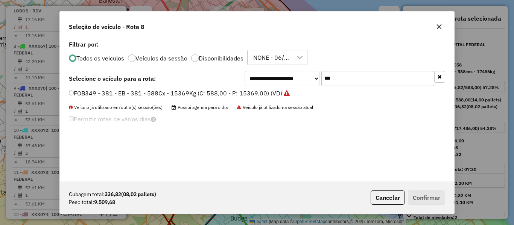
scroll to position [4, 2]
click at [389, 72] on input "***" at bounding box center [377, 78] width 113 height 15
type input "***"
click at [281, 94] on li "EFZ860 - 089 - EB - 089 - 588cxs - 13147kg (C: 588,00 - P: 13147,00) (VD)" at bounding box center [257, 93] width 376 height 9
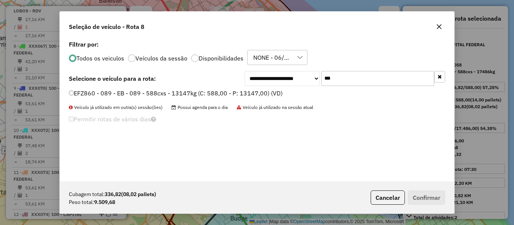
click at [271, 95] on label "EFZ860 - 089 - EB - 089 - 588cxs - 13147kg (C: 588,00 - P: 13147,00) (VD)" at bounding box center [176, 93] width 214 height 9
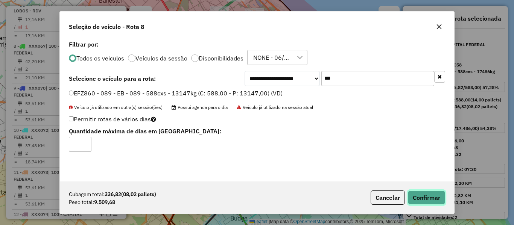
click at [426, 201] on button "Confirmar" at bounding box center [426, 198] width 37 height 14
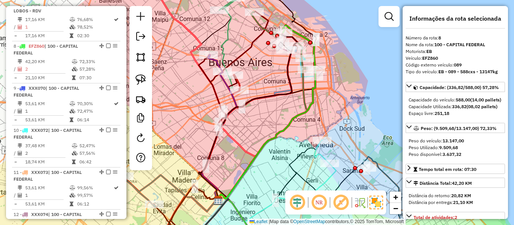
scroll to position [585, 0]
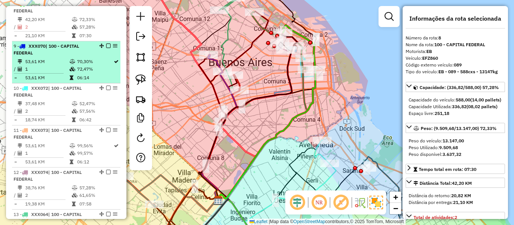
click at [61, 56] on div "9 - XXX070 | 100 - CAPITAL FEDERAL" at bounding box center [54, 50] width 80 height 14
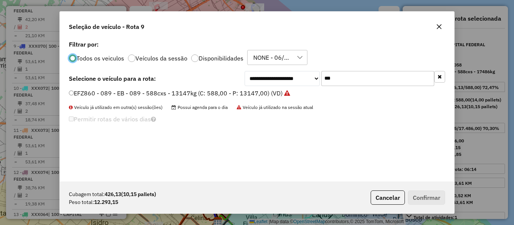
scroll to position [4, 2]
click at [391, 78] on input "***" at bounding box center [377, 78] width 113 height 15
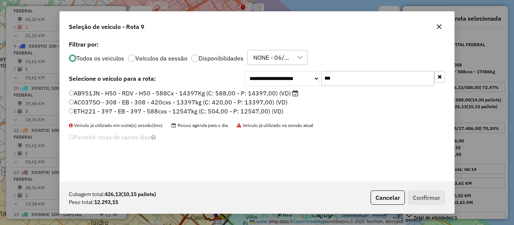
type input "***"
click at [292, 92] on icon at bounding box center [295, 93] width 6 height 6
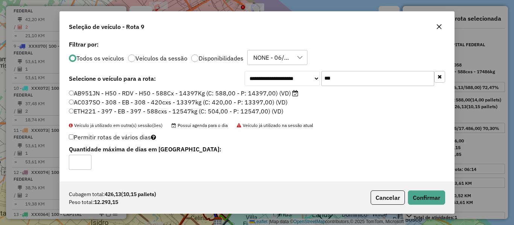
click at [238, 103] on label "AC037SO - 308 - EB - 308 - 420cxs - 13397kg (C: 420,00 - P: 13397,00) (VD)" at bounding box center [178, 102] width 219 height 9
click at [238, 114] on label "ETH221 - 397 - EB - 397 - 588cxs - 12547kg (C: 504,00 - P: 12547,00) (VD)" at bounding box center [176, 111] width 215 height 9
click at [433, 197] on button "Confirmar" at bounding box center [426, 198] width 37 height 14
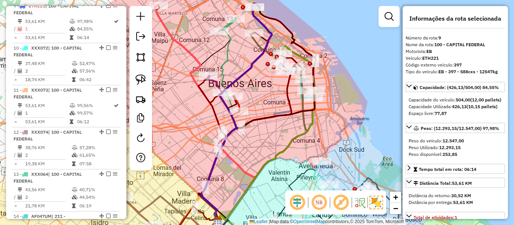
scroll to position [627, 0]
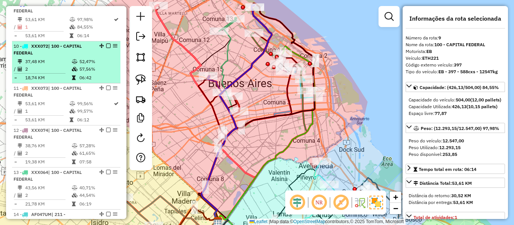
click at [48, 64] on td "37,48 KM" at bounding box center [48, 62] width 47 height 8
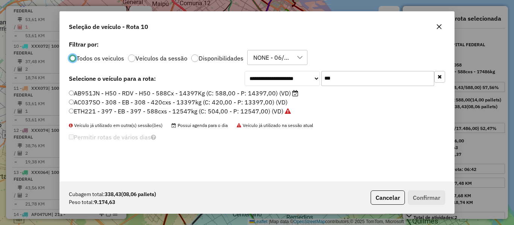
scroll to position [4, 2]
click at [340, 68] on div "**********" at bounding box center [257, 110] width 394 height 143
click at [349, 72] on input "***" at bounding box center [377, 78] width 113 height 15
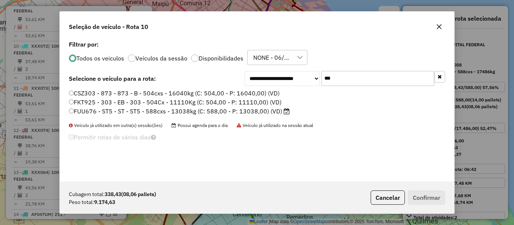
type input "***"
click at [245, 100] on label "FKT925 - 303 - EB - 303 - 504Cx - 11110Kg (C: 504,00 - P: 11110,00) (VD)" at bounding box center [175, 102] width 213 height 9
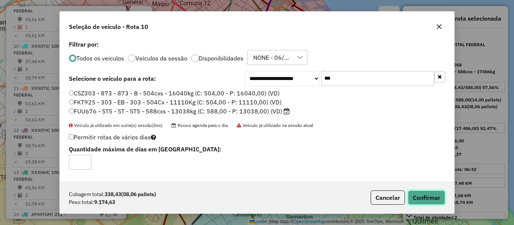
click at [427, 198] on button "Confirmar" at bounding box center [426, 198] width 37 height 14
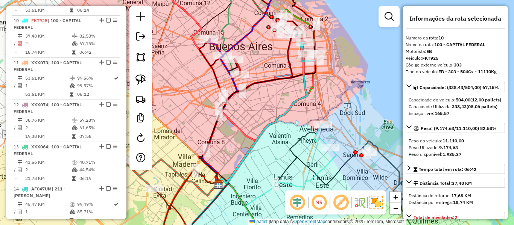
scroll to position [669, 0]
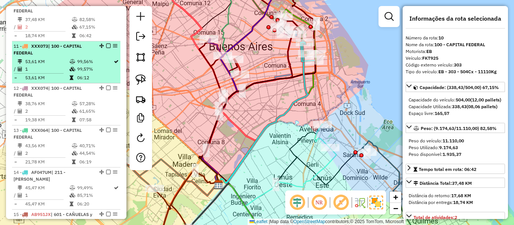
click at [60, 81] on td "53,61 KM" at bounding box center [47, 78] width 44 height 8
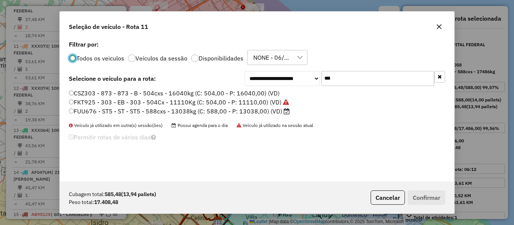
scroll to position [4, 2]
click at [344, 73] on input "***" at bounding box center [377, 78] width 113 height 15
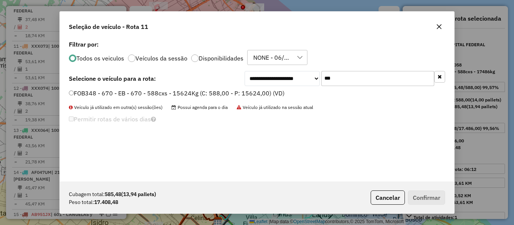
type input "***"
click at [273, 95] on label "FOB348 - 670 - EB - 670 - 588cxs - 15624Kg (C: 588,00 - P: 15624,00) (VD)" at bounding box center [177, 93] width 216 height 9
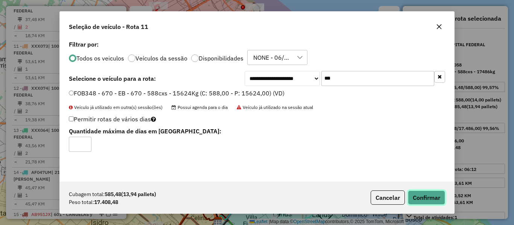
click at [436, 197] on button "Confirmar" at bounding box center [426, 198] width 37 height 14
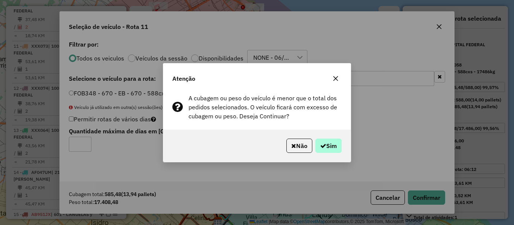
click at [328, 151] on div "Não Sim" at bounding box center [256, 146] width 187 height 32
click at [328, 150] on button "Sim" at bounding box center [328, 146] width 26 height 14
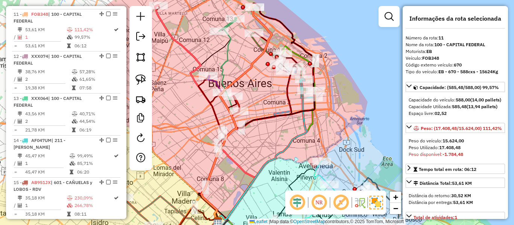
scroll to position [711, 0]
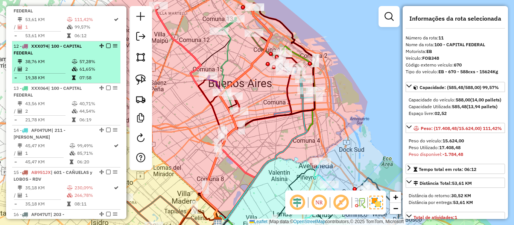
click at [52, 72] on td "2" at bounding box center [48, 69] width 47 height 8
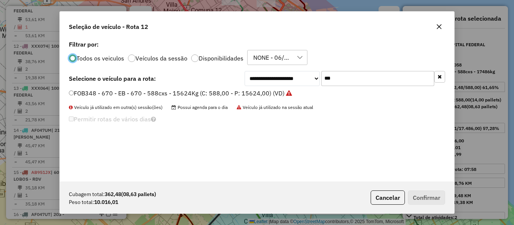
scroll to position [4, 2]
click at [380, 76] on input "***" at bounding box center [377, 78] width 113 height 15
type input "***"
click at [282, 89] on label "AC037SO - 308 - EB - 308 - 420cxs - 13397kg (C: 420,00 - P: 13397,00) (VD)" at bounding box center [178, 93] width 219 height 9
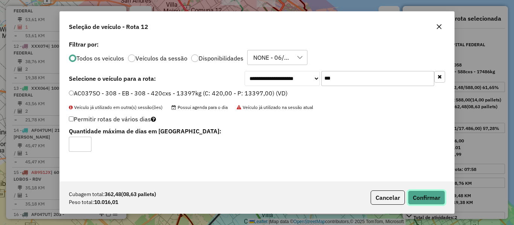
click at [422, 196] on button "Confirmar" at bounding box center [426, 198] width 37 height 14
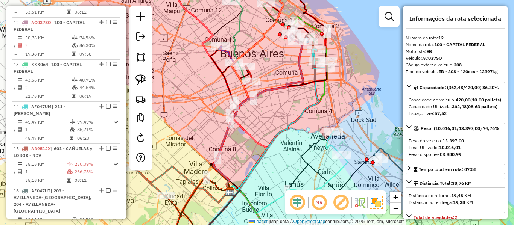
scroll to position [754, 0]
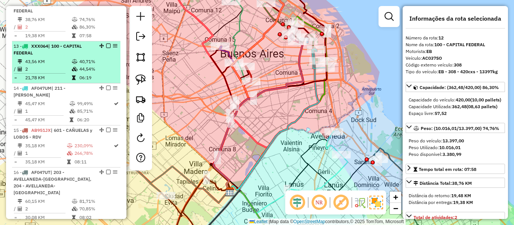
click at [72, 64] on icon at bounding box center [75, 61] width 6 height 5
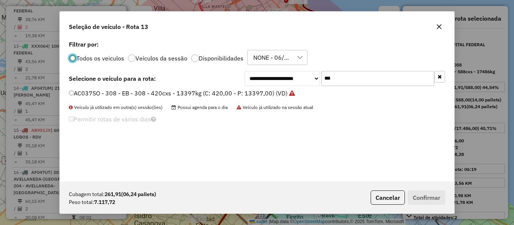
scroll to position [4, 2]
click at [329, 69] on div "**********" at bounding box center [257, 110] width 394 height 143
click at [343, 73] on input "***" at bounding box center [377, 78] width 113 height 15
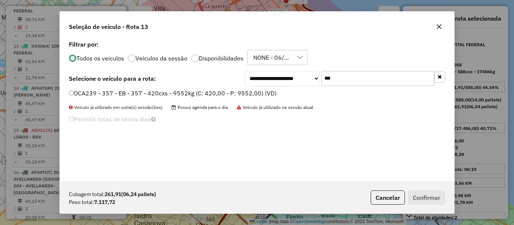
type input "***"
click at [248, 94] on label "OCA239 - 357 - EB - 357 - 420cxs - 9552kg (C: 420,00 - P: 9552,00) (VD)" at bounding box center [173, 93] width 208 height 9
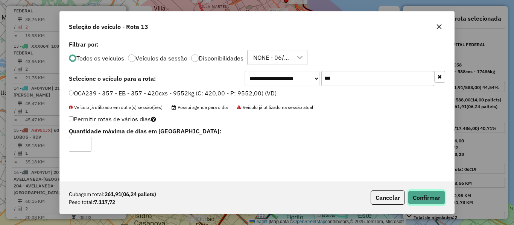
click at [442, 204] on button "Confirmar" at bounding box center [426, 198] width 37 height 14
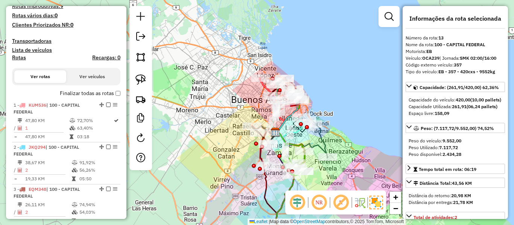
scroll to position [193, 0]
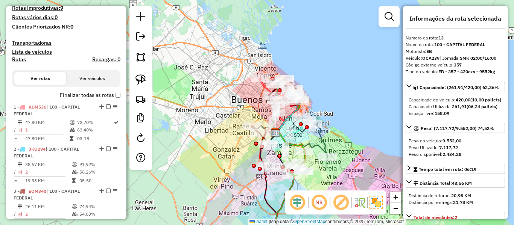
click at [99, 95] on label "Finalizar todas as rotas" at bounding box center [90, 95] width 61 height 8
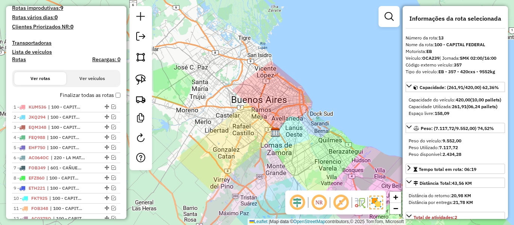
click at [91, 94] on label "Finalizar todas as rotas" at bounding box center [90, 95] width 61 height 8
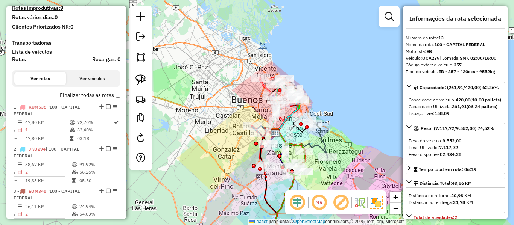
click at [185, 99] on div "Janela de atendimento Grade de atendimento Capacidade Transportadoras Veículos …" at bounding box center [257, 112] width 514 height 225
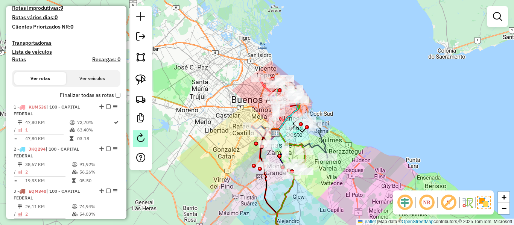
click at [142, 137] on em at bounding box center [140, 138] width 9 height 9
select select "*"
click at [21, 60] on h4 "Rotas" at bounding box center [19, 59] width 14 height 6
select select "*"
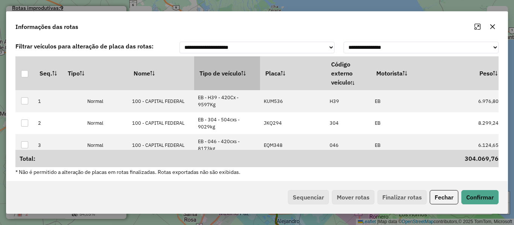
click at [234, 78] on th "Tipo de veículo" at bounding box center [227, 73] width 66 height 34
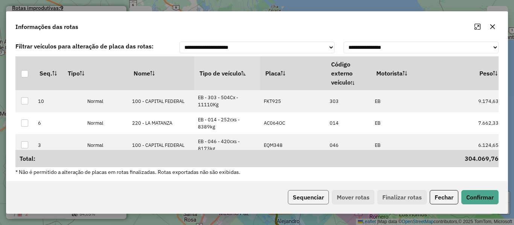
click at [303, 196] on button "Sequenciar" at bounding box center [308, 197] width 41 height 14
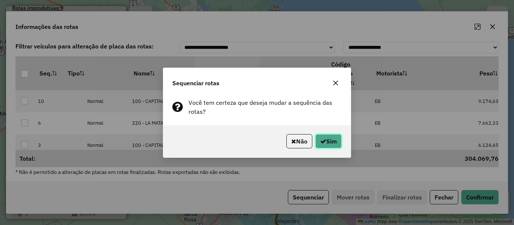
click at [324, 134] on button "Sim" at bounding box center [328, 141] width 26 height 14
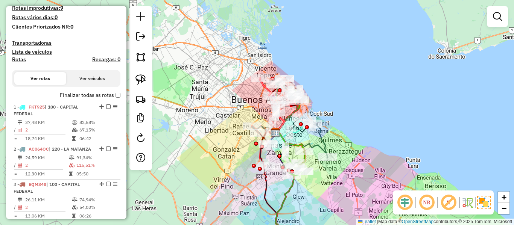
click at [101, 92] on label "Finalizar todas as rotas" at bounding box center [90, 95] width 61 height 8
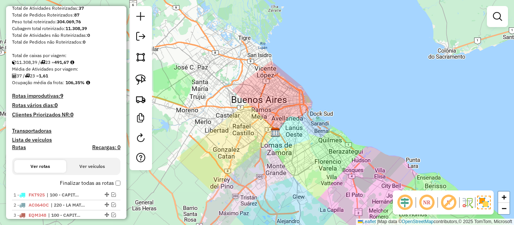
scroll to position [21, 0]
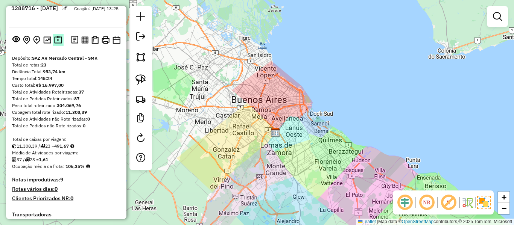
click at [56, 39] on img at bounding box center [58, 40] width 8 height 9
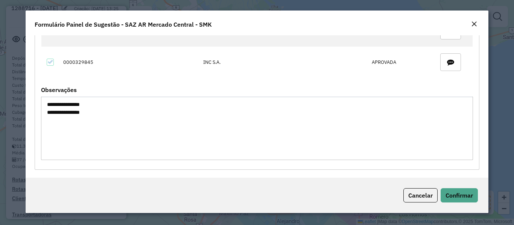
scroll to position [215, 0]
drag, startPoint x: 89, startPoint y: 105, endPoint x: 113, endPoint y: 106, distance: 23.7
click at [100, 105] on textarea "**********" at bounding box center [257, 127] width 432 height 64
click at [477, 23] on em "Close" at bounding box center [474, 24] width 6 height 6
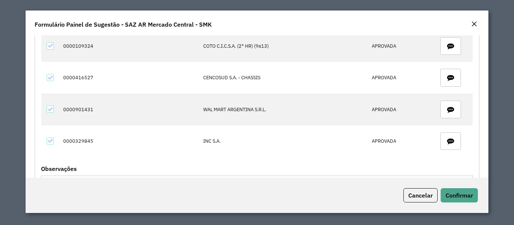
scroll to position [102, 0]
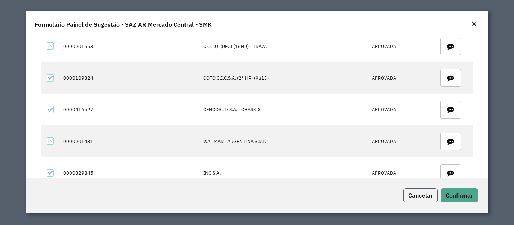
click at [428, 189] on button "Cancelar" at bounding box center [421, 196] width 34 height 14
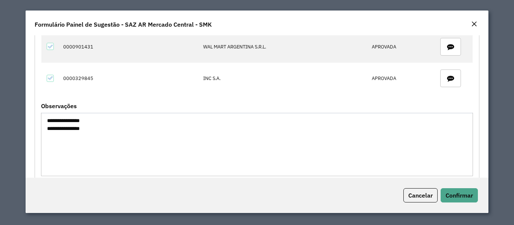
scroll to position [215, 0]
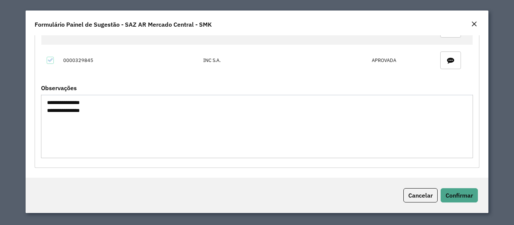
click at [61, 105] on textarea "**********" at bounding box center [257, 127] width 432 height 64
click at [419, 196] on span "Cancelar" at bounding box center [420, 196] width 24 height 8
